Goal: Task Accomplishment & Management: Use online tool/utility

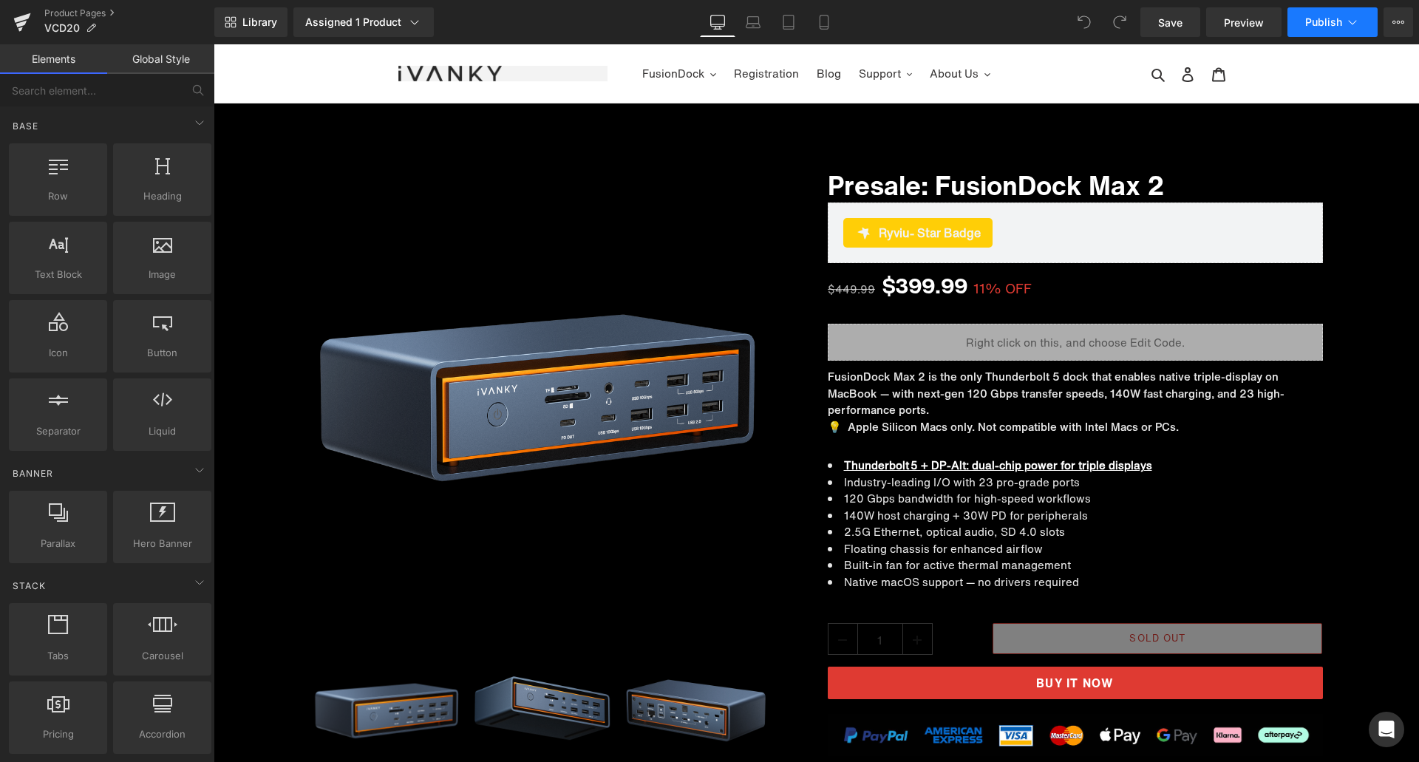
click at [1309, 20] on span "Publish" at bounding box center [1323, 22] width 37 height 12
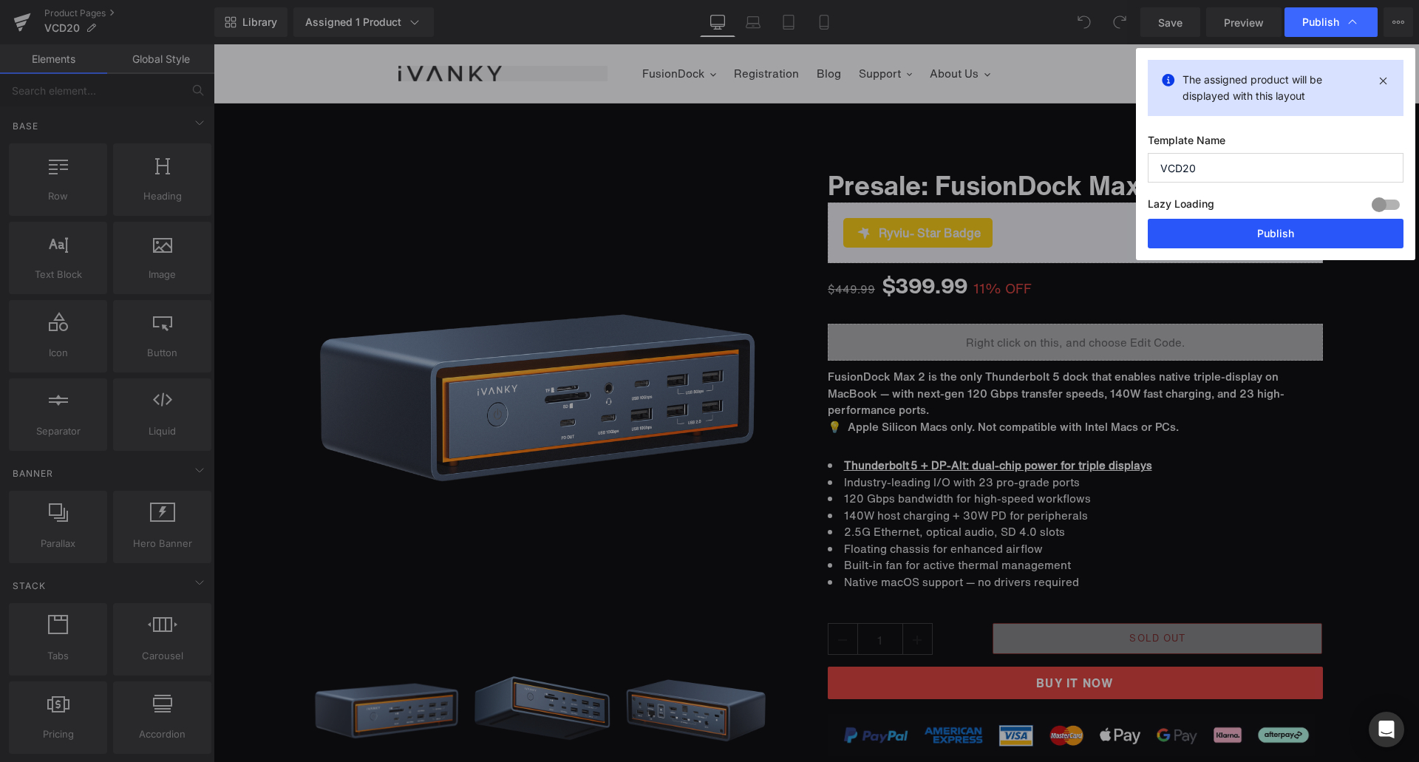
click at [1239, 225] on button "Publish" at bounding box center [1276, 234] width 256 height 30
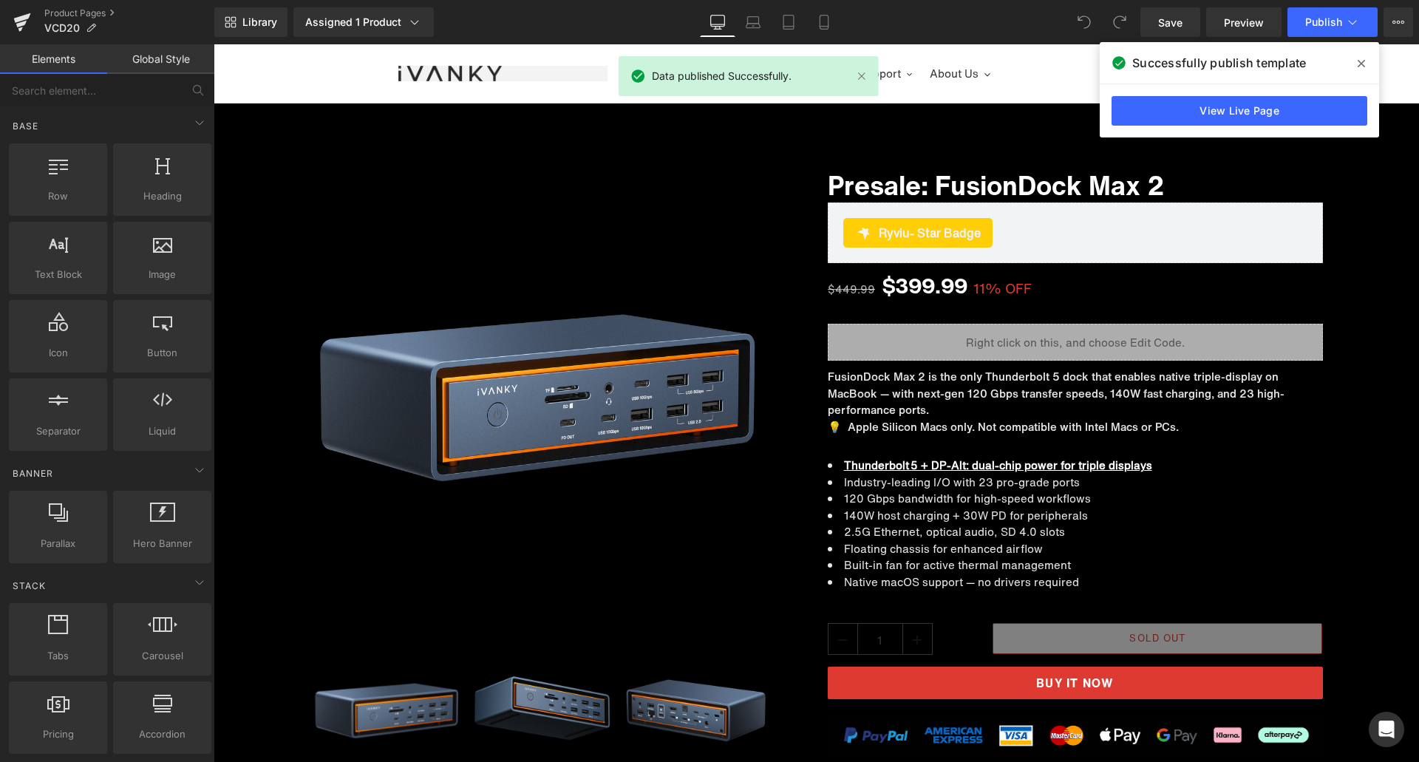
drag, startPoint x: 1362, startPoint y: 67, endPoint x: 1104, endPoint y: 29, distance: 260.7
click at [1362, 67] on icon at bounding box center [1360, 64] width 7 height 12
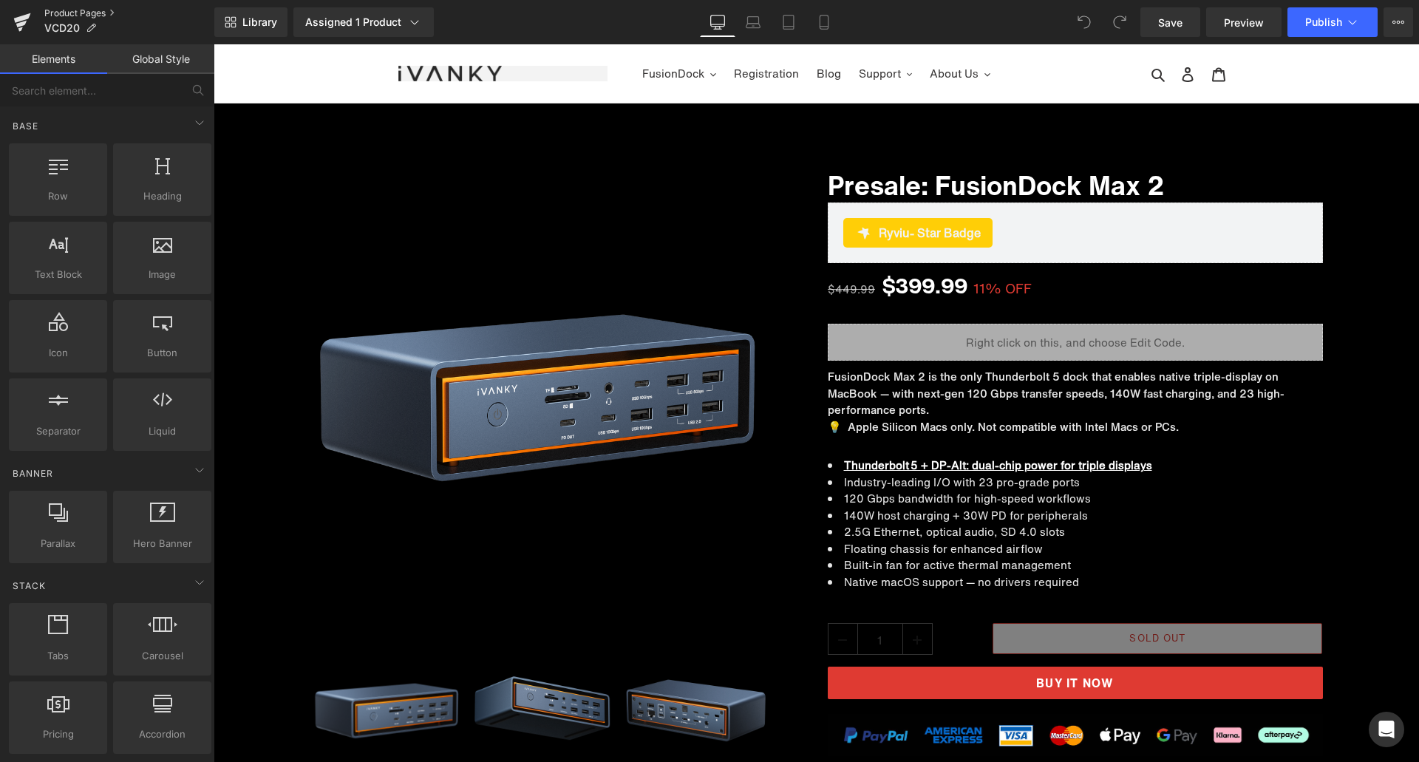
click at [78, 12] on link "Product Pages" at bounding box center [129, 13] width 170 height 12
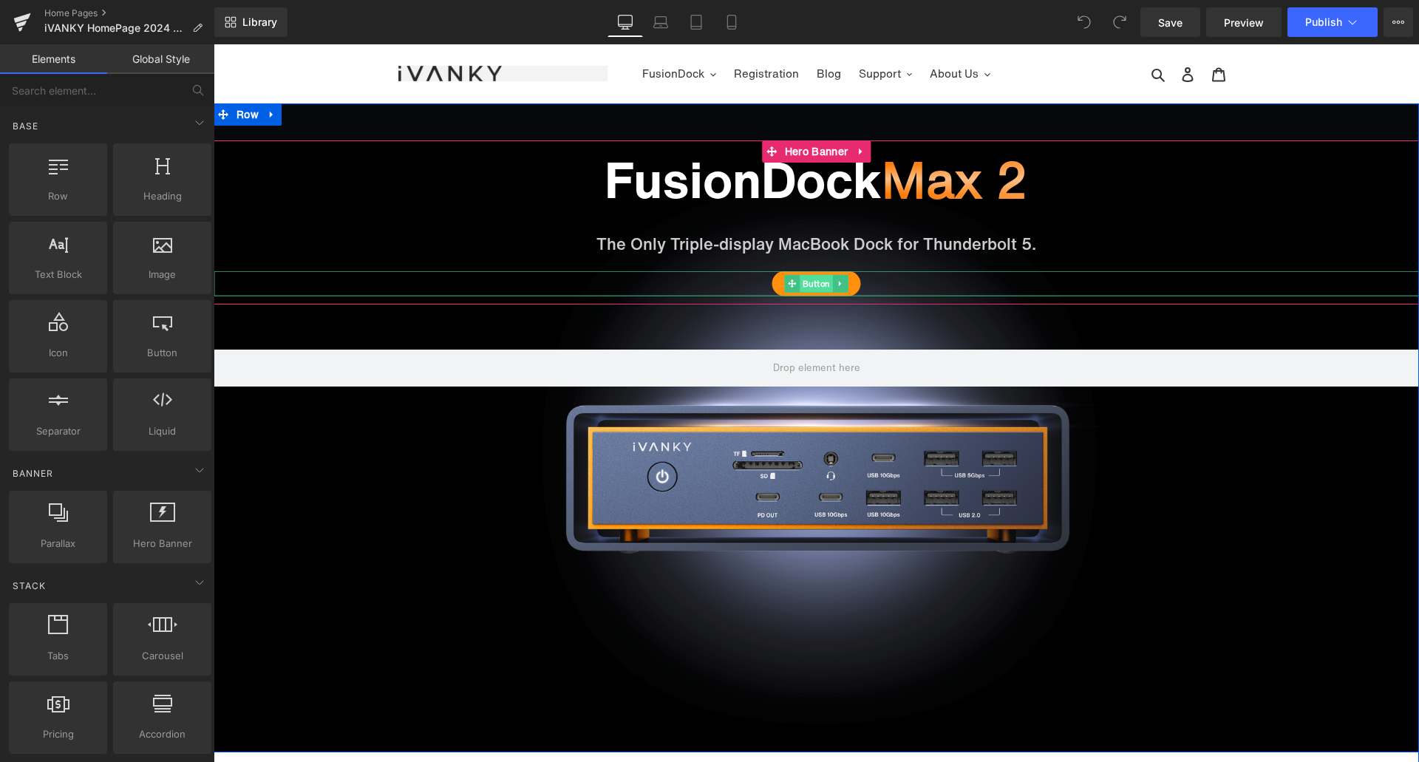
click at [810, 281] on span "Button" at bounding box center [816, 283] width 33 height 18
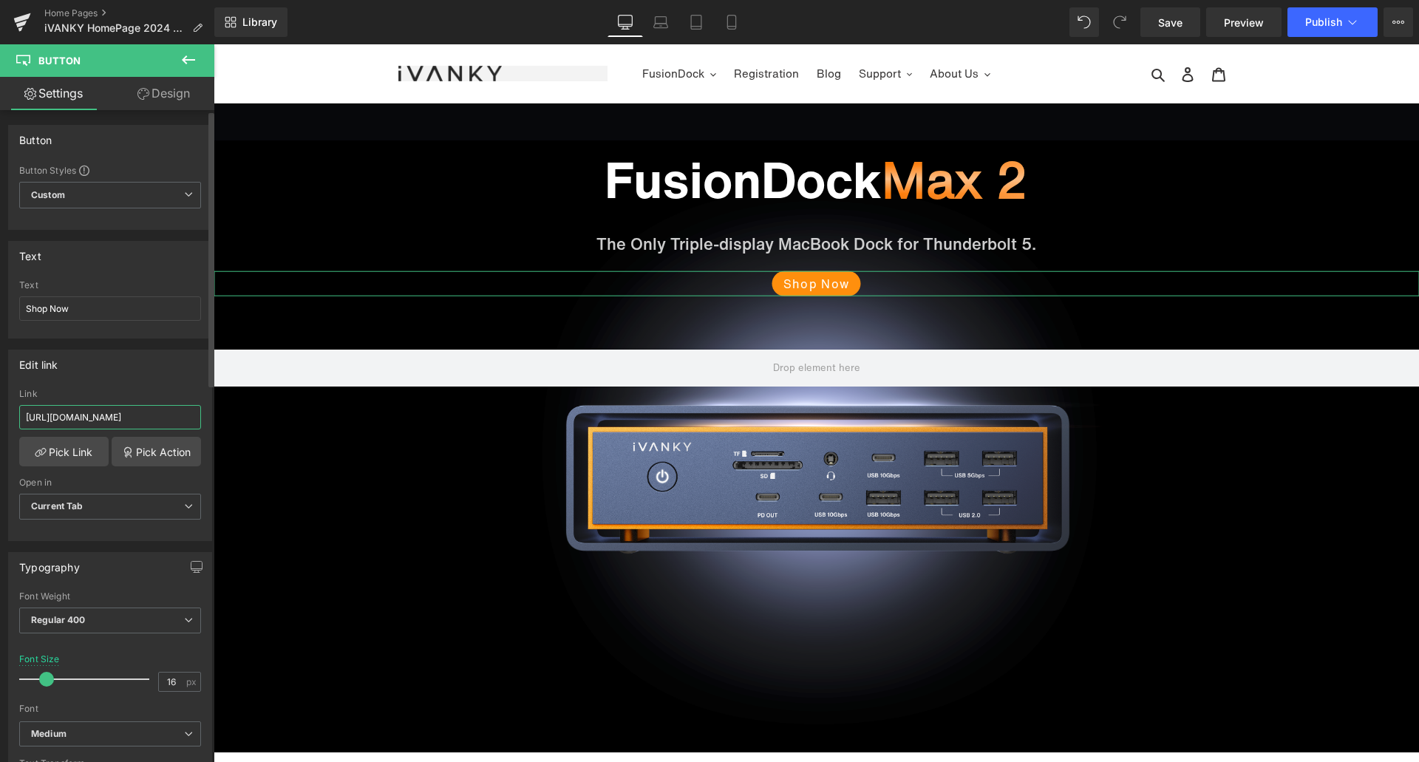
click at [132, 407] on input "https://ivanky.com/pages/fusiondock-max-2-pre-sale" at bounding box center [110, 417] width 182 height 24
paste input "roducts/fusiondock-max-2"
type input "[URL][DOMAIN_NAME]"
click at [149, 365] on div "Edit link" at bounding box center [110, 364] width 202 height 28
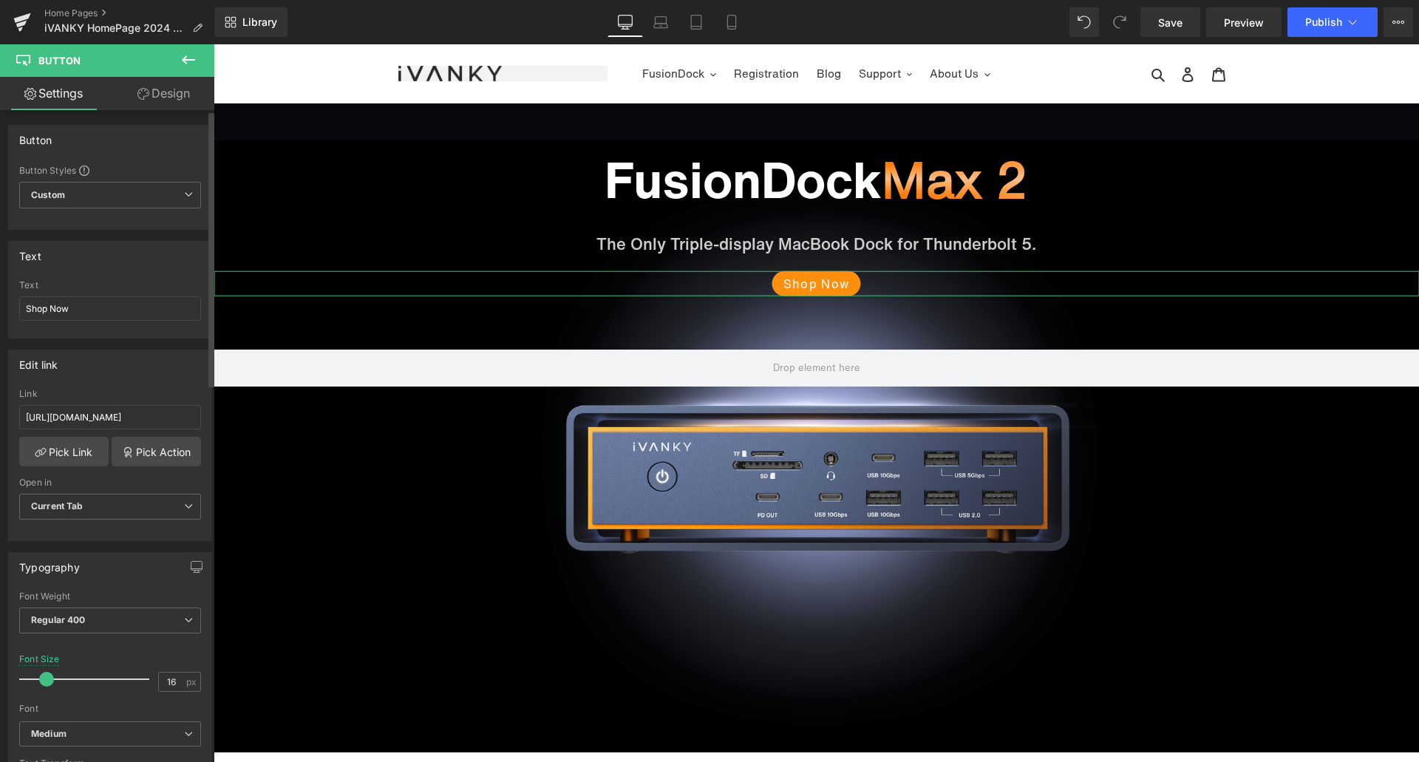
scroll to position [0, 0]
click at [734, 18] on icon at bounding box center [731, 22] width 15 height 15
type input "13"
type input "100"
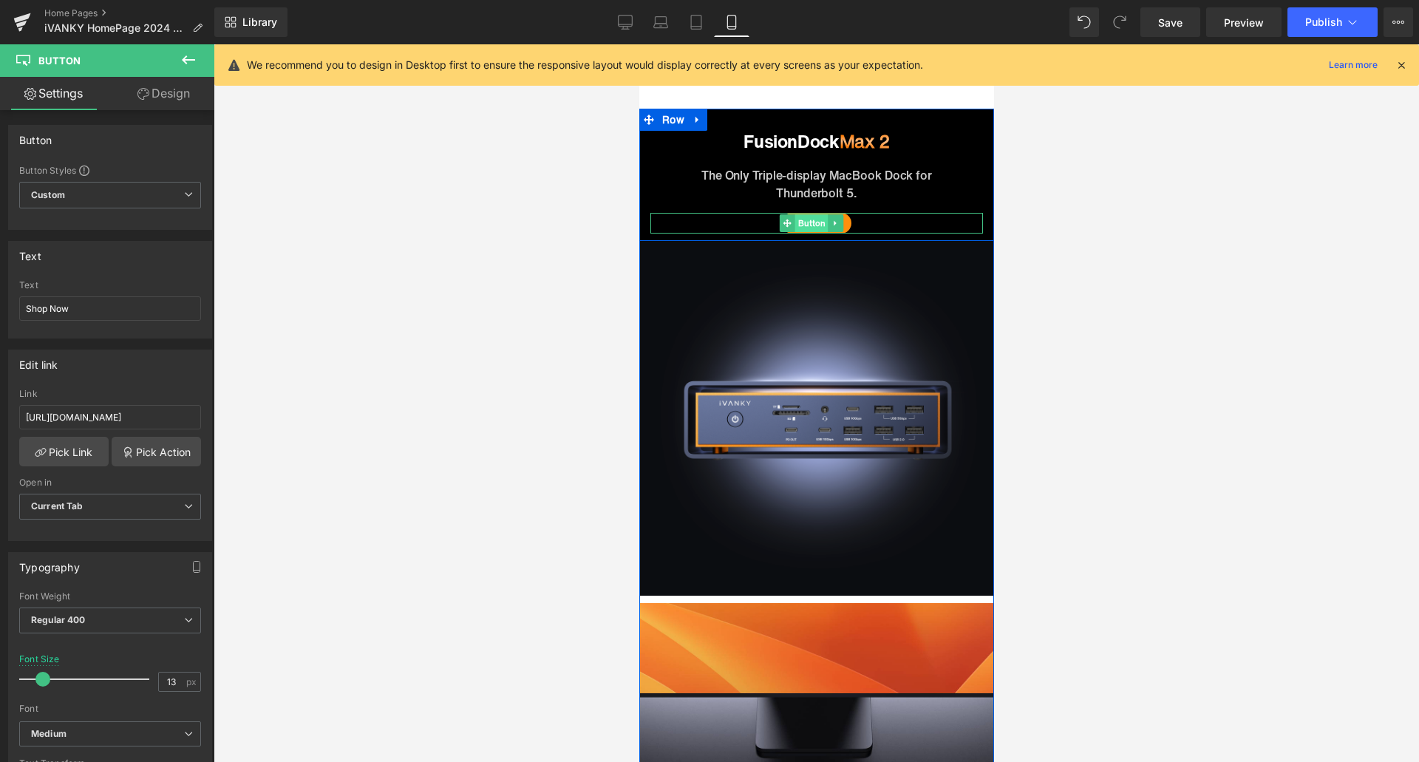
click at [814, 221] on span "Button" at bounding box center [810, 223] width 33 height 18
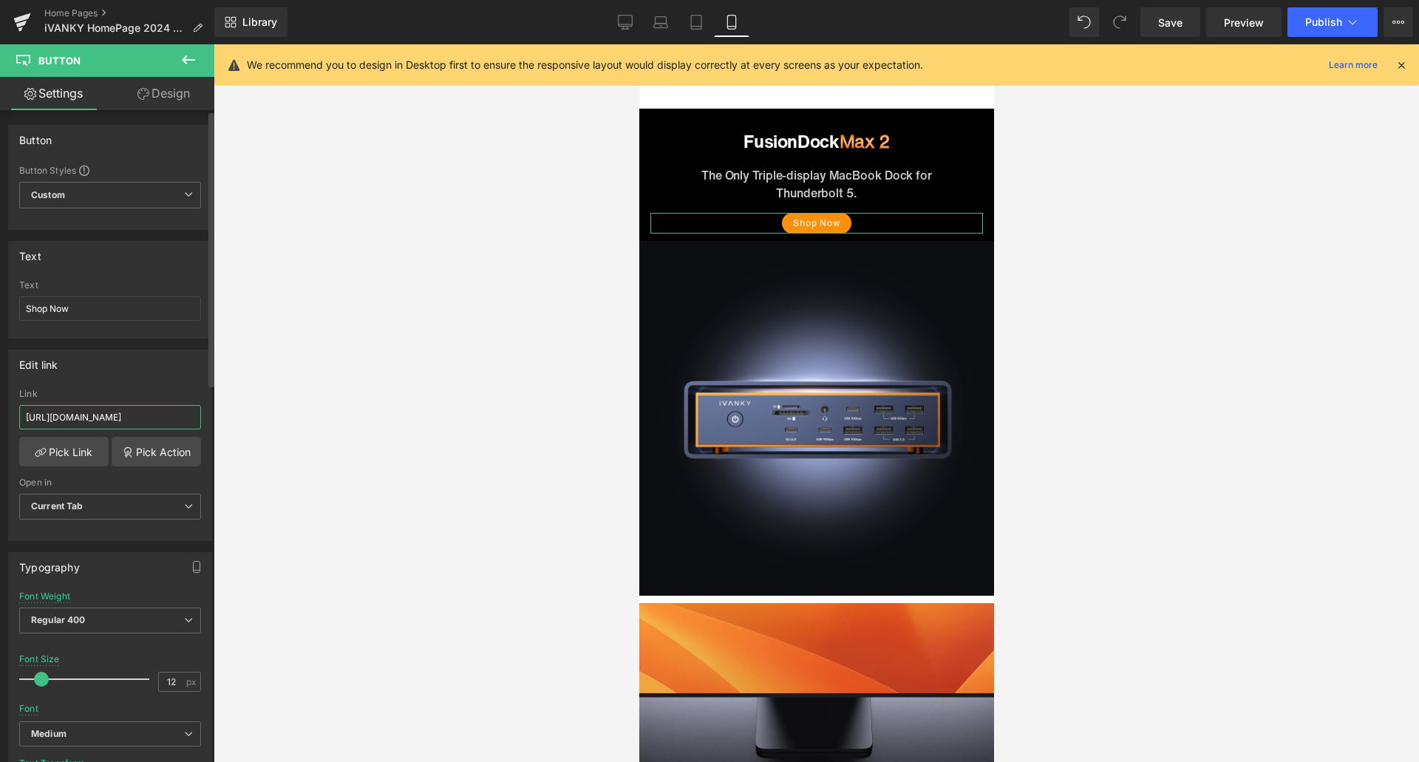
click at [158, 418] on input "https://ivanky.com/pages/fusiondock-max-2-pre-sale" at bounding box center [110, 417] width 182 height 24
paste input "roducts/fusiondock-max-2"
type input "[URL][DOMAIN_NAME]"
click at [164, 361] on div "Edit link" at bounding box center [110, 364] width 202 height 28
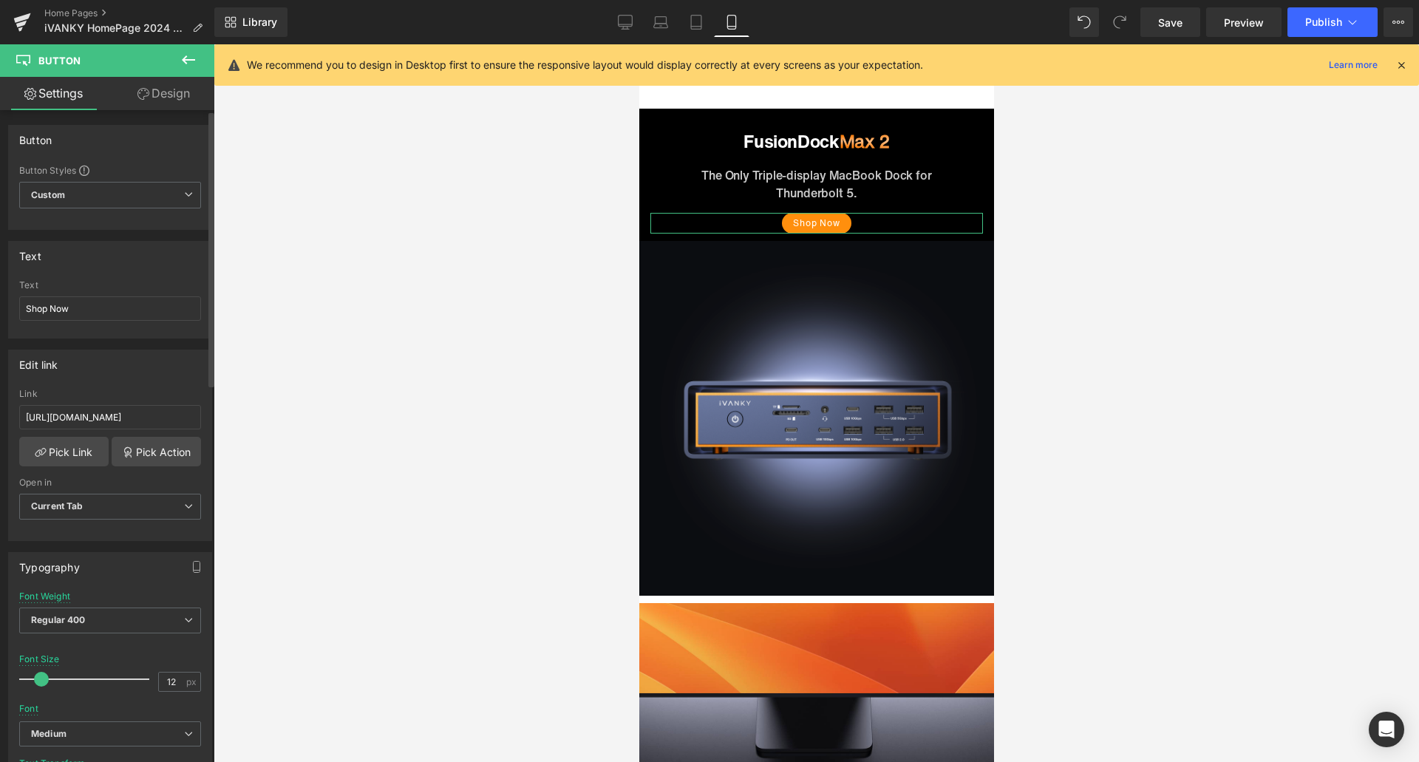
scroll to position [0, 0]
click at [632, 27] on icon at bounding box center [626, 21] width 14 height 11
type input "13"
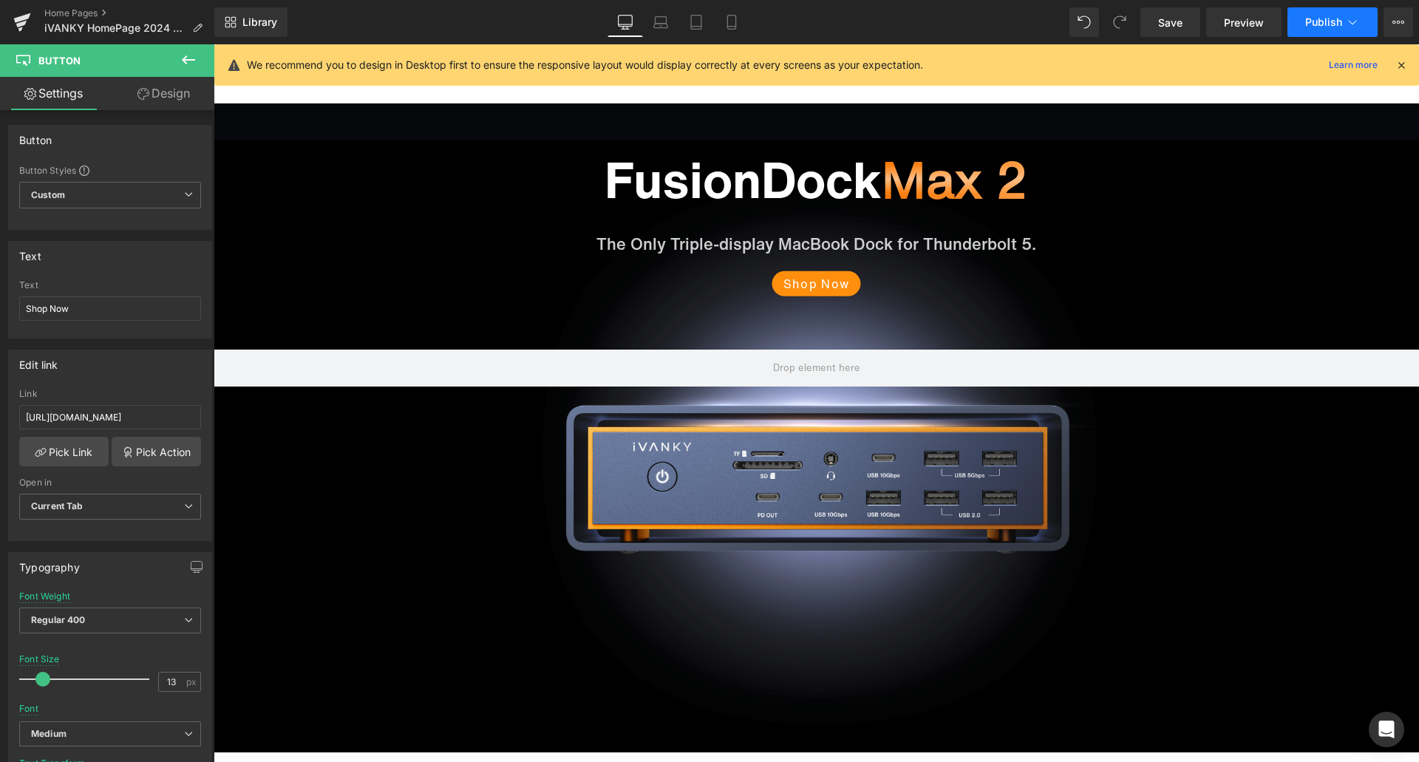
click at [1312, 21] on span "Publish" at bounding box center [1323, 22] width 37 height 12
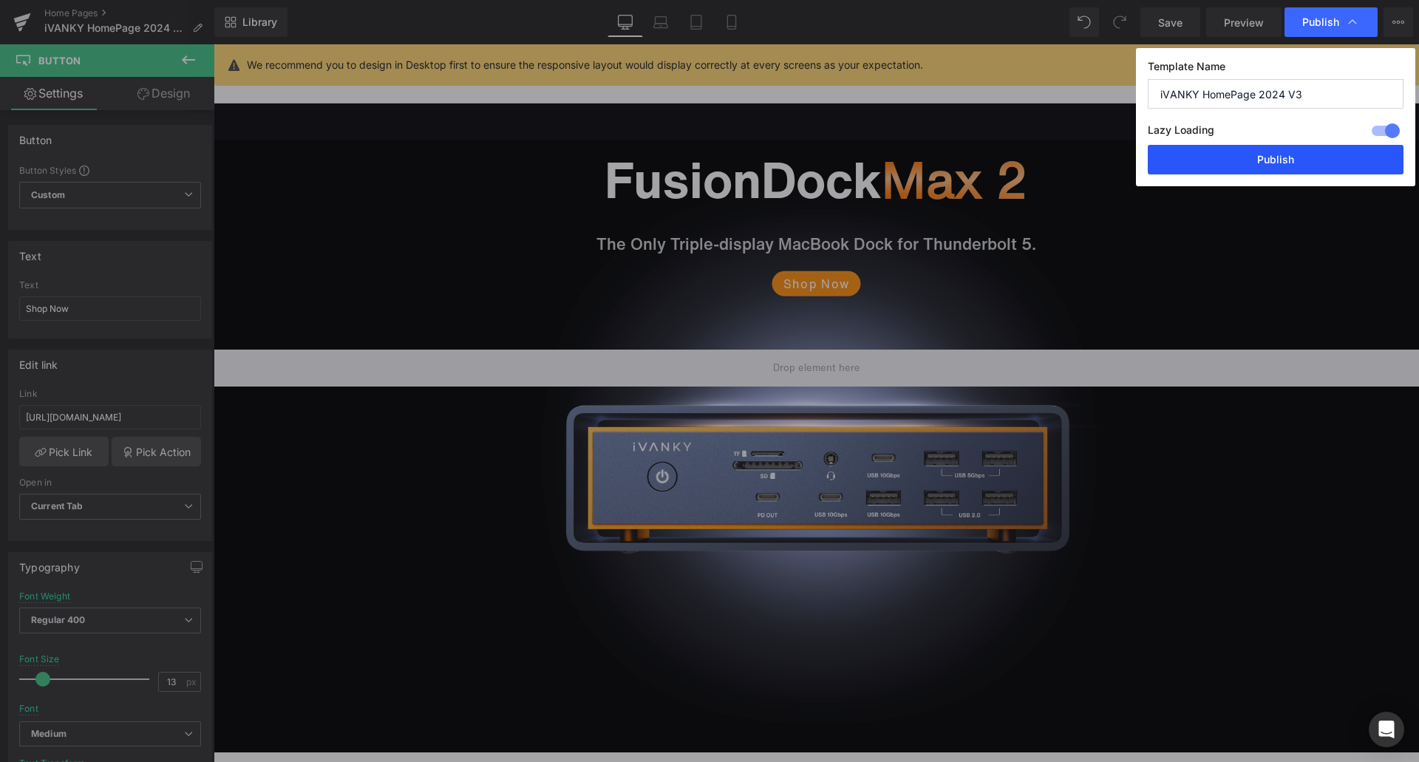
drag, startPoint x: 1284, startPoint y: 148, endPoint x: 1069, endPoint y: 103, distance: 218.8
click at [1283, 148] on button "Publish" at bounding box center [1276, 160] width 256 height 30
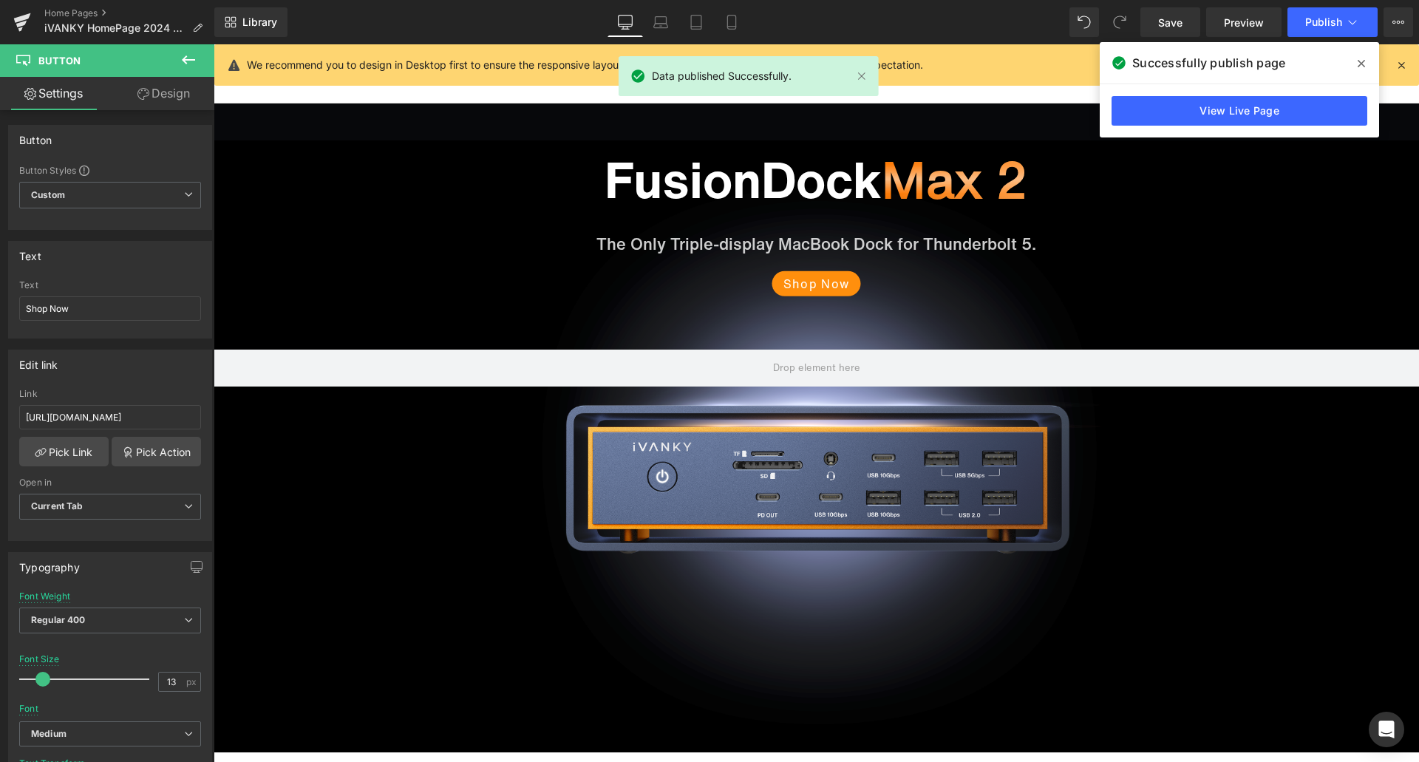
click at [1356, 59] on span at bounding box center [1361, 64] width 24 height 24
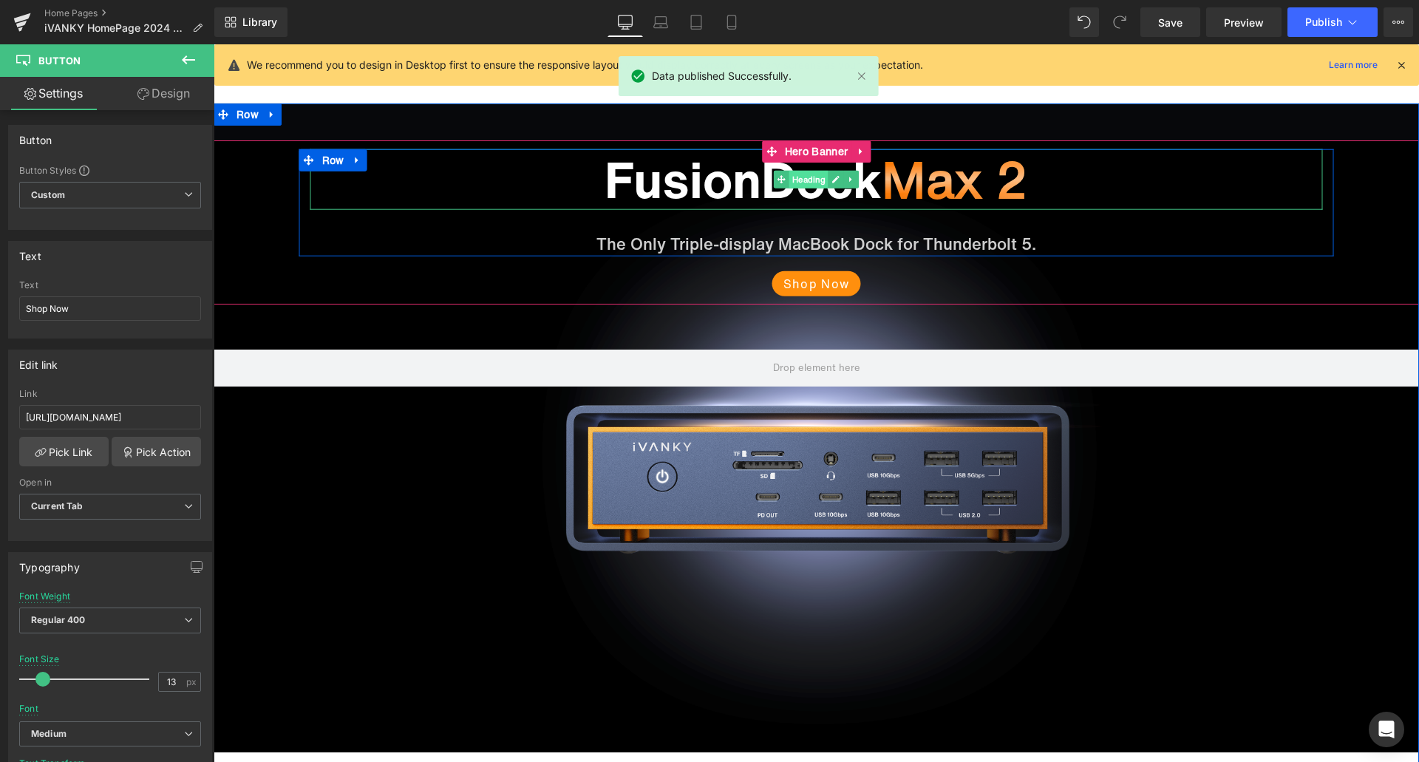
click at [812, 180] on span "Heading" at bounding box center [808, 179] width 39 height 18
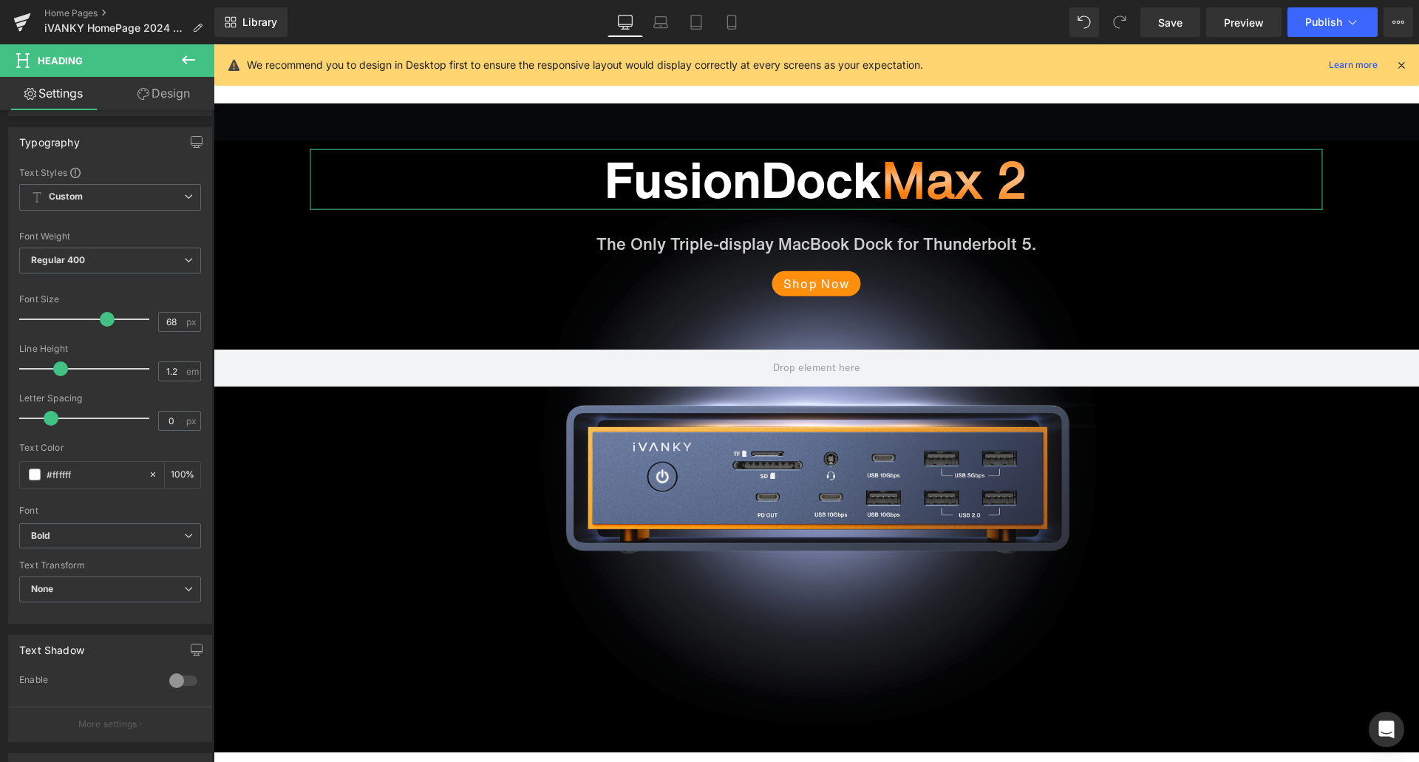
scroll to position [101, 0]
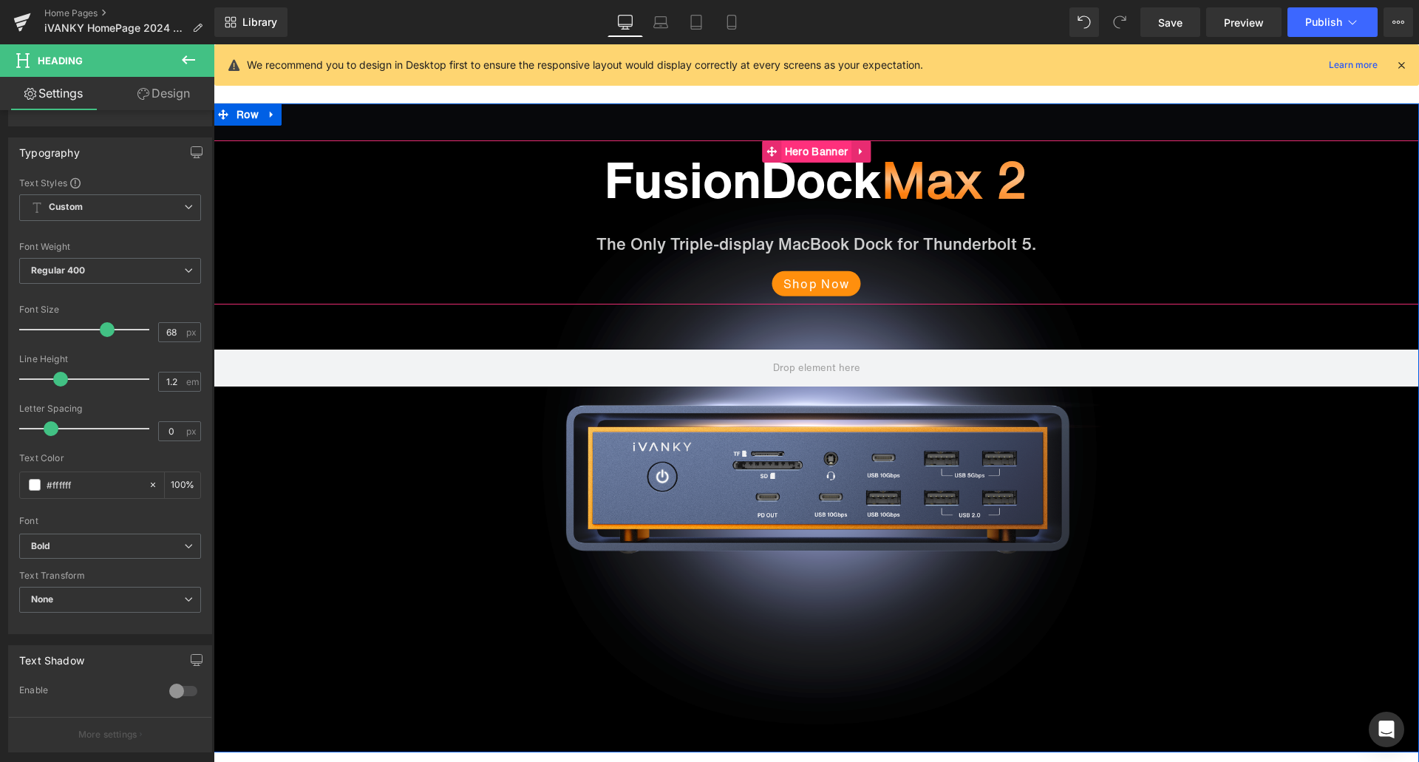
click at [810, 149] on span "Hero Banner" at bounding box center [816, 151] width 70 height 22
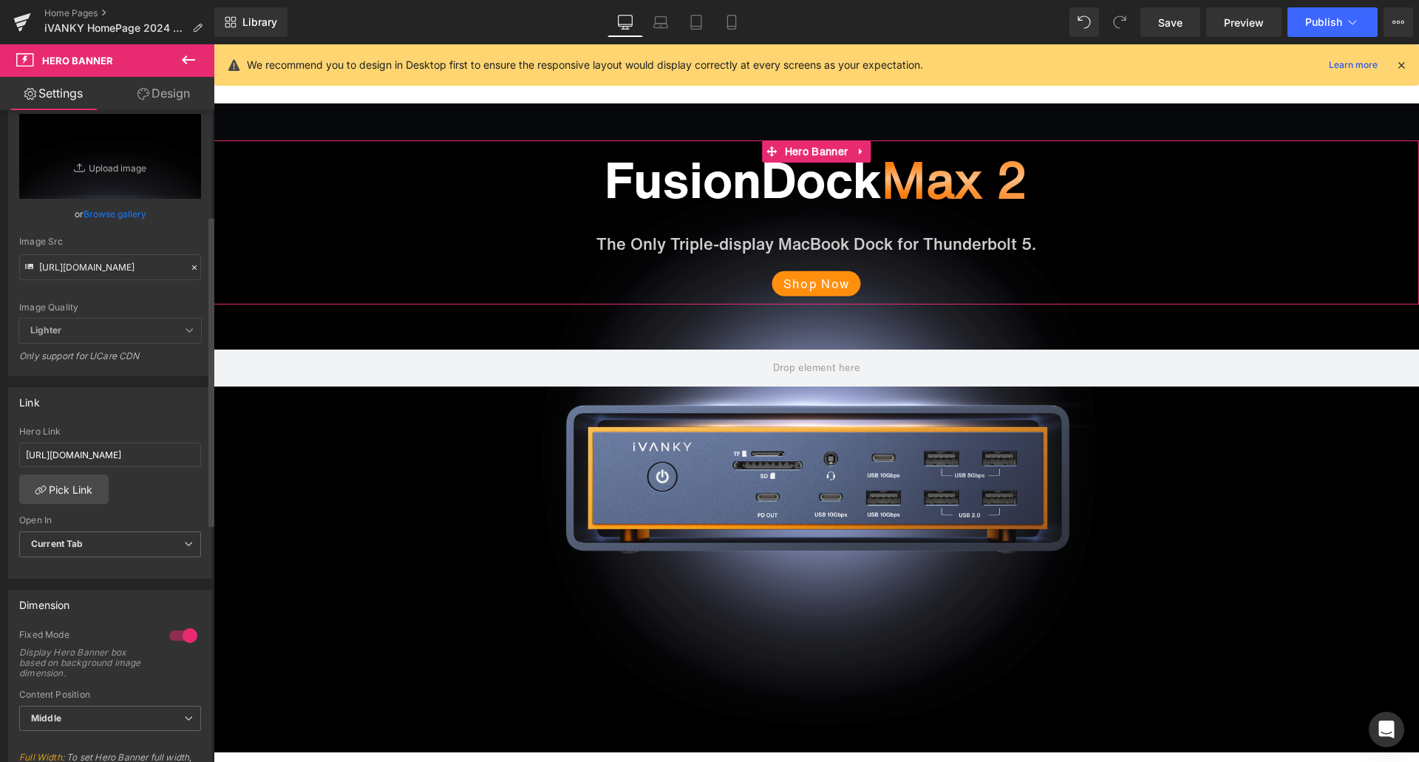
scroll to position [222, 0]
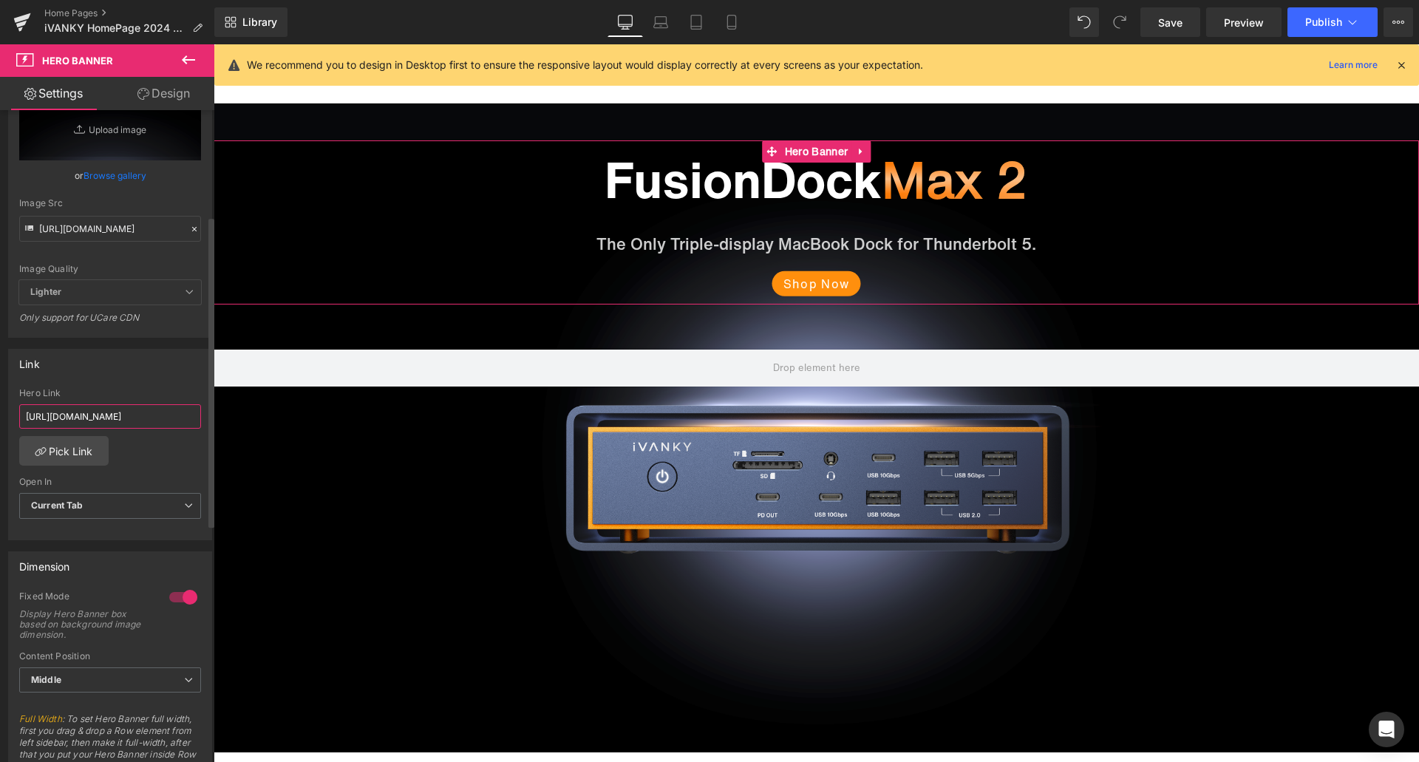
click at [146, 415] on input "https://ivanky.com/pages/fusiondock-max-2-pre-sale" at bounding box center [110, 416] width 182 height 24
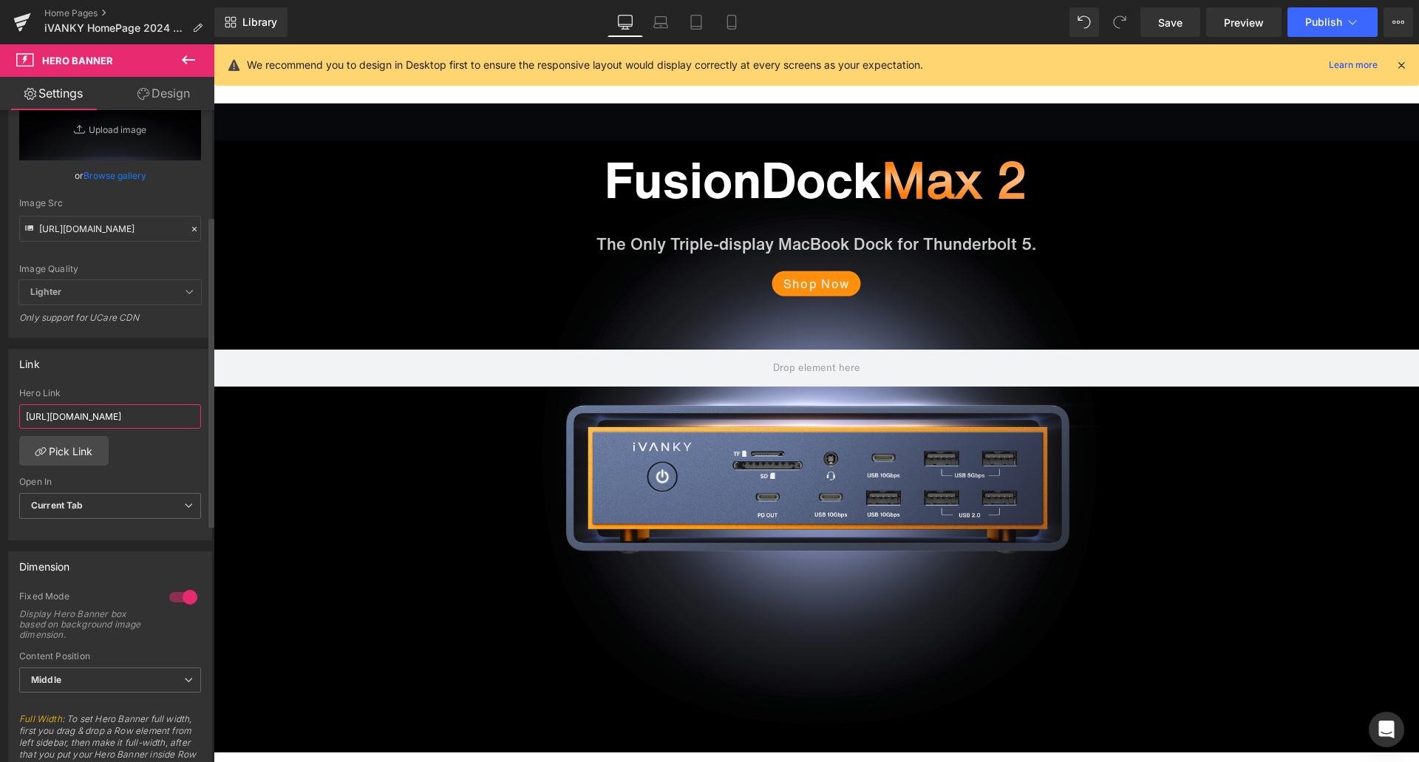
paste input "roducts/fusiondock-max-2"
type input "https://ivanky.com/products/fusiondock-max-2"
click at [145, 378] on div "Link https://ivanky.com/products/fusiondock-max-2 Hero Link https://ivanky.com/…" at bounding box center [110, 444] width 204 height 191
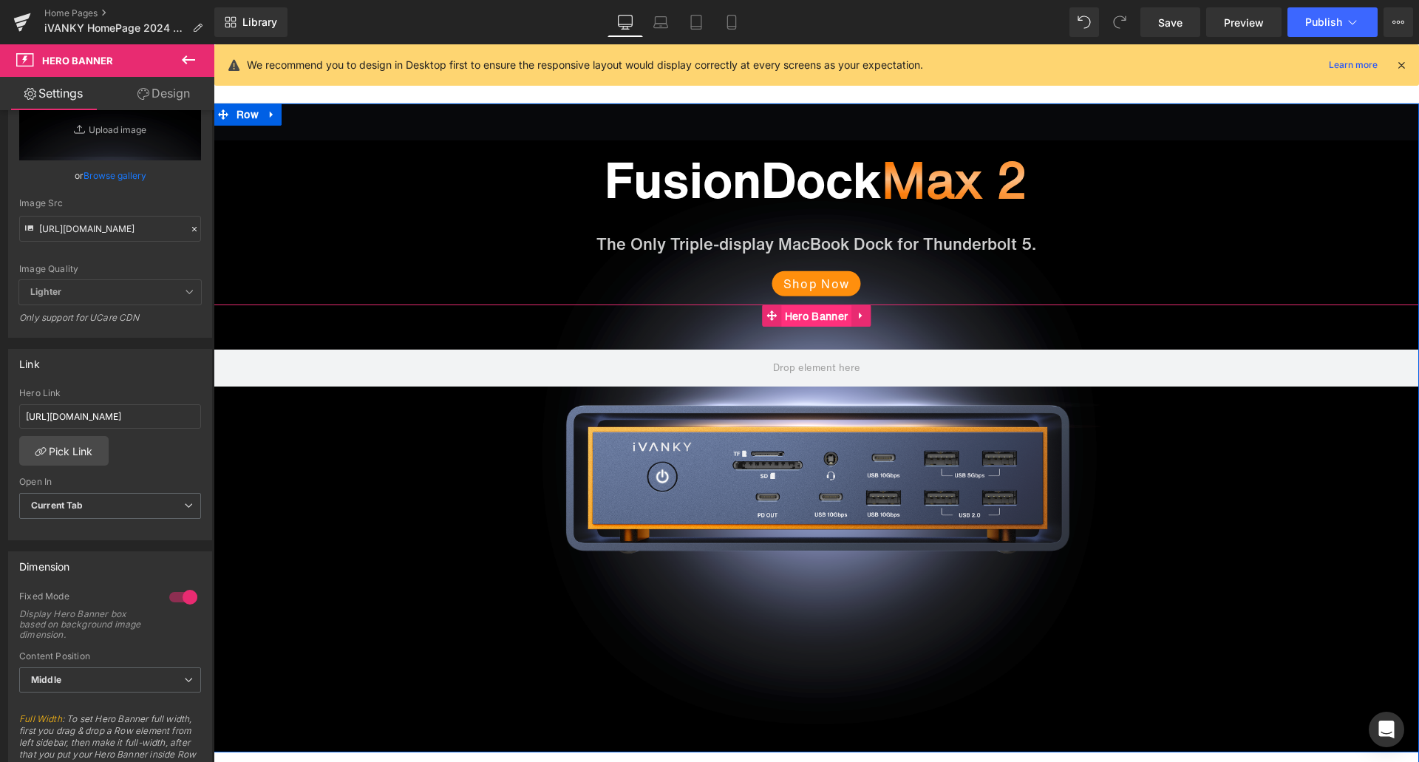
click at [804, 319] on span "Hero Banner" at bounding box center [816, 316] width 70 height 22
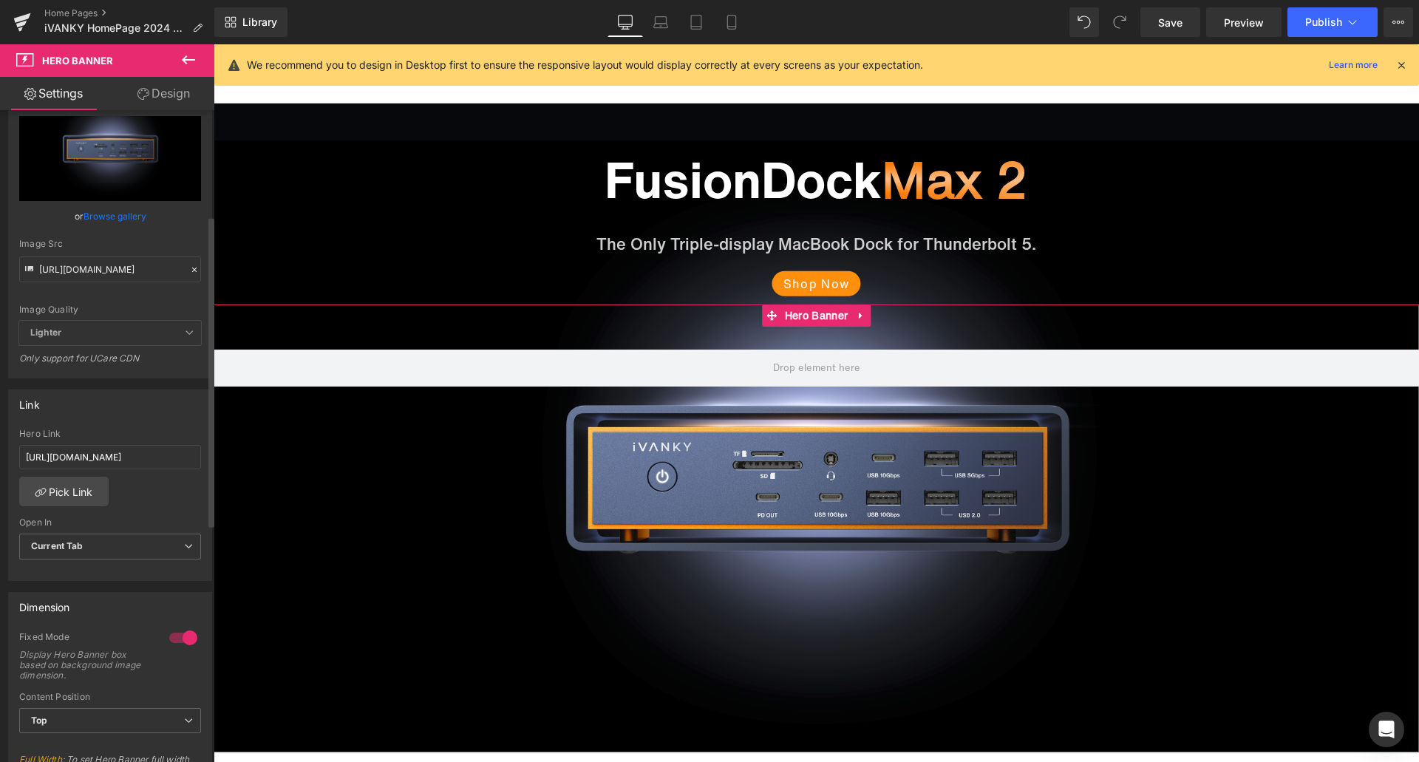
scroll to position [222, 0]
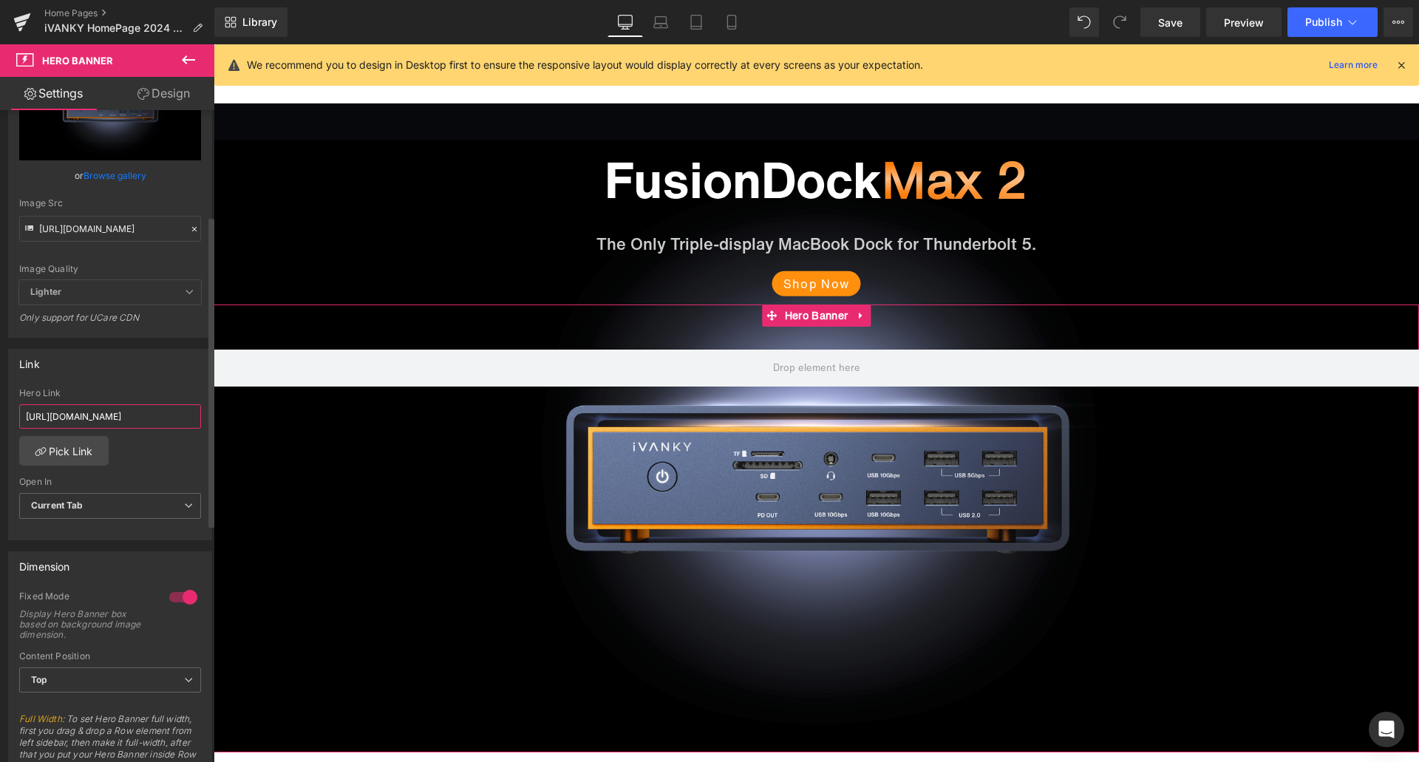
click at [127, 417] on input "https://ivanky.com/pages/fusiondock-max-2-pre-sale" at bounding box center [110, 416] width 182 height 24
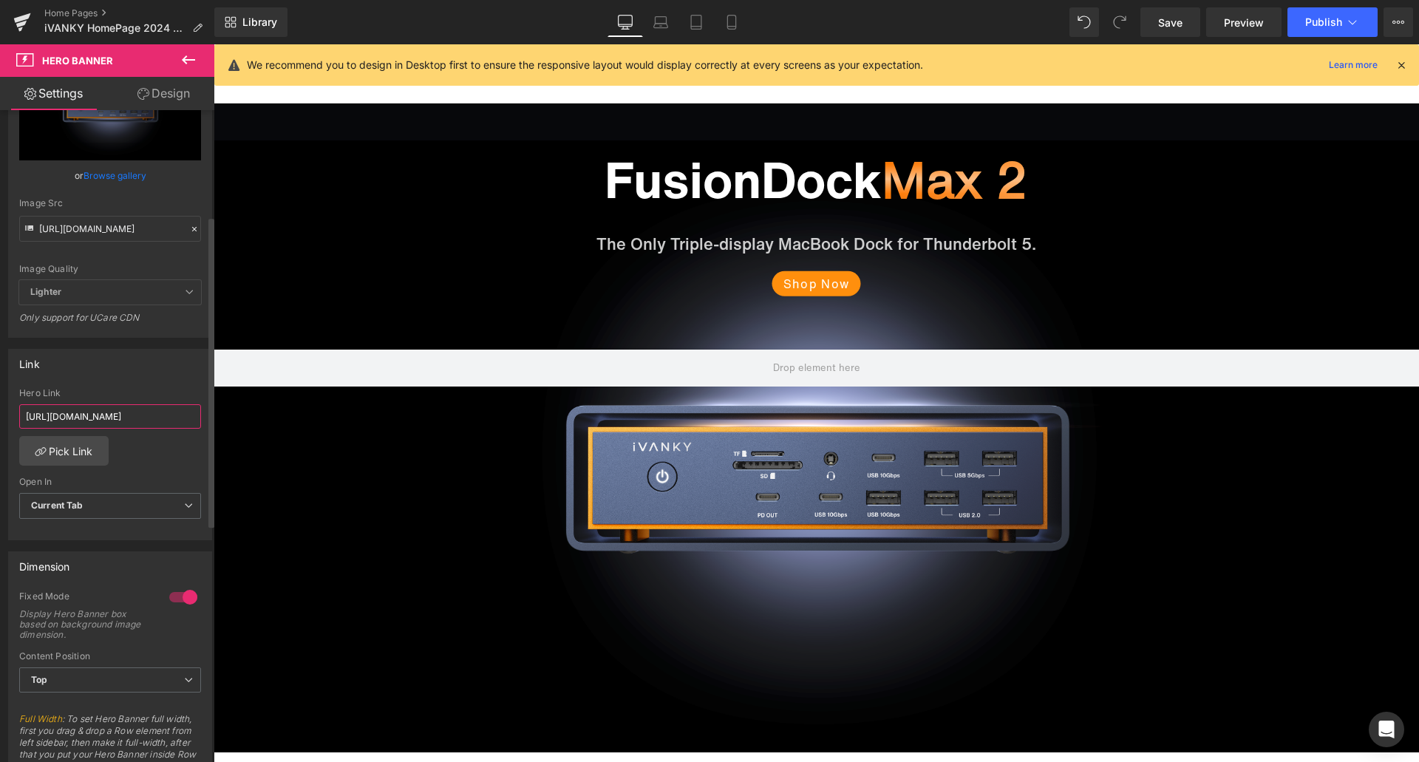
paste input "roducts/fusiondock-max-2"
type input "https://ivanky.com/products/fusiondock-max-2"
click at [149, 374] on div "Link" at bounding box center [110, 364] width 202 height 28
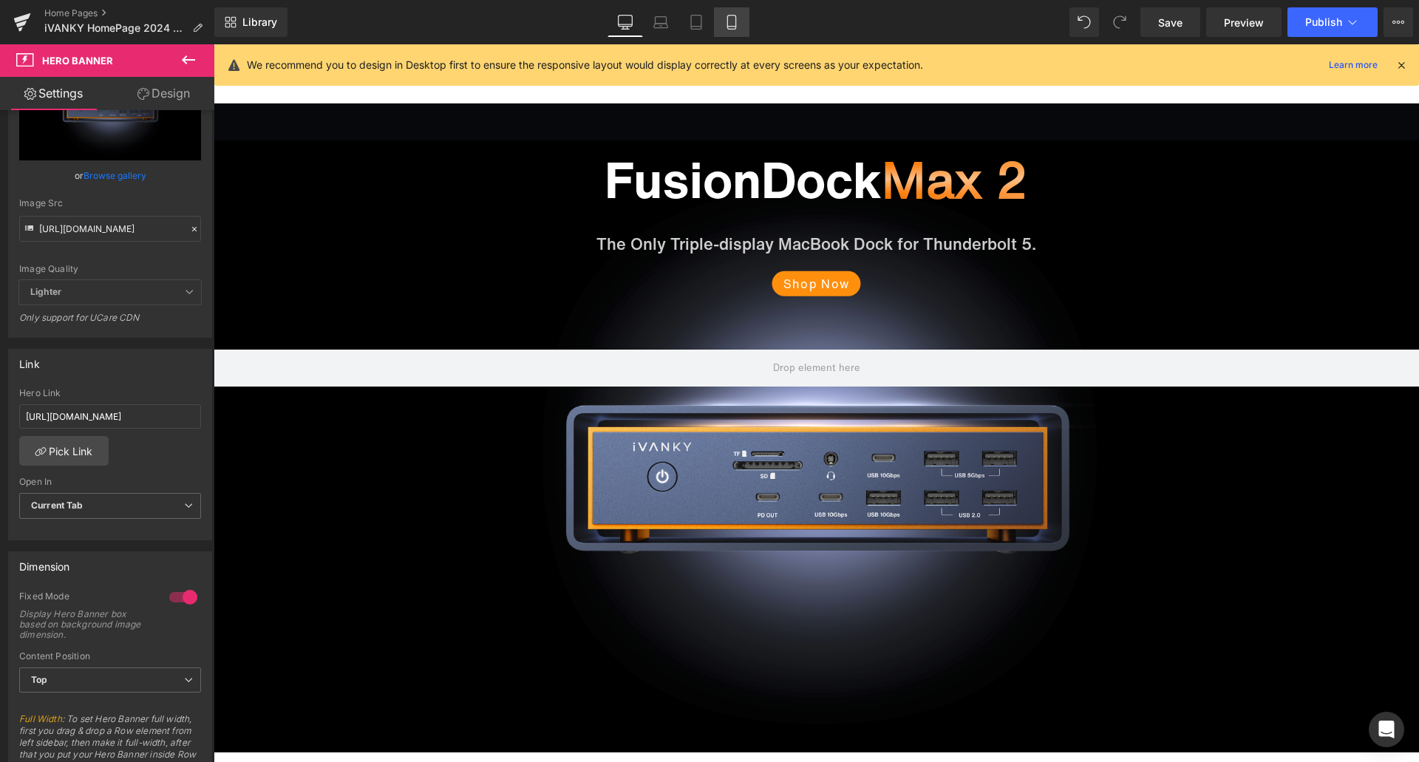
click at [738, 30] on link "Mobile" at bounding box center [731, 22] width 35 height 30
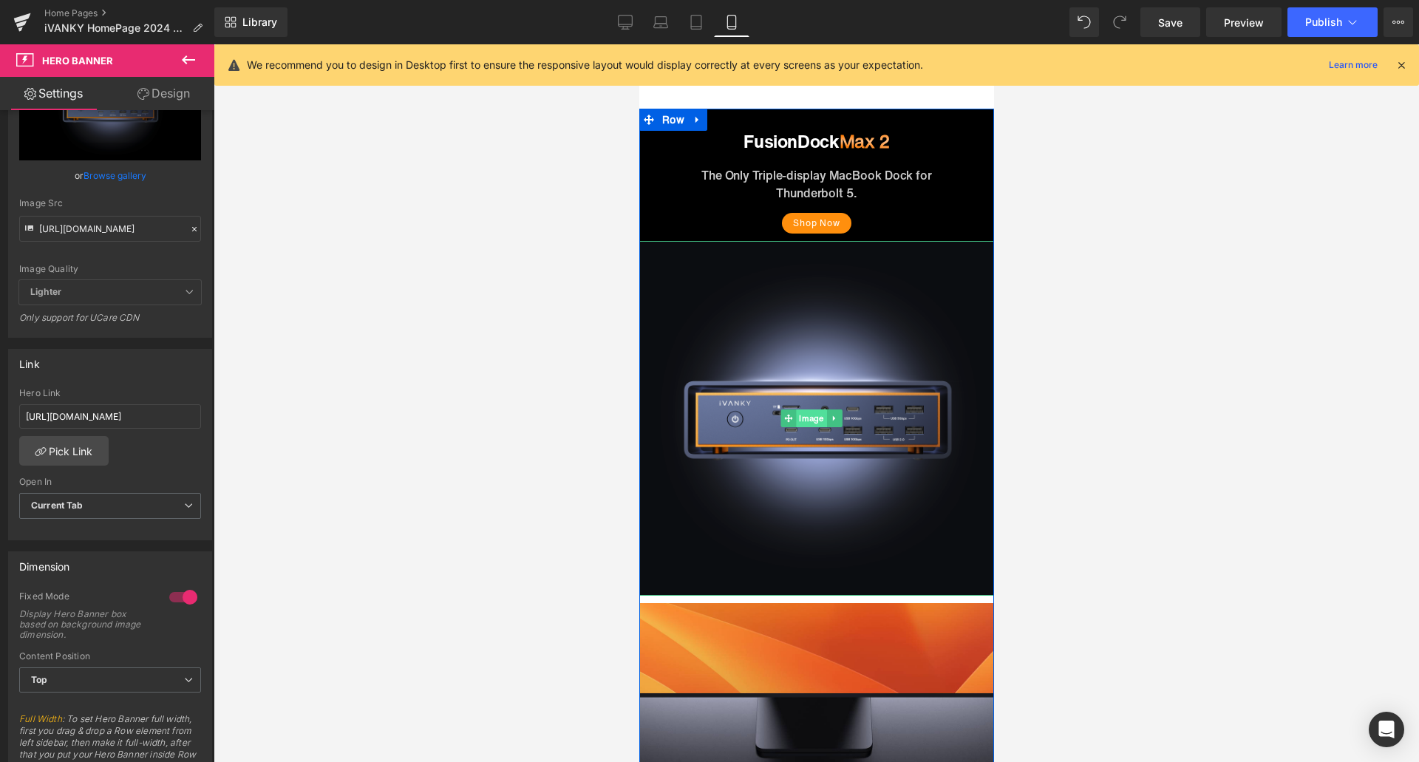
click at [814, 415] on span "Image" at bounding box center [810, 418] width 30 height 18
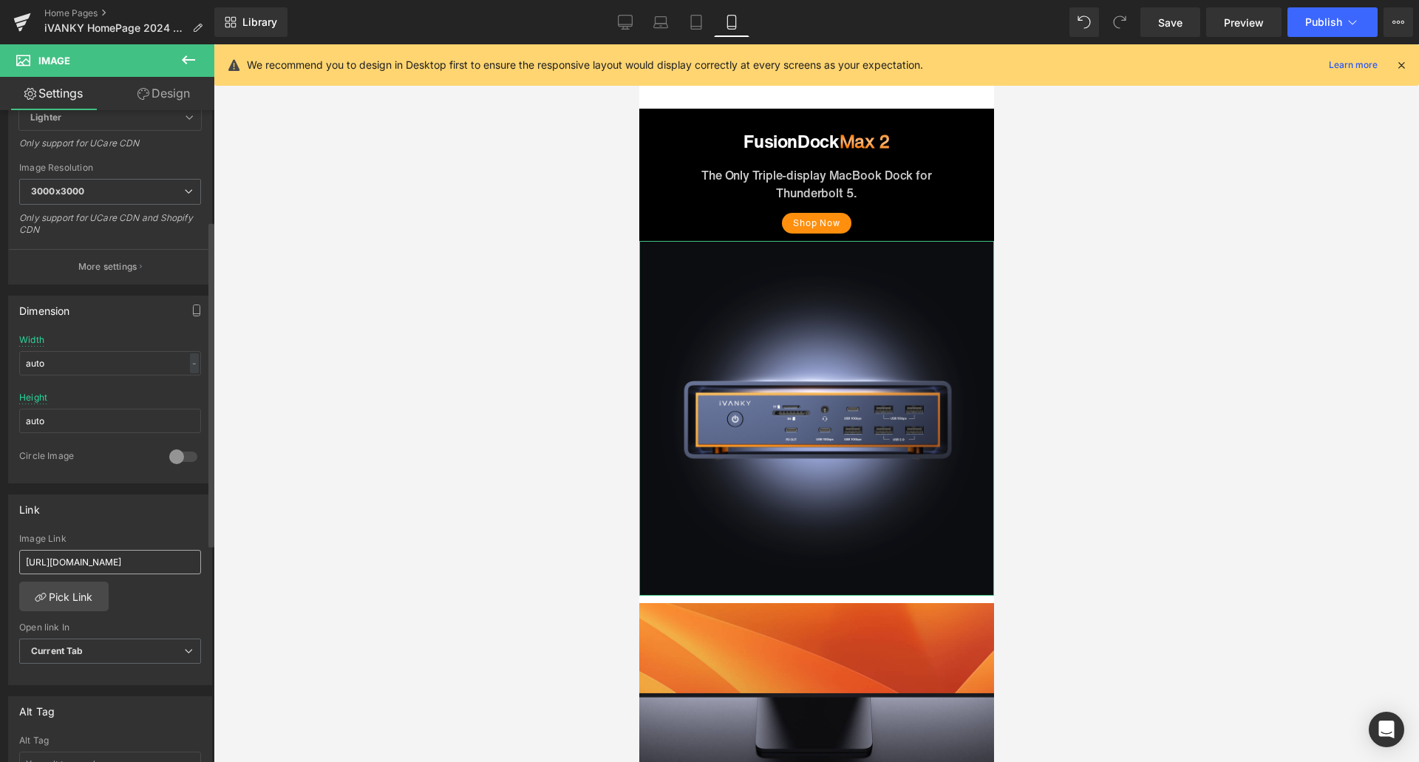
scroll to position [296, 0]
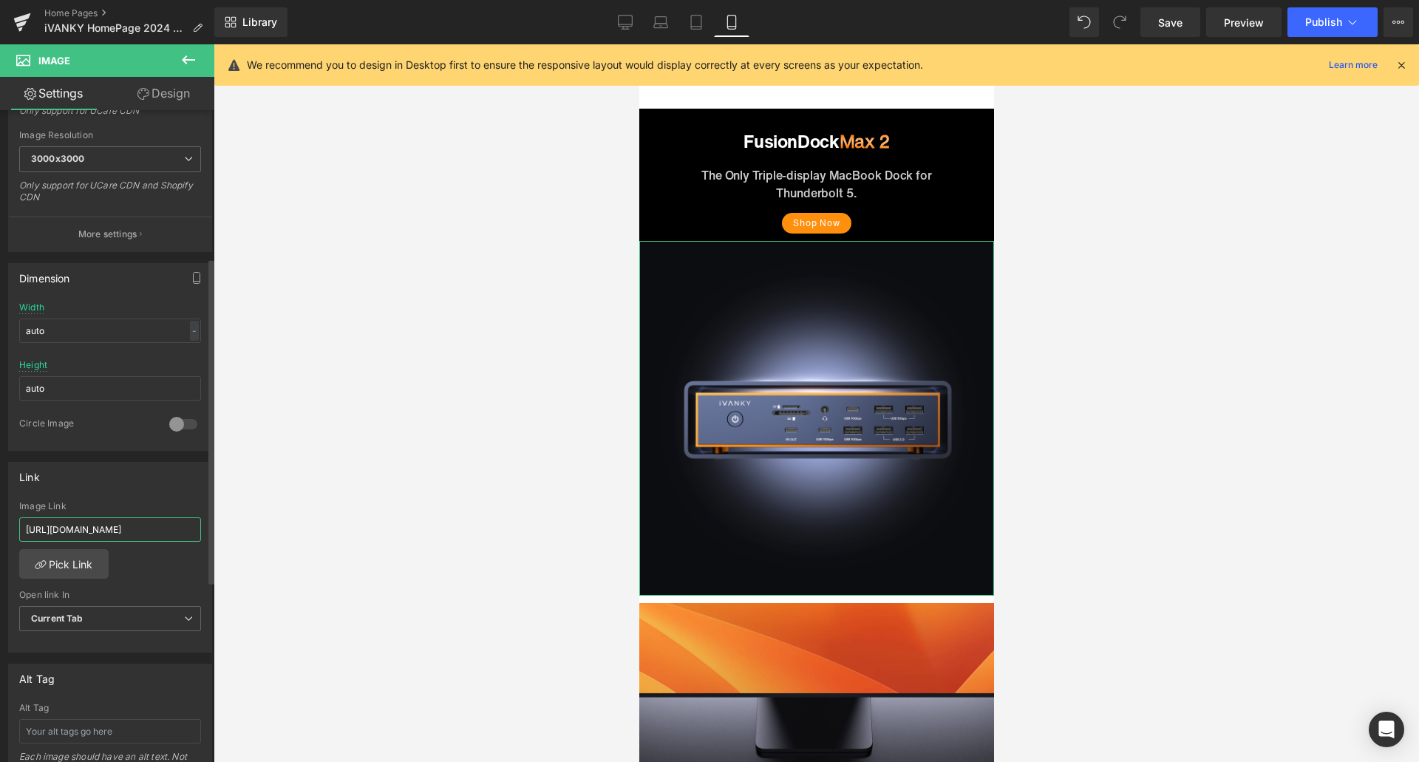
click at [137, 533] on input "https://ivanky.com/pages/fusiondock-max-2-pre-sale" at bounding box center [110, 529] width 182 height 24
paste input "roducts/fusiondock-max-2"
type input "https://ivanky.com/products/fusiondock-max-2"
click at [153, 493] on div "Link https://ivanky.com/products/fusiondock-max-2 Image Link https://ivanky.com…" at bounding box center [110, 557] width 204 height 191
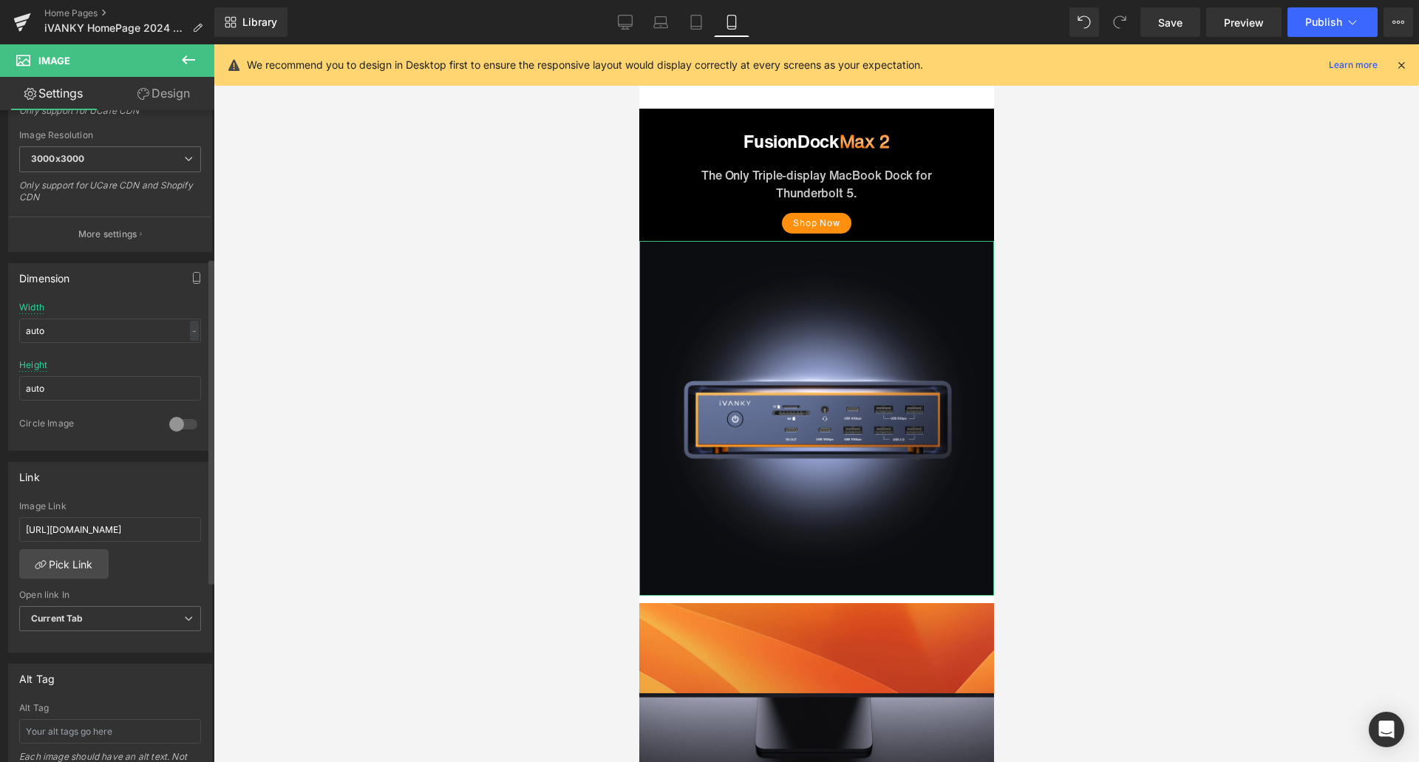
scroll to position [0, 0]
click at [636, 22] on link "Desktop" at bounding box center [624, 22] width 35 height 30
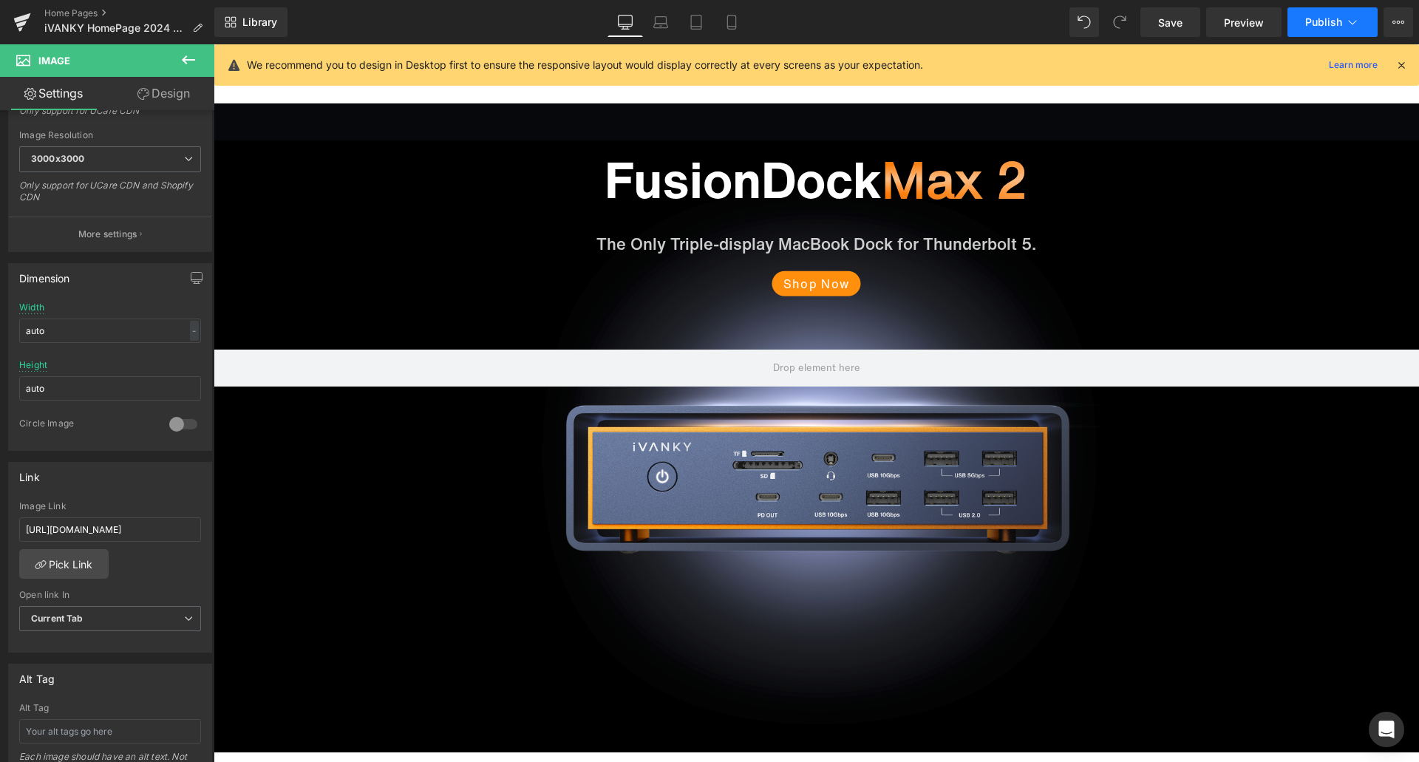
click at [1309, 16] on span "Publish" at bounding box center [1323, 22] width 37 height 12
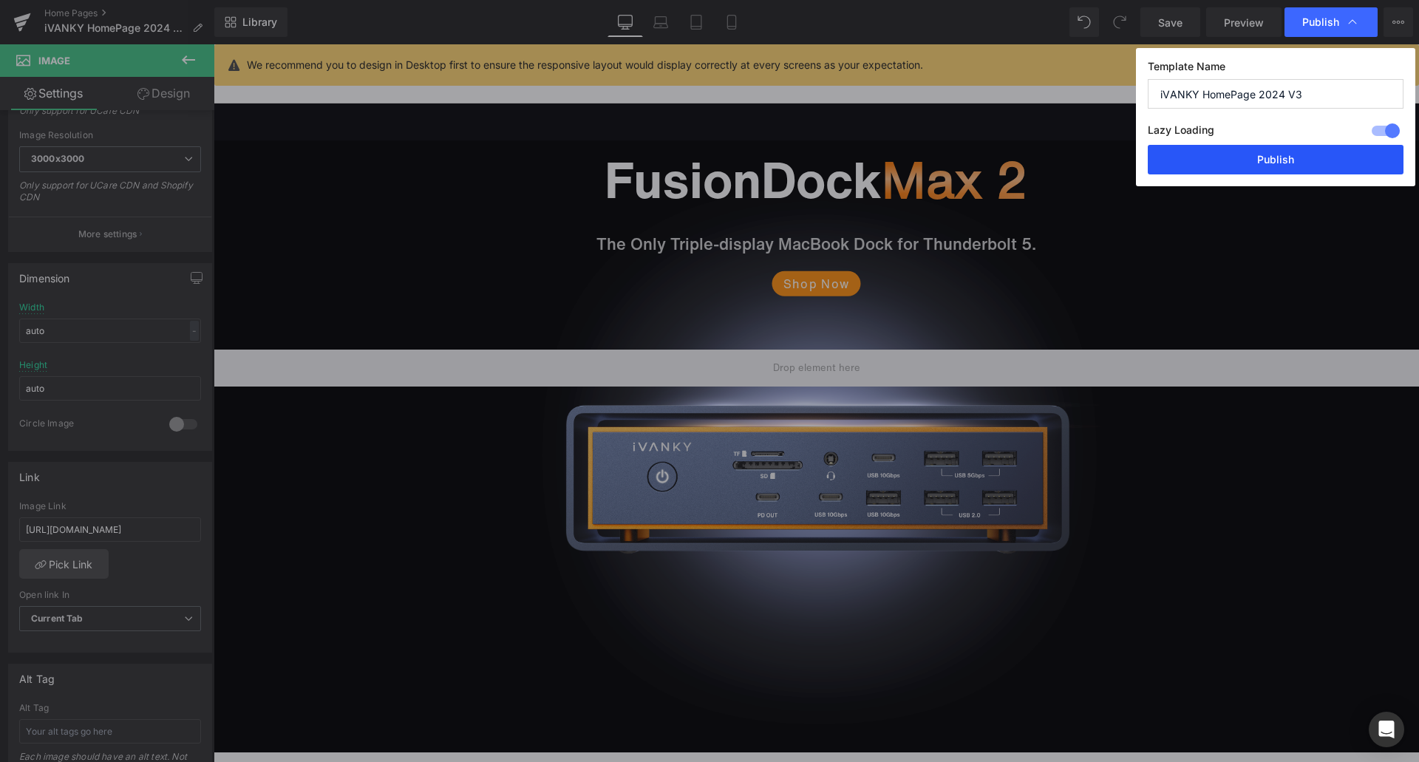
click at [1267, 151] on button "Publish" at bounding box center [1276, 160] width 256 height 30
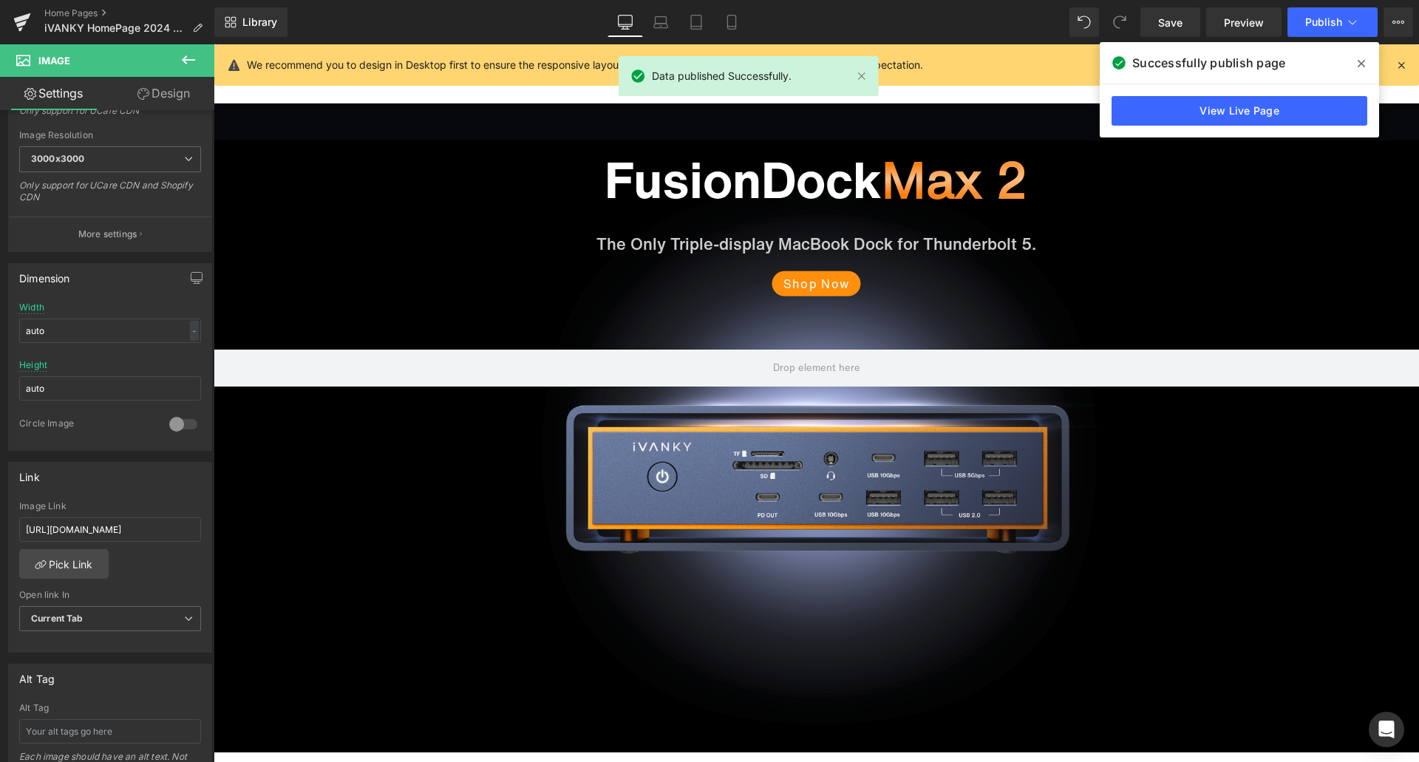
click at [1358, 69] on icon at bounding box center [1360, 64] width 7 height 12
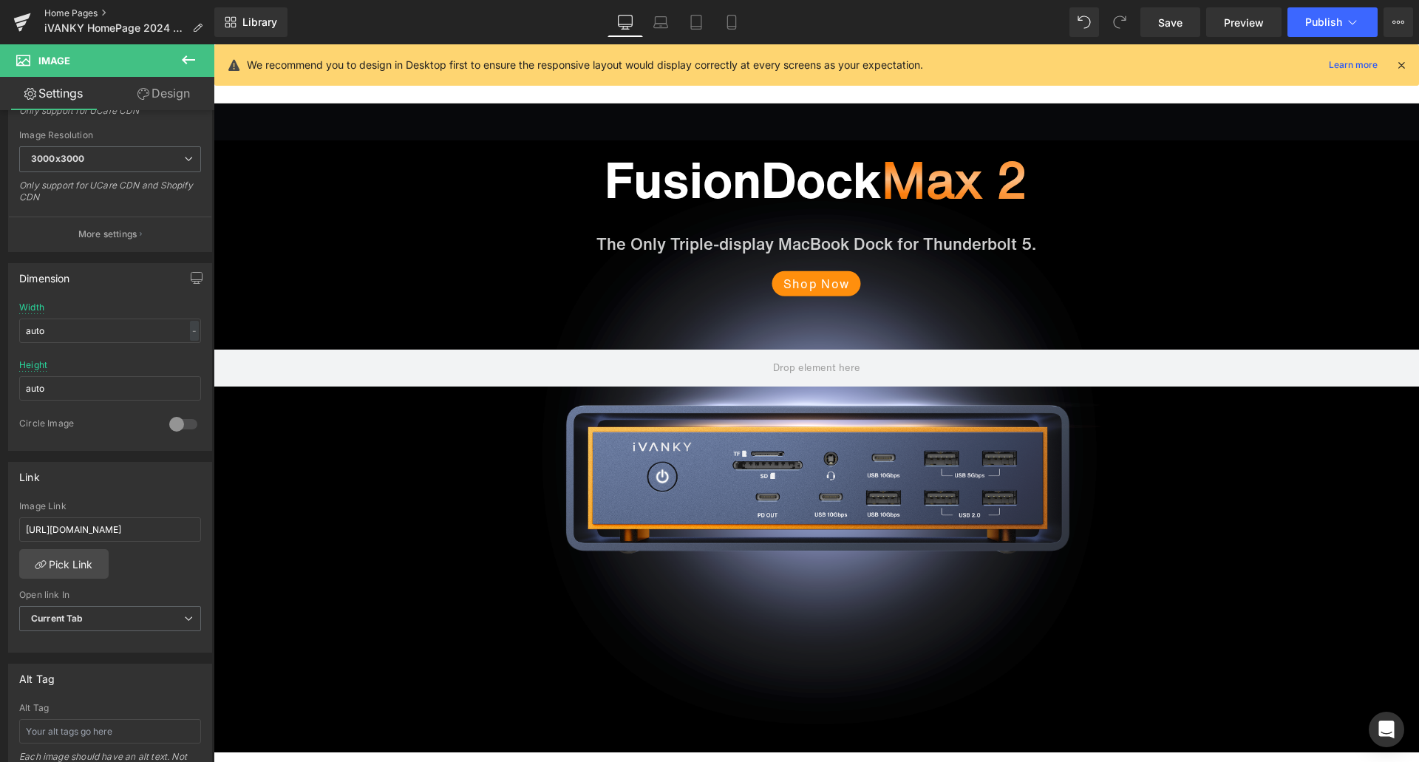
click at [86, 14] on link "Home Pages" at bounding box center [129, 13] width 170 height 12
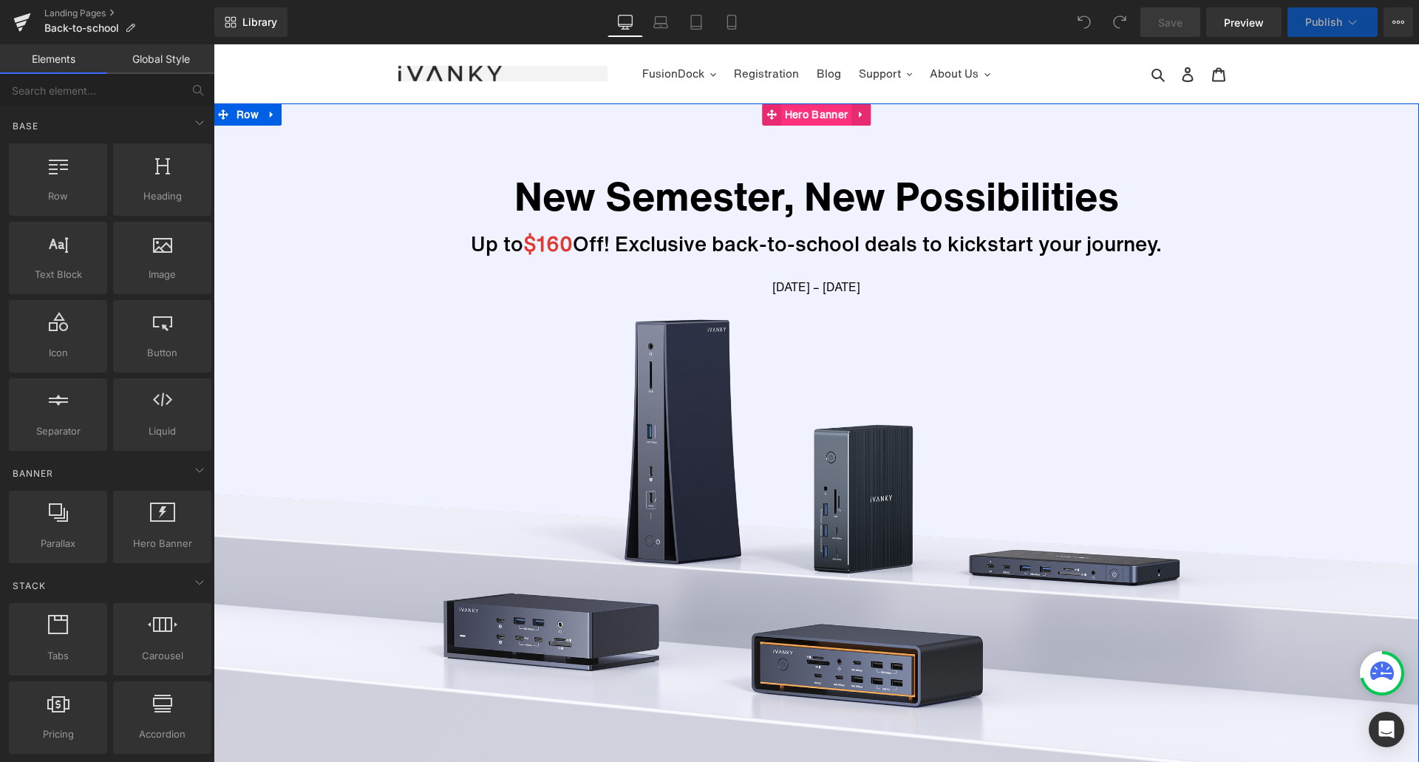
click at [817, 118] on span "Hero Banner" at bounding box center [816, 114] width 70 height 22
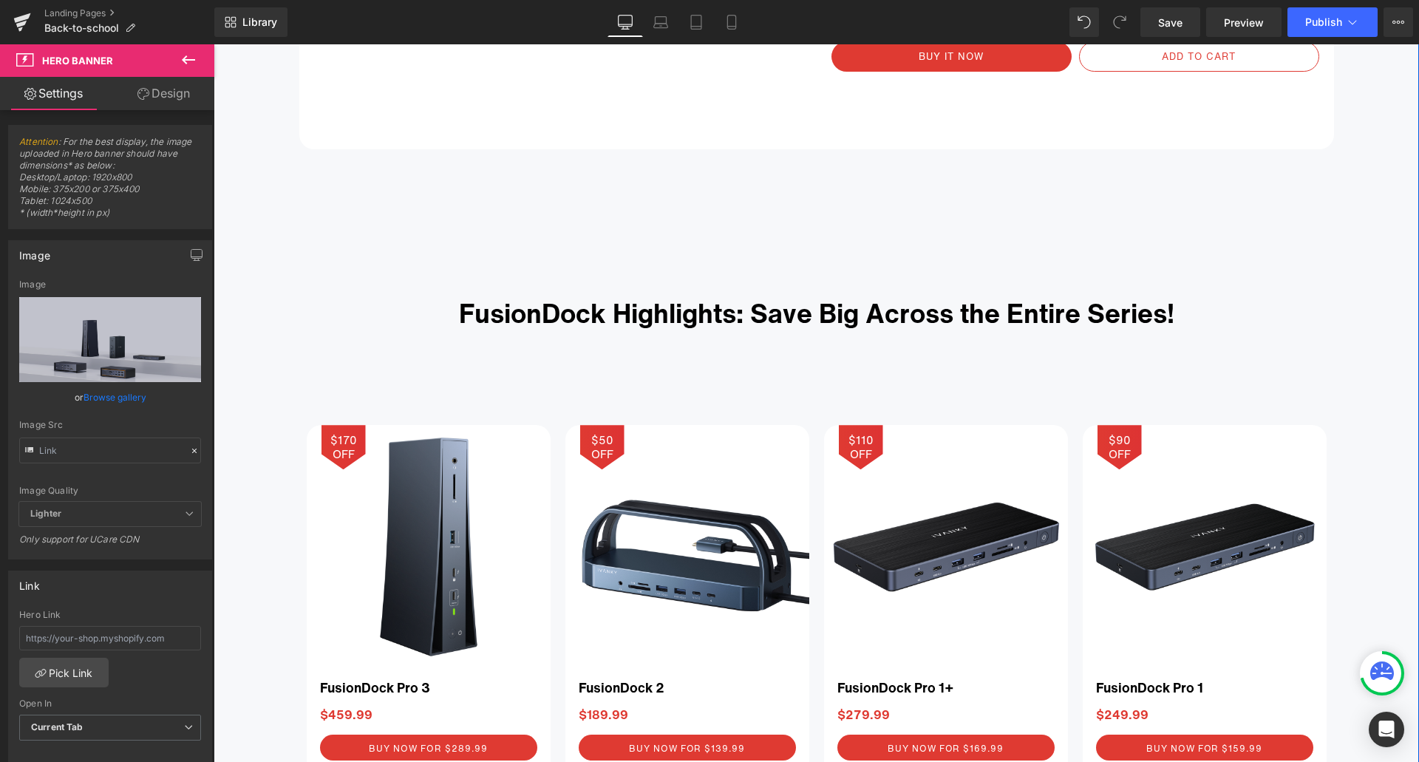
scroll to position [2217, 0]
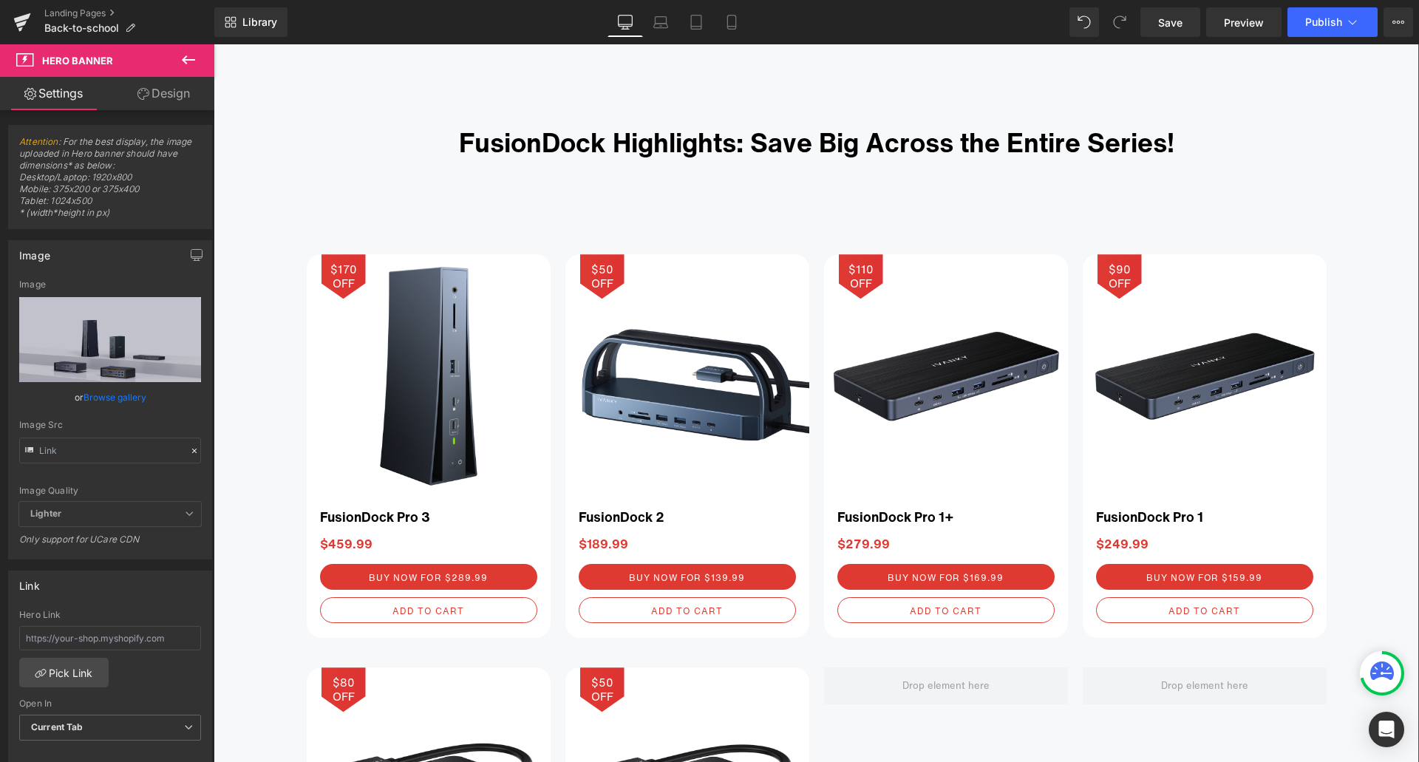
drag, startPoint x: 1270, startPoint y: 194, endPoint x: 1096, endPoint y: 293, distance: 200.5
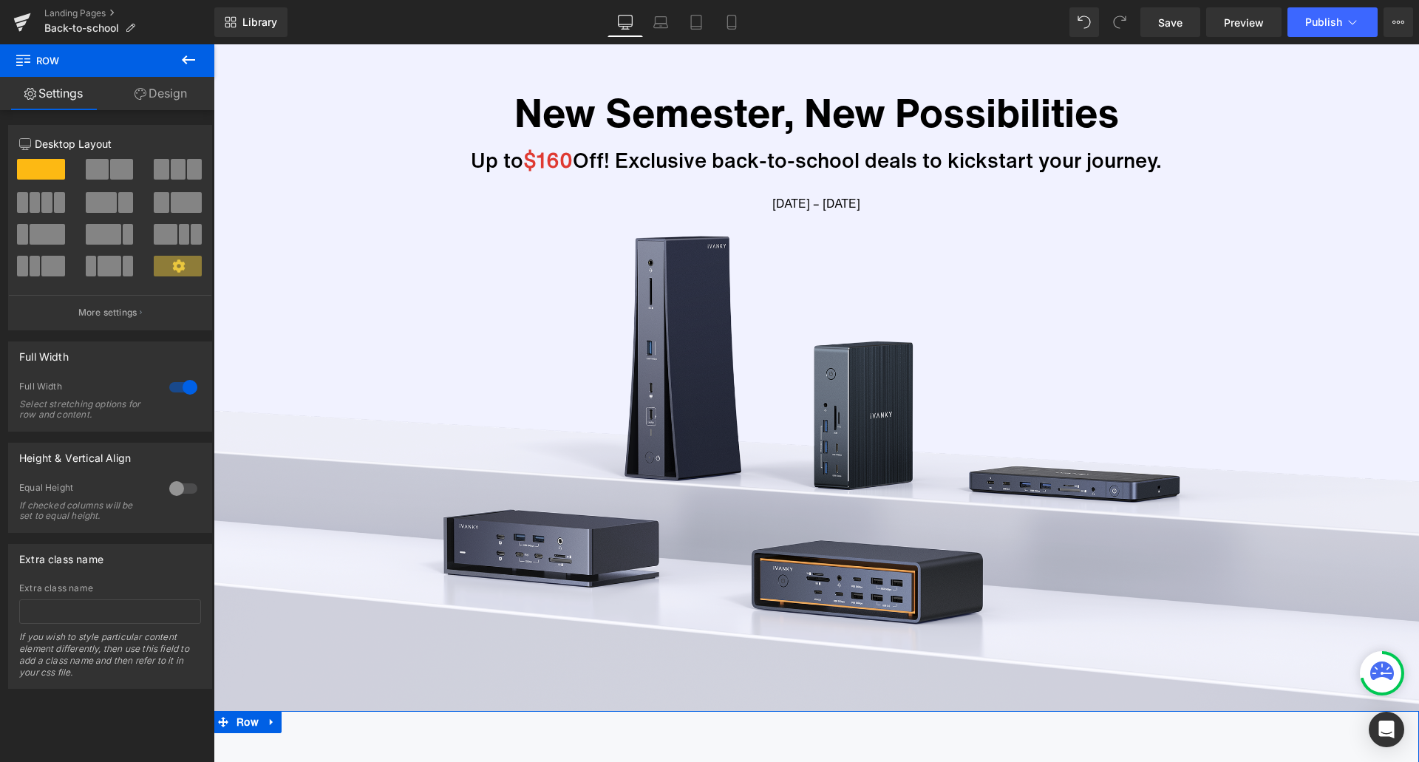
scroll to position [74, 0]
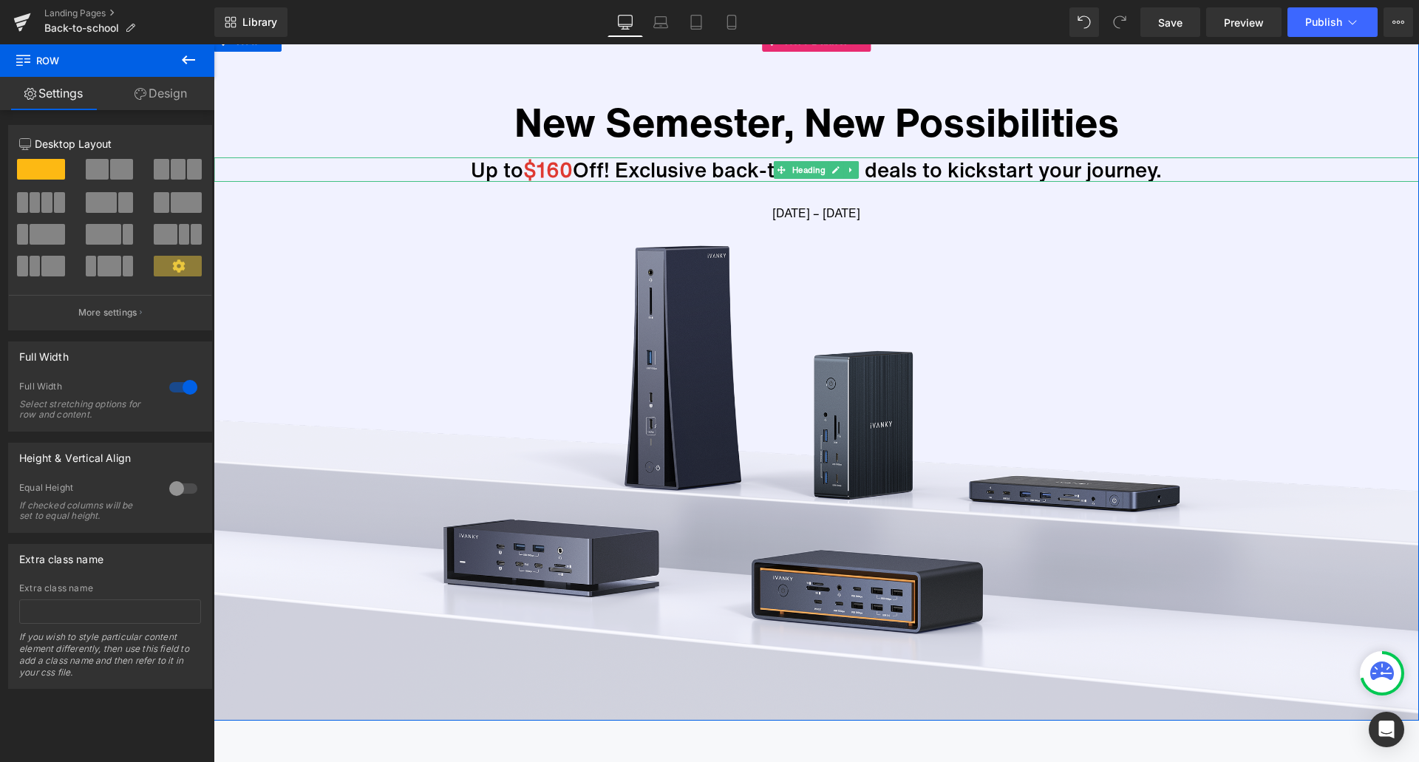
click at [556, 171] on span "$160" at bounding box center [548, 169] width 50 height 30
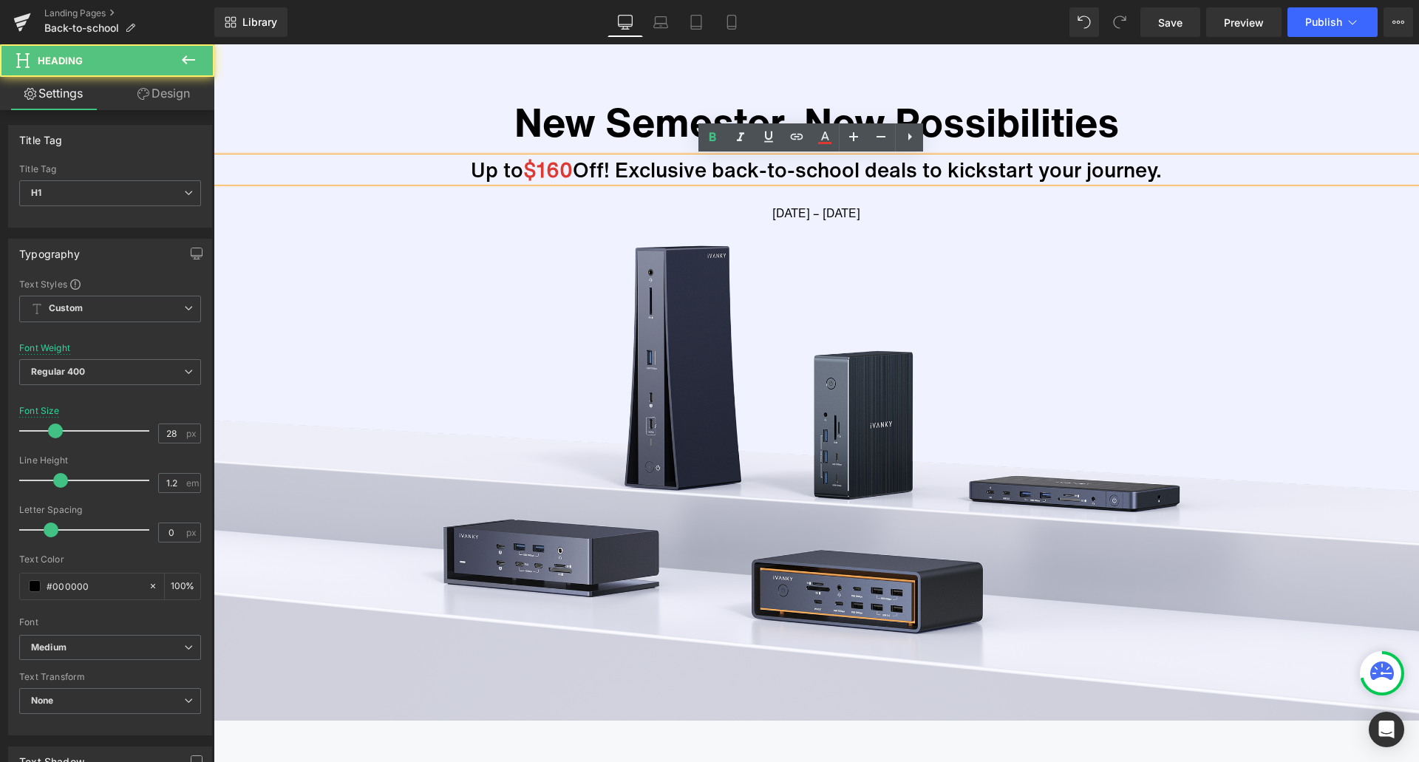
click at [556, 169] on span "$160" at bounding box center [548, 169] width 50 height 30
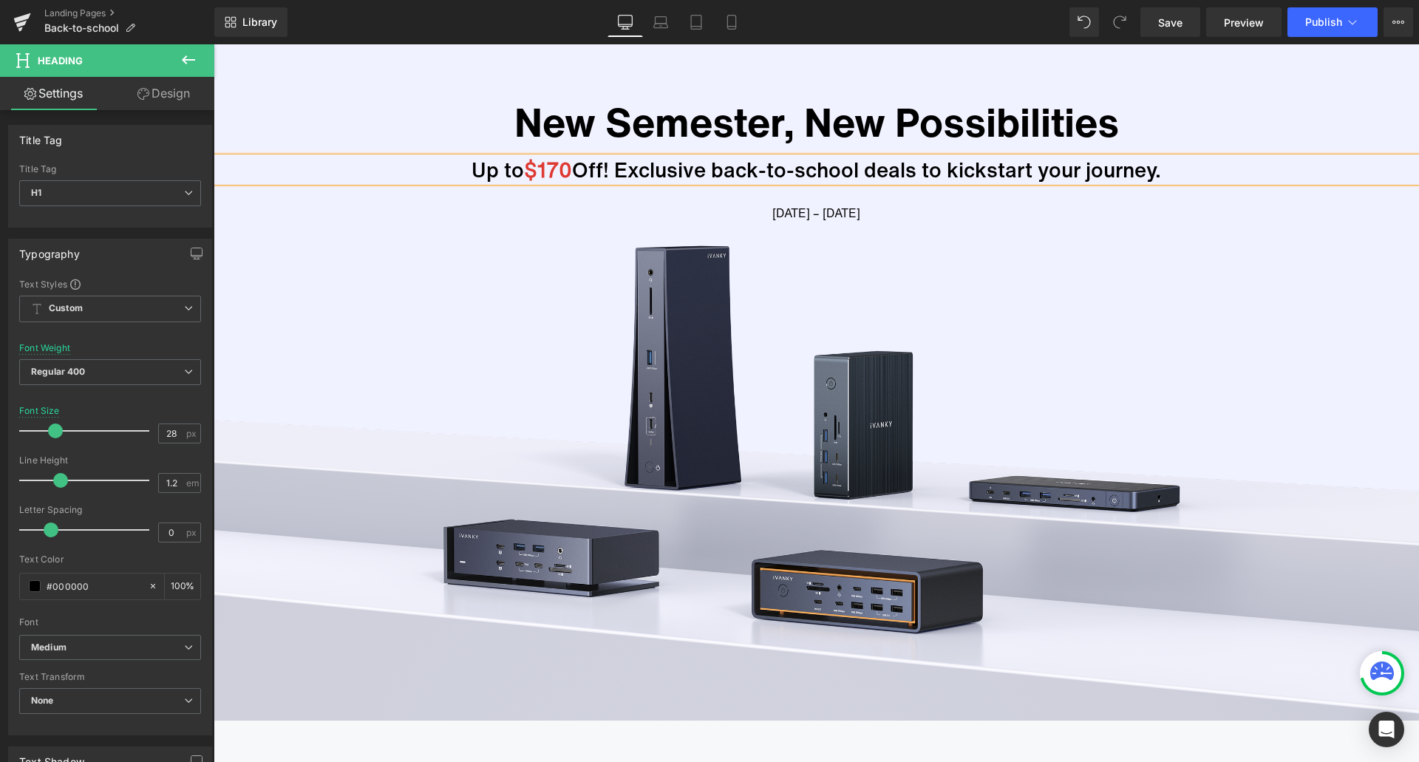
click at [771, 77] on div "New Semester, New Possibilities Text Block Up to $170 Off! Exclusive back-to-sc…" at bounding box center [816, 375] width 1205 height 691
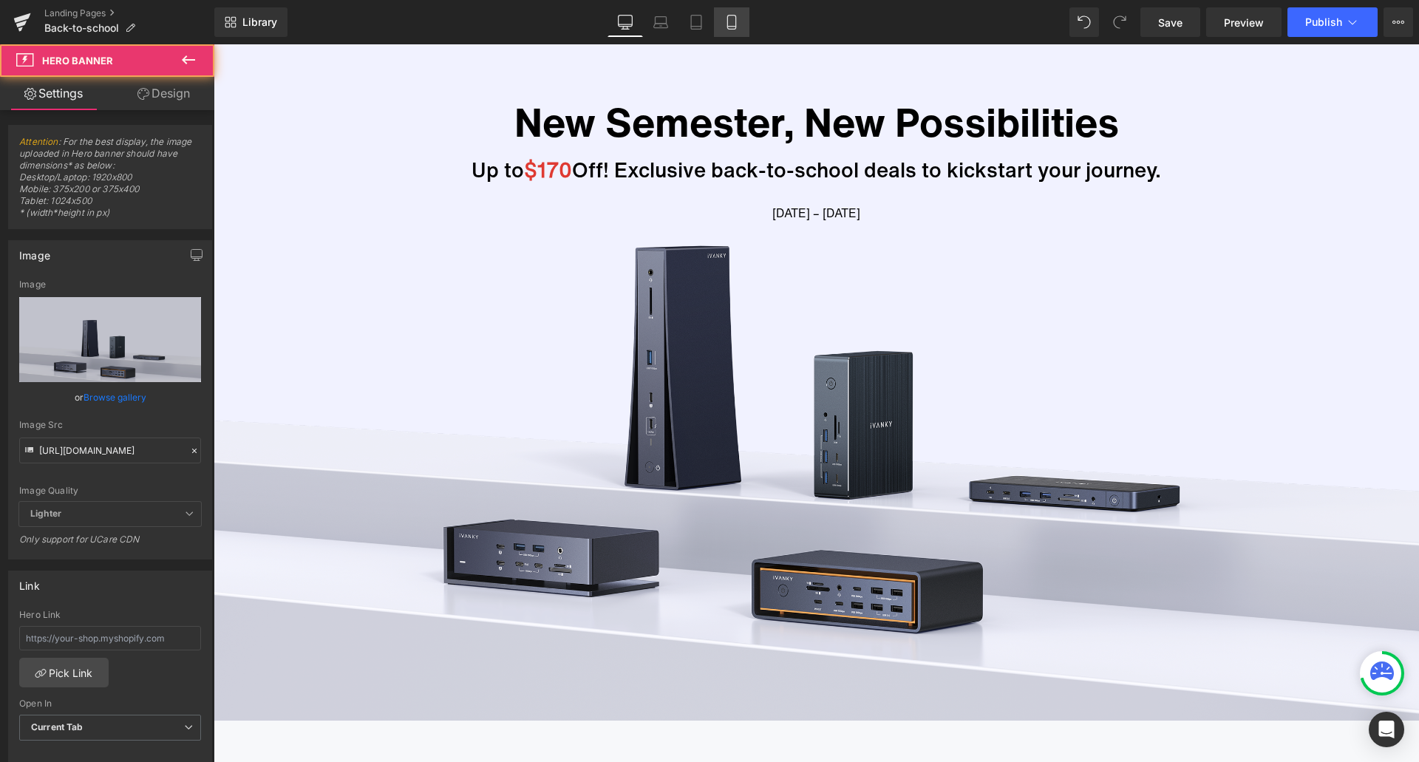
click at [735, 29] on link "Mobile" at bounding box center [731, 22] width 35 height 30
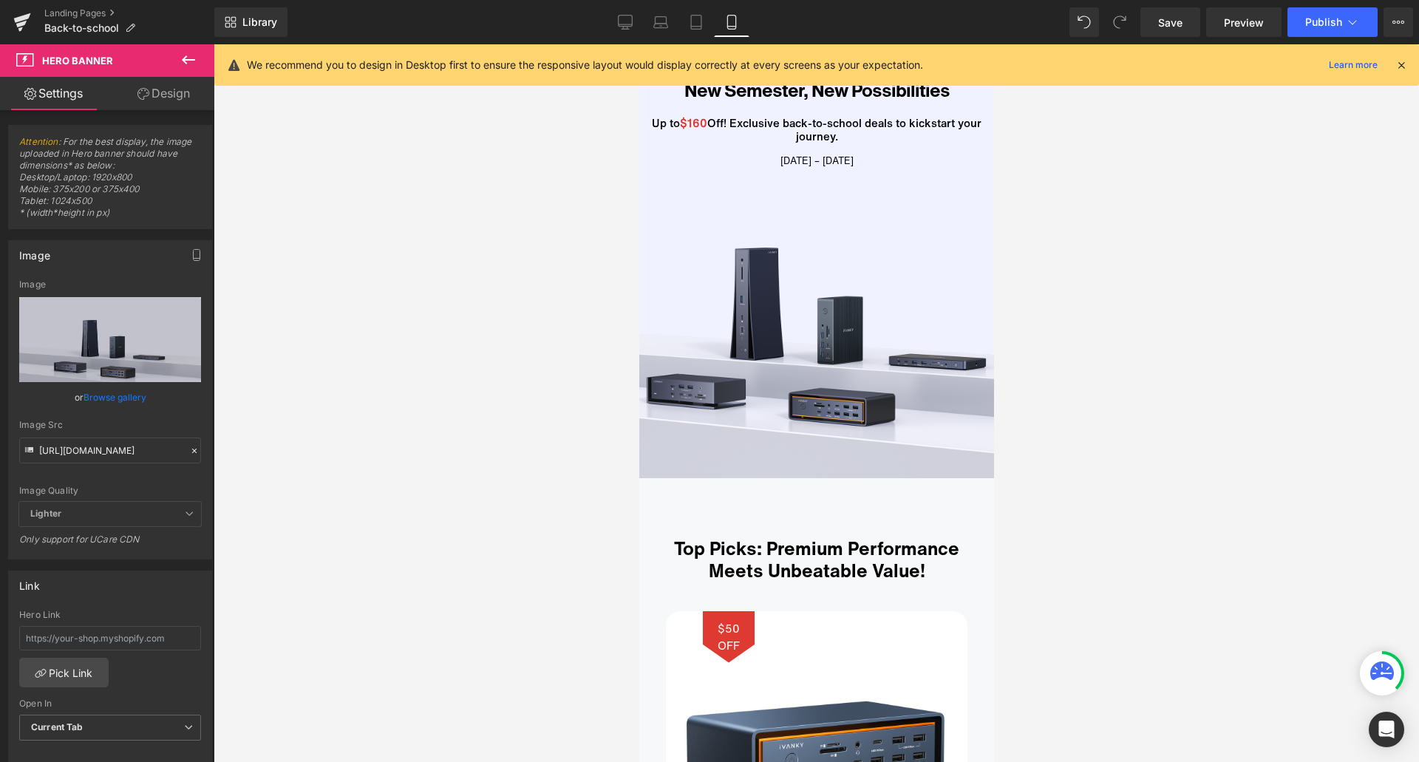
scroll to position [0, 0]
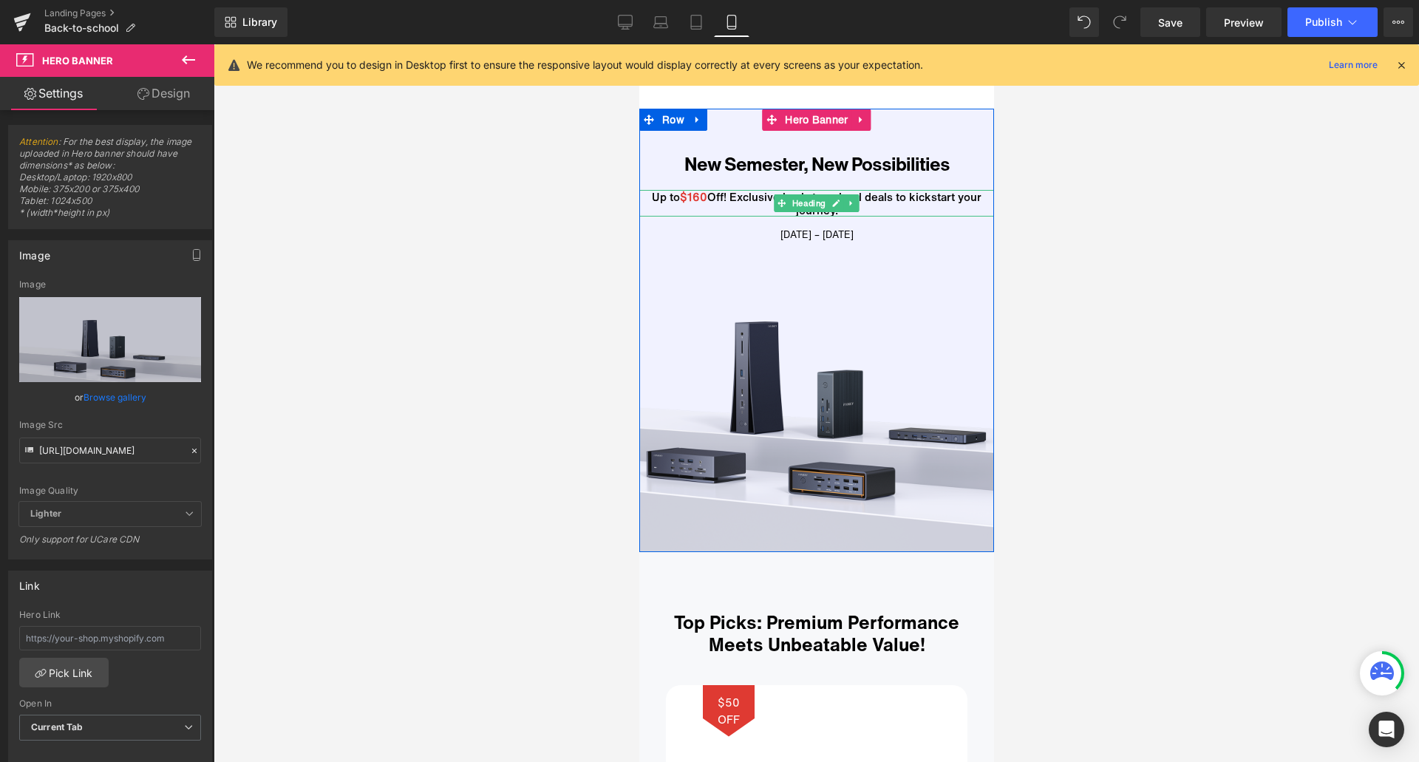
click at [697, 197] on span "$160" at bounding box center [692, 196] width 27 height 16
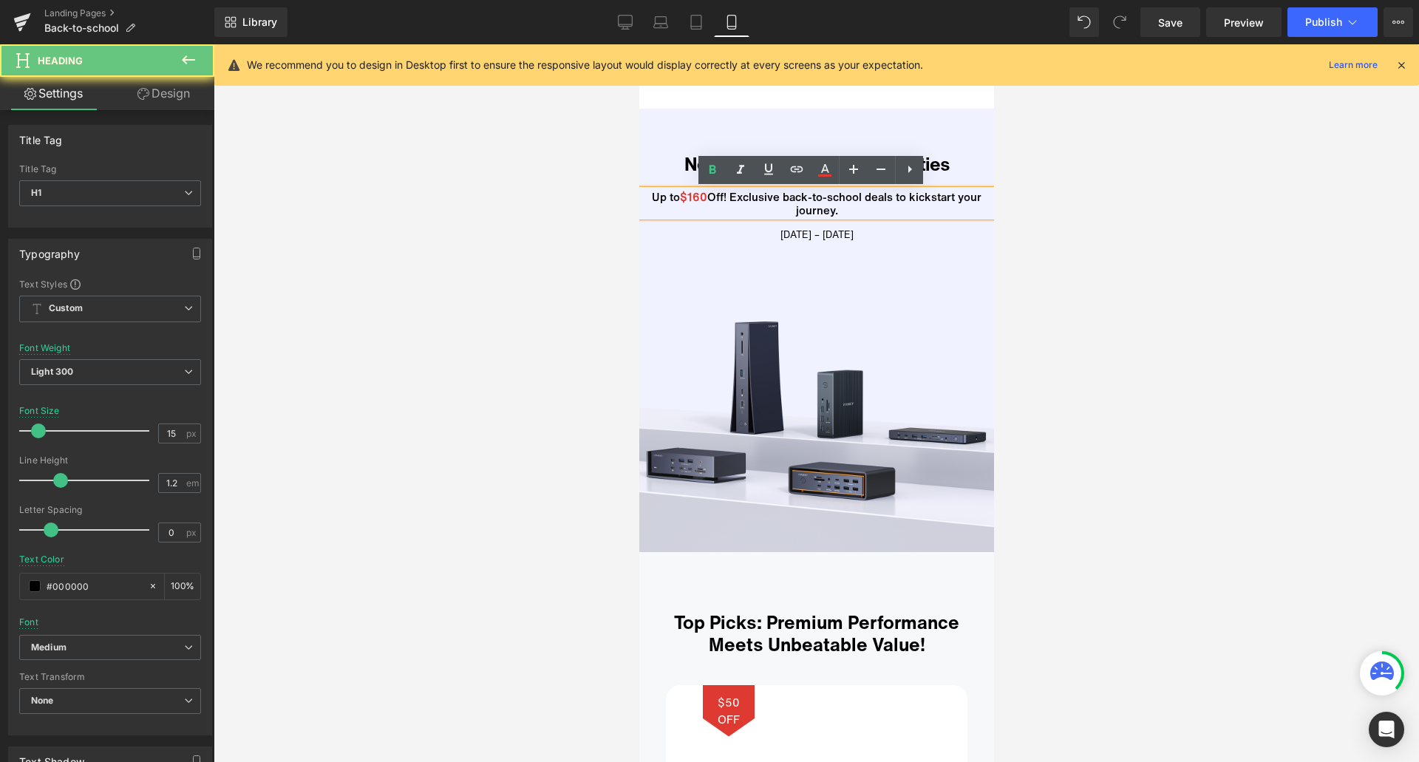
click at [695, 197] on span "$160" at bounding box center [692, 196] width 27 height 16
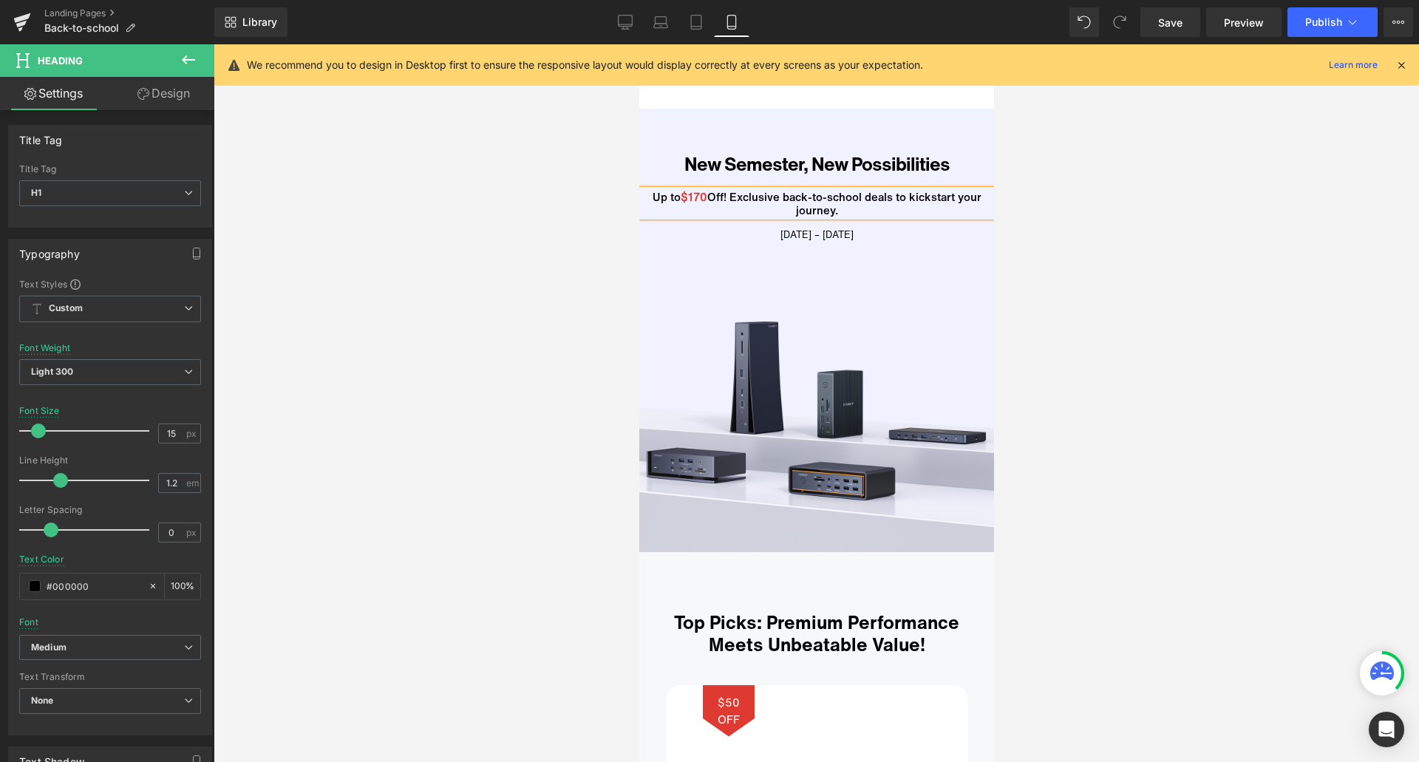
click at [696, 270] on div "New Semester, New Possibilities Text Block Up to $170 Off! Exclusive back-to-sc…" at bounding box center [815, 330] width 355 height 443
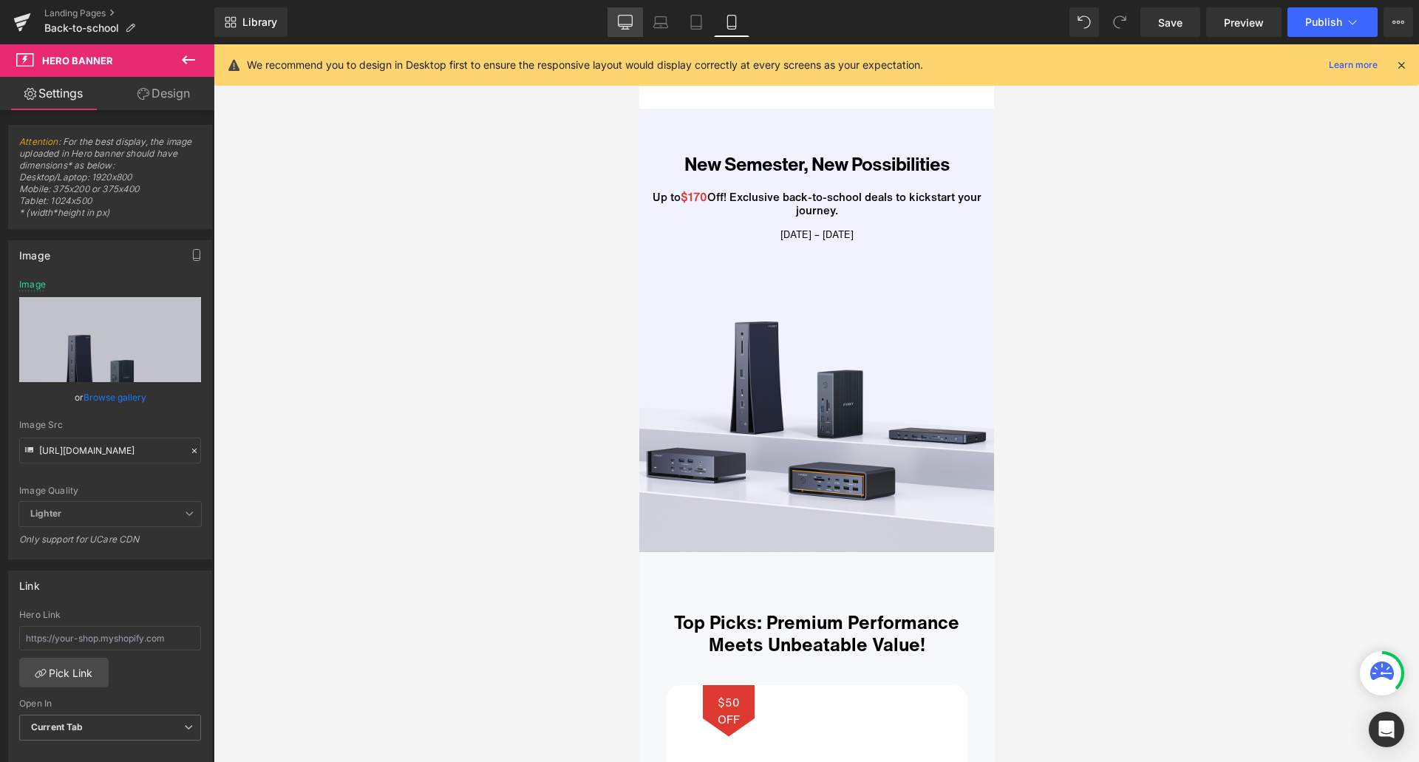
click at [620, 29] on icon at bounding box center [625, 22] width 15 height 15
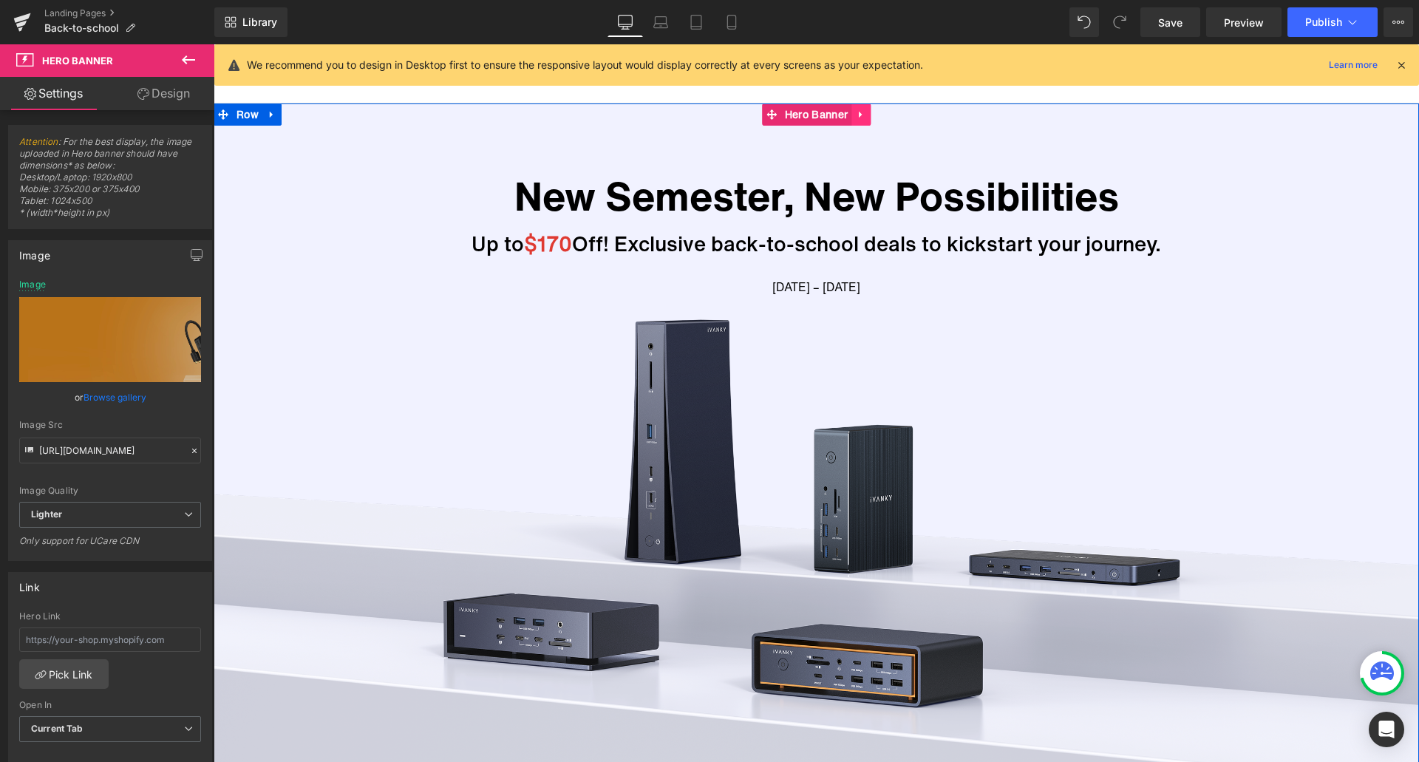
click at [856, 118] on icon at bounding box center [861, 114] width 10 height 11
click at [834, 118] on link at bounding box center [831, 114] width 19 height 22
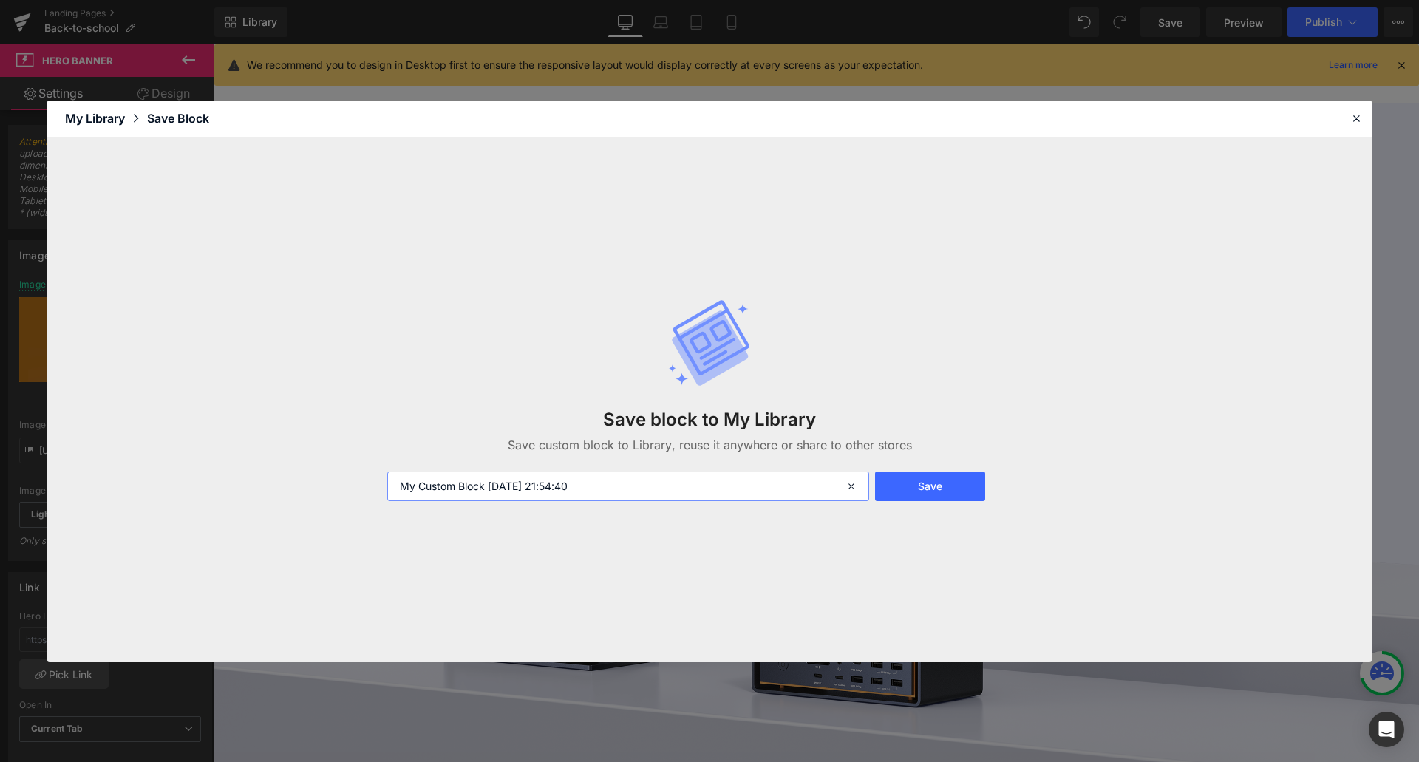
drag, startPoint x: 487, startPoint y: 486, endPoint x: 369, endPoint y: 491, distance: 117.6
click at [369, 491] on div "Save block to My Library Save custom block to Library, reuse it anywhere or sha…" at bounding box center [709, 399] width 1324 height 525
type input "返校季PC [DATE] 21:54:40"
click at [923, 490] on button "Save" at bounding box center [930, 486] width 110 height 30
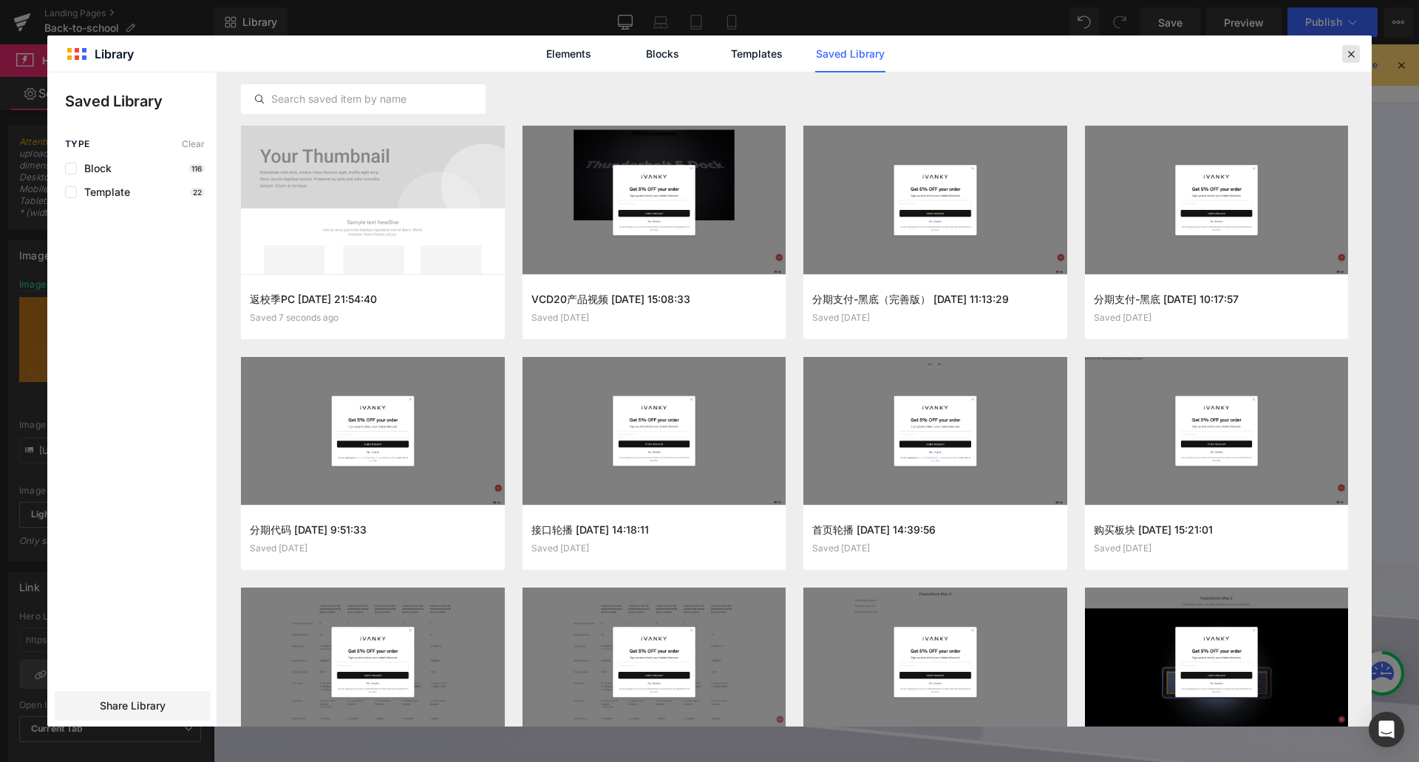
click at [1352, 61] on div at bounding box center [1351, 54] width 18 height 18
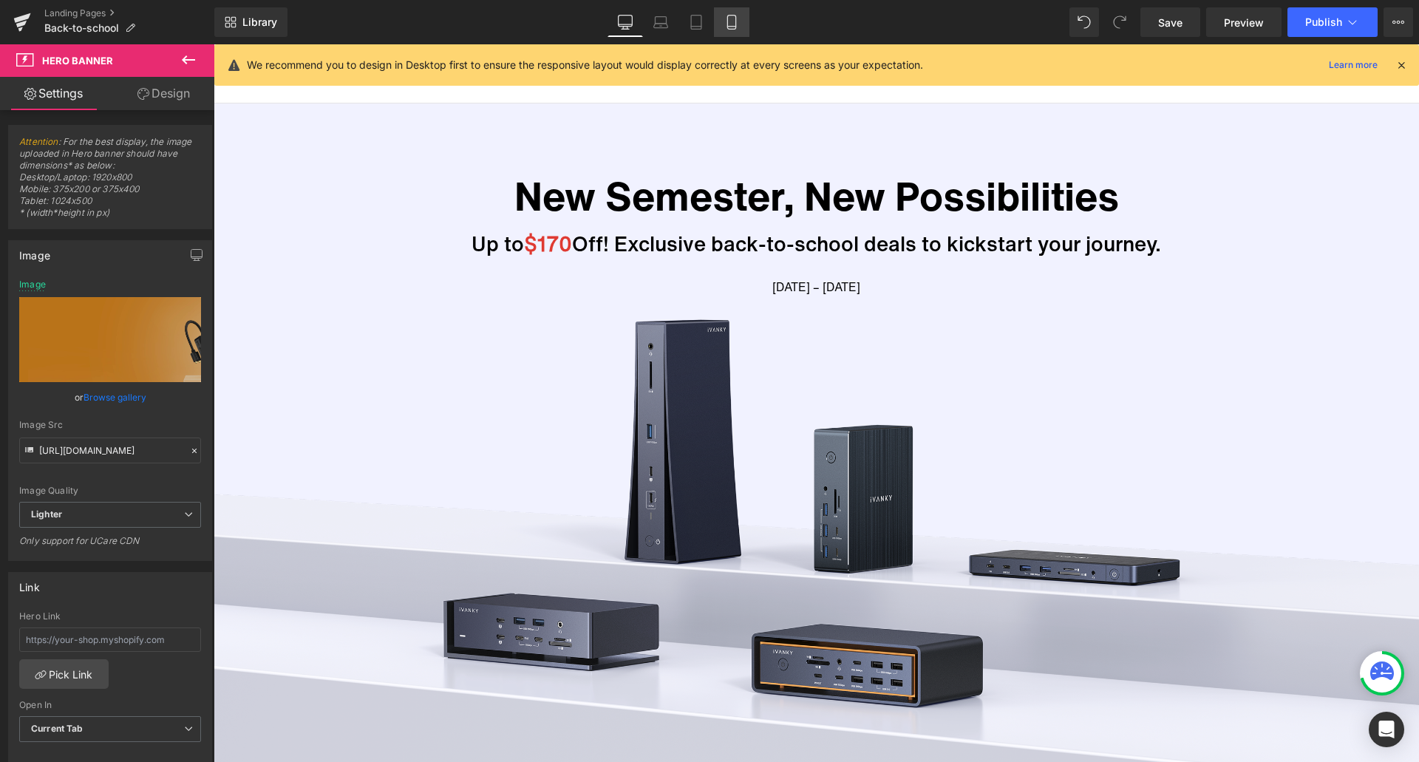
click at [743, 28] on link "Mobile" at bounding box center [731, 22] width 35 height 30
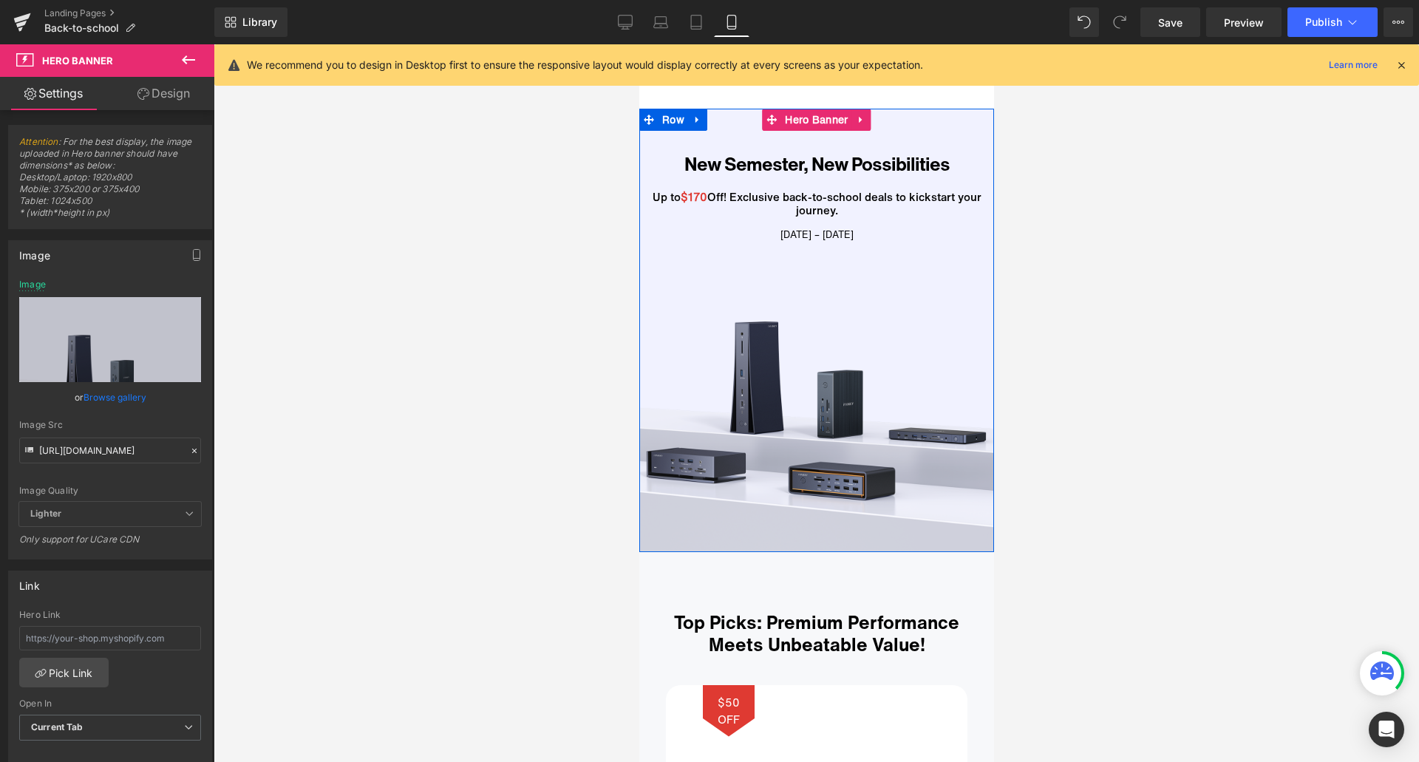
click at [856, 122] on icon at bounding box center [861, 119] width 10 height 11
click at [833, 124] on link at bounding box center [831, 120] width 19 height 22
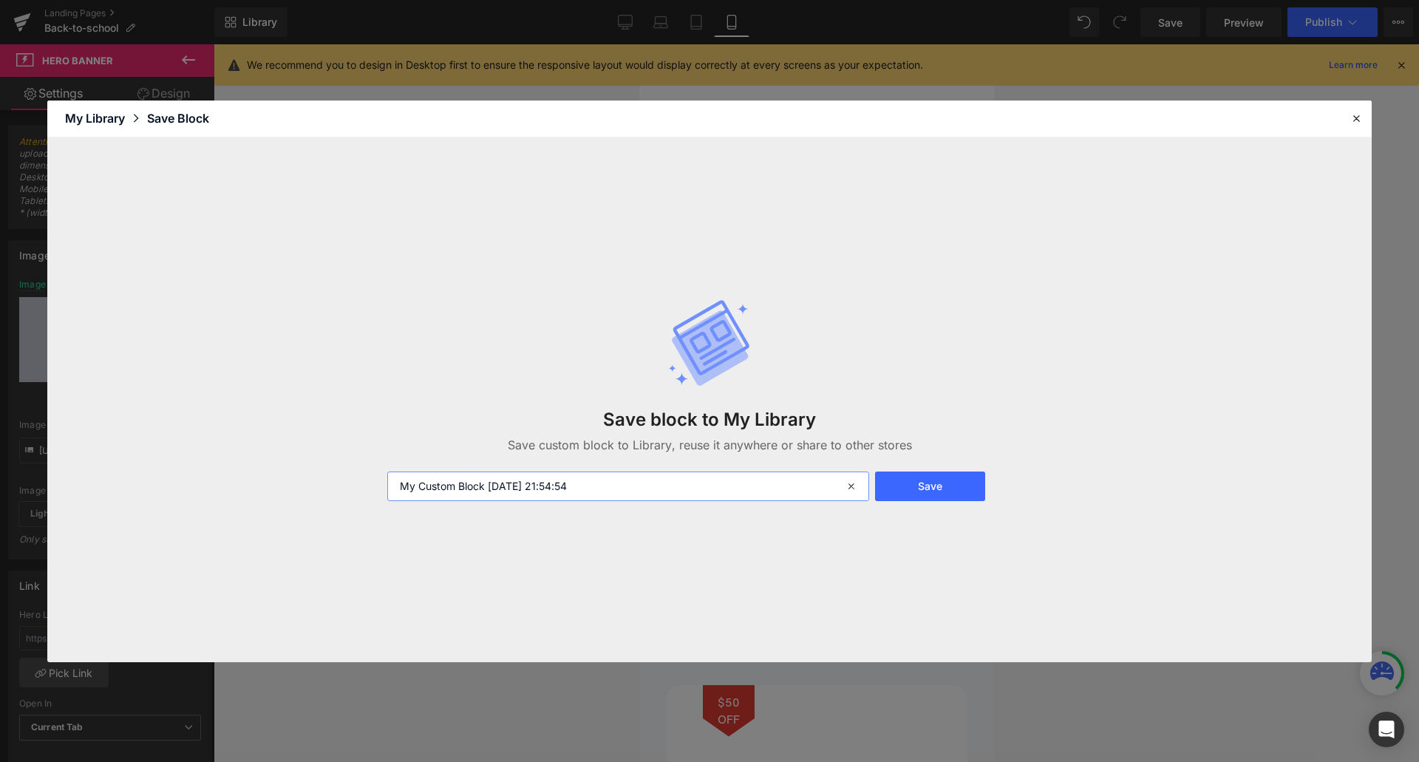
drag, startPoint x: 484, startPoint y: 485, endPoint x: 392, endPoint y: 485, distance: 92.4
click at [392, 485] on input "My Custom Block 2025-08-18 21:54:54" at bounding box center [628, 486] width 482 height 30
type input "返校季移动 [DATE] 21:54:54"
click at [968, 480] on button "Save" at bounding box center [930, 486] width 110 height 30
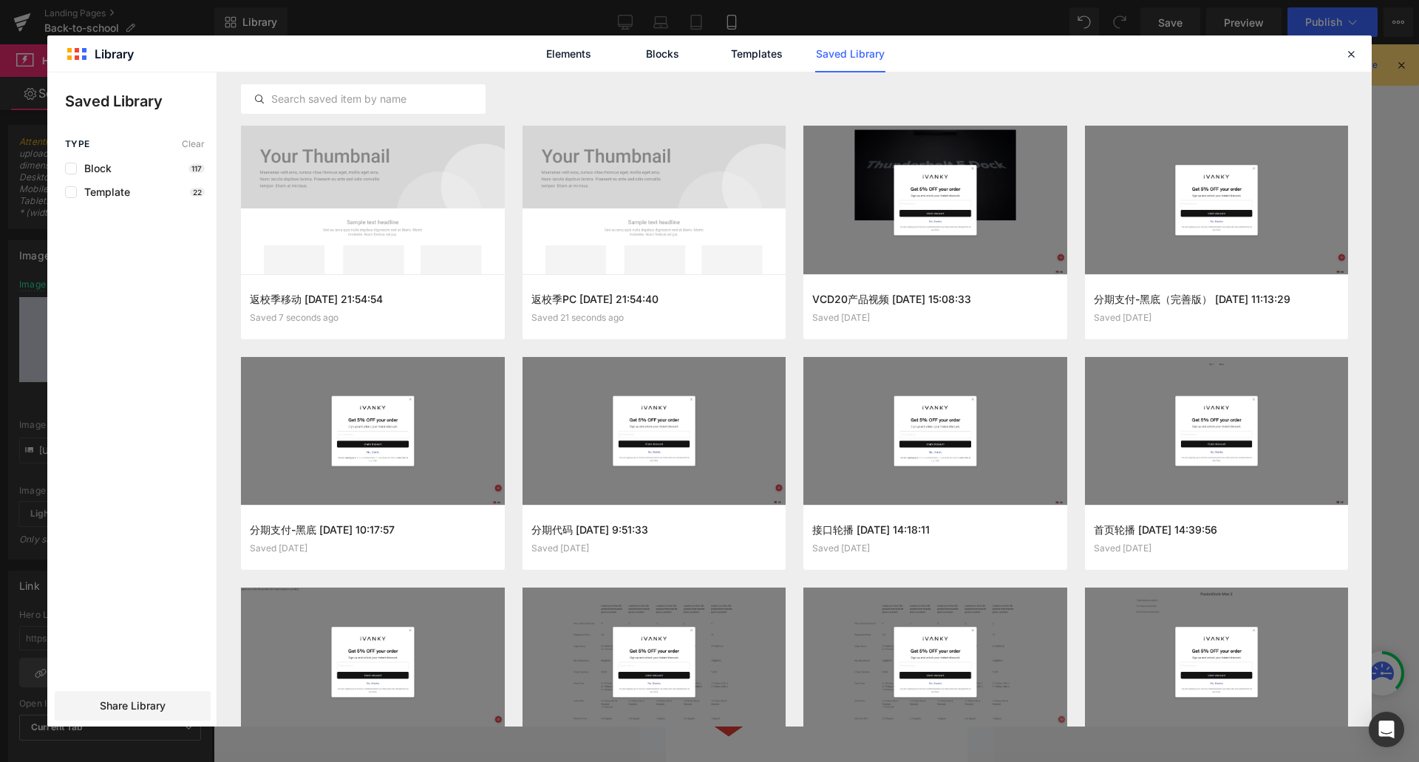
click at [1349, 50] on icon at bounding box center [1350, 53] width 13 height 13
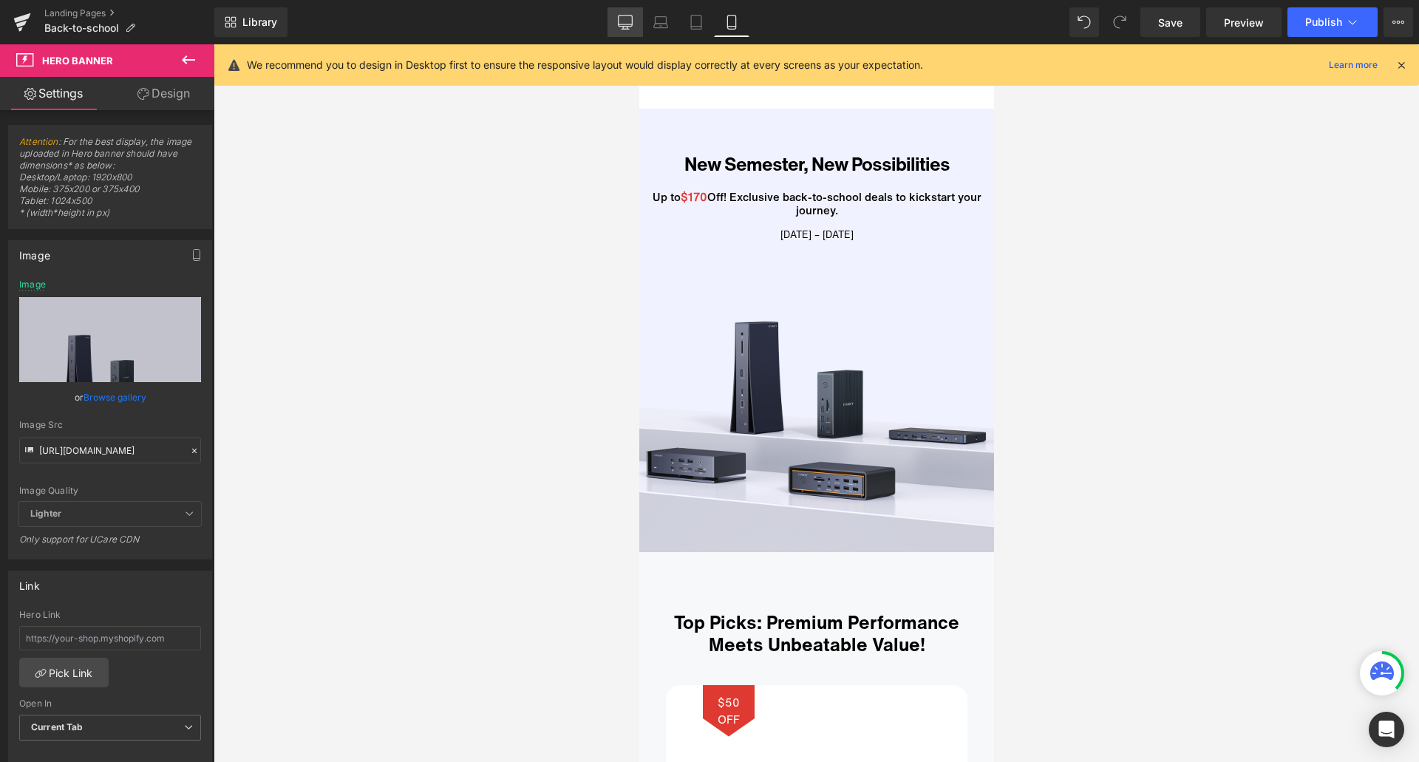
click at [619, 24] on icon at bounding box center [626, 21] width 14 height 11
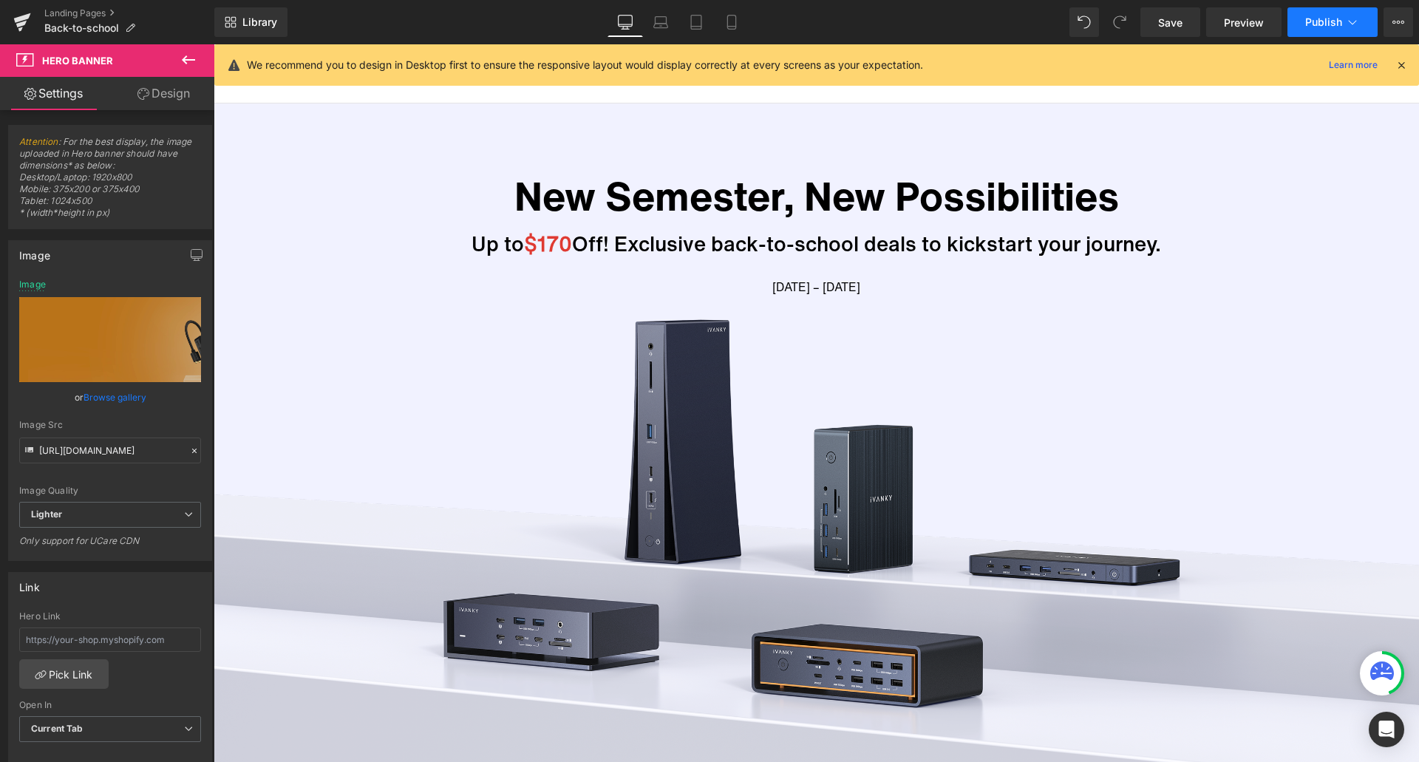
click at [1323, 14] on button "Publish" at bounding box center [1332, 22] width 90 height 30
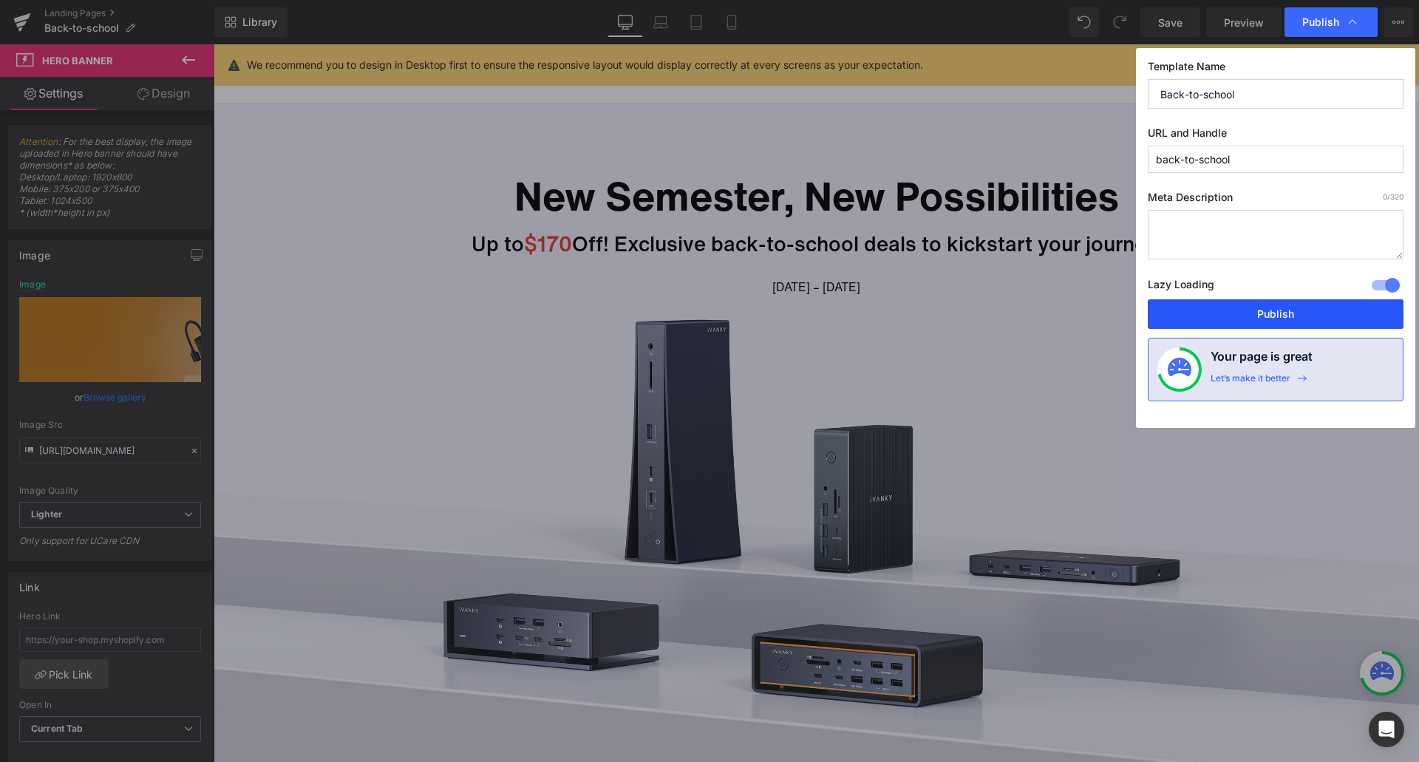
click at [1260, 317] on button "Publish" at bounding box center [1276, 314] width 256 height 30
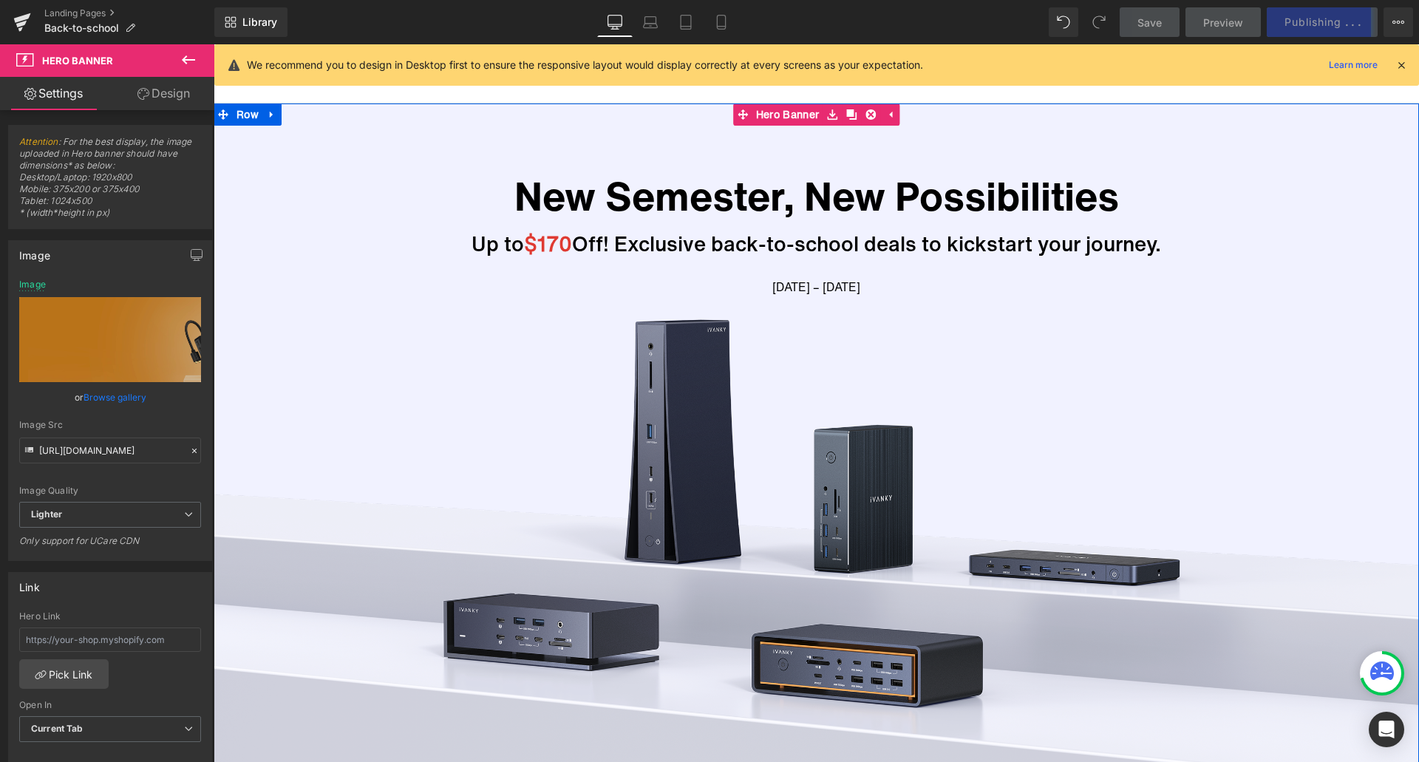
click at [889, 116] on icon at bounding box center [890, 114] width 3 height 7
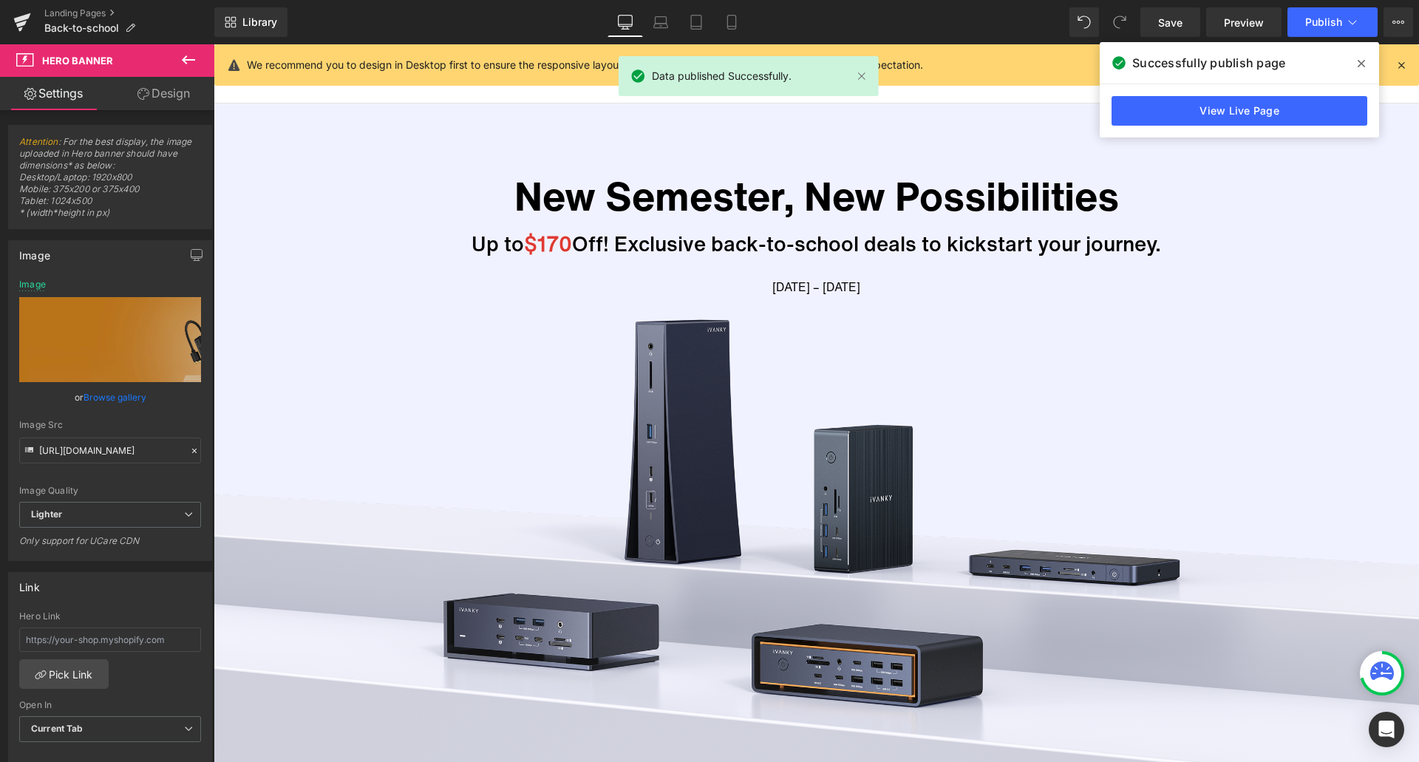
click at [1357, 63] on icon at bounding box center [1360, 64] width 7 height 12
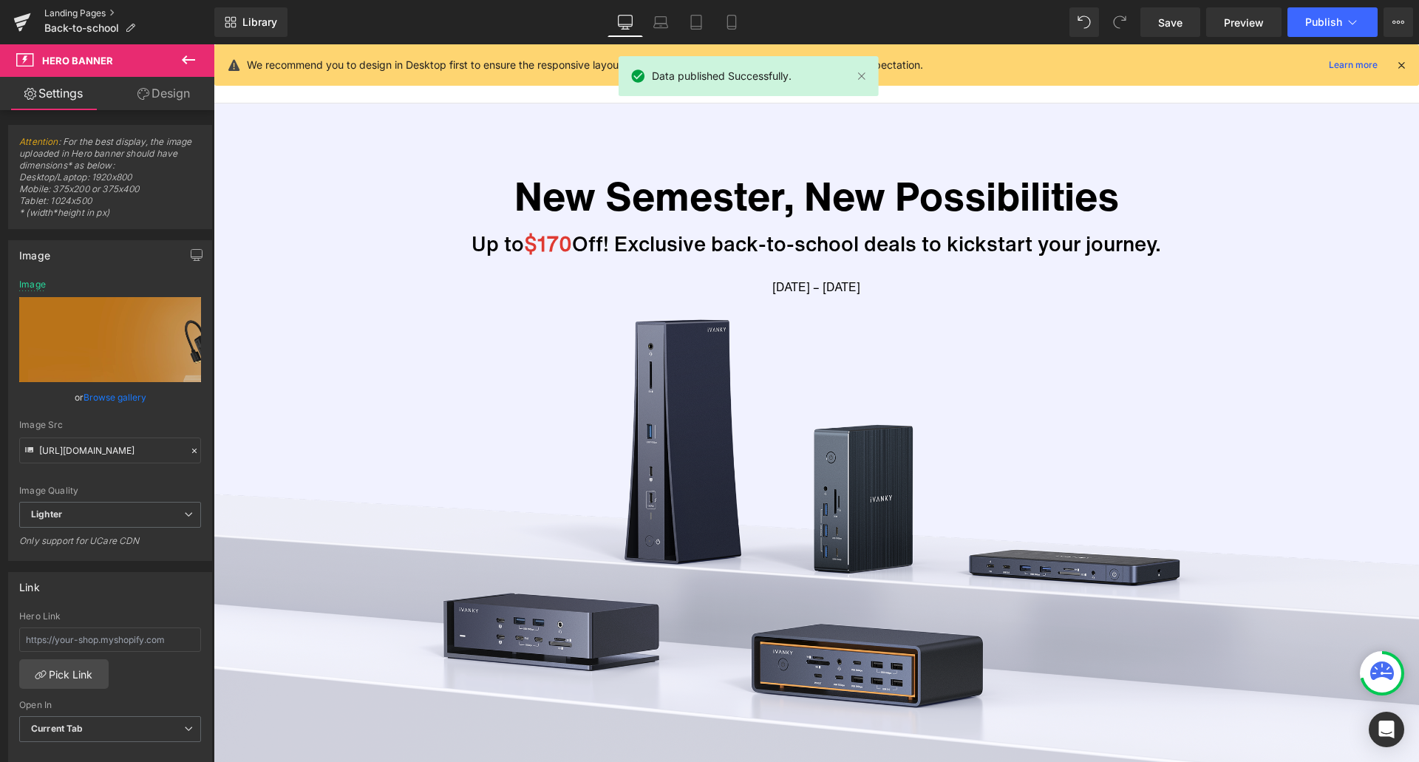
click at [94, 15] on link "Landing Pages" at bounding box center [129, 13] width 170 height 12
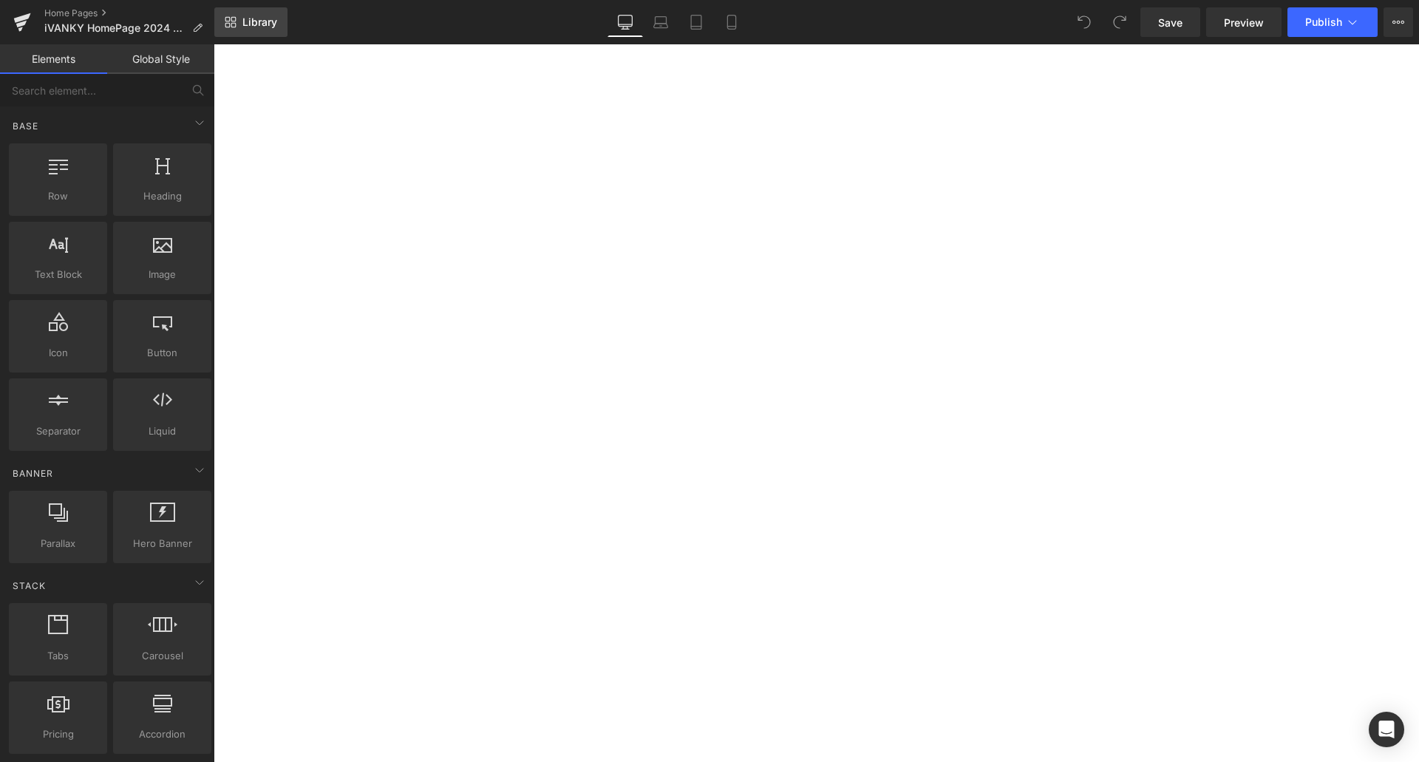
click at [270, 18] on span "Library" at bounding box center [259, 22] width 35 height 13
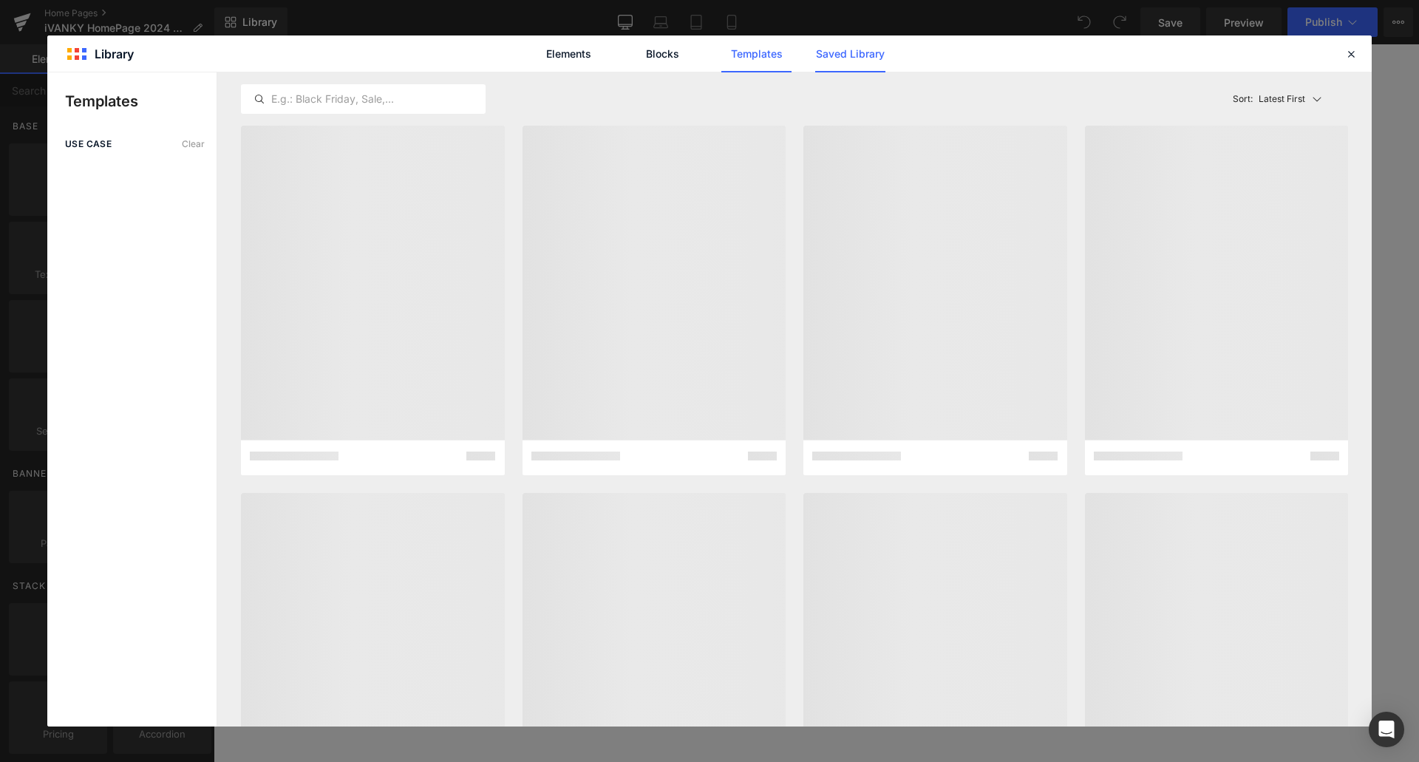
click at [0, 0] on link "Saved Library" at bounding box center [0, 0] width 0 height 0
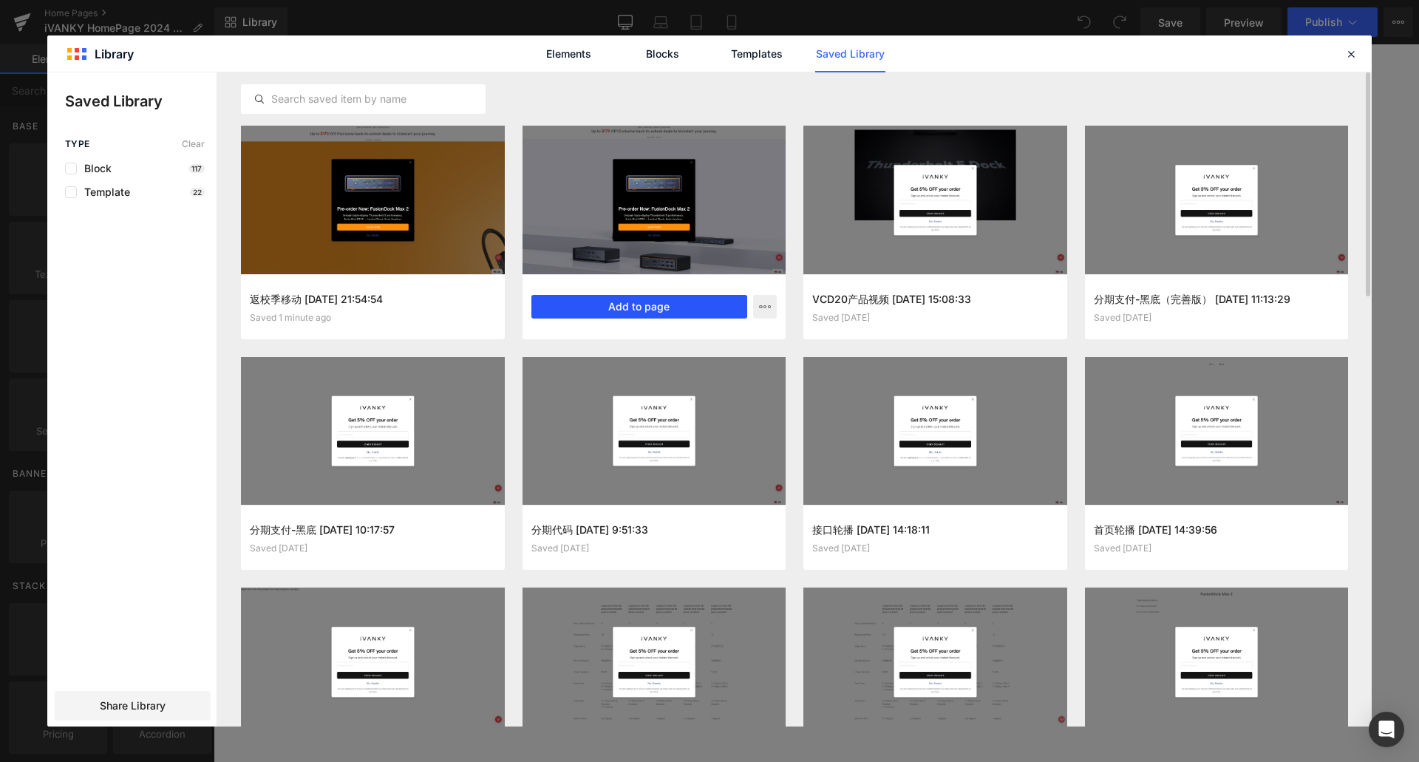
click at [604, 308] on button "Add to page" at bounding box center [639, 307] width 217 height 24
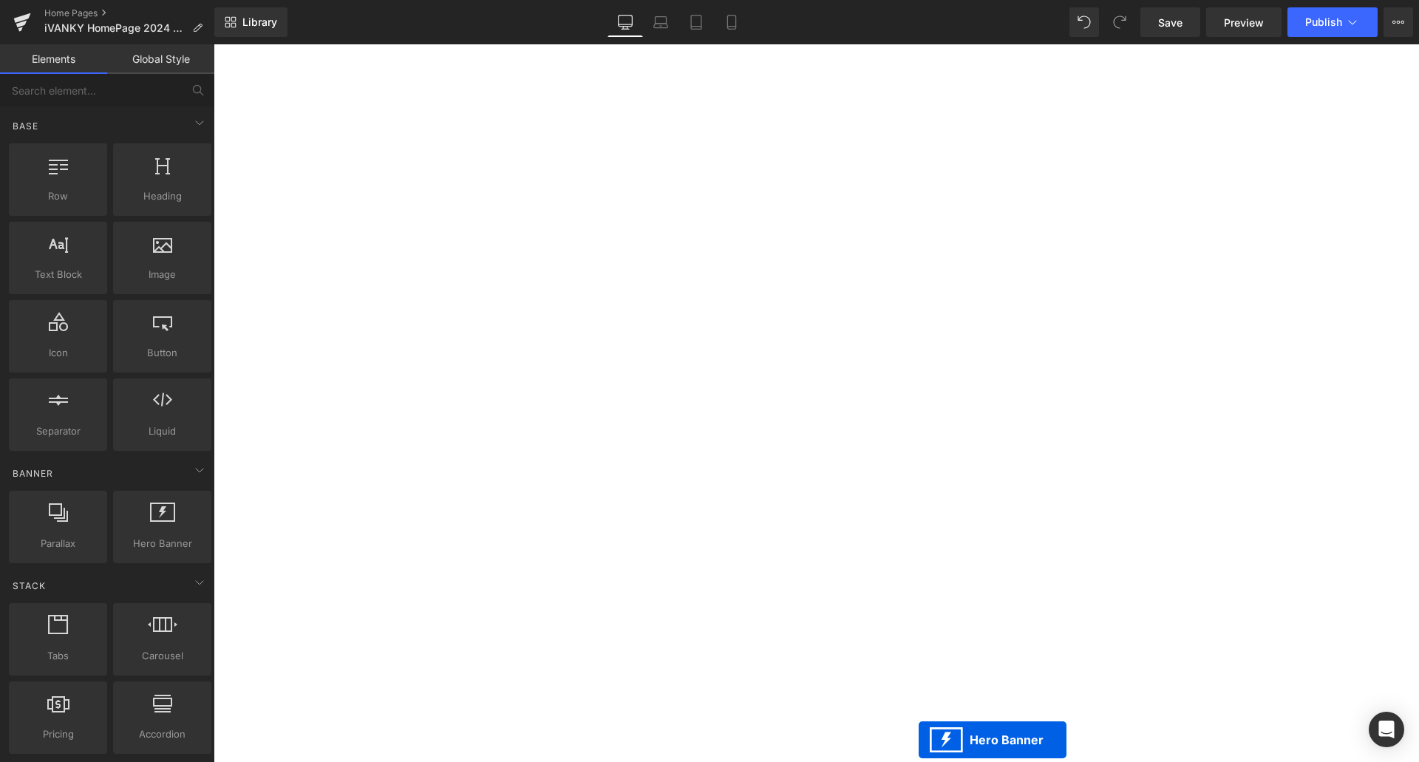
scroll to position [296, 0]
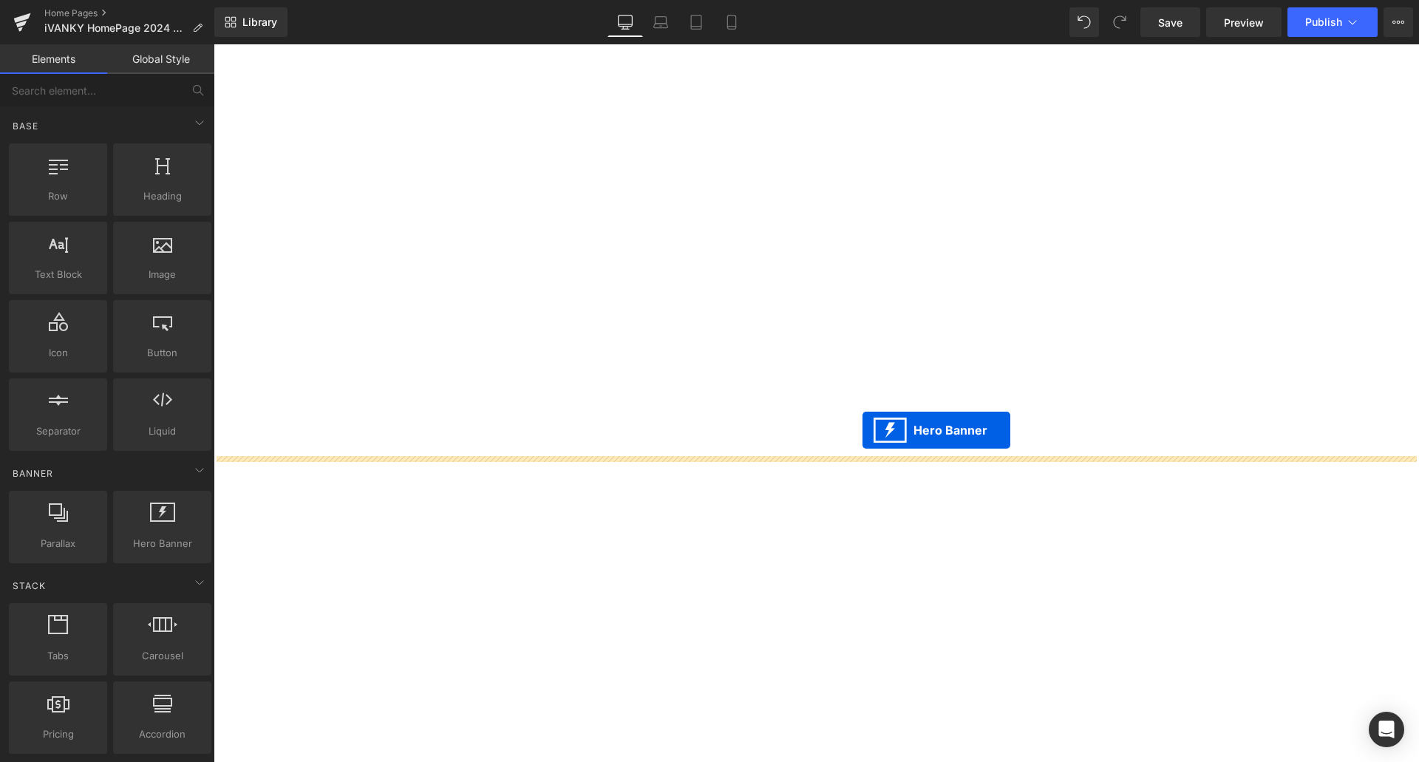
drag, startPoint x: 810, startPoint y: 137, endPoint x: 868, endPoint y: 429, distance: 298.3
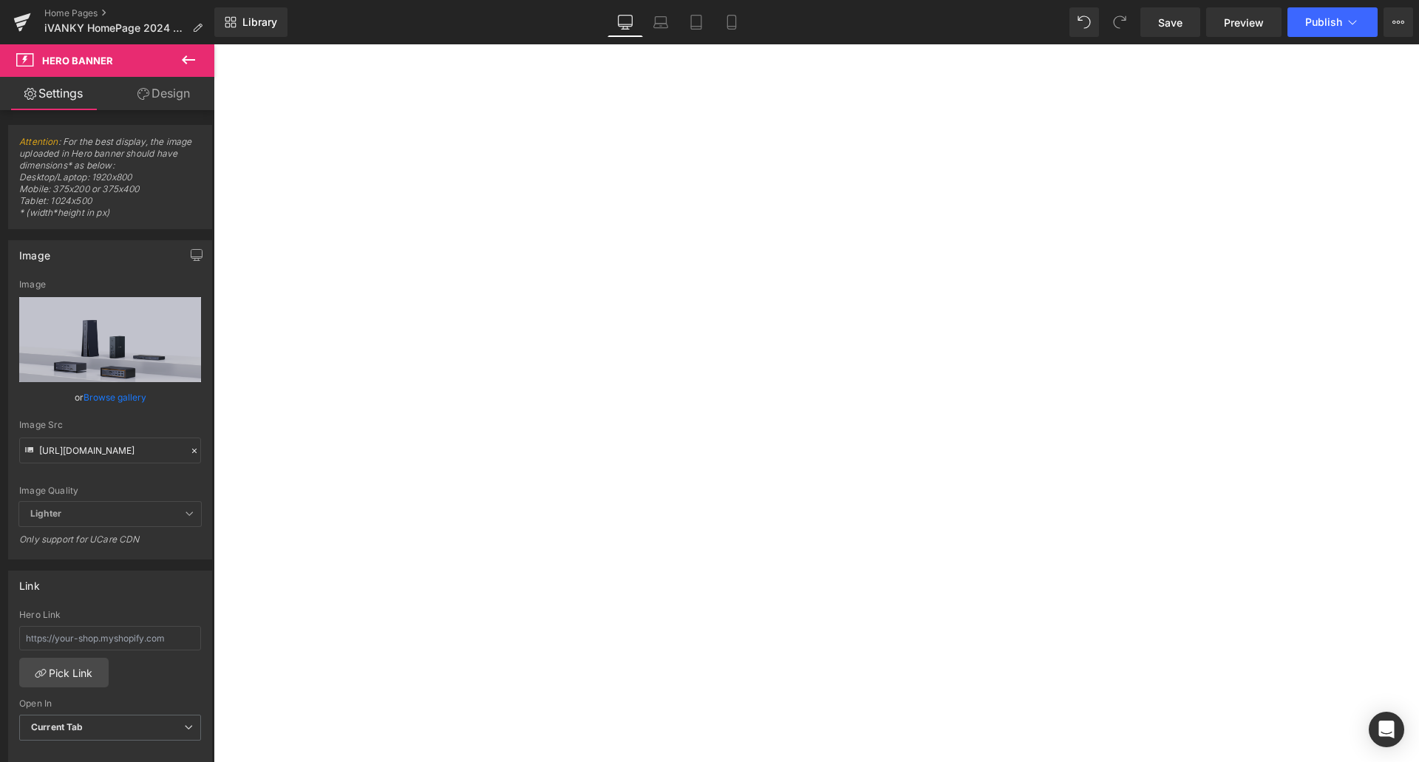
scroll to position [0, 0]
drag, startPoint x: 817, startPoint y: 312, endPoint x: 768, endPoint y: 313, distance: 49.5
click at [214, 44] on span "Hero Banner" at bounding box center [214, 44] width 0 height 0
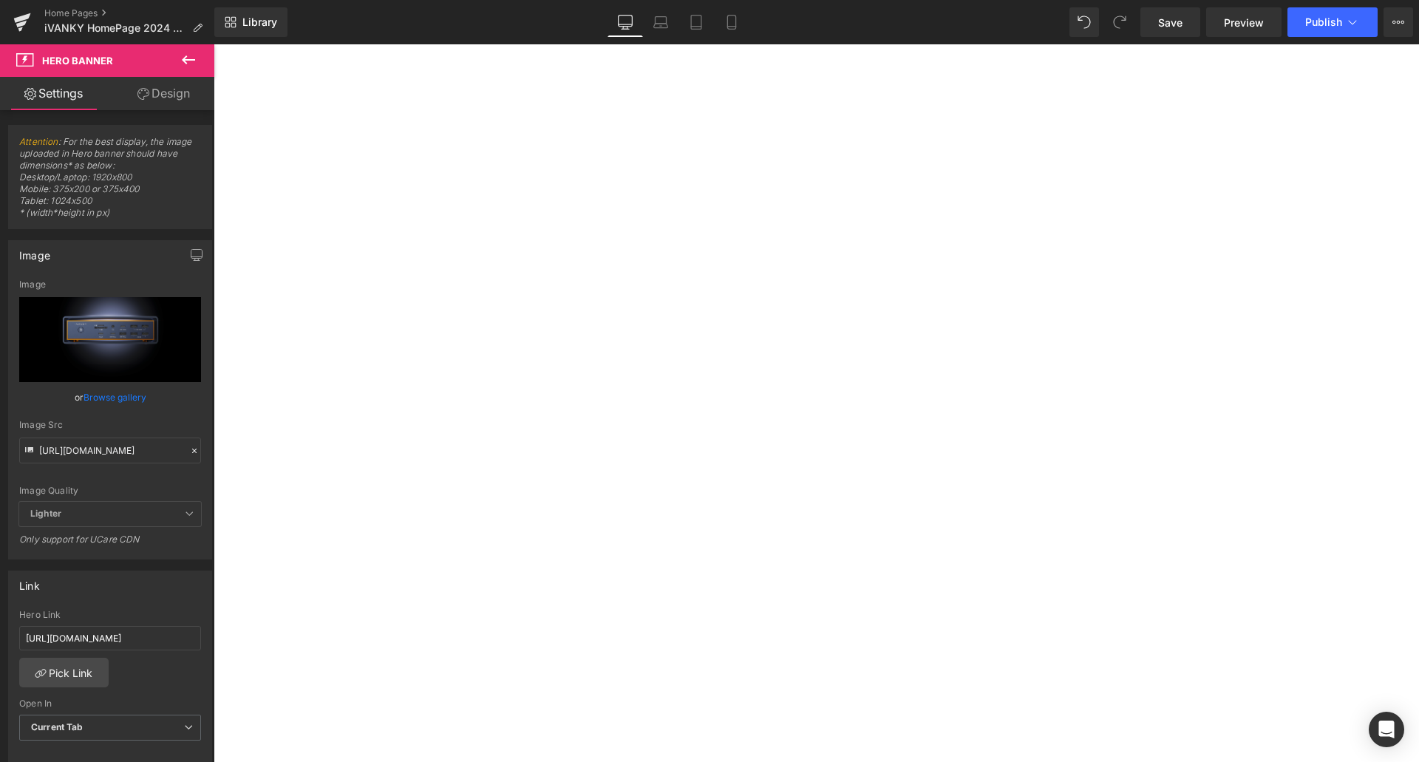
scroll to position [1035, 0]
click at [214, 44] on span "Hero Banner" at bounding box center [214, 44] width 0 height 0
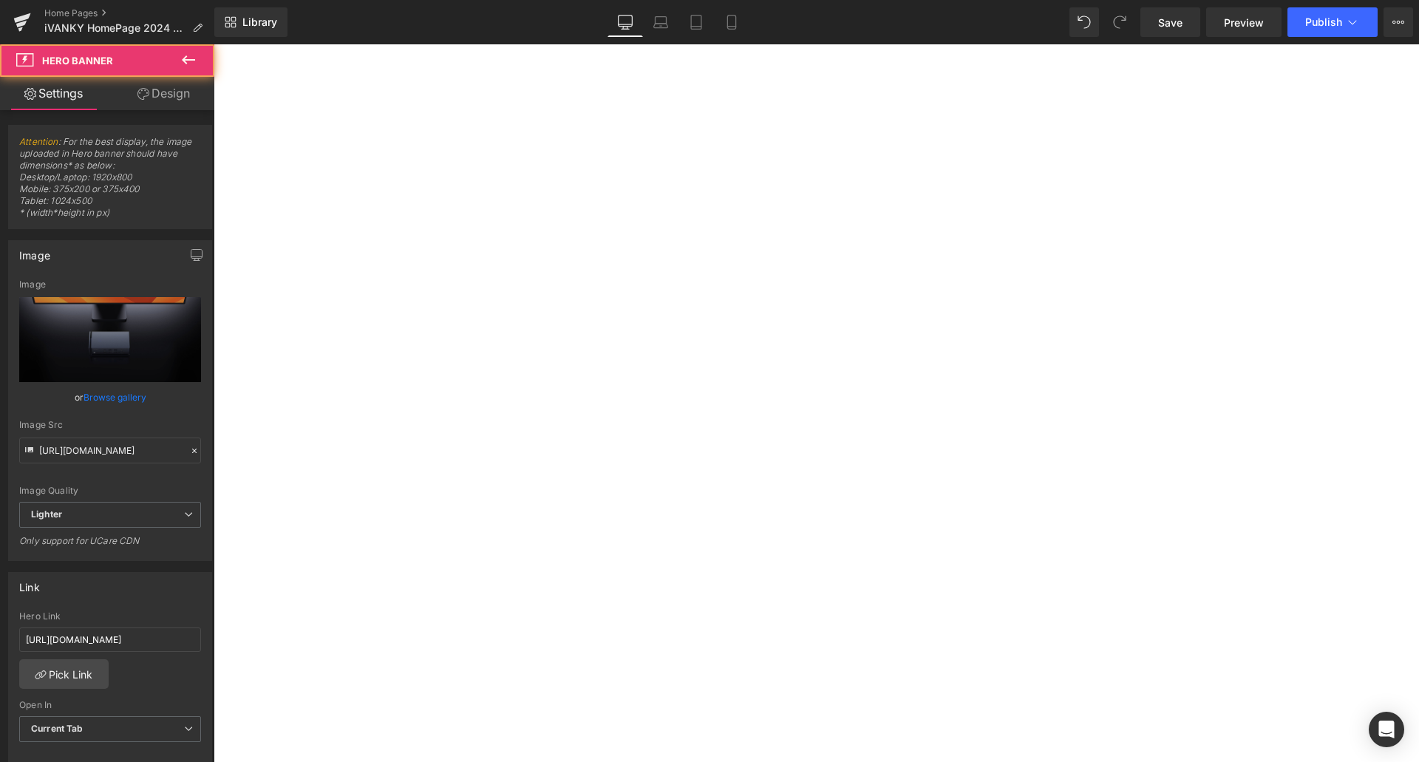
click at [157, 108] on link "Design" at bounding box center [163, 93] width 107 height 33
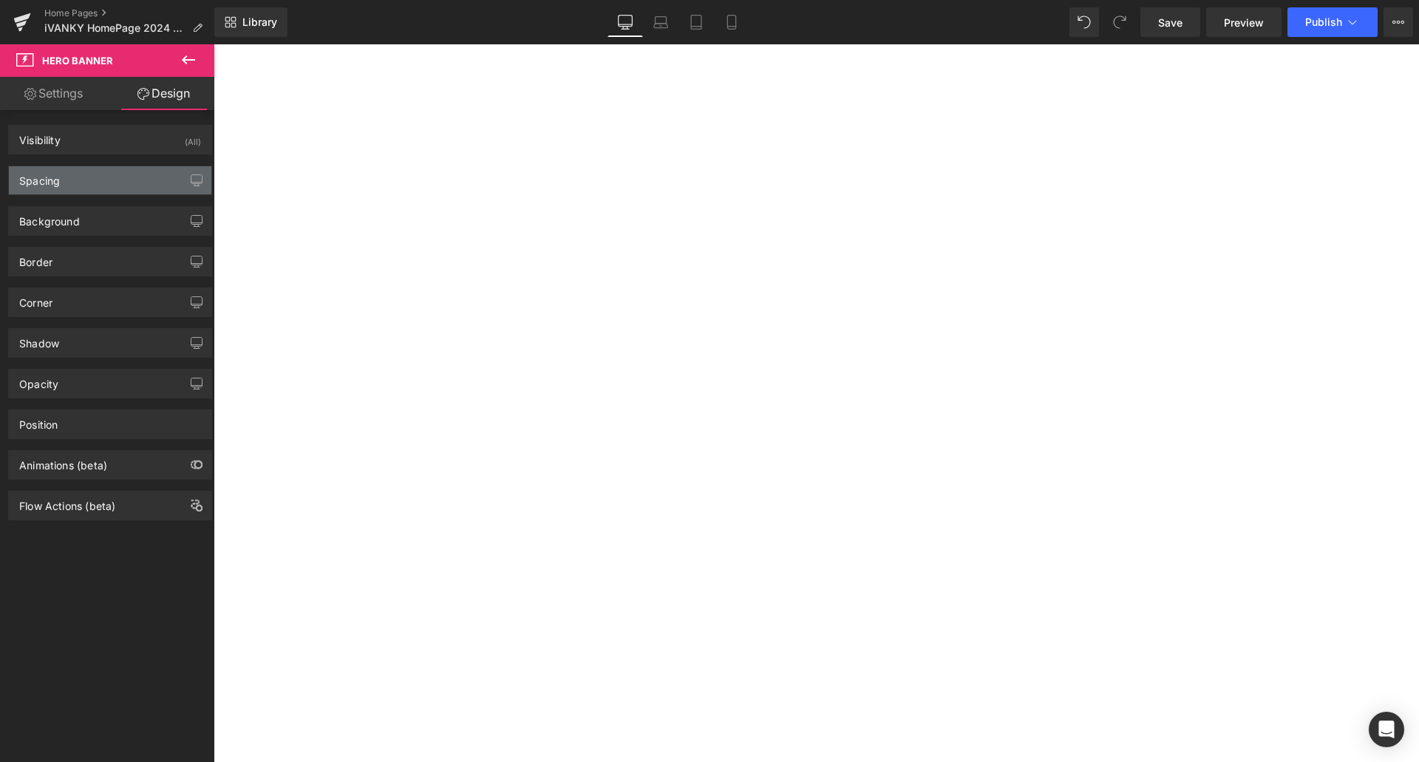
click at [101, 174] on div "Spacing" at bounding box center [110, 180] width 202 height 28
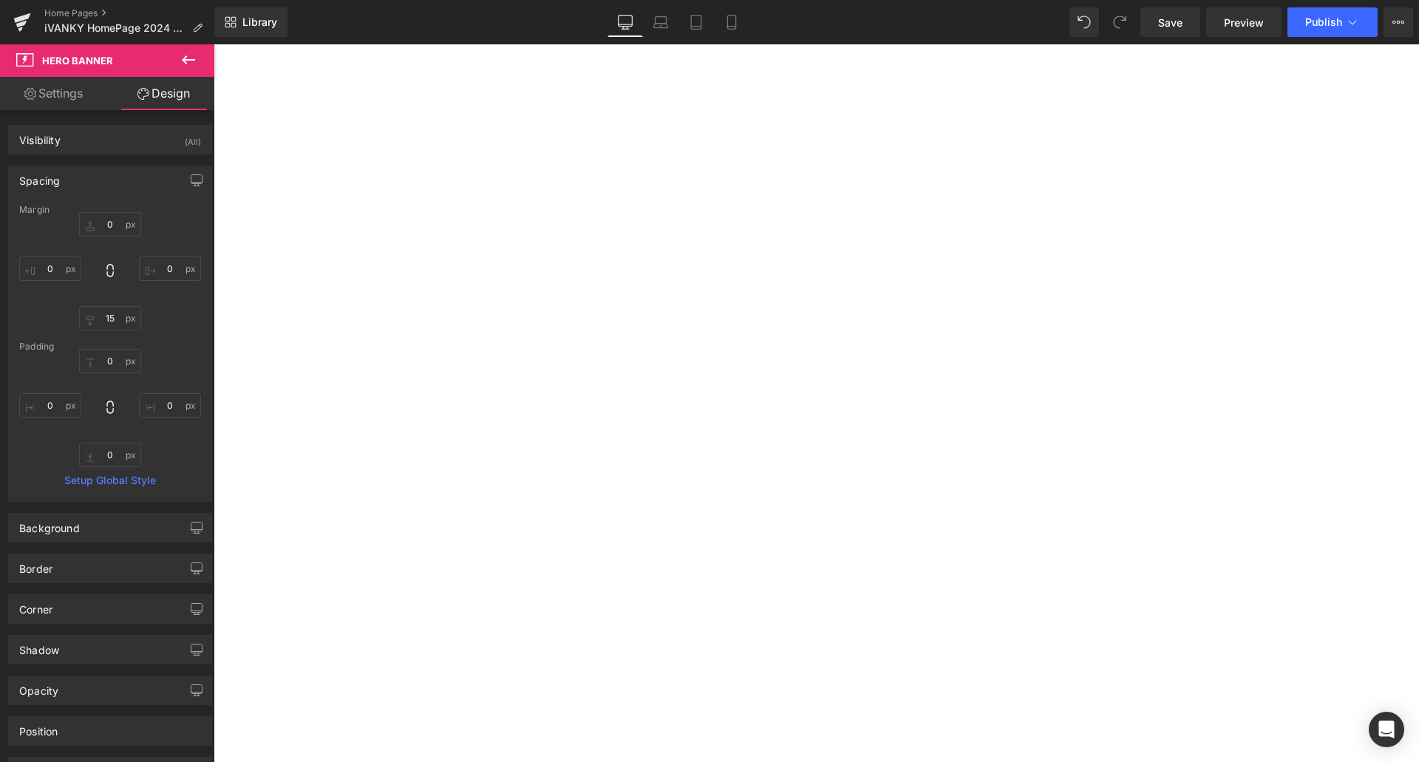
click at [101, 174] on div "Spacing" at bounding box center [110, 180] width 202 height 28
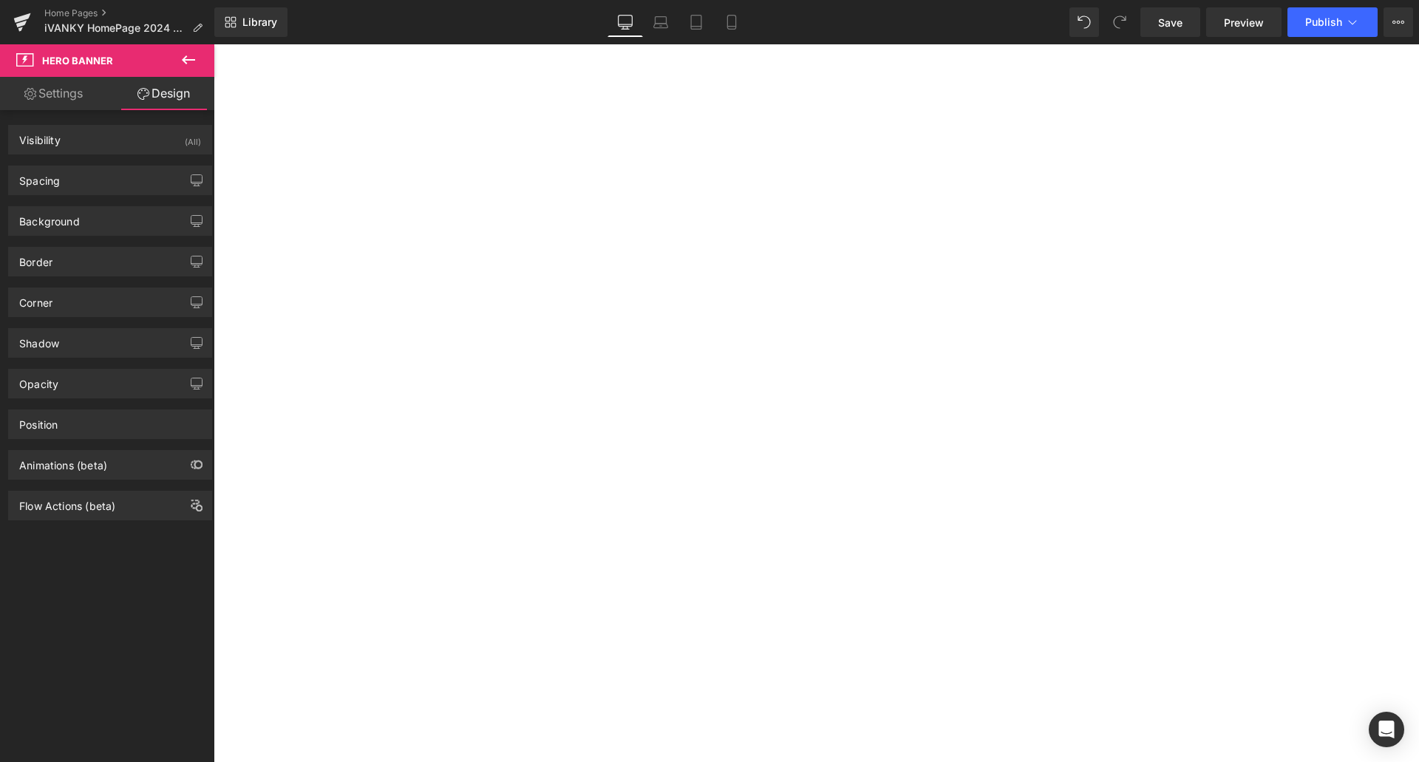
scroll to position [0, 0]
click at [214, 44] on span "Hero Banner" at bounding box center [214, 44] width 0 height 0
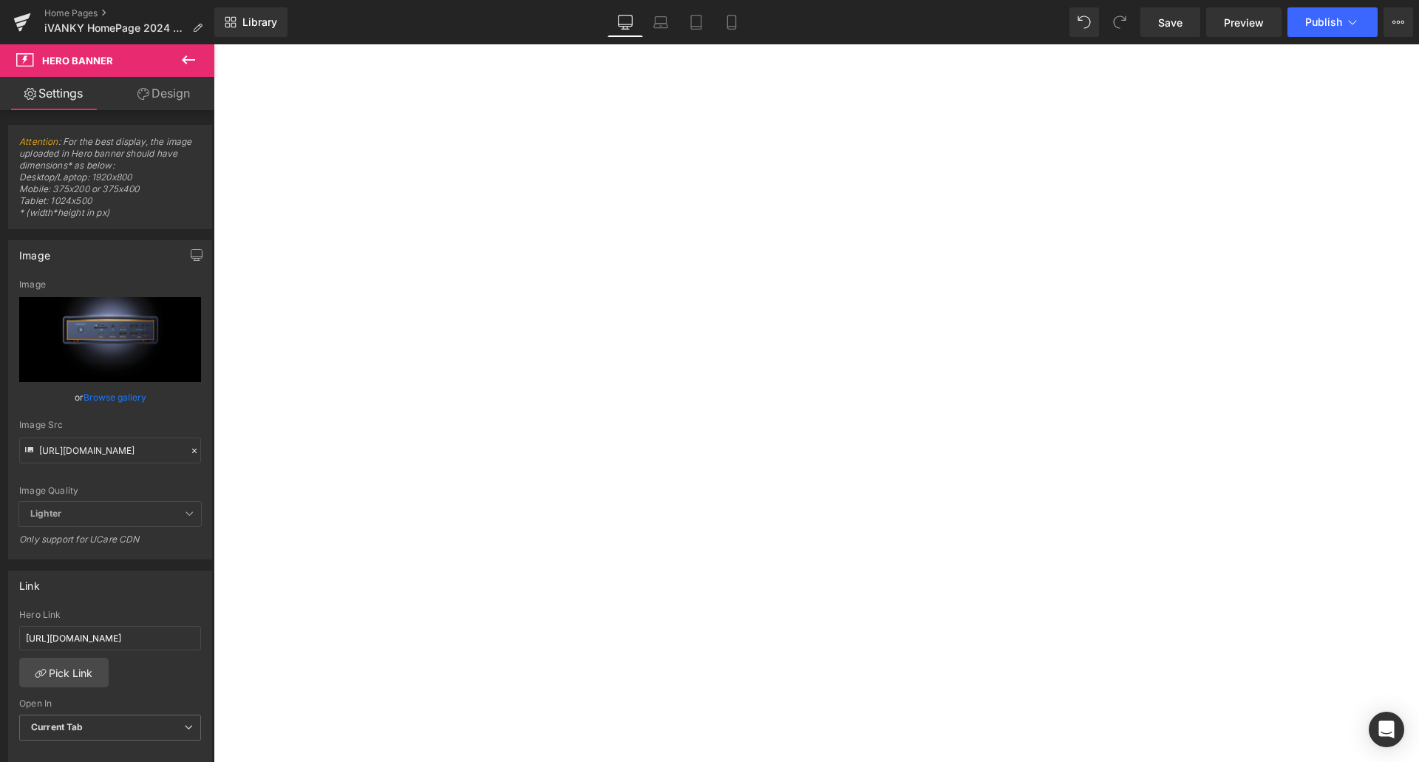
click at [177, 102] on link "Design" at bounding box center [163, 93] width 107 height 33
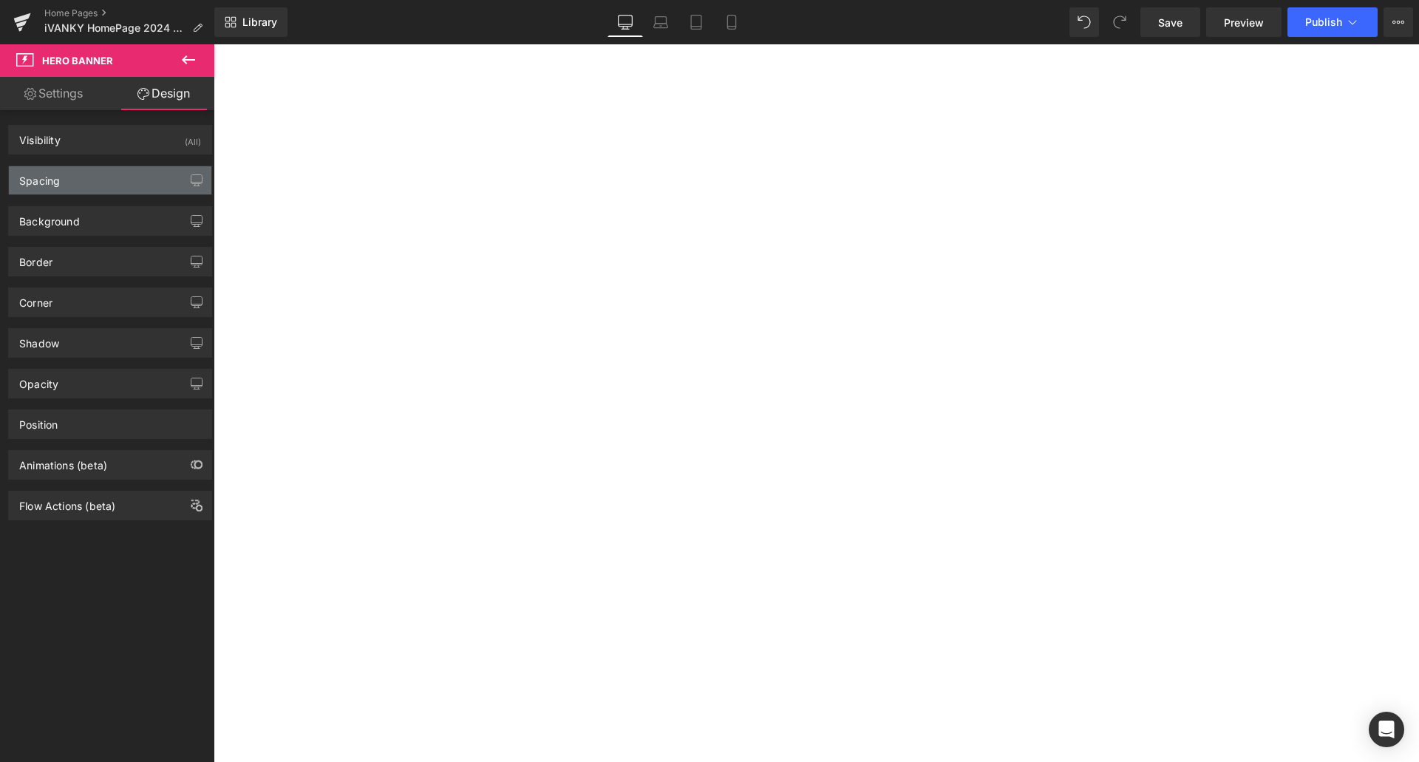
click at [94, 177] on div "Spacing" at bounding box center [110, 180] width 202 height 28
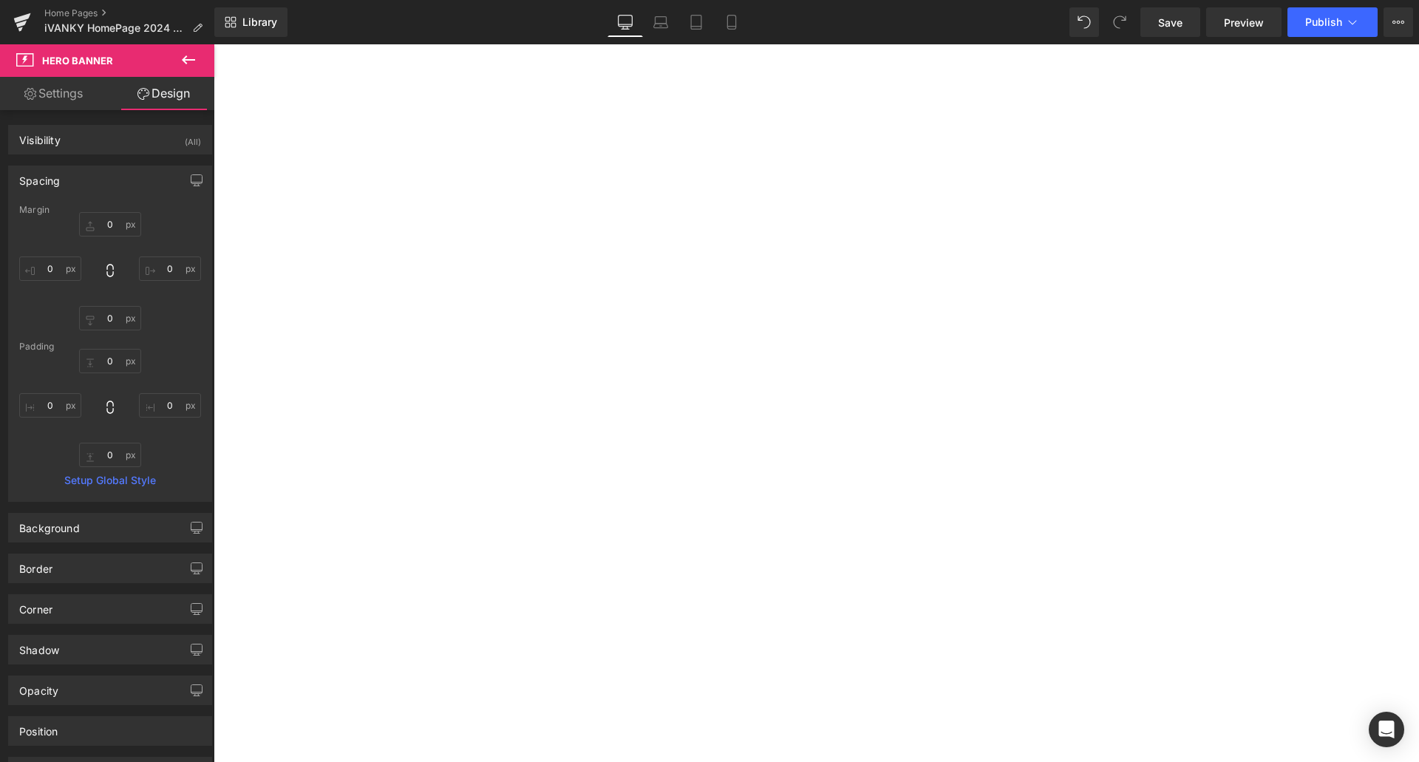
type input "0"
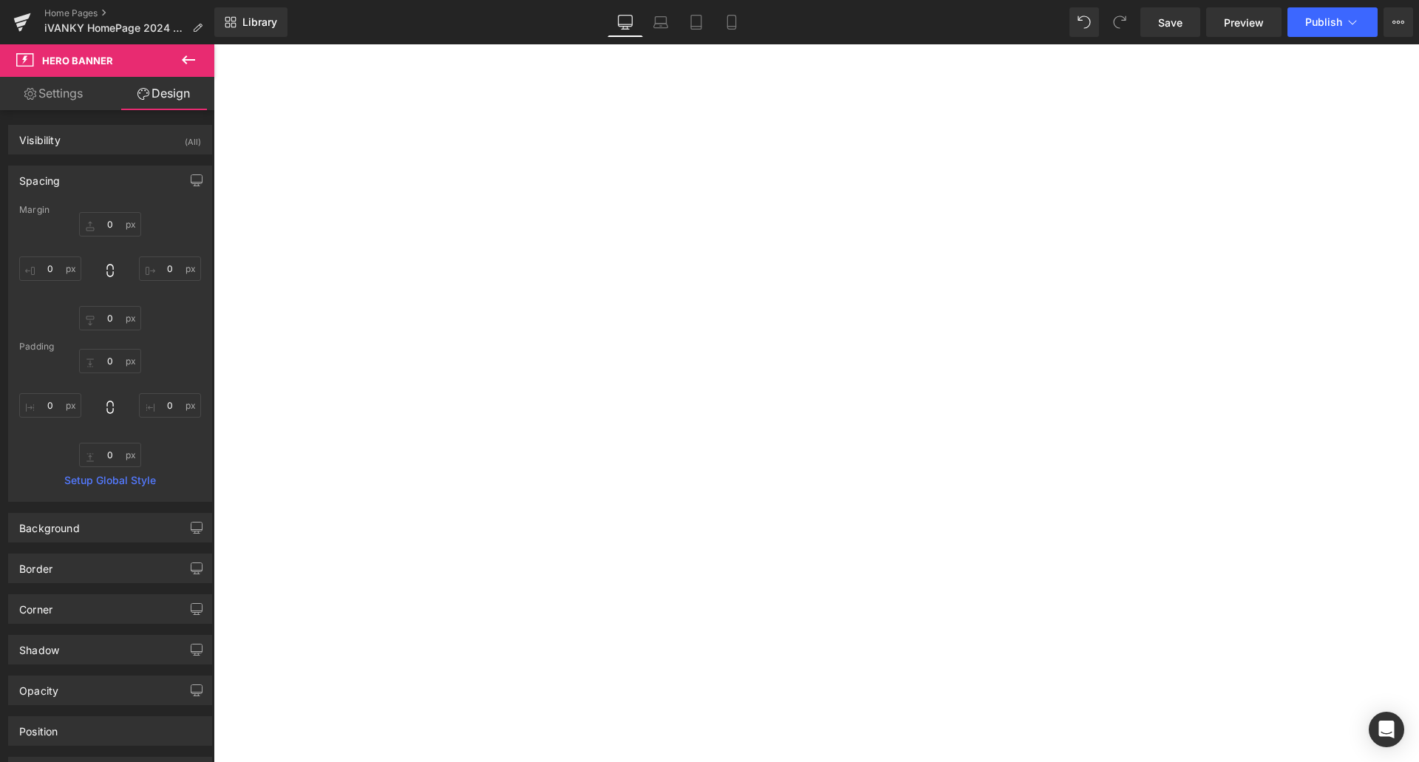
type input "0"
click at [110, 326] on input "0" at bounding box center [110, 318] width 62 height 24
type input "15"
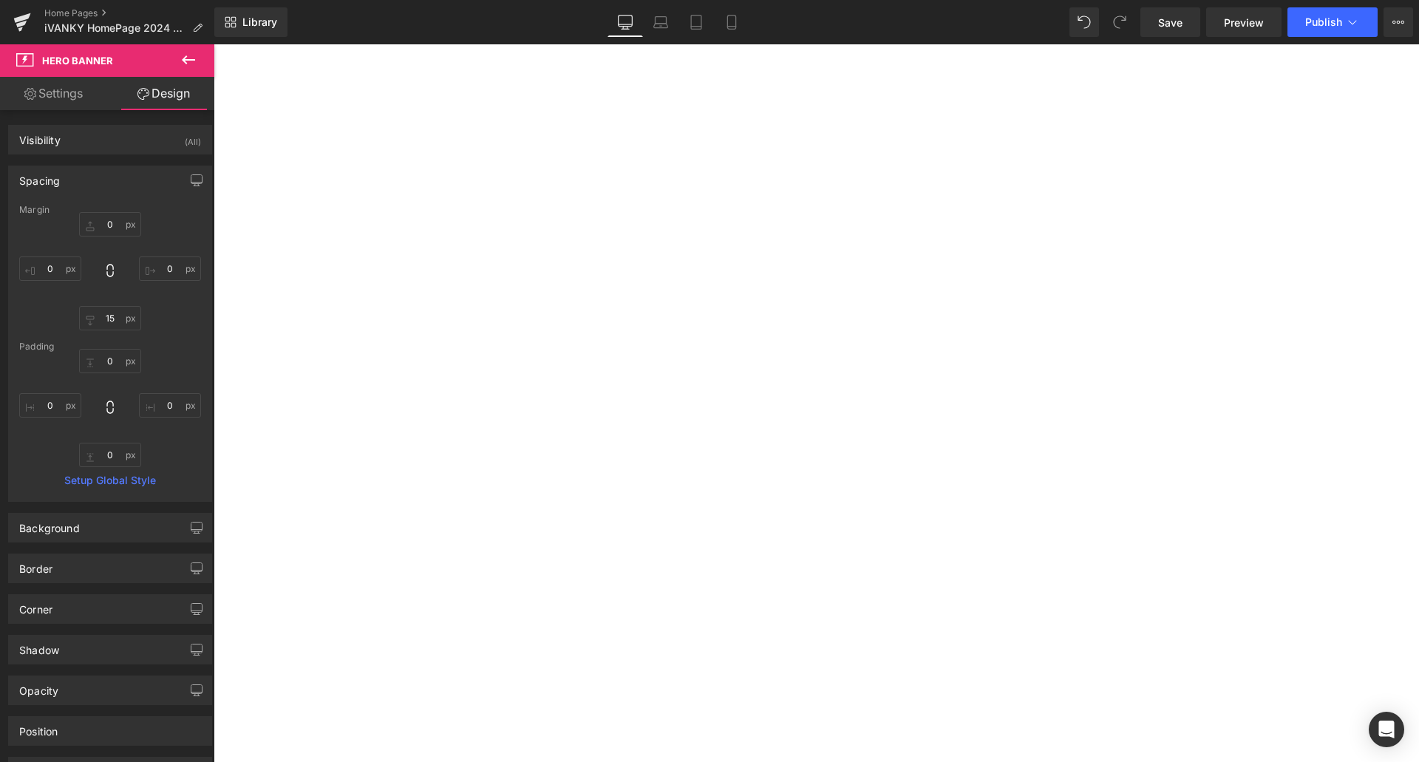
click at [150, 335] on div "Margin 0px 0 0px 0 15 15 0px 0 Padding 0px 0 0px 0 0px 0 0px 0 Setup Global Sty…" at bounding box center [110, 353] width 202 height 296
click at [214, 44] on span "Hero Banner" at bounding box center [214, 44] width 0 height 0
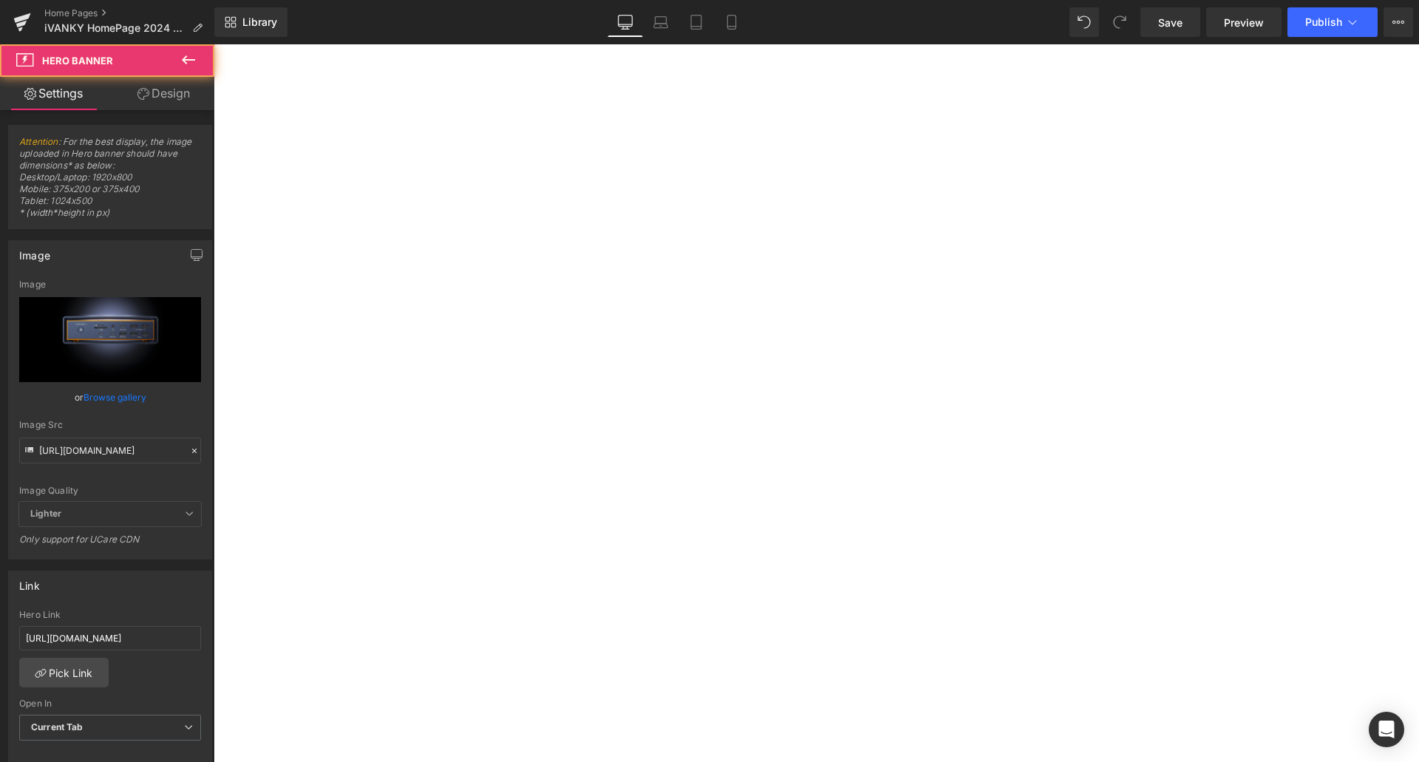
click at [160, 103] on link "Design" at bounding box center [163, 93] width 107 height 33
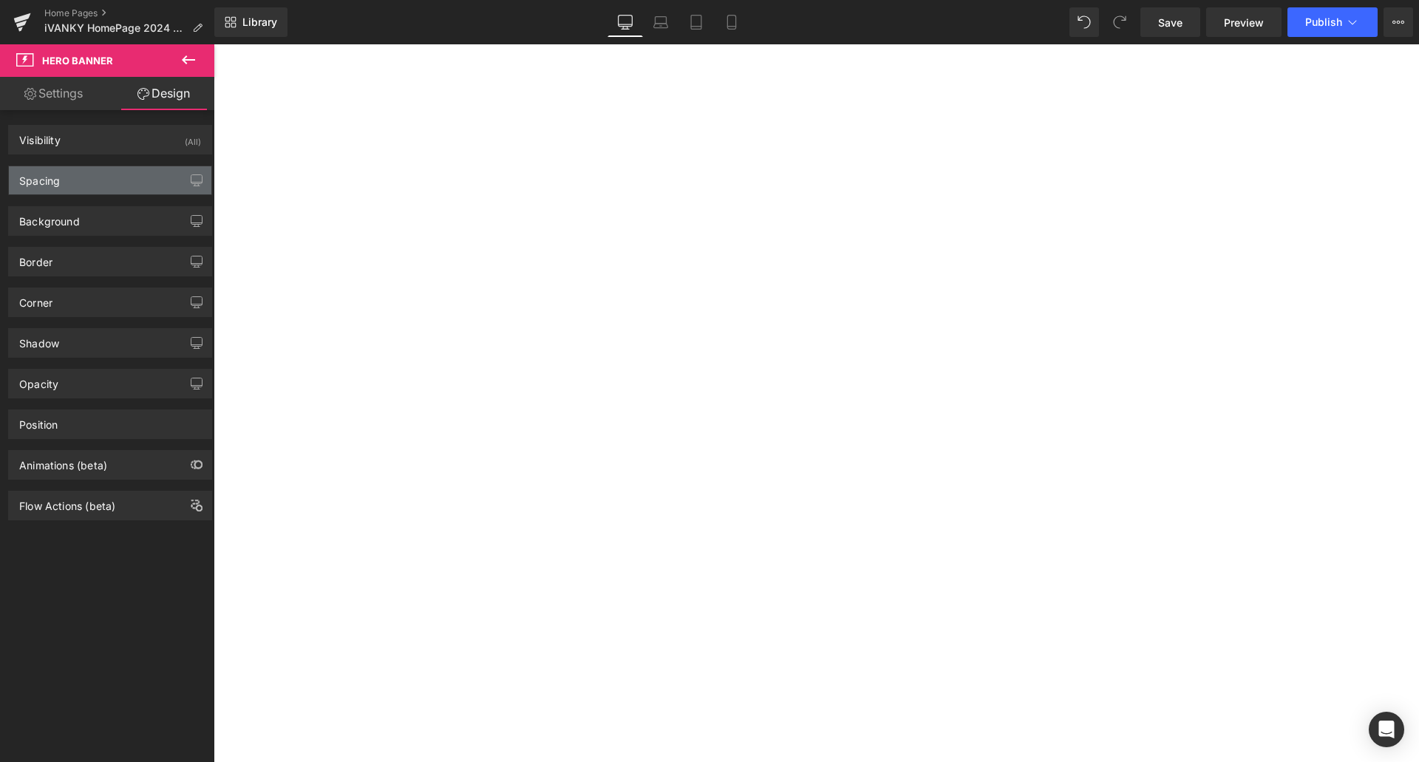
click at [78, 173] on div "Spacing" at bounding box center [110, 180] width 202 height 28
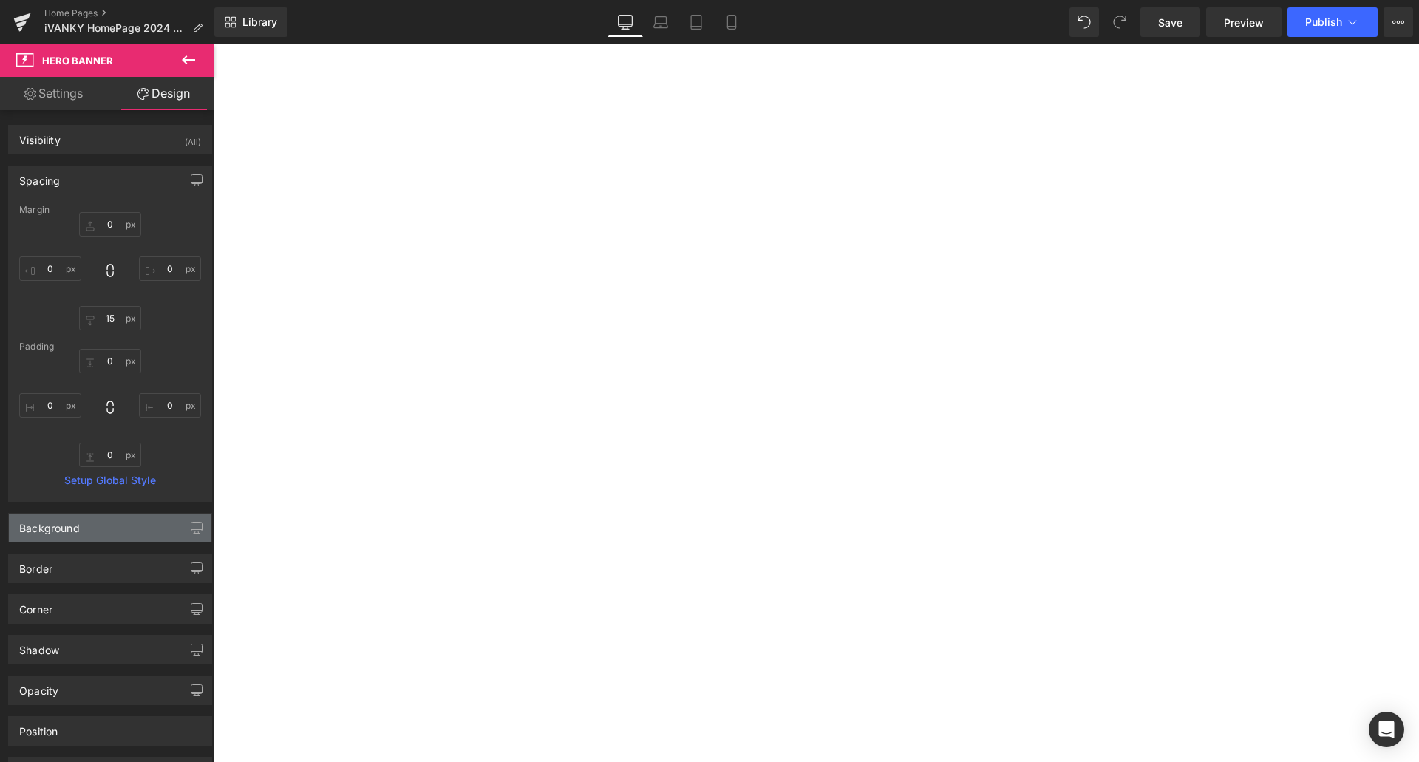
click at [80, 526] on div "Background" at bounding box center [110, 528] width 202 height 28
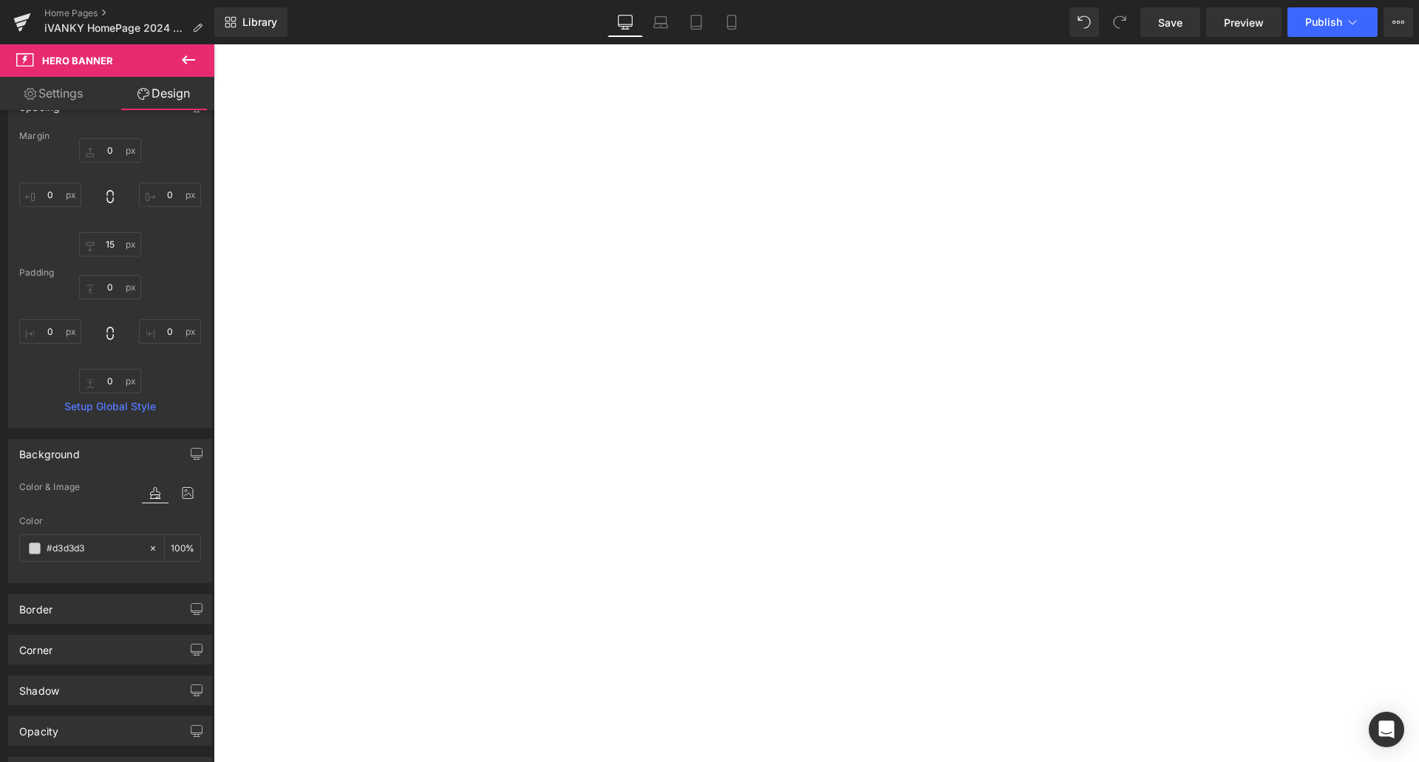
scroll to position [148, 0]
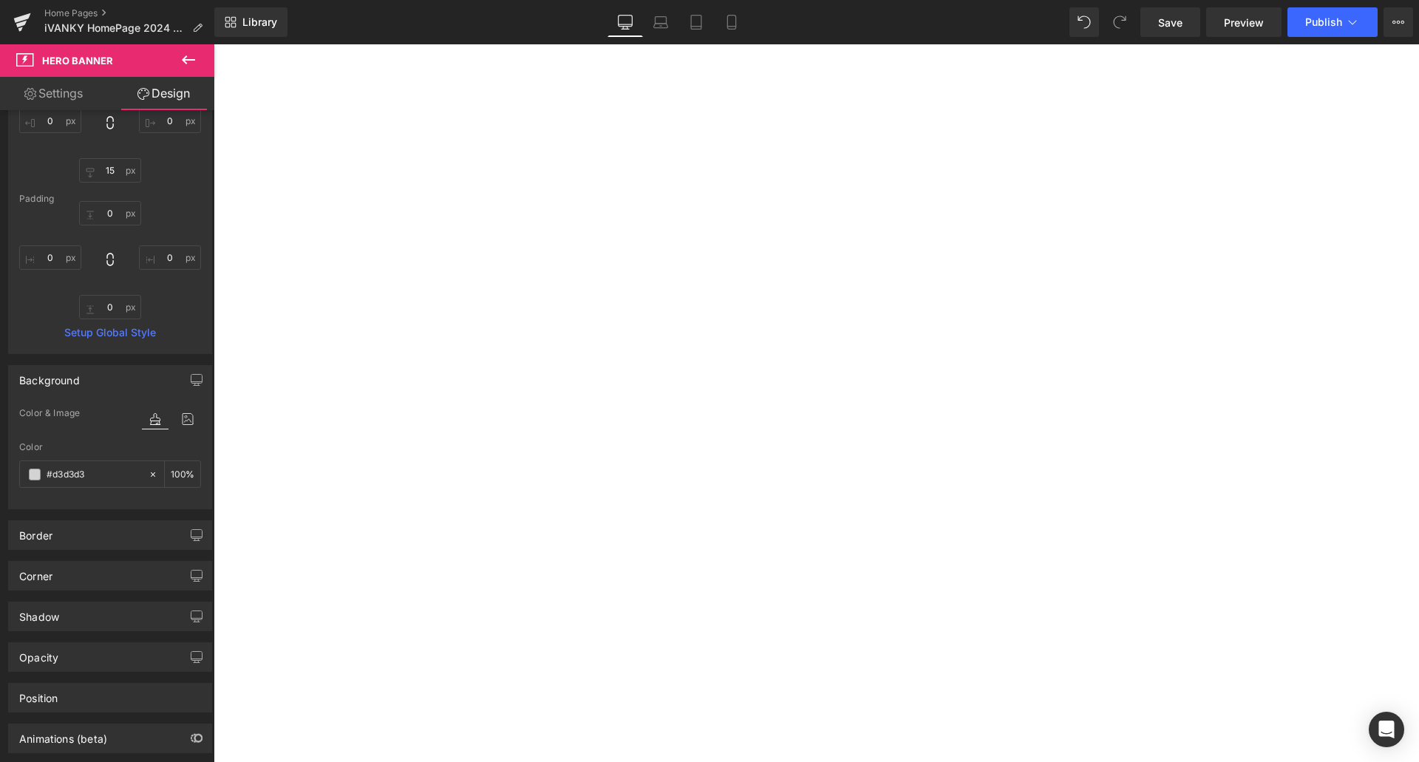
click at [214, 44] on span "Hero Banner" at bounding box center [214, 44] width 0 height 0
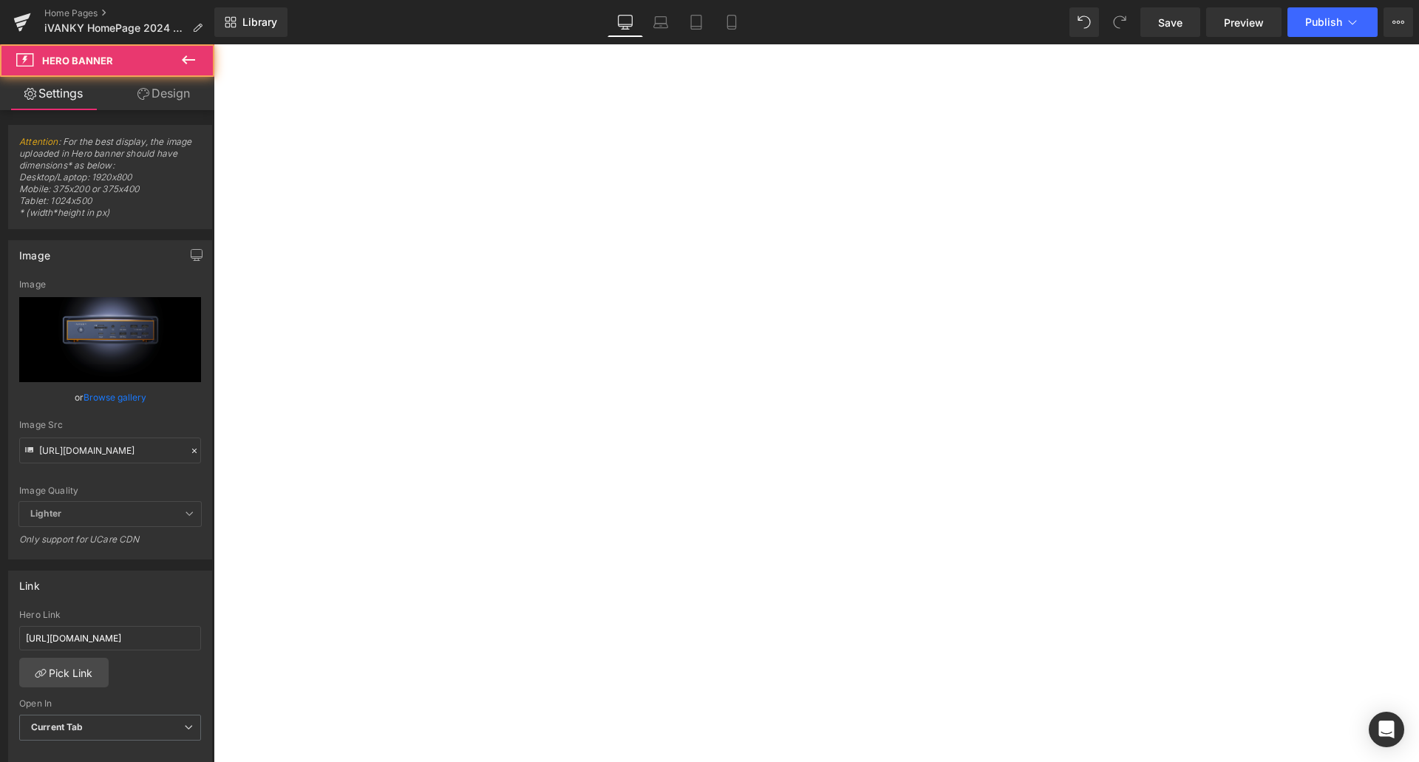
click at [161, 102] on link "Design" at bounding box center [163, 93] width 107 height 33
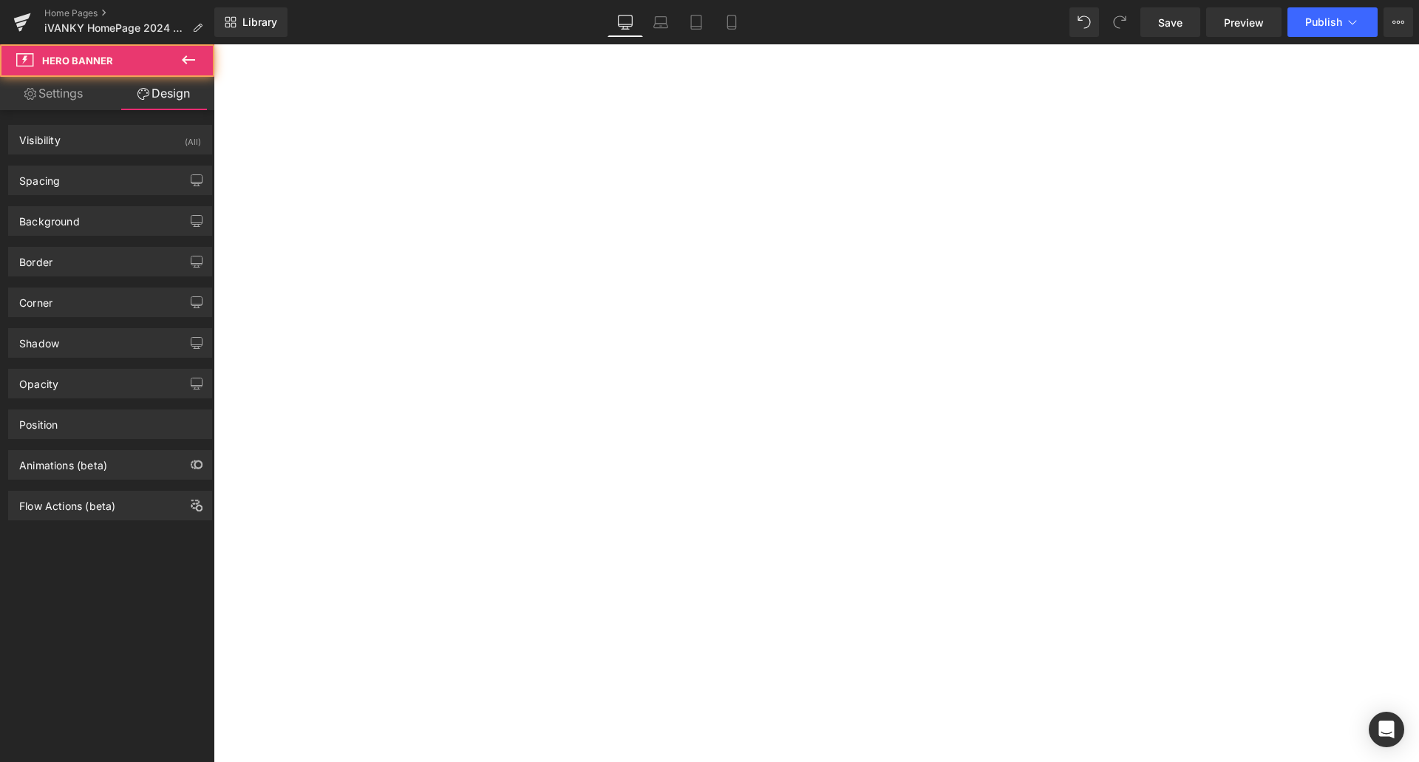
type input "0"
type input "15"
type input "0"
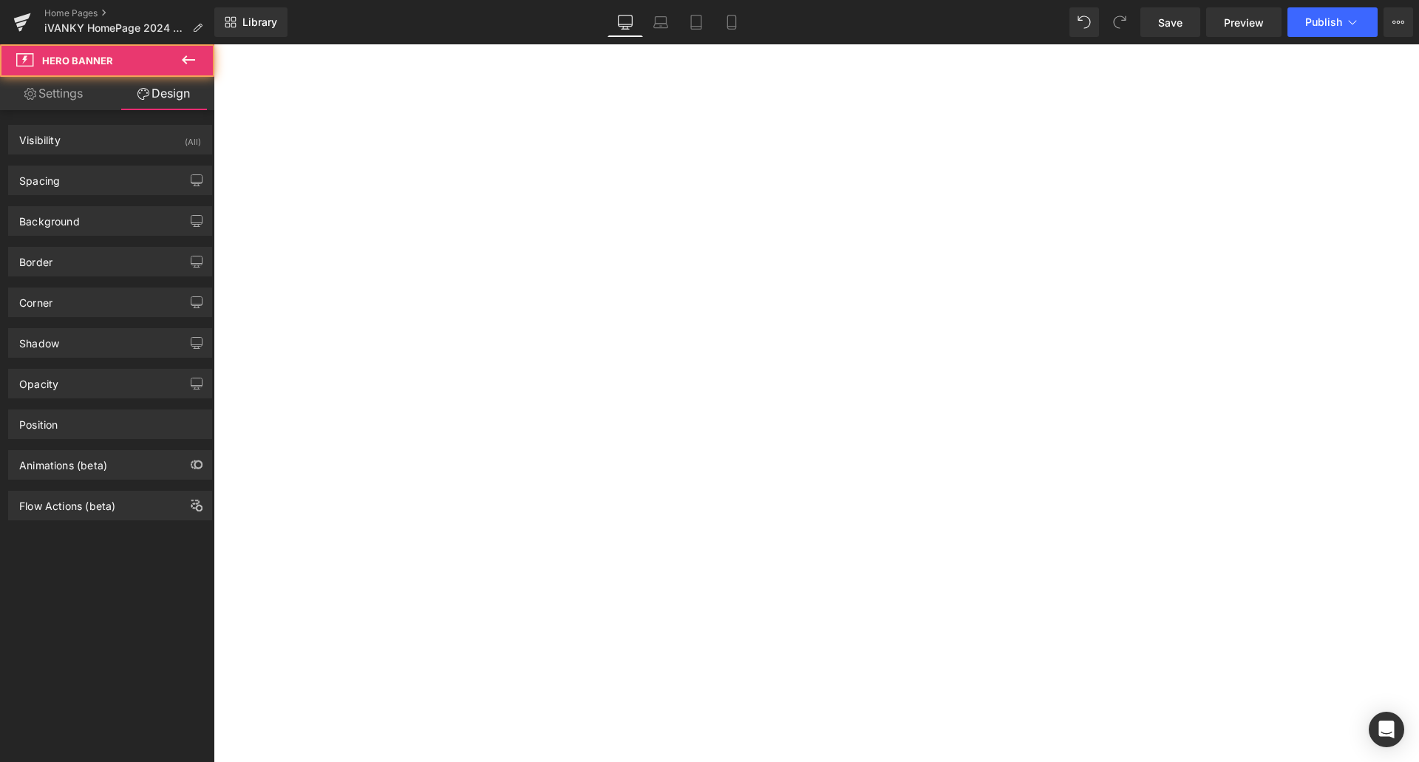
type input "0"
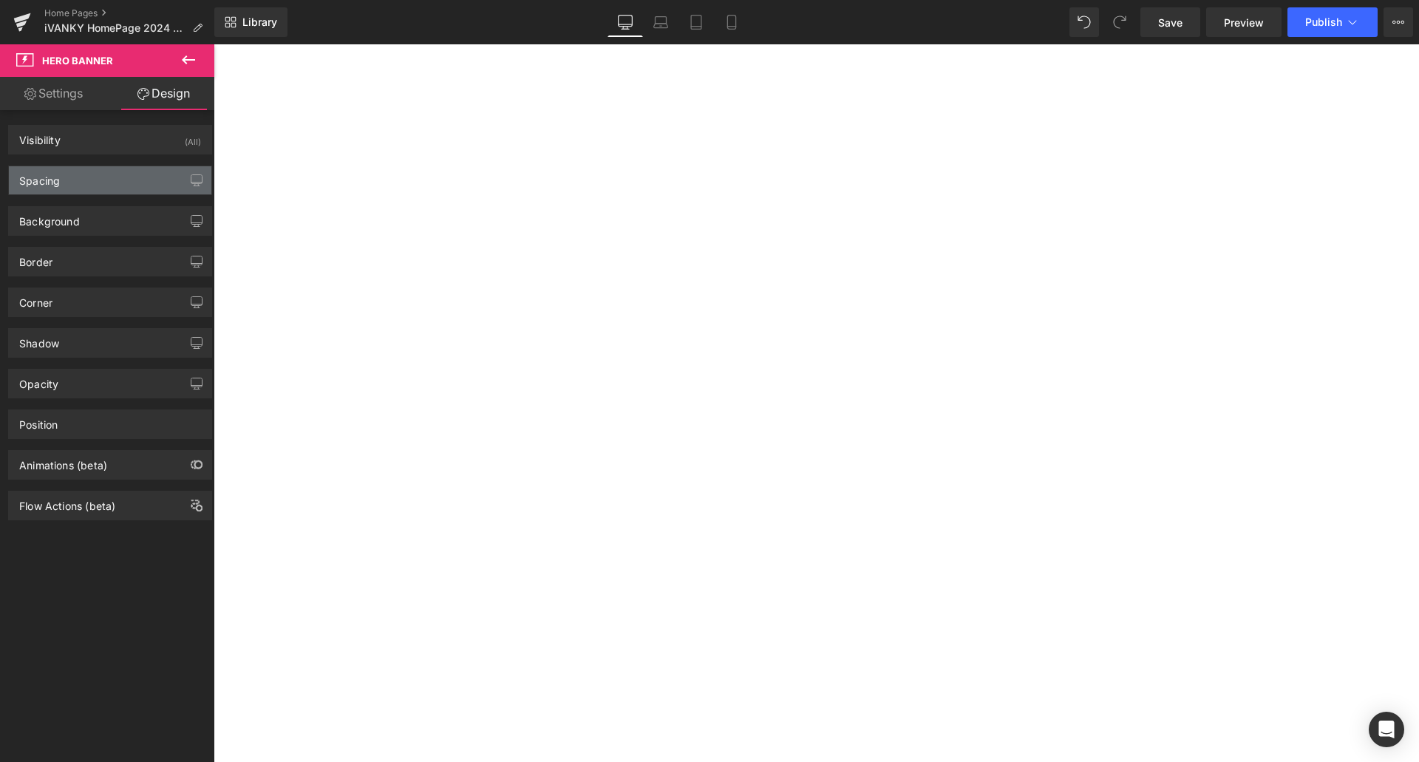
click at [84, 180] on div "Spacing" at bounding box center [110, 180] width 202 height 28
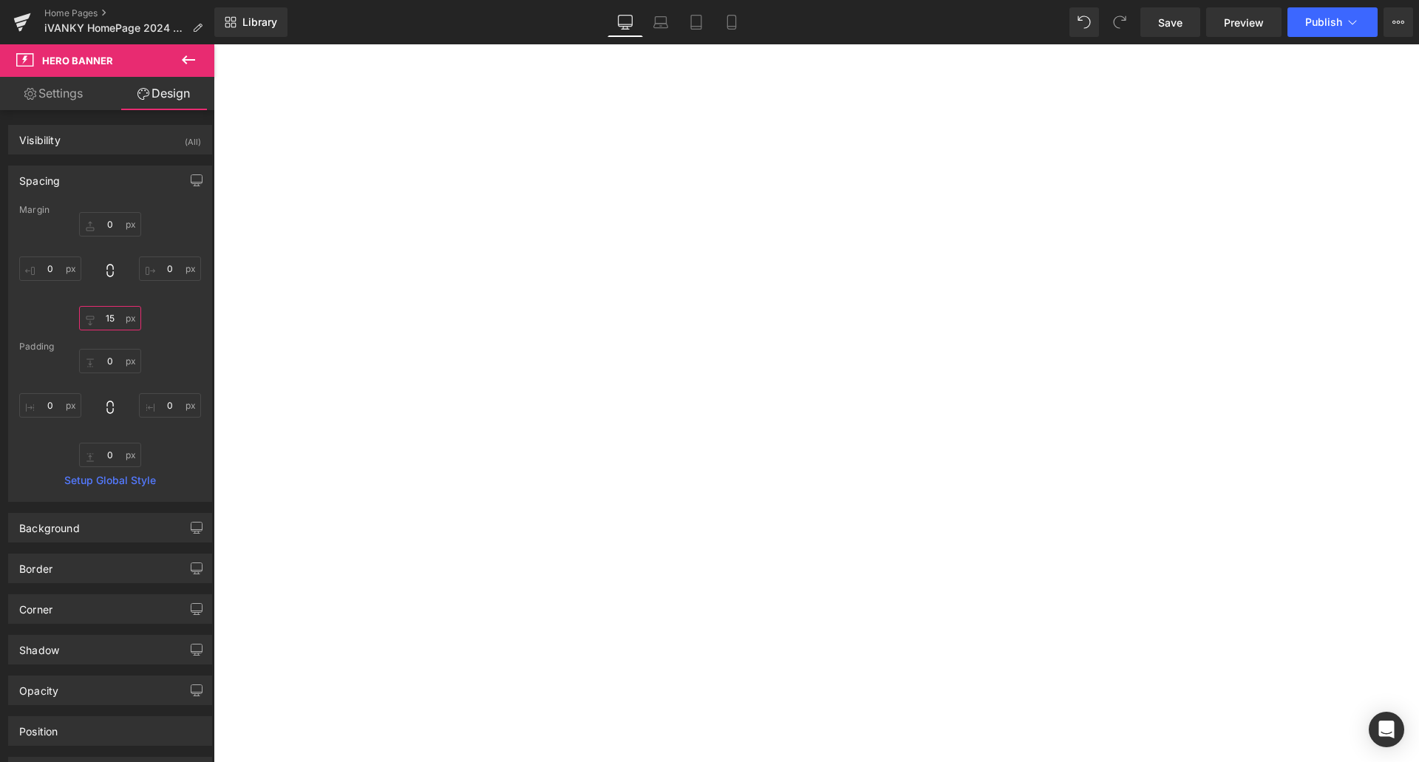
click at [110, 324] on input "15" at bounding box center [110, 318] width 62 height 24
type input "0"
click at [214, 44] on span "Hero Banner" at bounding box center [214, 44] width 0 height 0
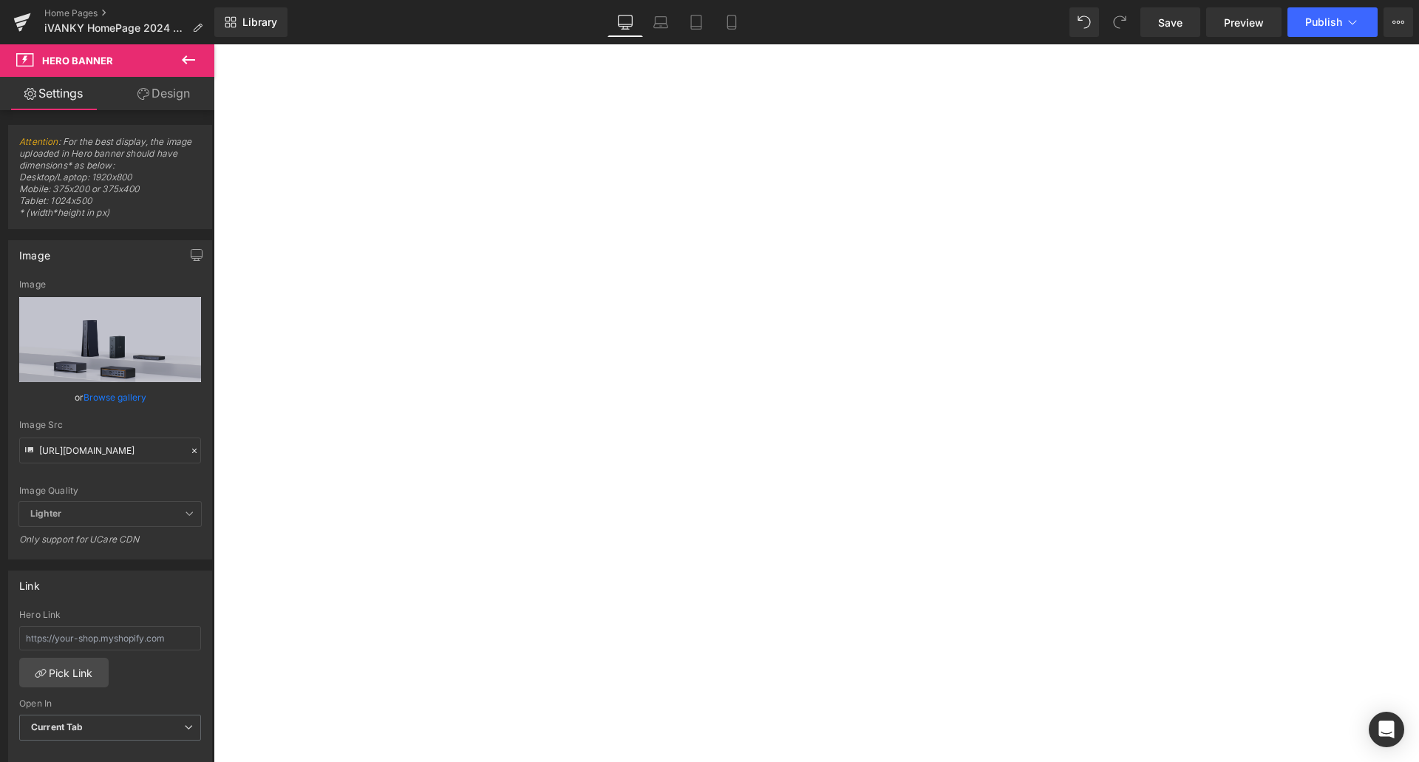
drag, startPoint x: 161, startPoint y: 108, endPoint x: 107, endPoint y: 199, distance: 105.7
click at [161, 107] on link "Design" at bounding box center [163, 93] width 107 height 33
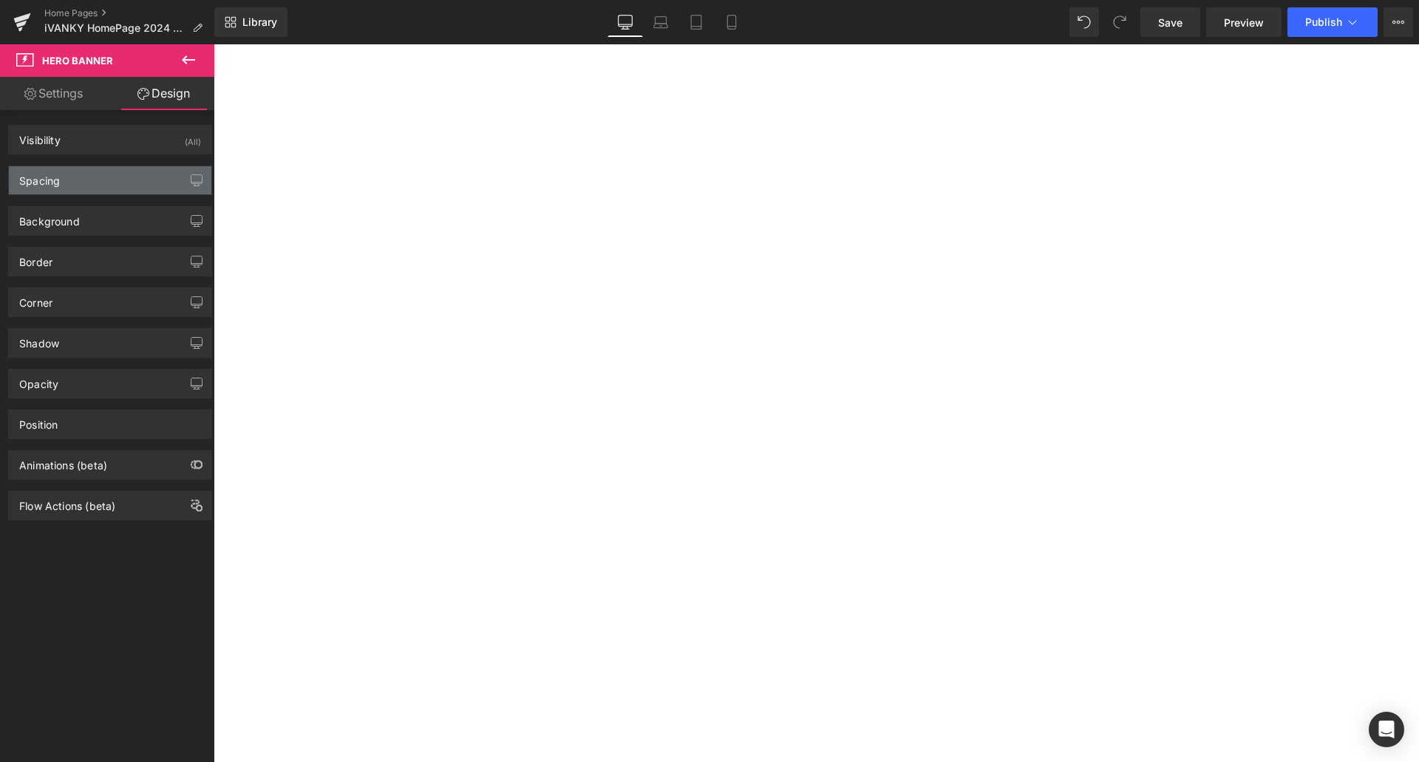
drag, startPoint x: 96, startPoint y: 185, endPoint x: 98, endPoint y: 194, distance: 9.0
click at [96, 184] on div "Spacing" at bounding box center [110, 180] width 202 height 28
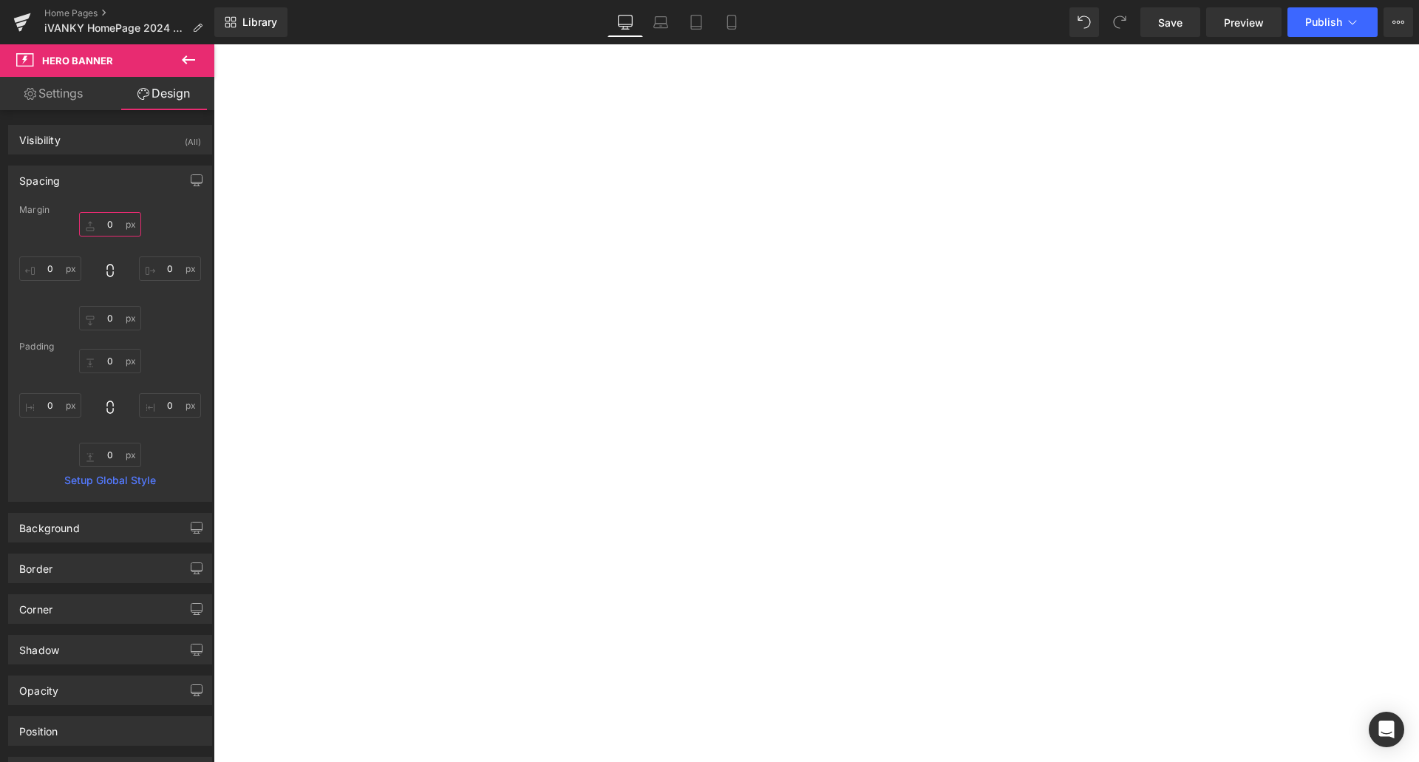
click at [106, 228] on input "0" at bounding box center [110, 224] width 62 height 24
type input "15"
click at [214, 44] on div "New Semester, New Possibilities Text Block Up to $170 Off! Exclusive back-to-sc…" at bounding box center [214, 44] width 0 height 0
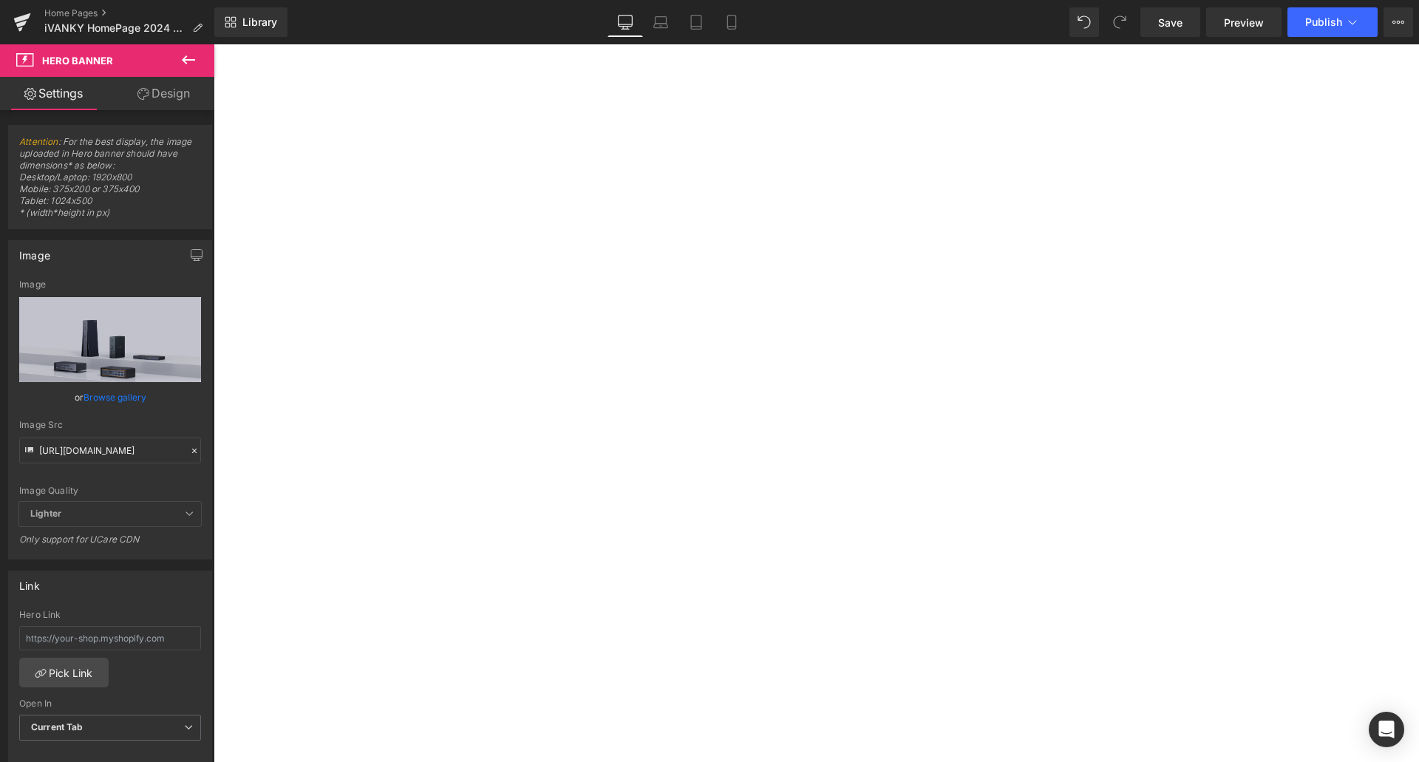
scroll to position [3325, 0]
click at [214, 44] on link at bounding box center [214, 44] width 0 height 0
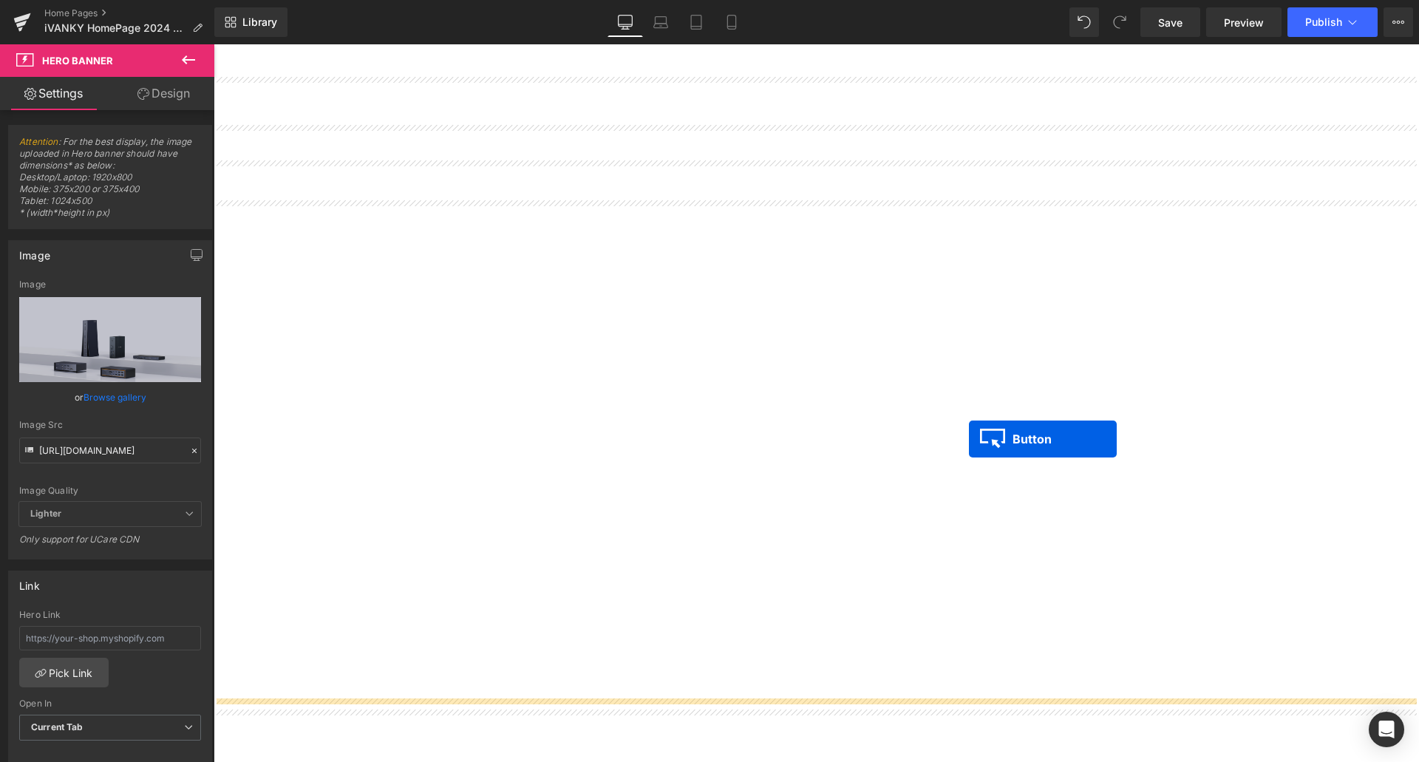
scroll to position [665, 0]
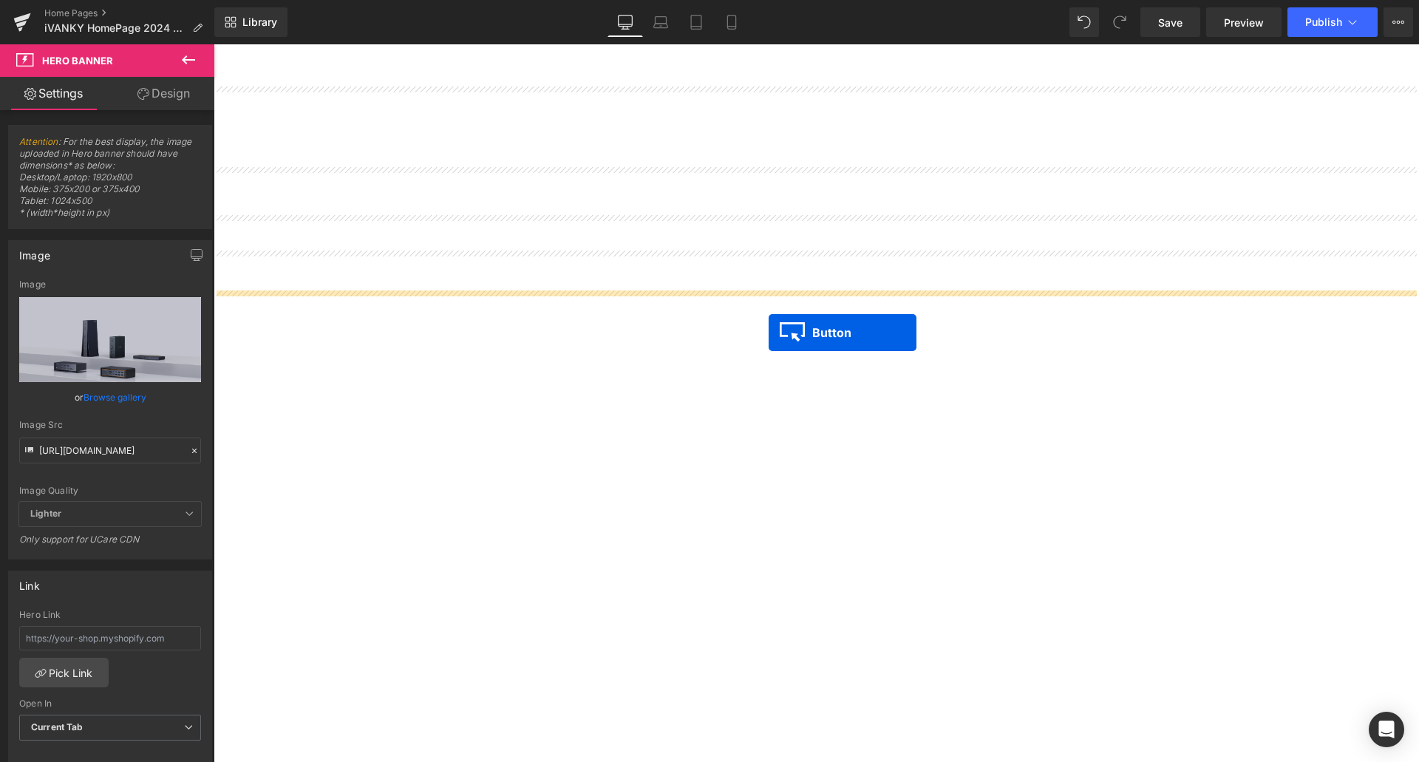
drag, startPoint x: 511, startPoint y: 377, endPoint x: 769, endPoint y: 333, distance: 261.0
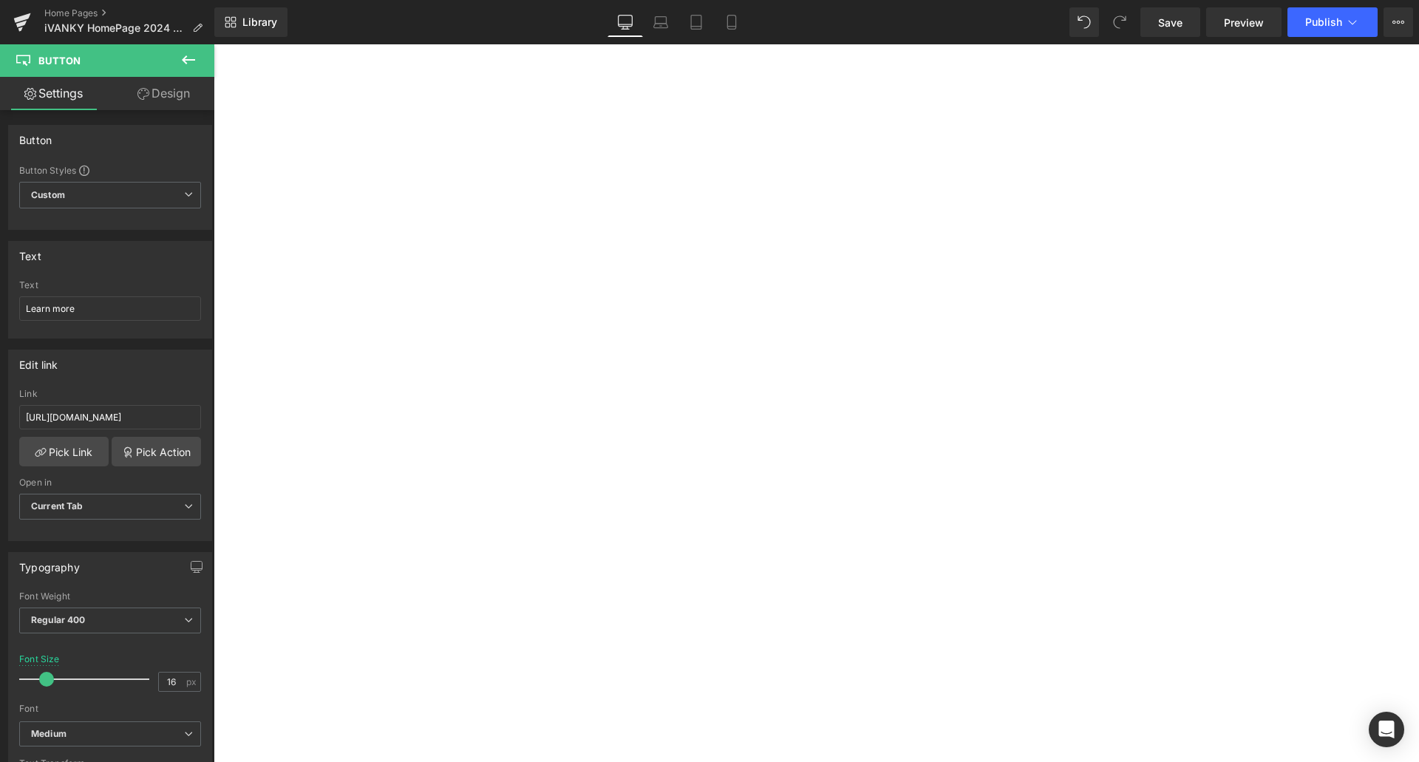
click at [214, 44] on div "New Semester, New Possibilities Text Block Up to $170 Off! Exclusive back-to-sc…" at bounding box center [214, 44] width 0 height 0
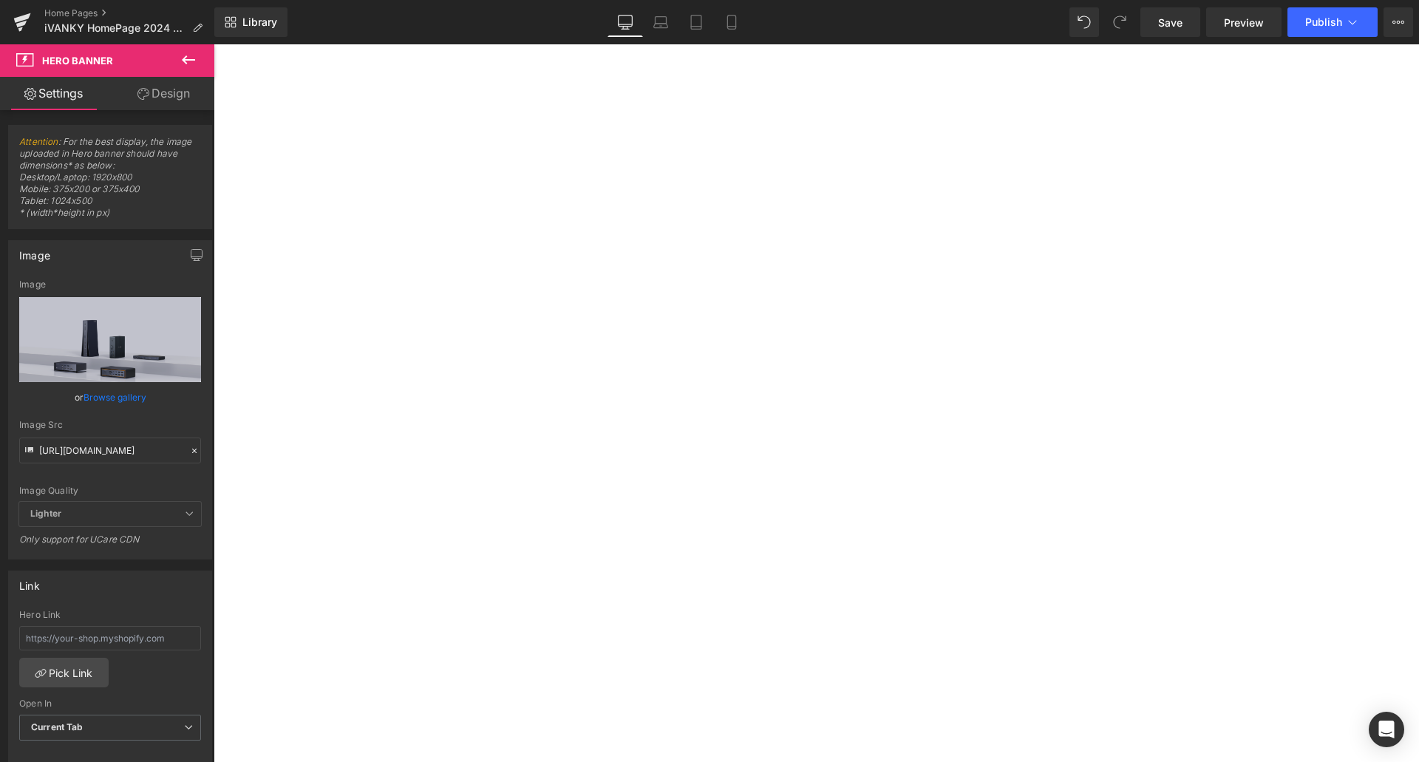
scroll to position [739, 0]
click at [732, 25] on icon at bounding box center [731, 22] width 15 height 15
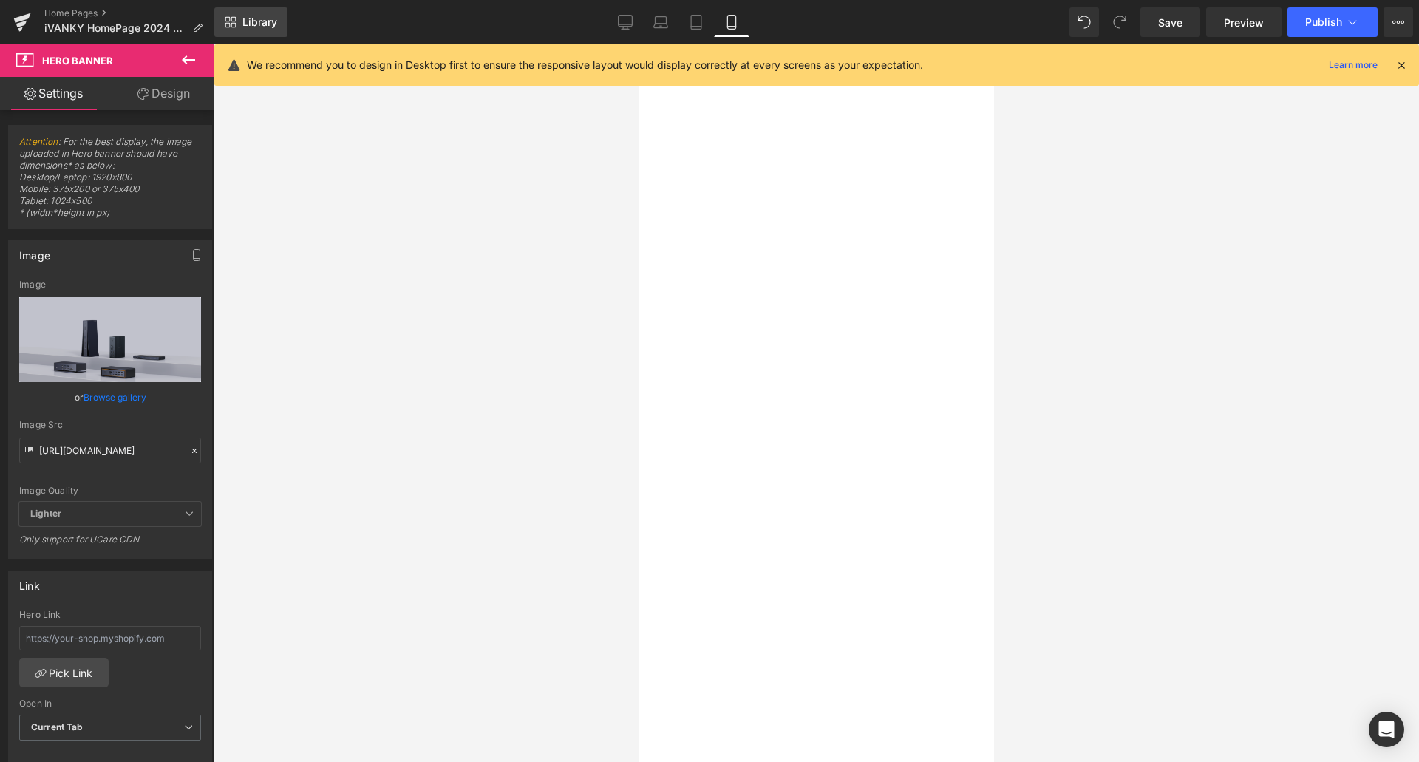
click at [253, 26] on span "Library" at bounding box center [259, 22] width 35 height 13
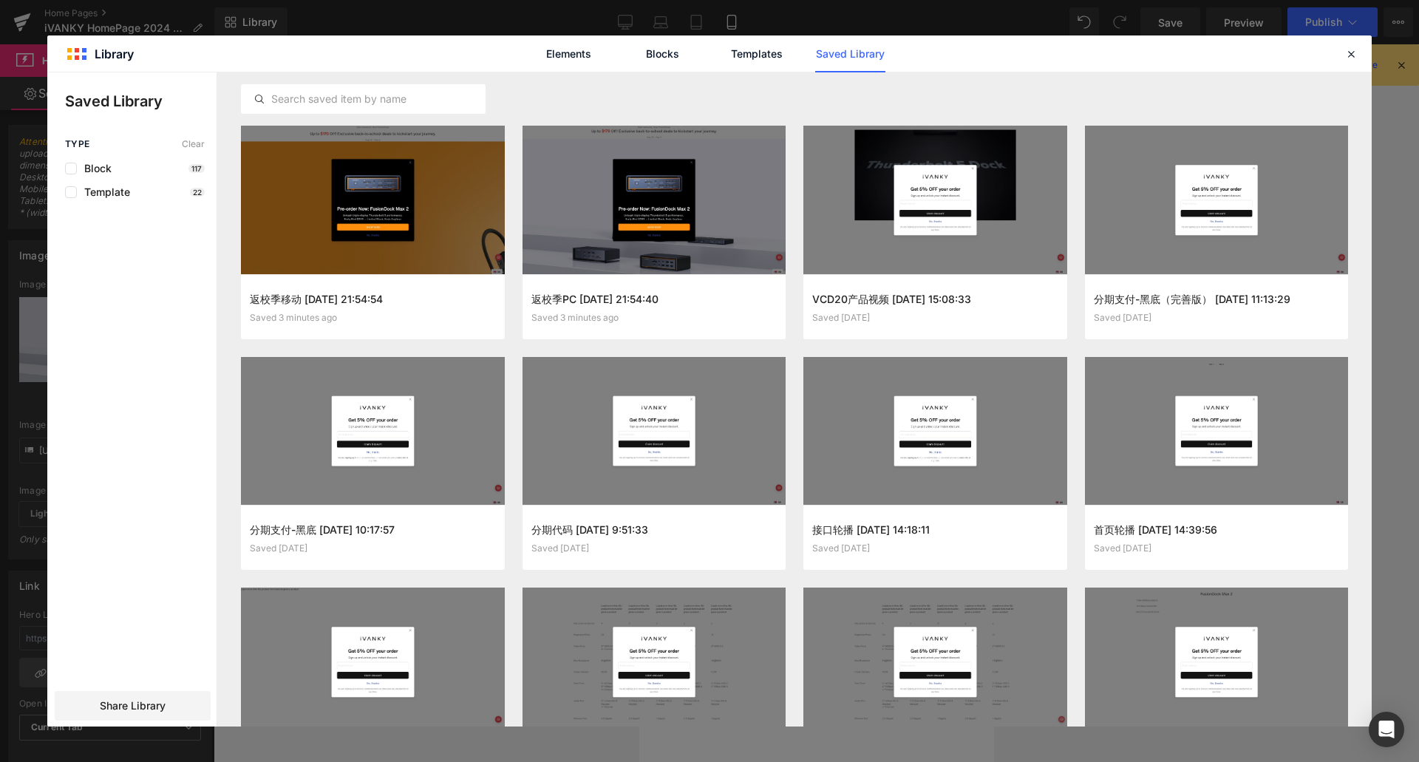
click at [0, 0] on button "Add to page" at bounding box center [0, 0] width 0 height 0
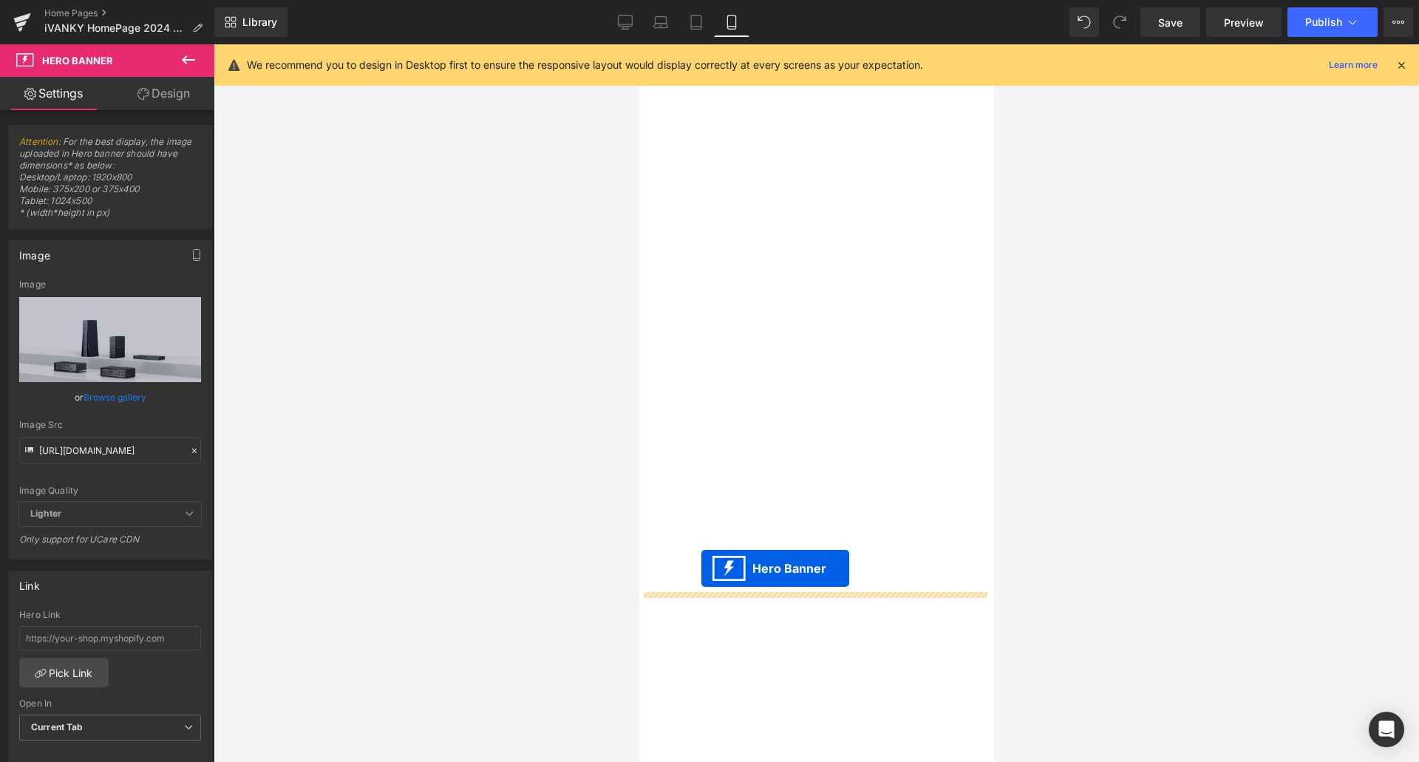
drag, startPoint x: 801, startPoint y: 136, endPoint x: 701, endPoint y: 568, distance: 443.8
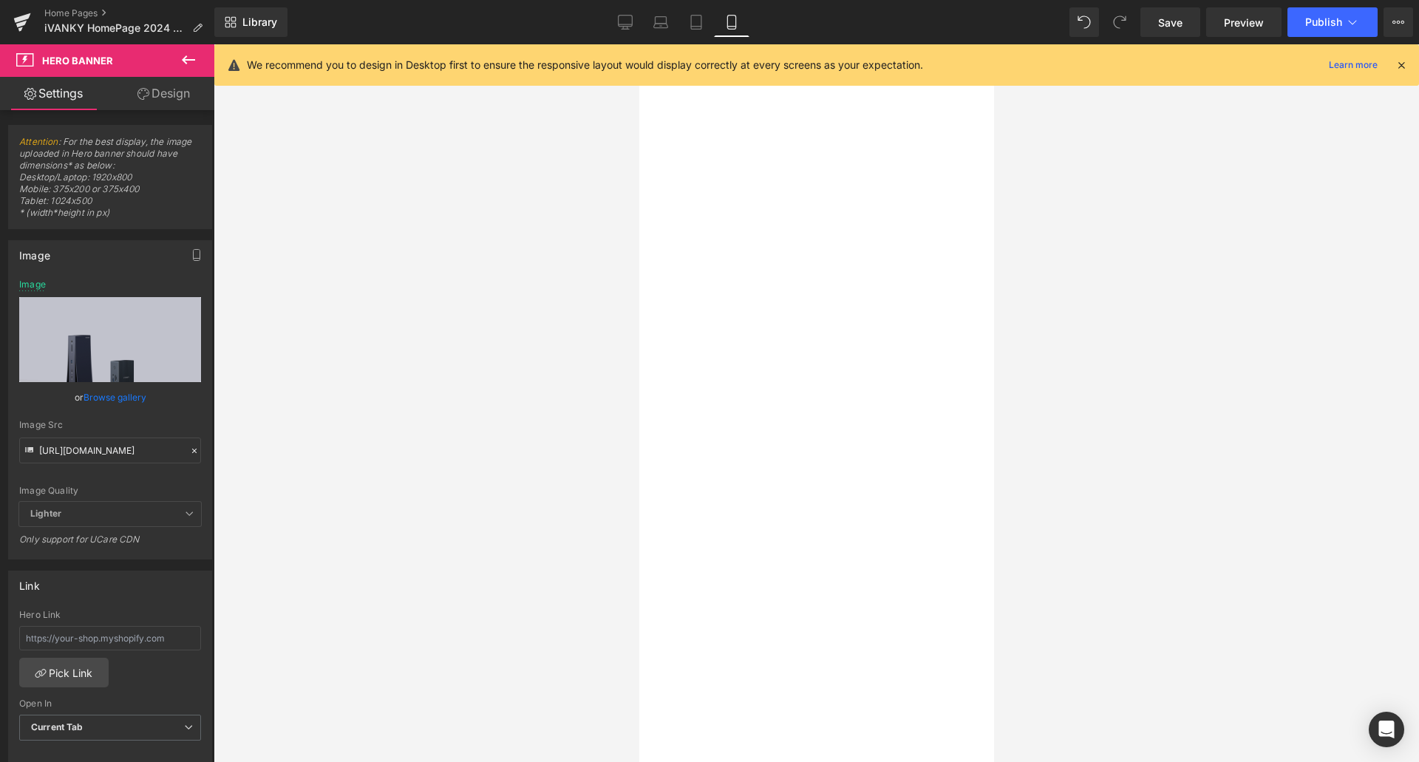
scroll to position [369, 0]
click at [638, 44] on div "New Semester, New Possibilities Text Block Up to $170 Off! Exclusive back-to-sc…" at bounding box center [638, 44] width 0 height 0
click at [638, 44] on span "Hero Banner" at bounding box center [638, 44] width 0 height 0
click at [160, 94] on link "Design" at bounding box center [163, 93] width 107 height 33
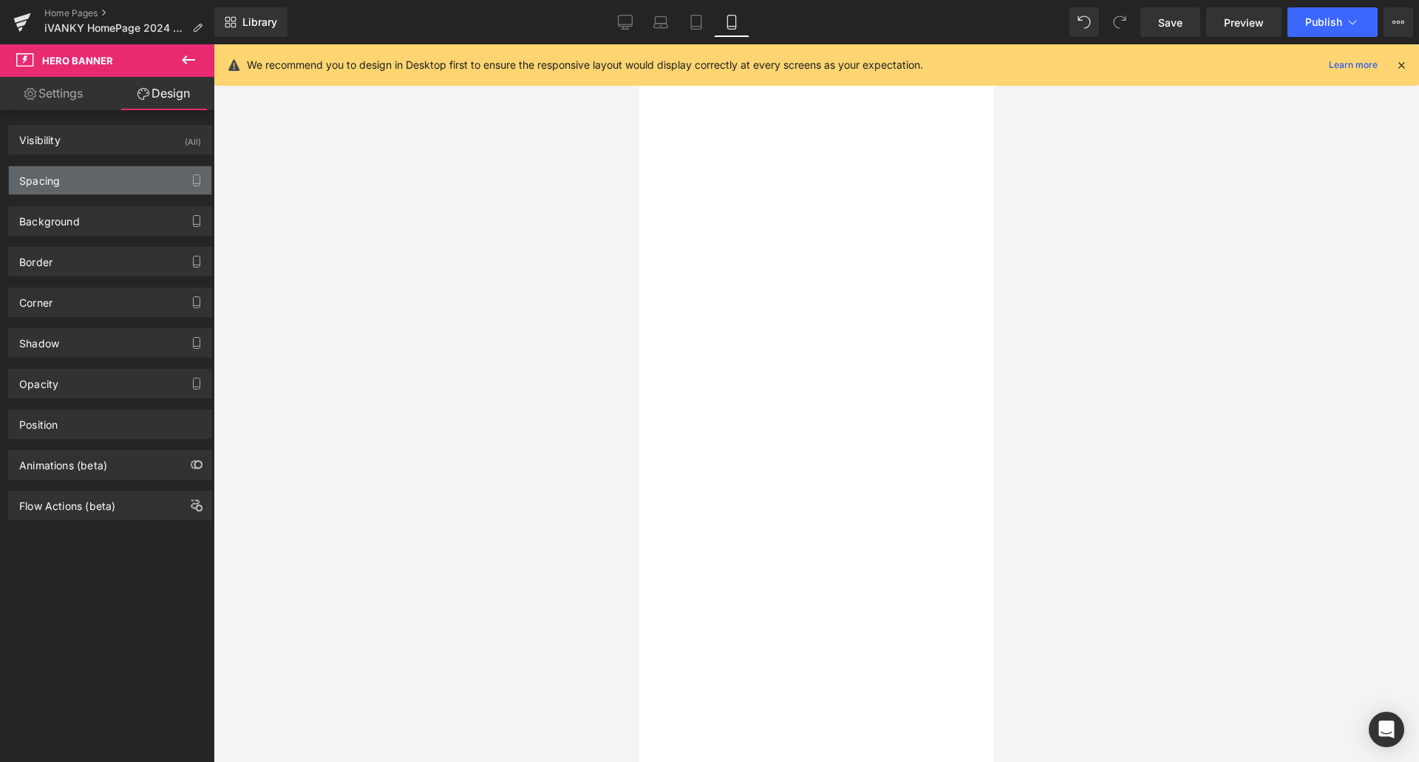
click at [119, 177] on div "Spacing" at bounding box center [110, 180] width 202 height 28
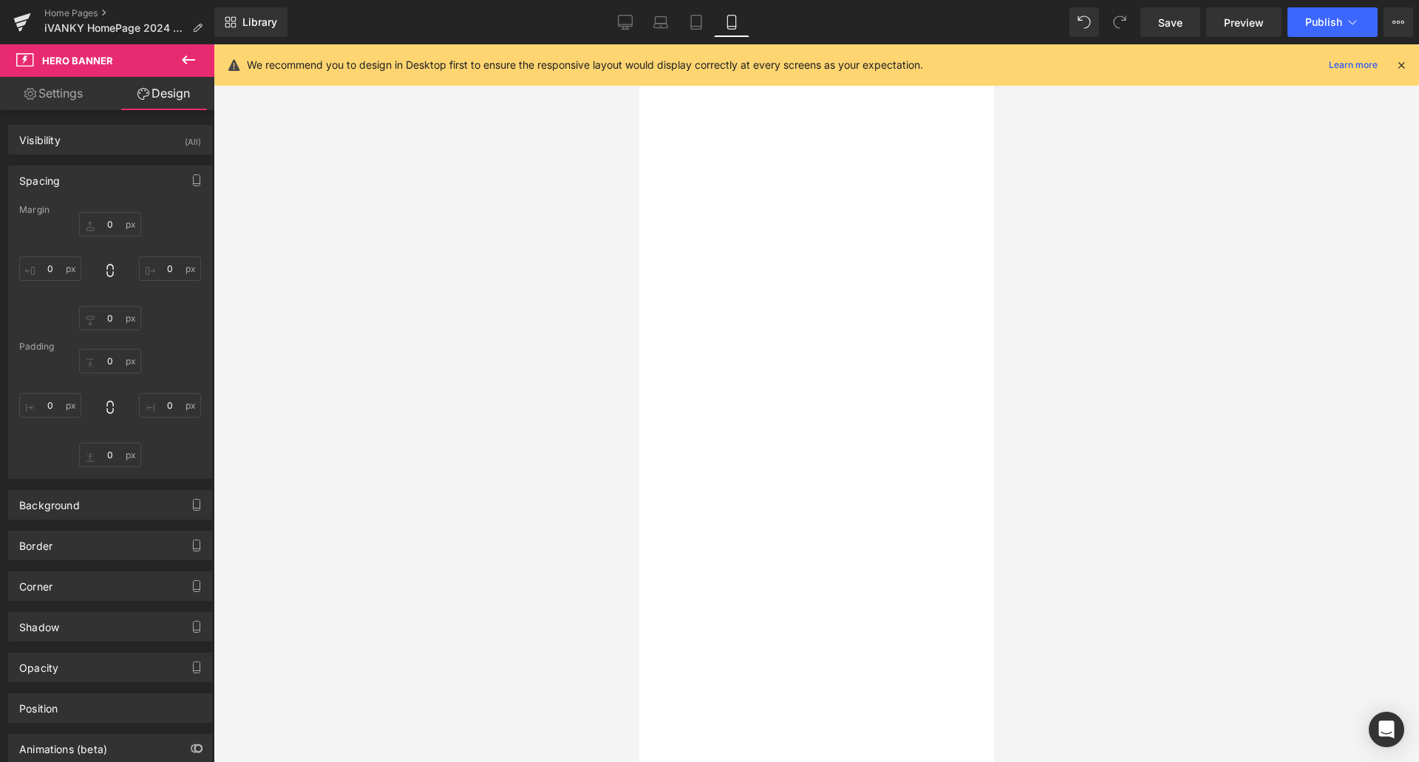
type input "0"
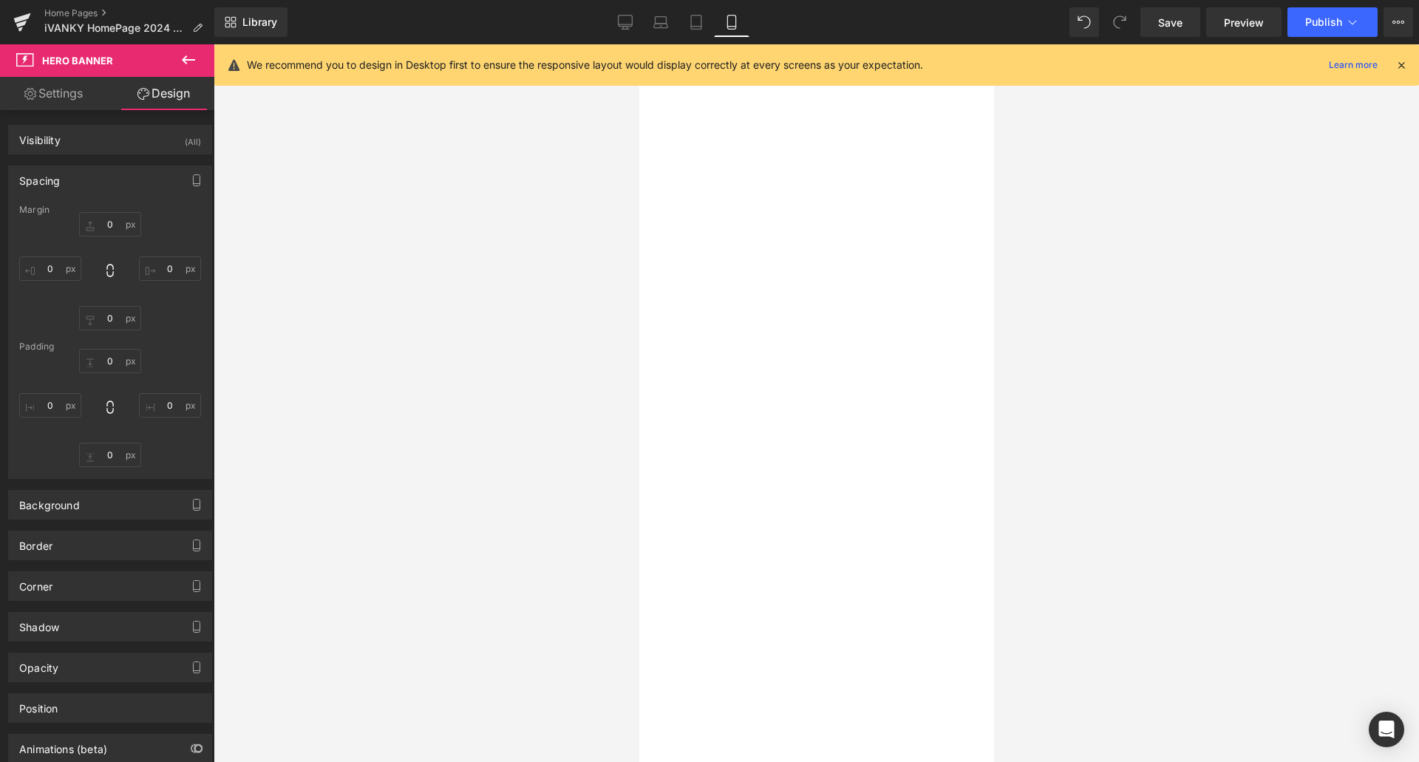
type input "0"
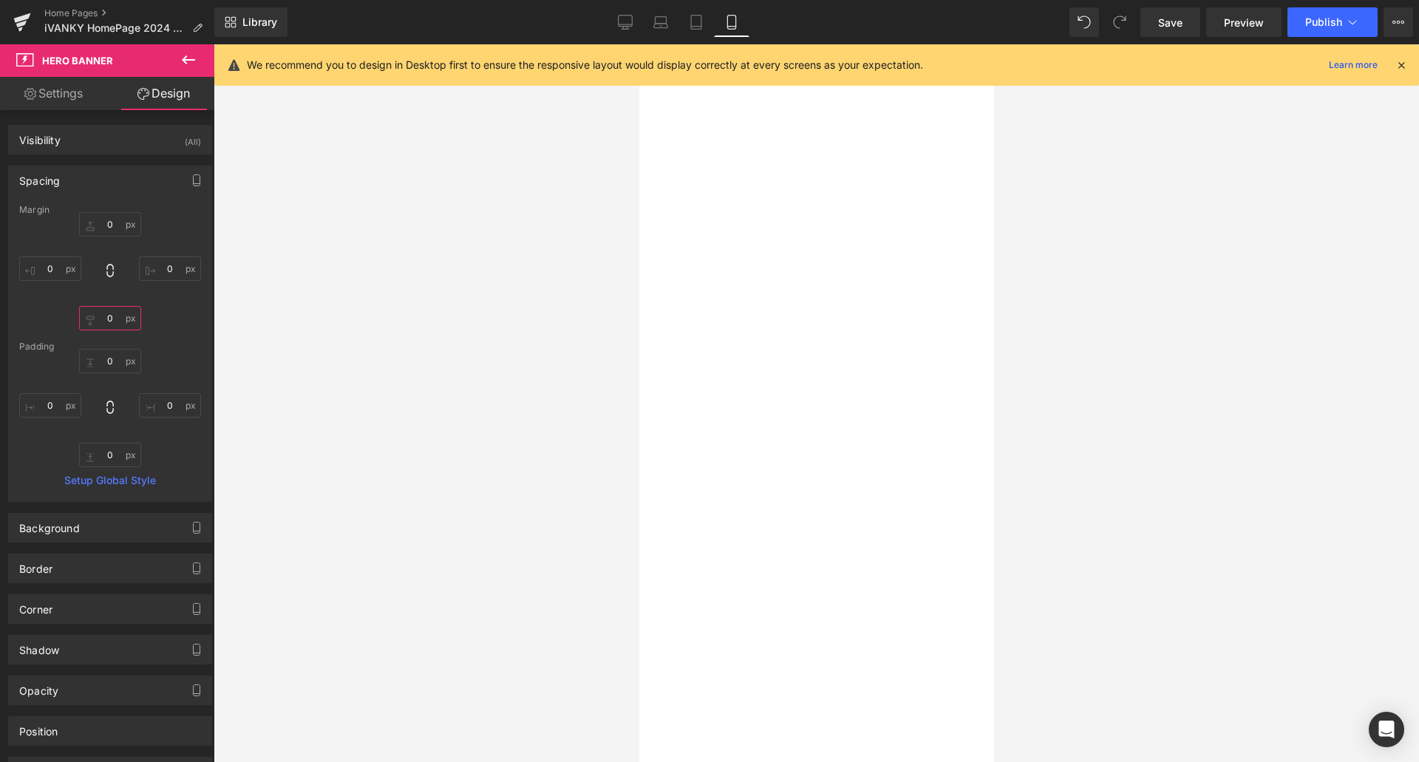
click at [110, 317] on input "0" at bounding box center [110, 318] width 62 height 24
type input "15"
click at [638, 44] on icon at bounding box center [638, 44] width 0 height 0
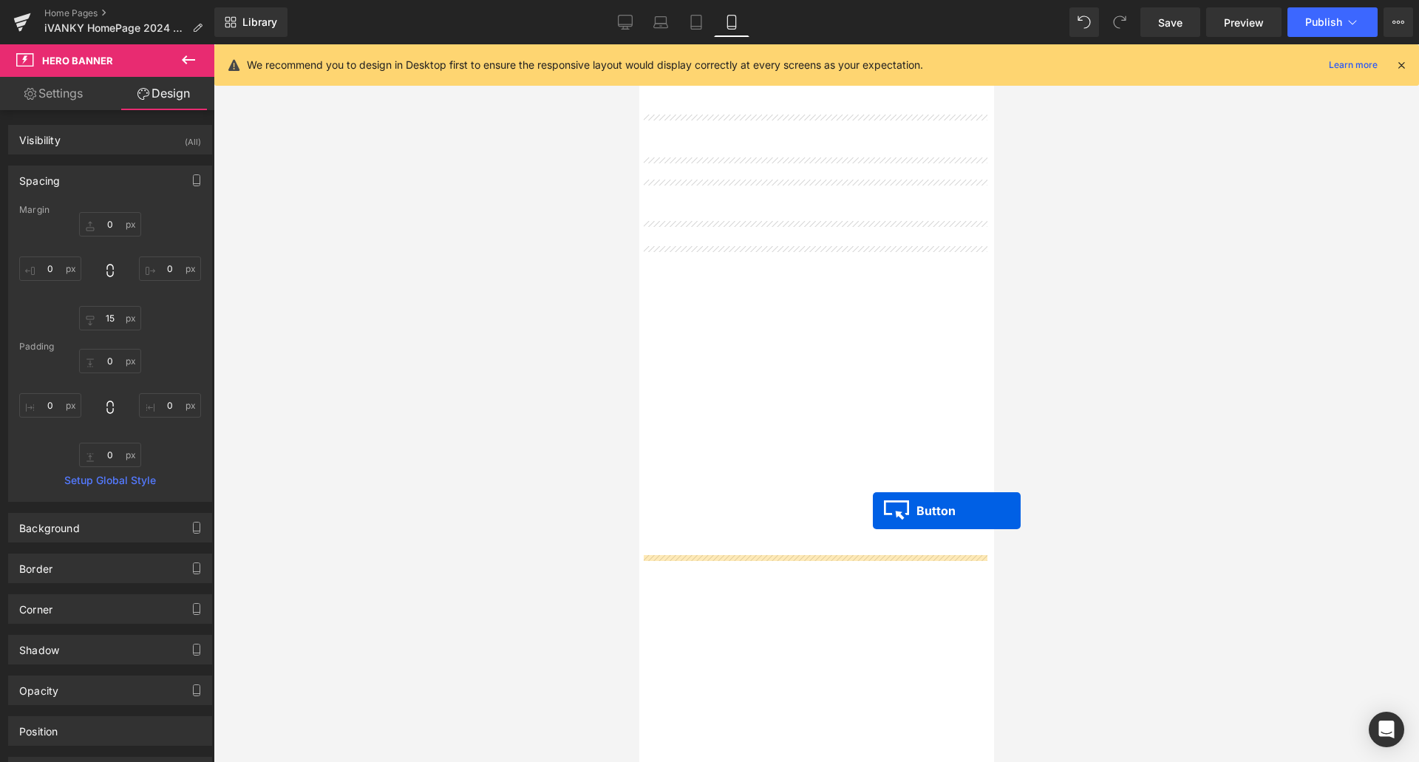
scroll to position [369, 0]
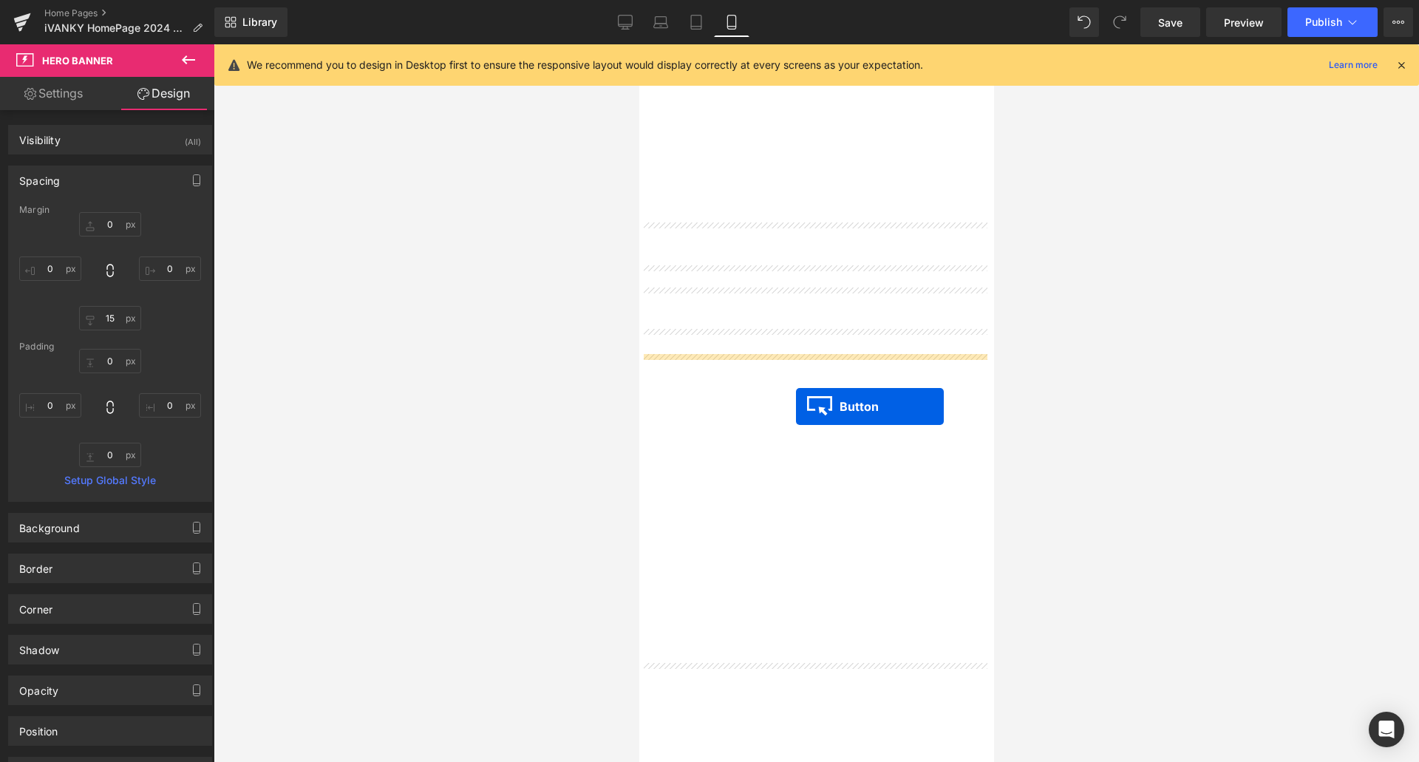
drag, startPoint x: 808, startPoint y: 521, endPoint x: 795, endPoint y: 402, distance: 119.7
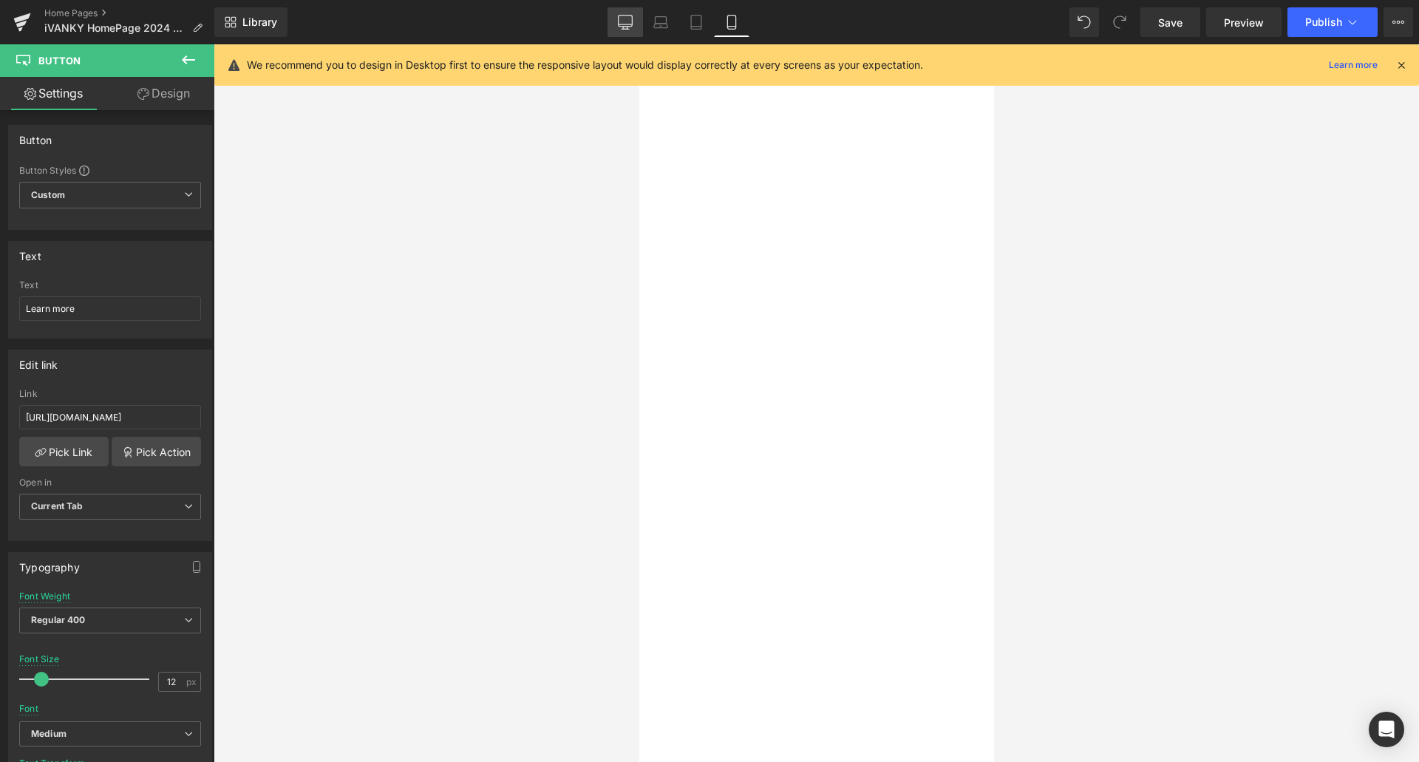
click at [627, 21] on icon at bounding box center [625, 22] width 15 height 15
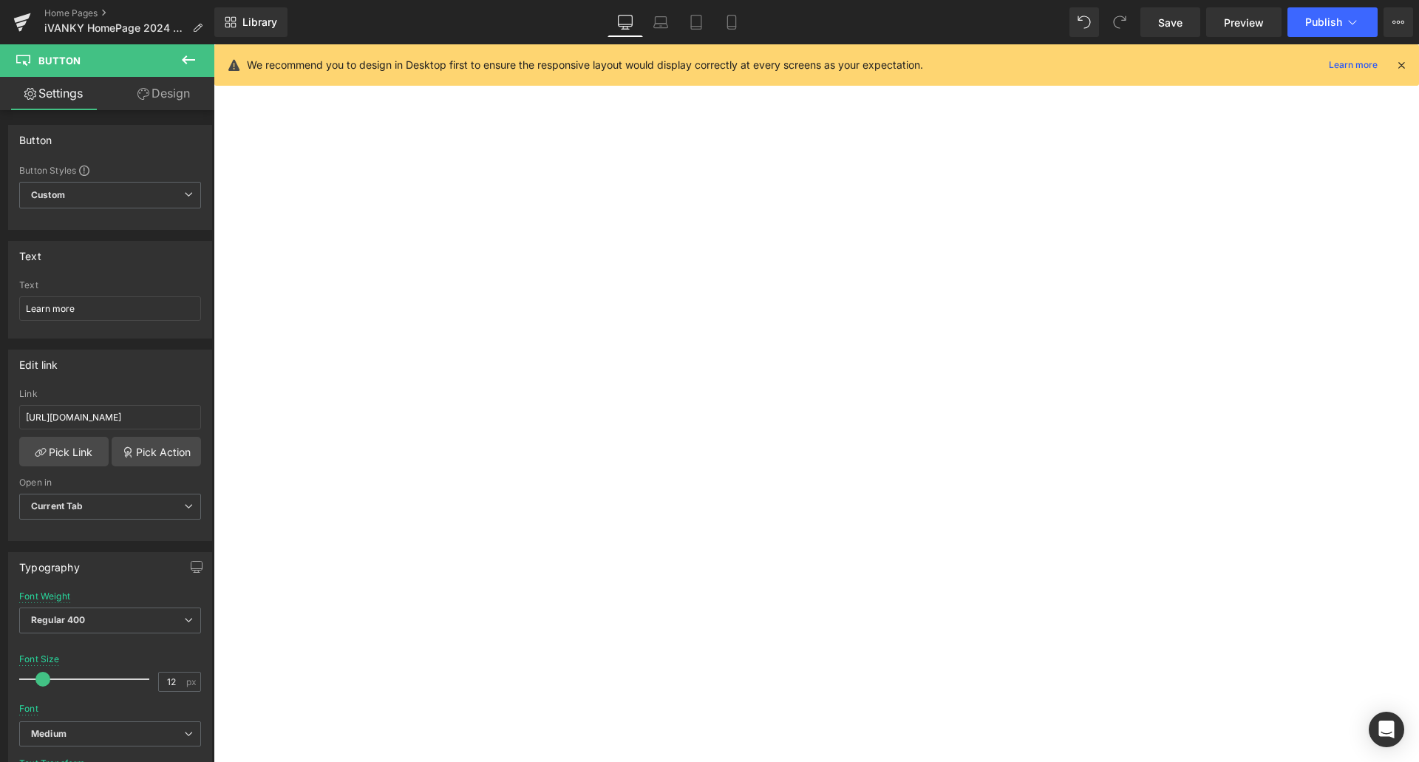
type input "13"
click at [1163, 26] on span "Save" at bounding box center [1170, 23] width 24 height 16
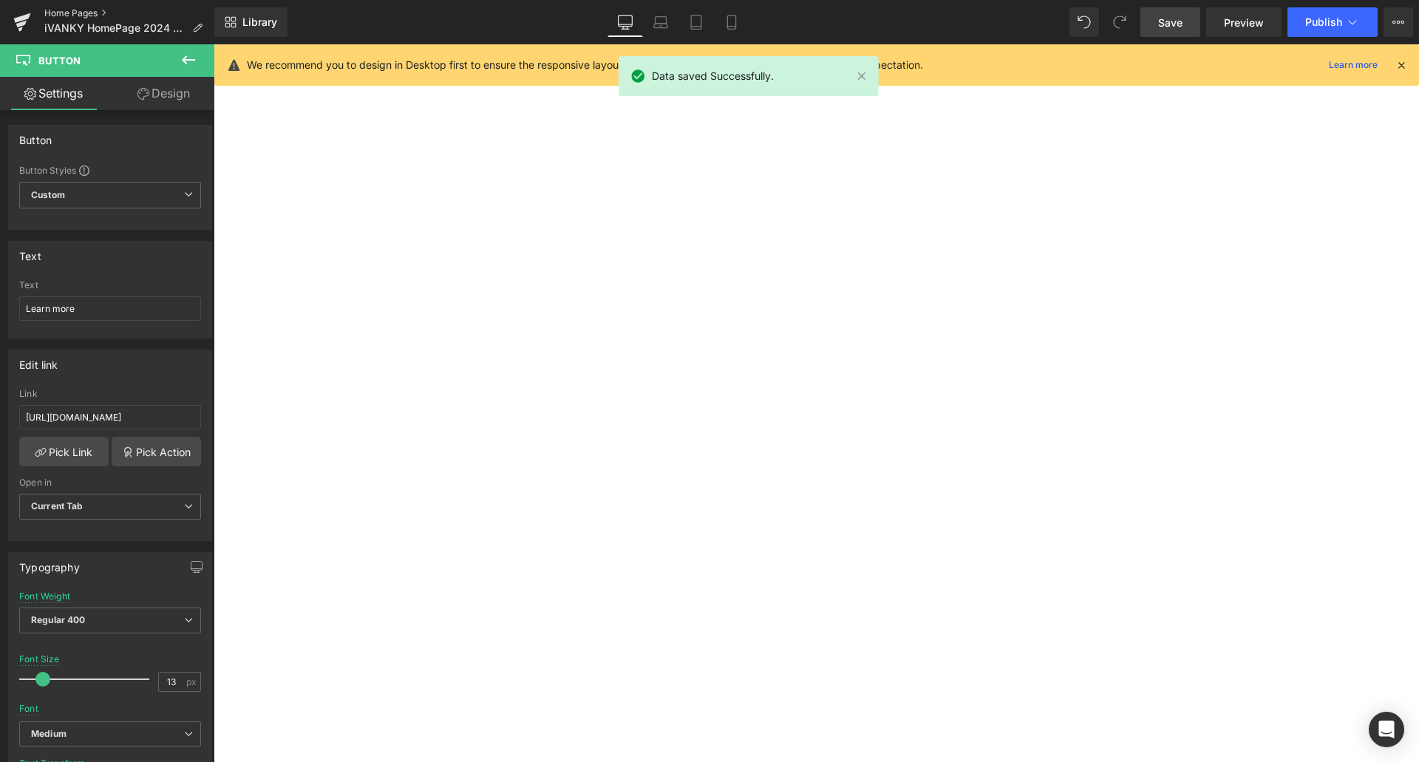
click at [80, 12] on link "Home Pages" at bounding box center [129, 13] width 170 height 12
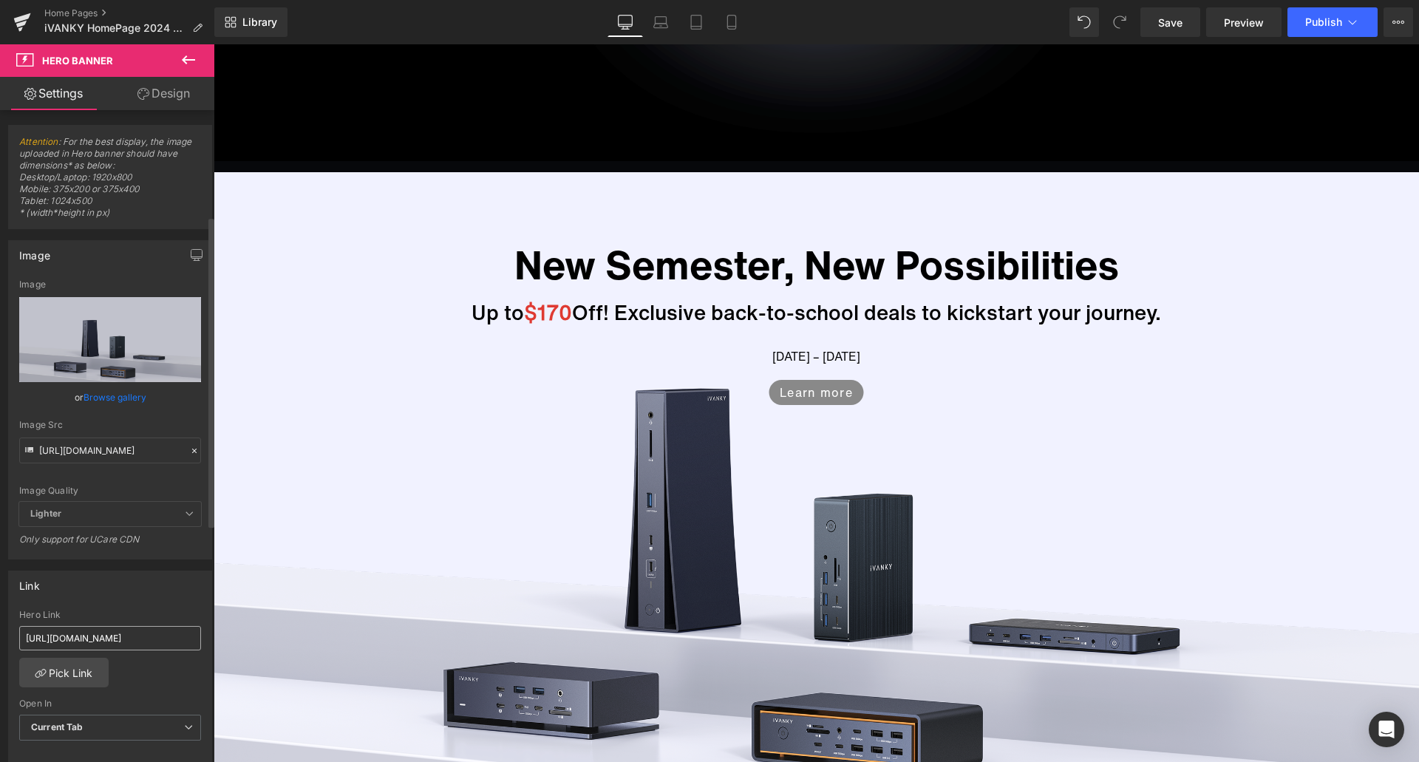
scroll to position [222, 0]
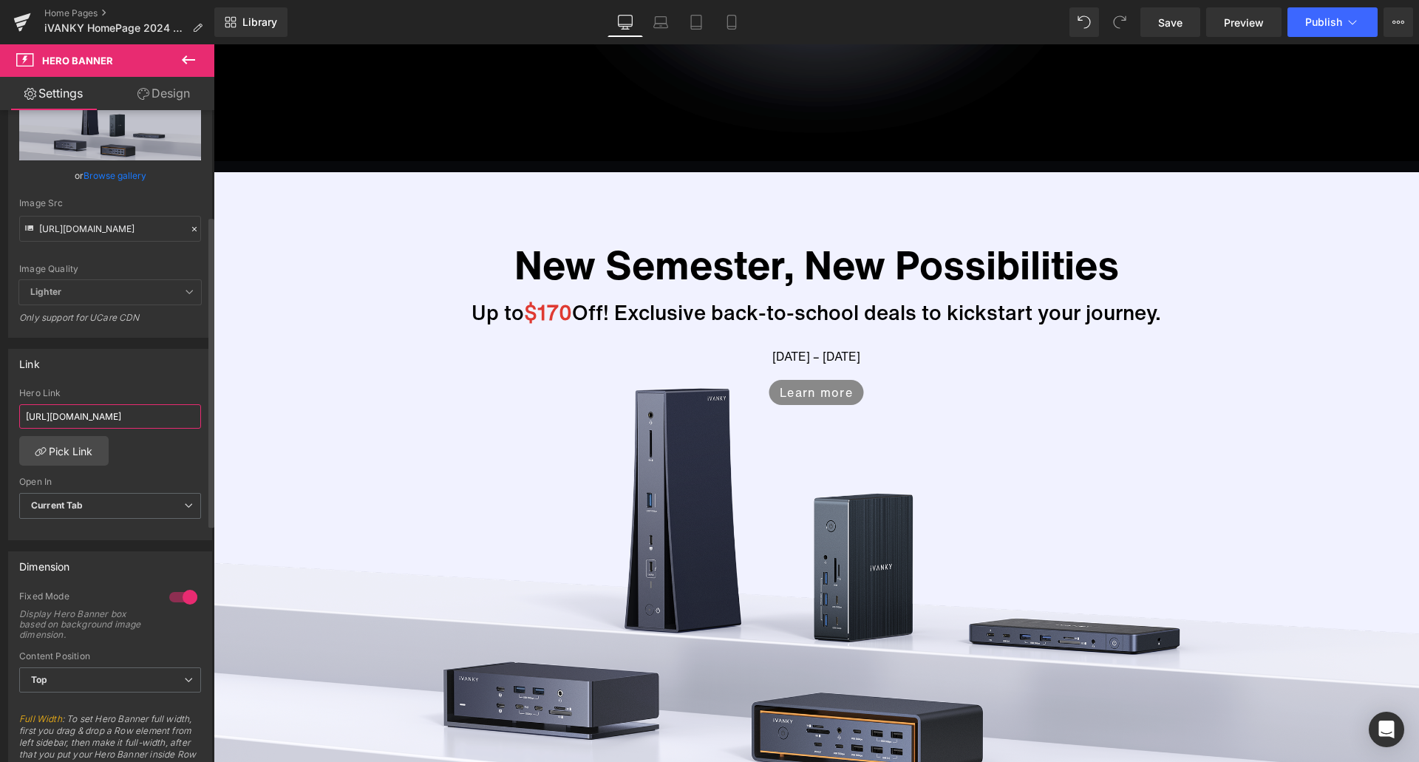
click at [159, 418] on input "[URL][DOMAIN_NAME]" at bounding box center [110, 416] width 182 height 24
click at [150, 361] on div "Link" at bounding box center [110, 364] width 202 height 28
click at [740, 31] on link "Mobile" at bounding box center [731, 22] width 35 height 30
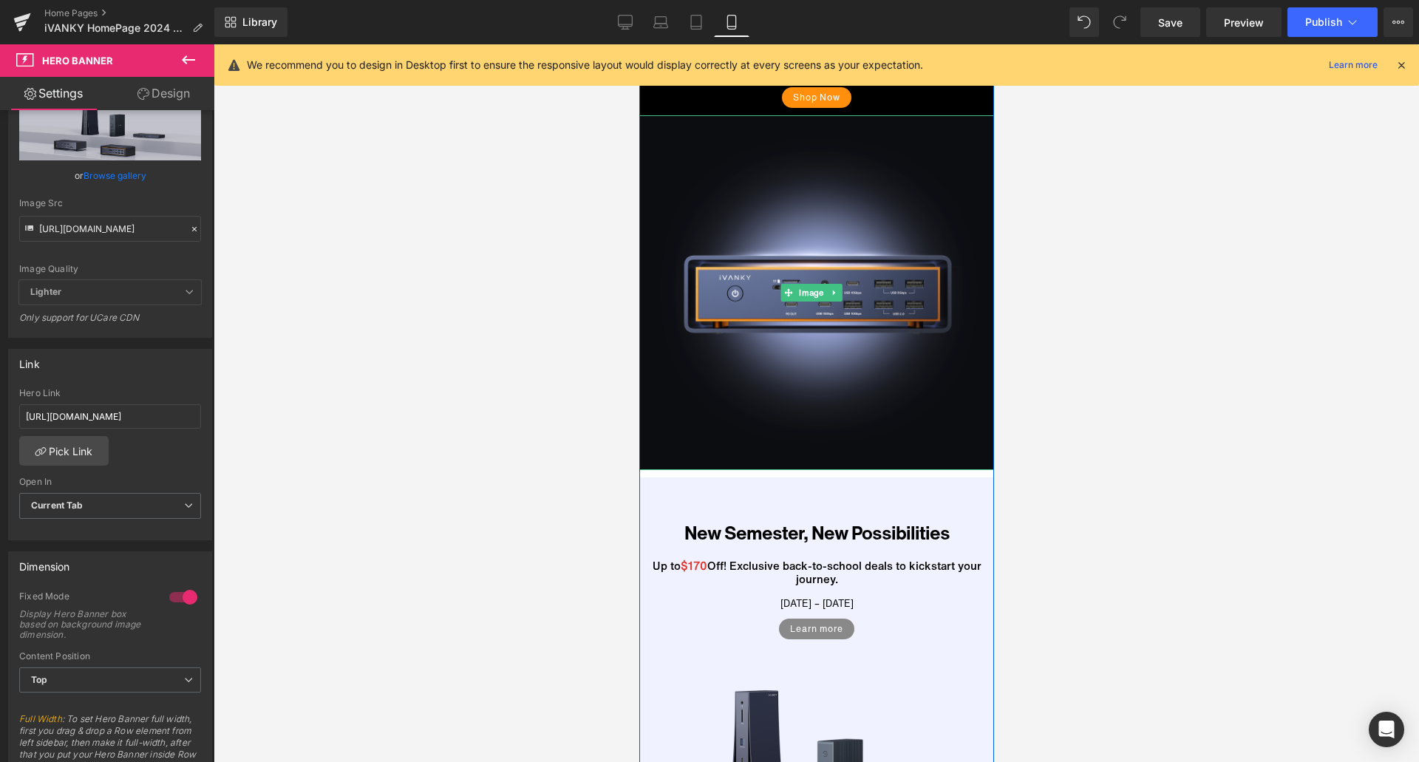
scroll to position [222, 0]
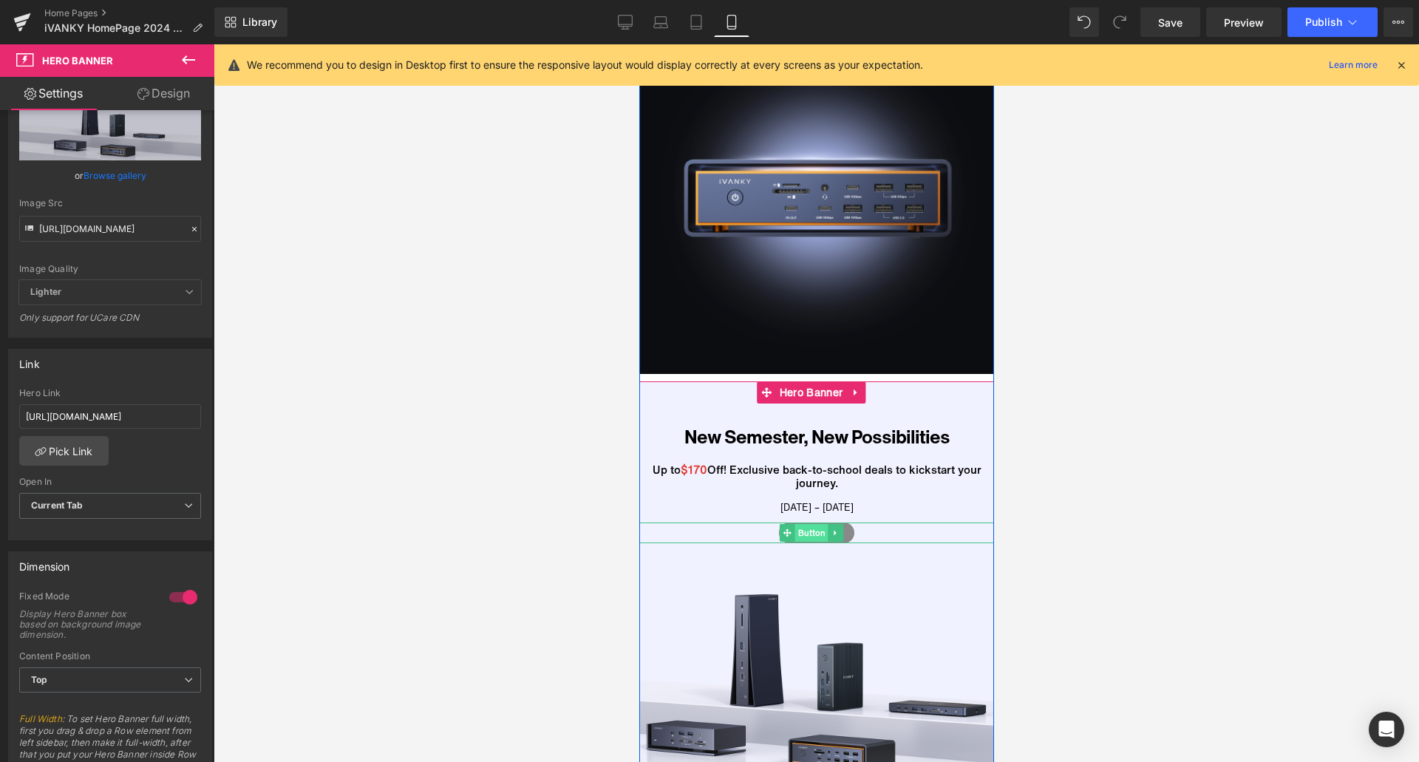
click at [809, 524] on span "Button" at bounding box center [810, 533] width 33 height 18
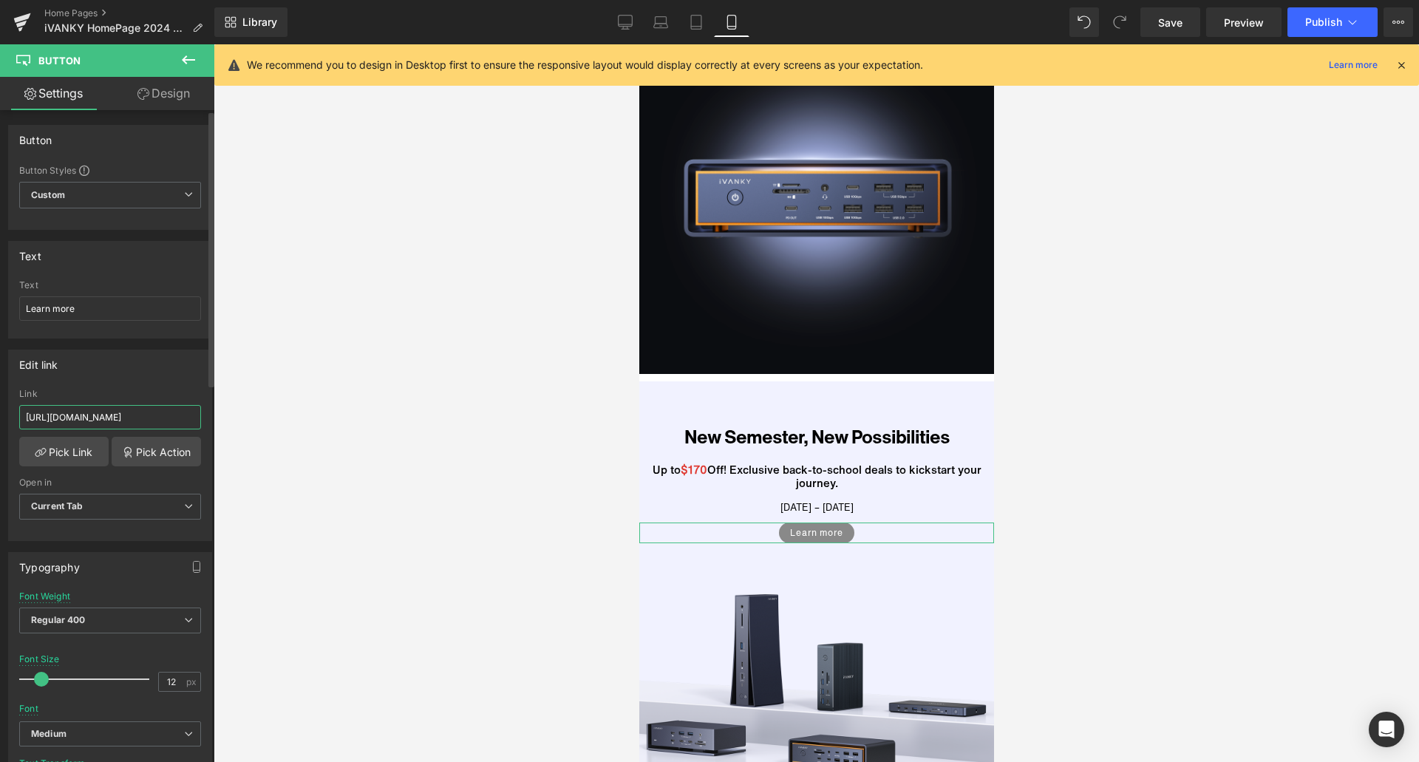
click at [143, 422] on input "[URL][DOMAIN_NAME]" at bounding box center [110, 417] width 182 height 24
paste input "ages/back-to-school"
type input "[URL][DOMAIN_NAME]"
click at [798, 381] on span "Hero Banner" at bounding box center [810, 392] width 70 height 22
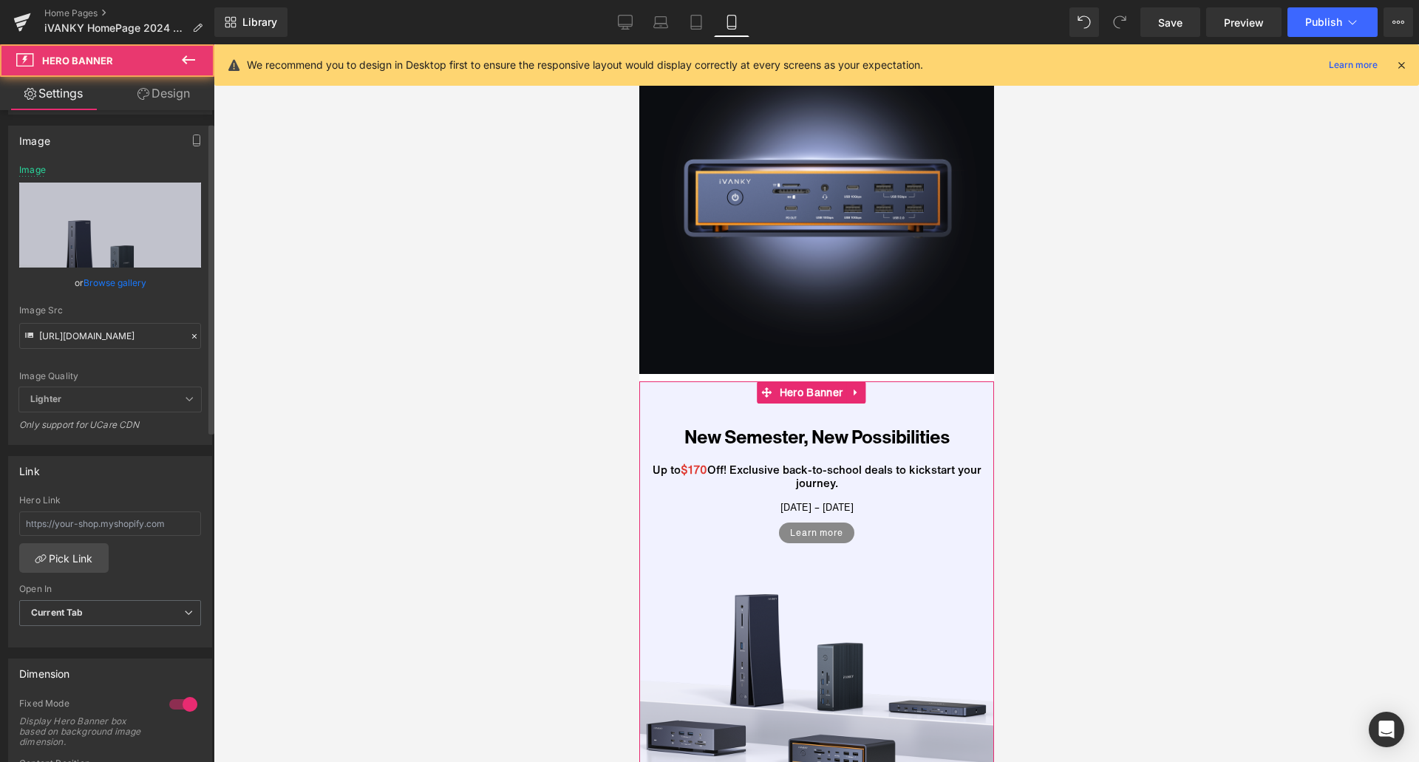
scroll to position [296, 0]
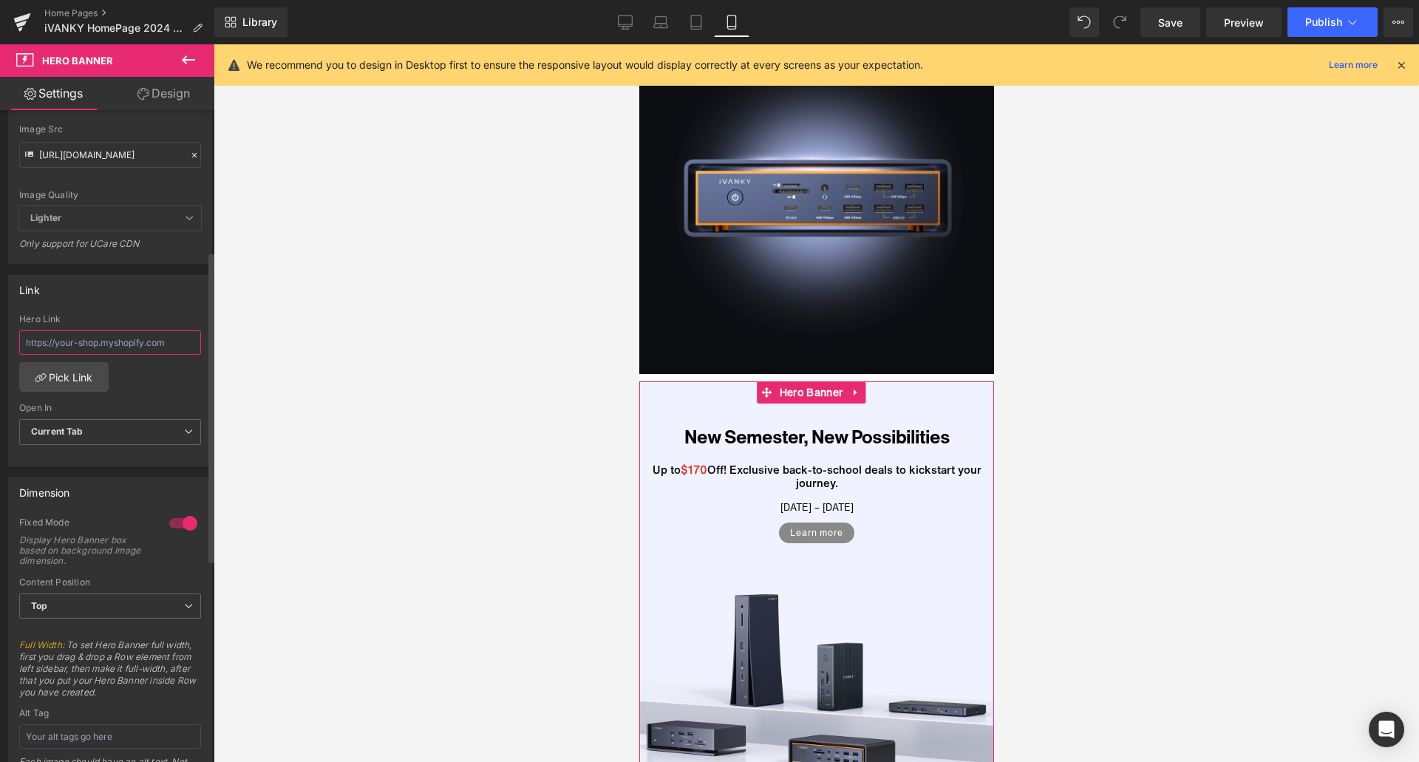
click at [117, 350] on input "text" at bounding box center [110, 342] width 182 height 24
paste input "[URL][DOMAIN_NAME]"
type input "[URL][DOMAIN_NAME]"
click at [140, 300] on div "Link" at bounding box center [110, 290] width 202 height 28
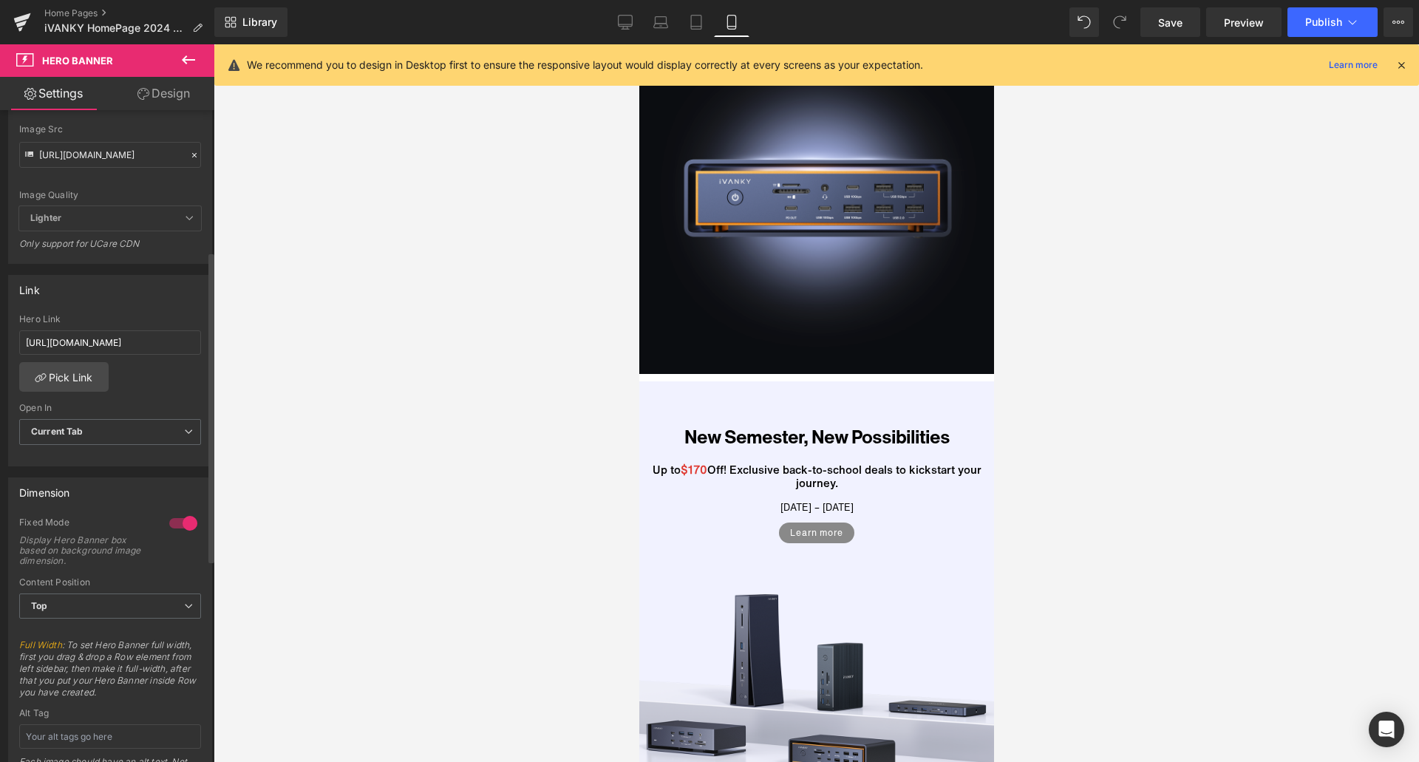
scroll to position [0, 0]
click at [643, 27] on link "Laptop" at bounding box center [660, 22] width 35 height 30
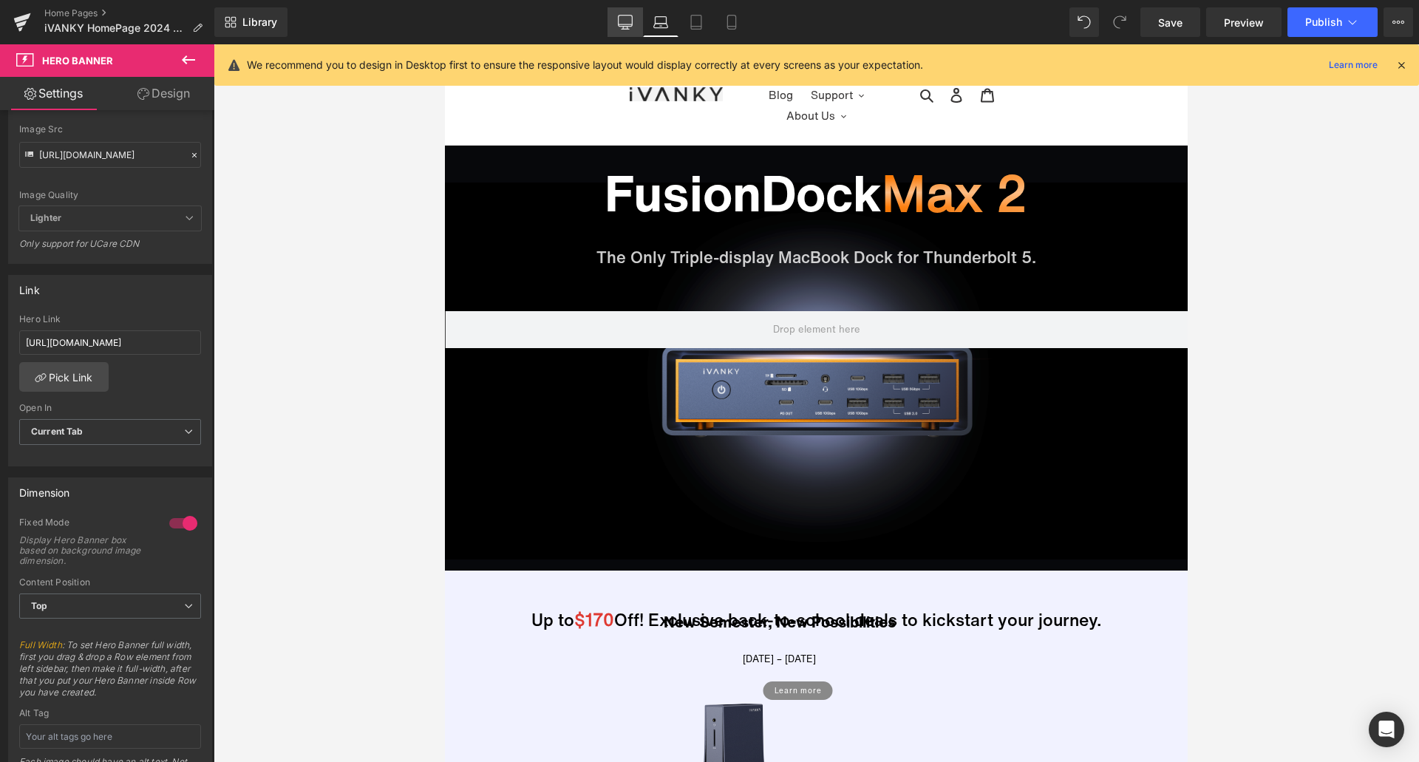
click at [633, 27] on icon at bounding box center [625, 22] width 15 height 15
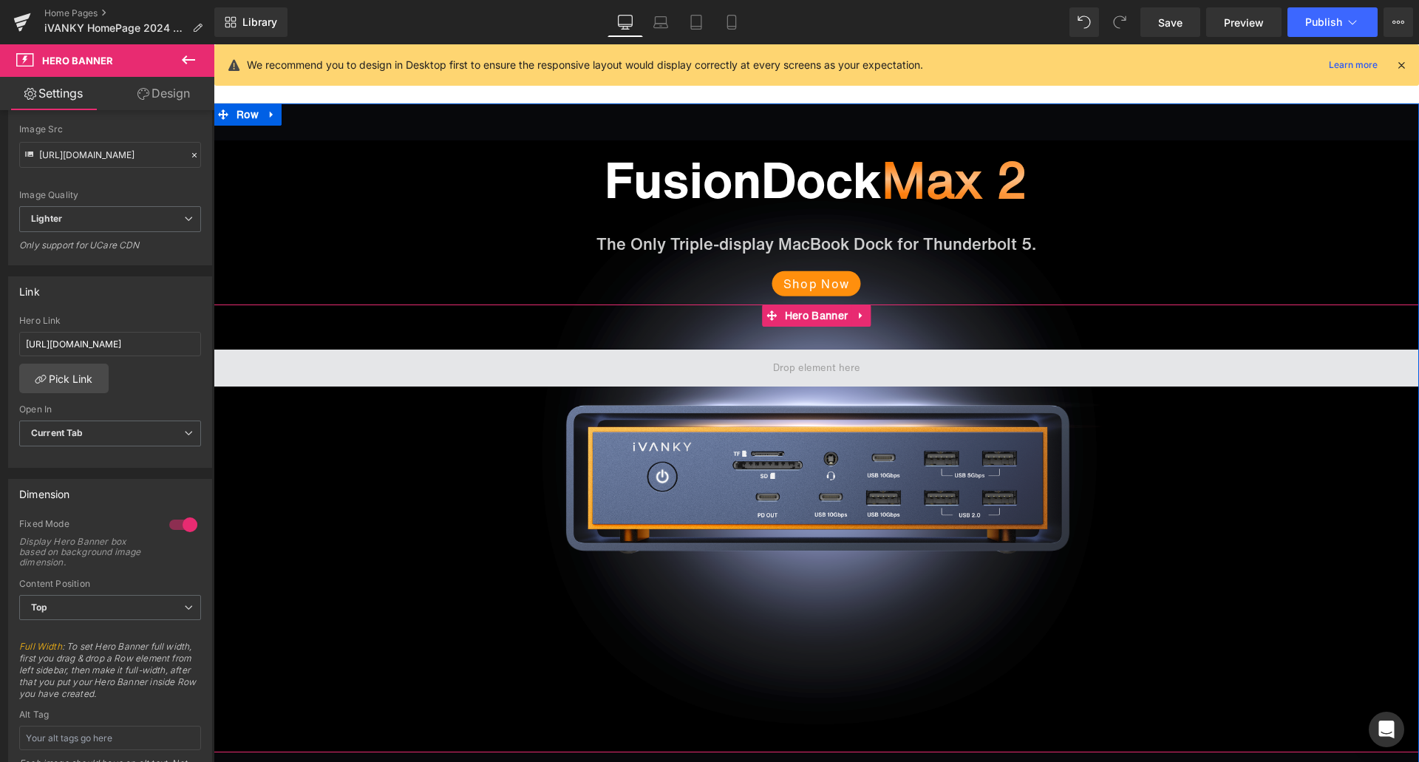
type input "[URL][DOMAIN_NAME]"
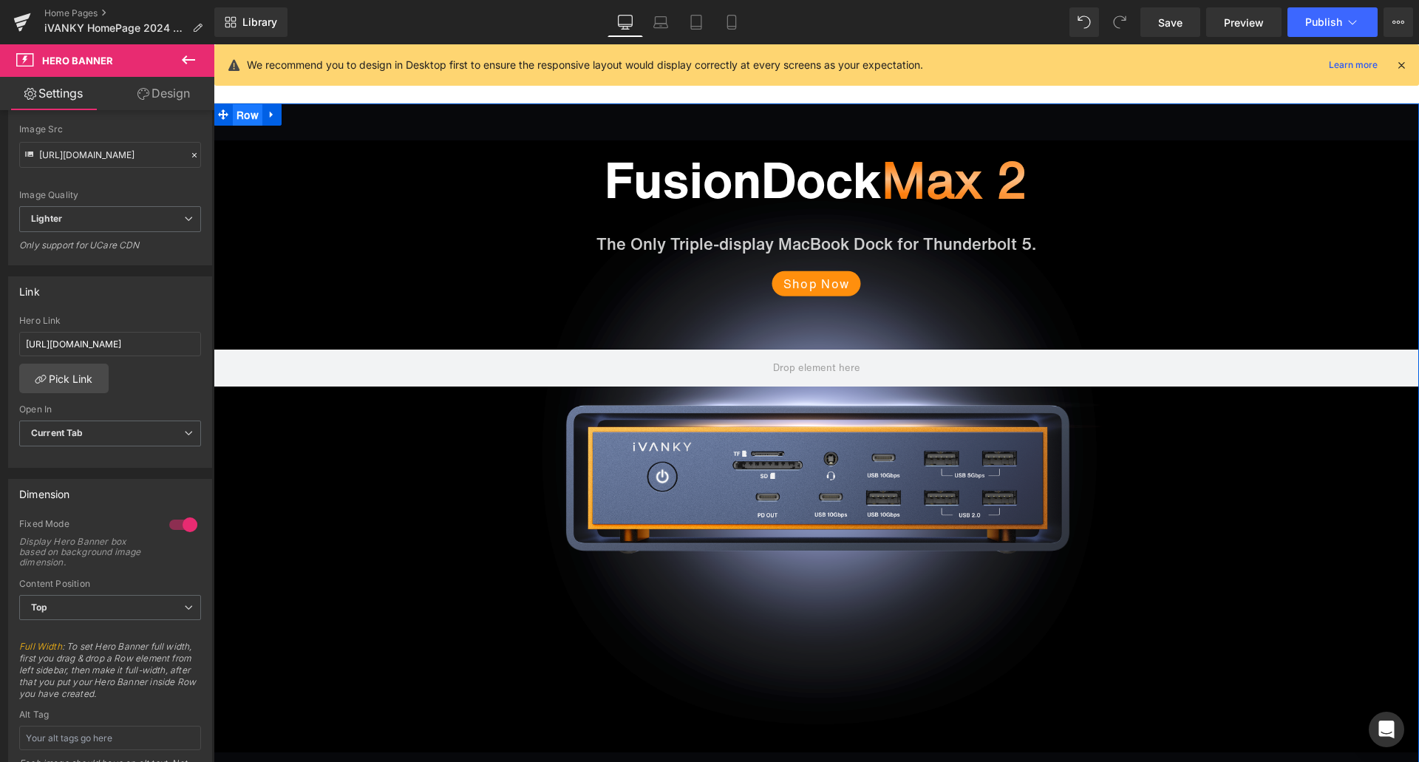
click at [251, 115] on ul "Row" at bounding box center [248, 114] width 68 height 22
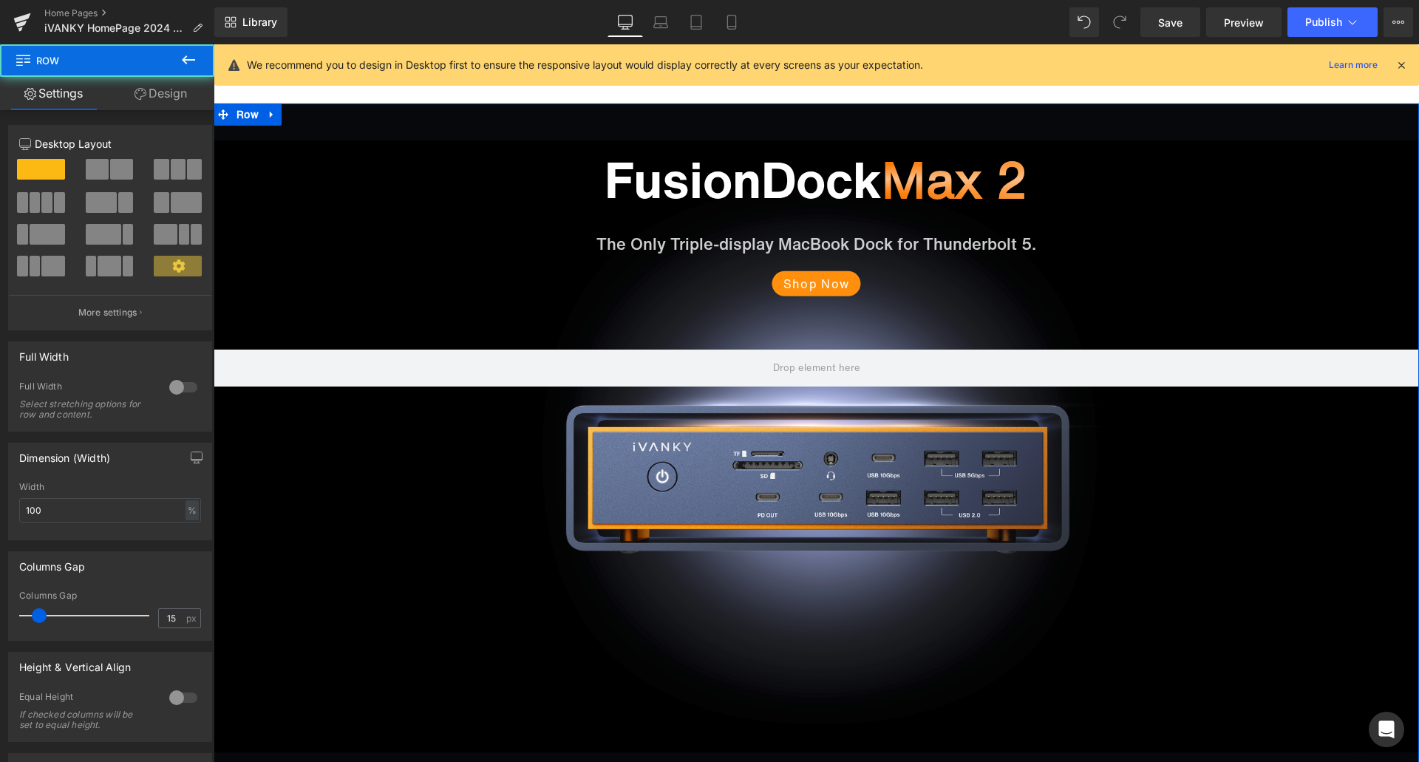
click at [186, 94] on link "Design" at bounding box center [160, 93] width 107 height 33
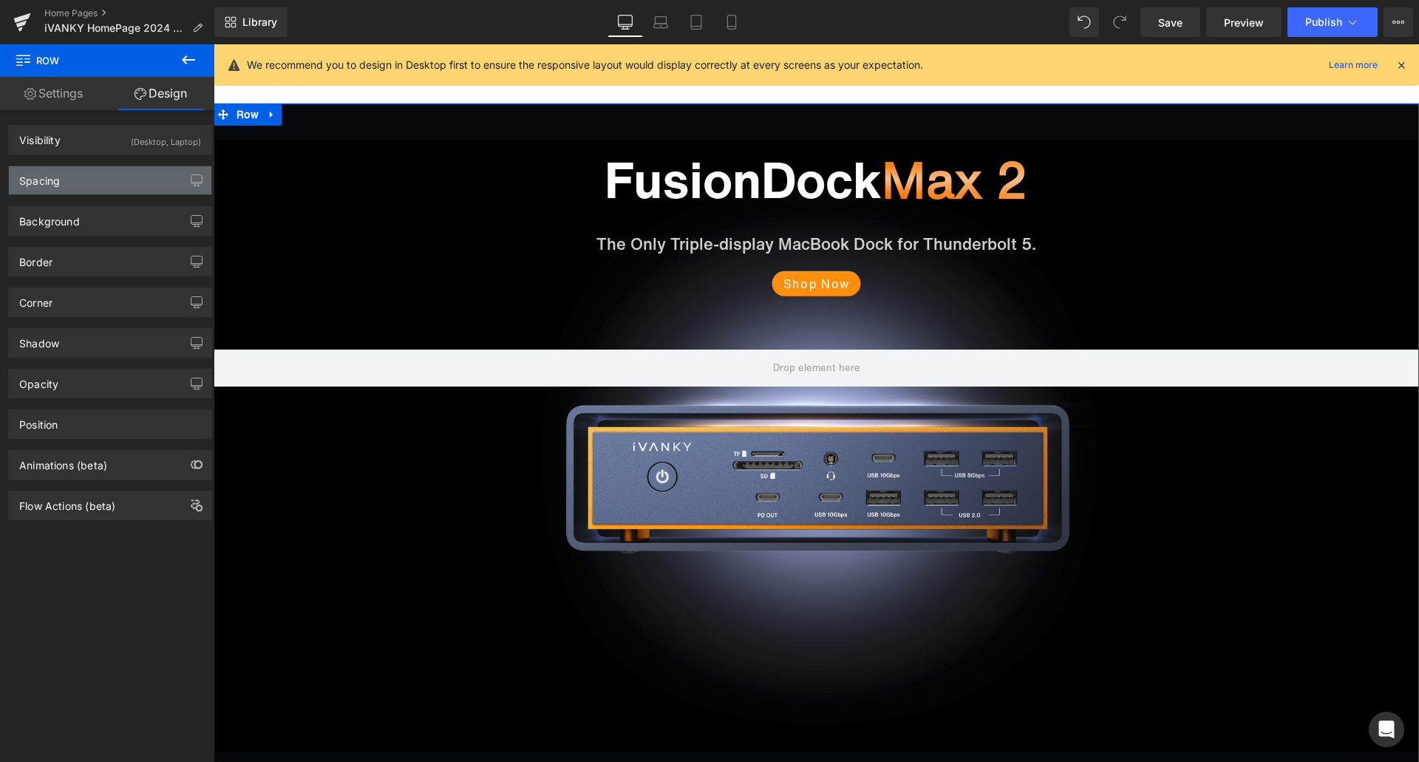
click at [126, 173] on div "Spacing" at bounding box center [110, 180] width 202 height 28
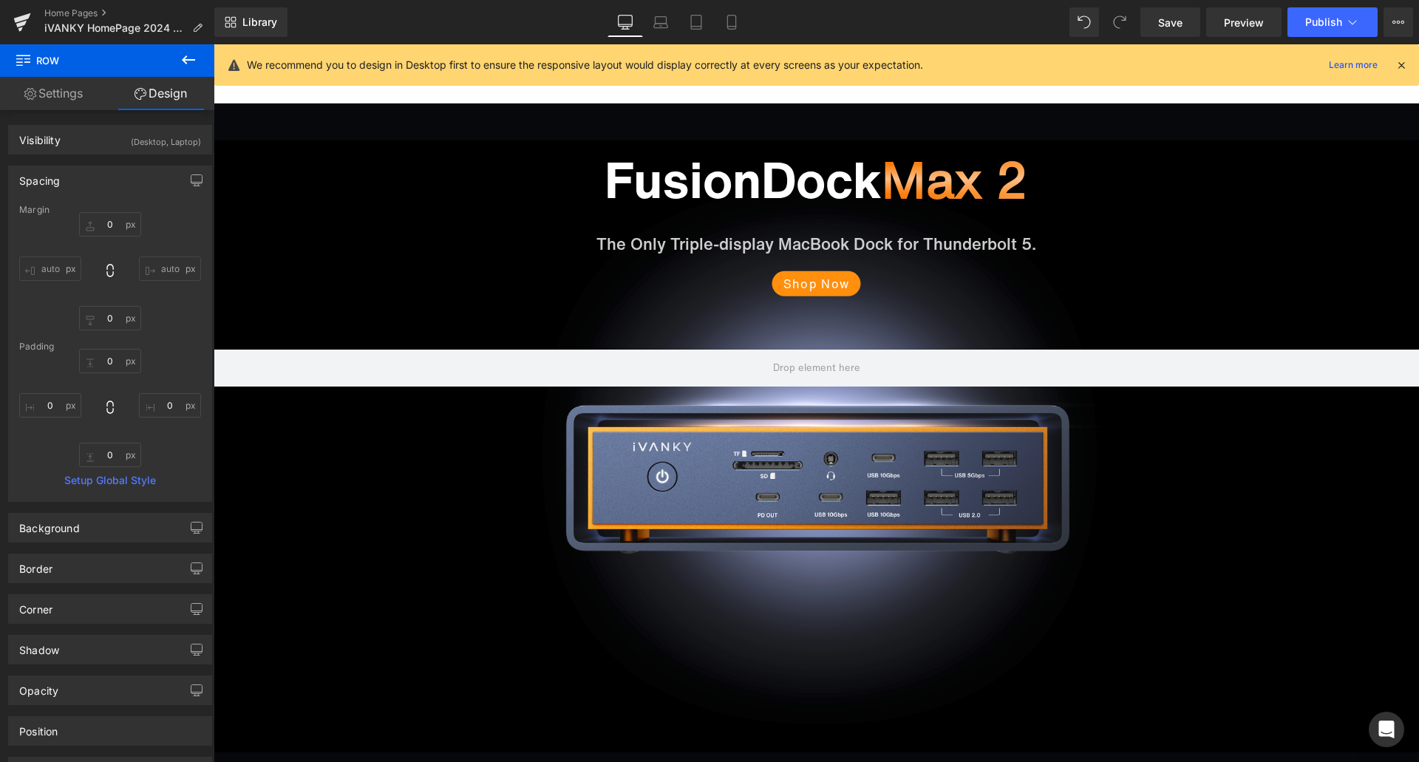
click at [1394, 62] on icon at bounding box center [1400, 64] width 13 height 13
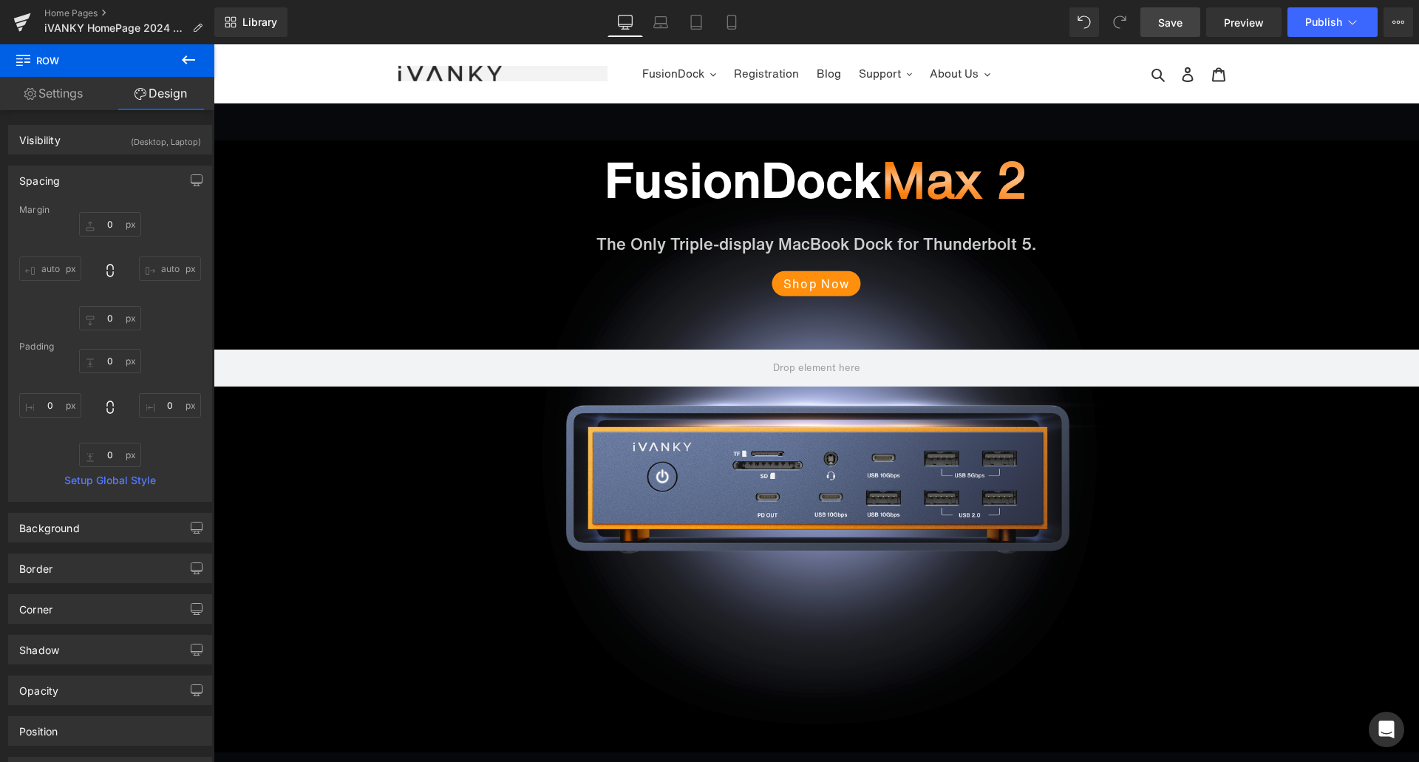
click at [1187, 28] on link "Save" at bounding box center [1170, 22] width 60 height 30
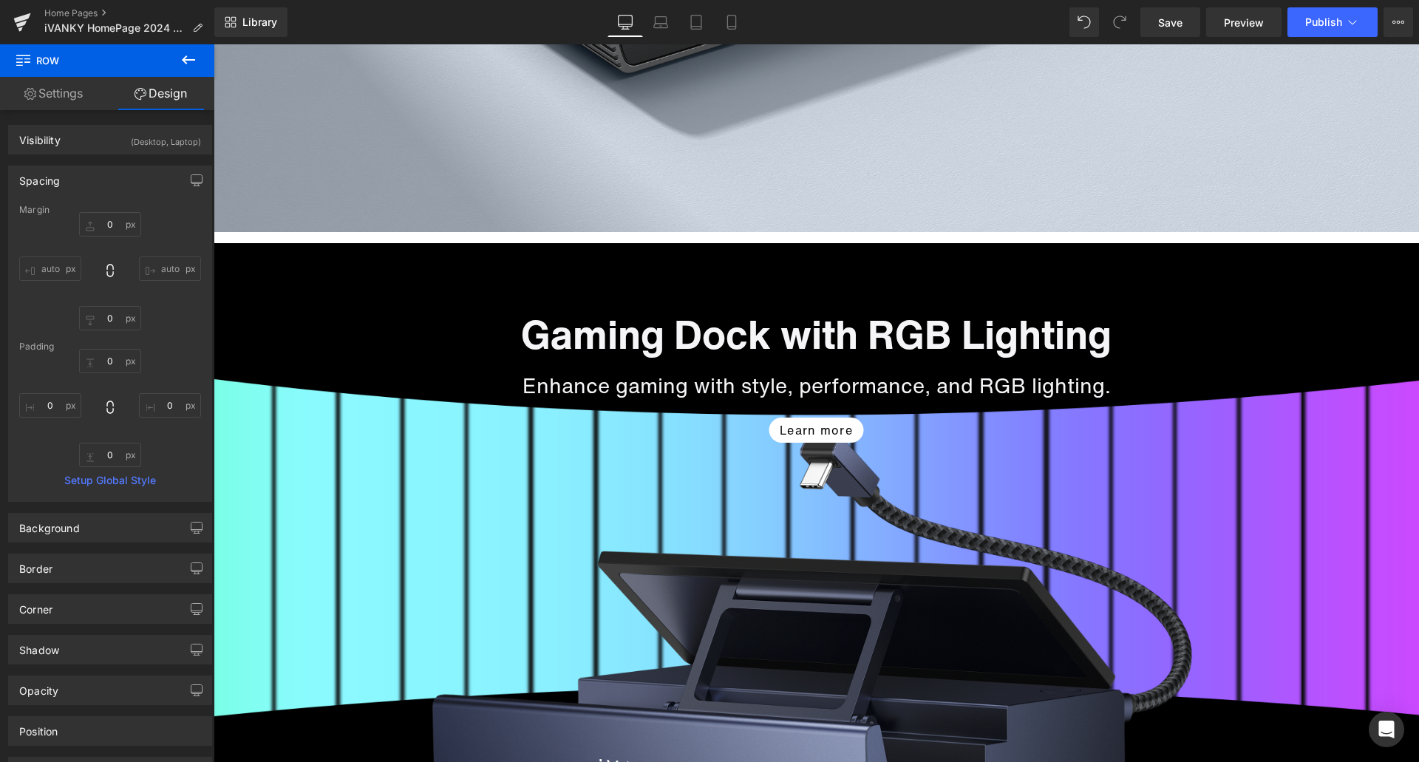
scroll to position [2586, 0]
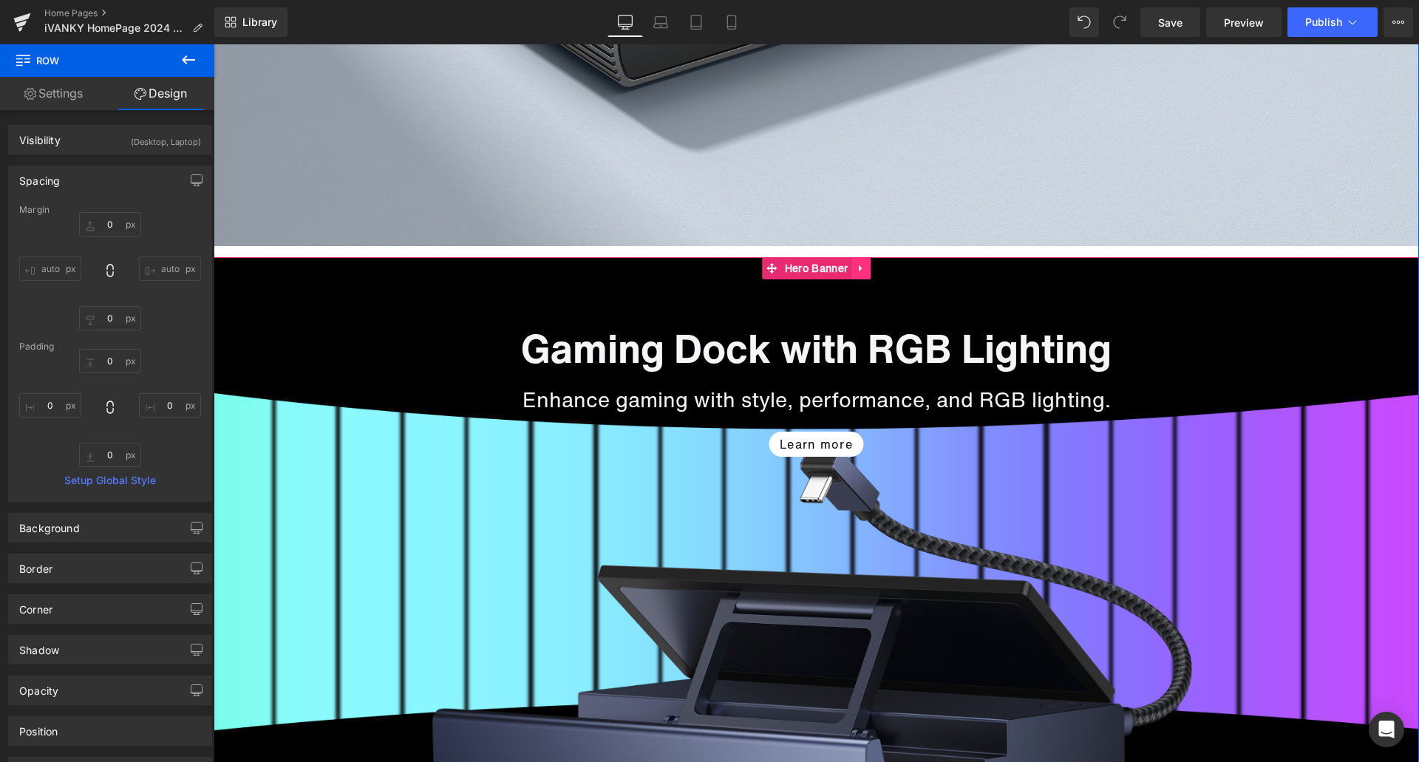
click at [859, 266] on icon at bounding box center [860, 268] width 3 height 7
click at [828, 268] on icon at bounding box center [832, 268] width 10 height 10
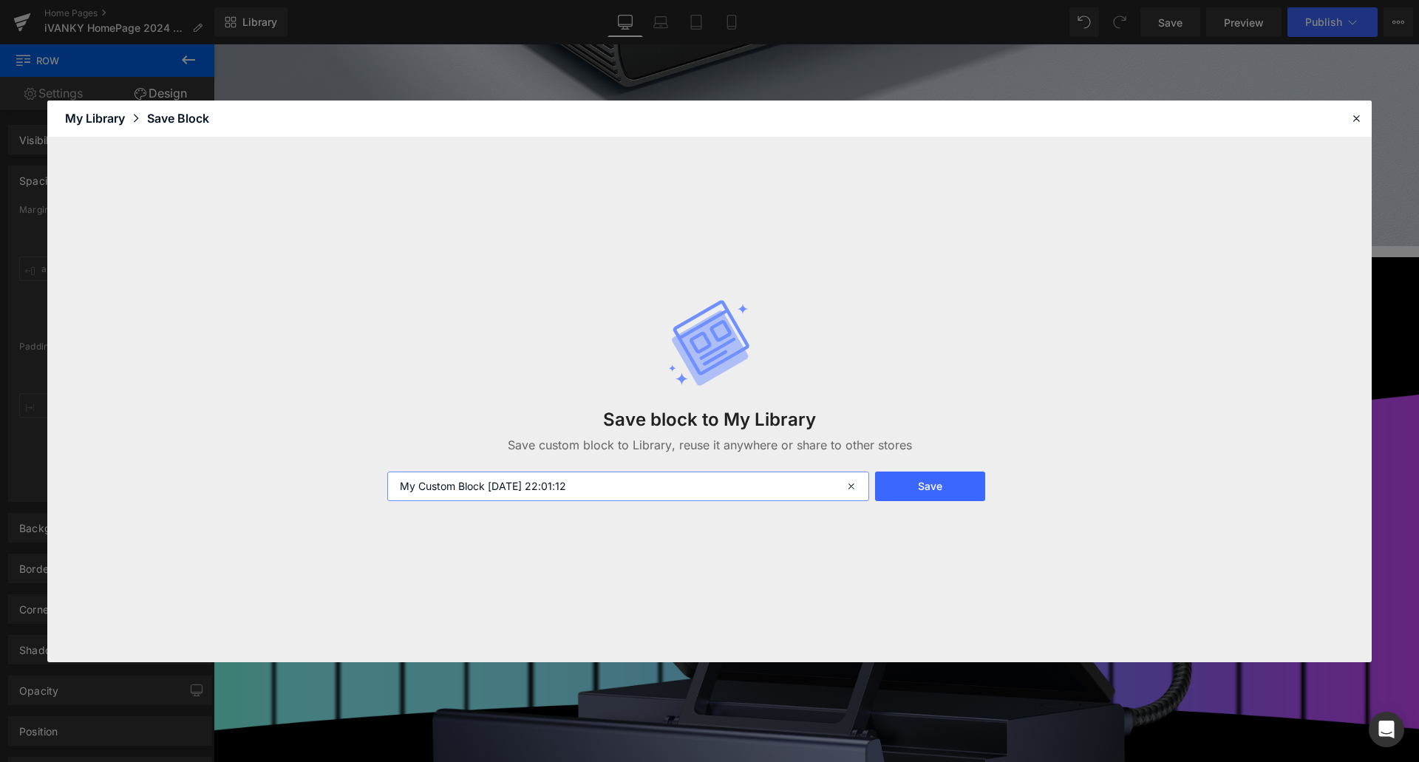
drag, startPoint x: 486, startPoint y: 487, endPoint x: 388, endPoint y: 480, distance: 98.6
click at [388, 480] on input "My Custom Block [DATE] 22:01:12" at bounding box center [628, 486] width 482 height 30
type input "VCA25 [DATE] 22:01:12"
click at [939, 480] on button "Save" at bounding box center [930, 486] width 110 height 30
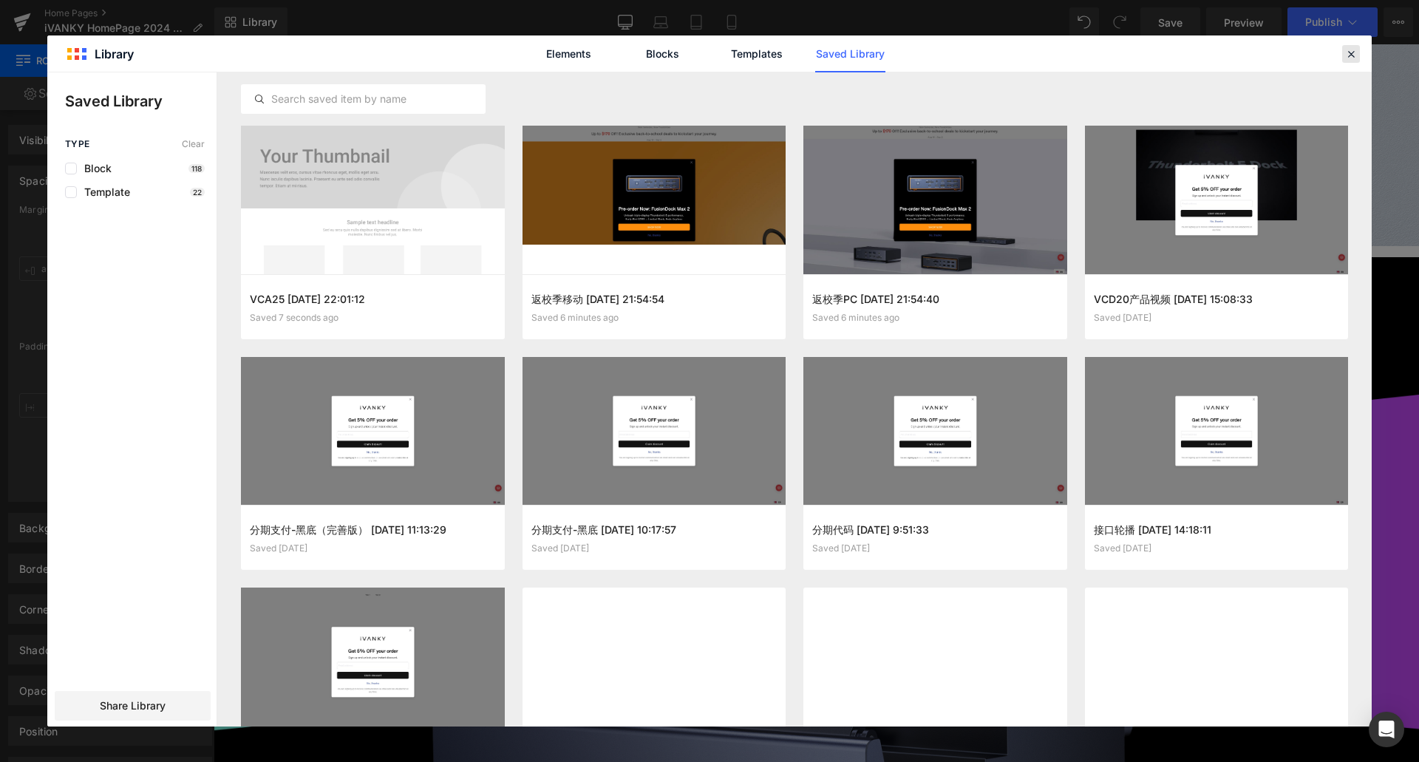
click at [1347, 51] on icon at bounding box center [1350, 53] width 13 height 13
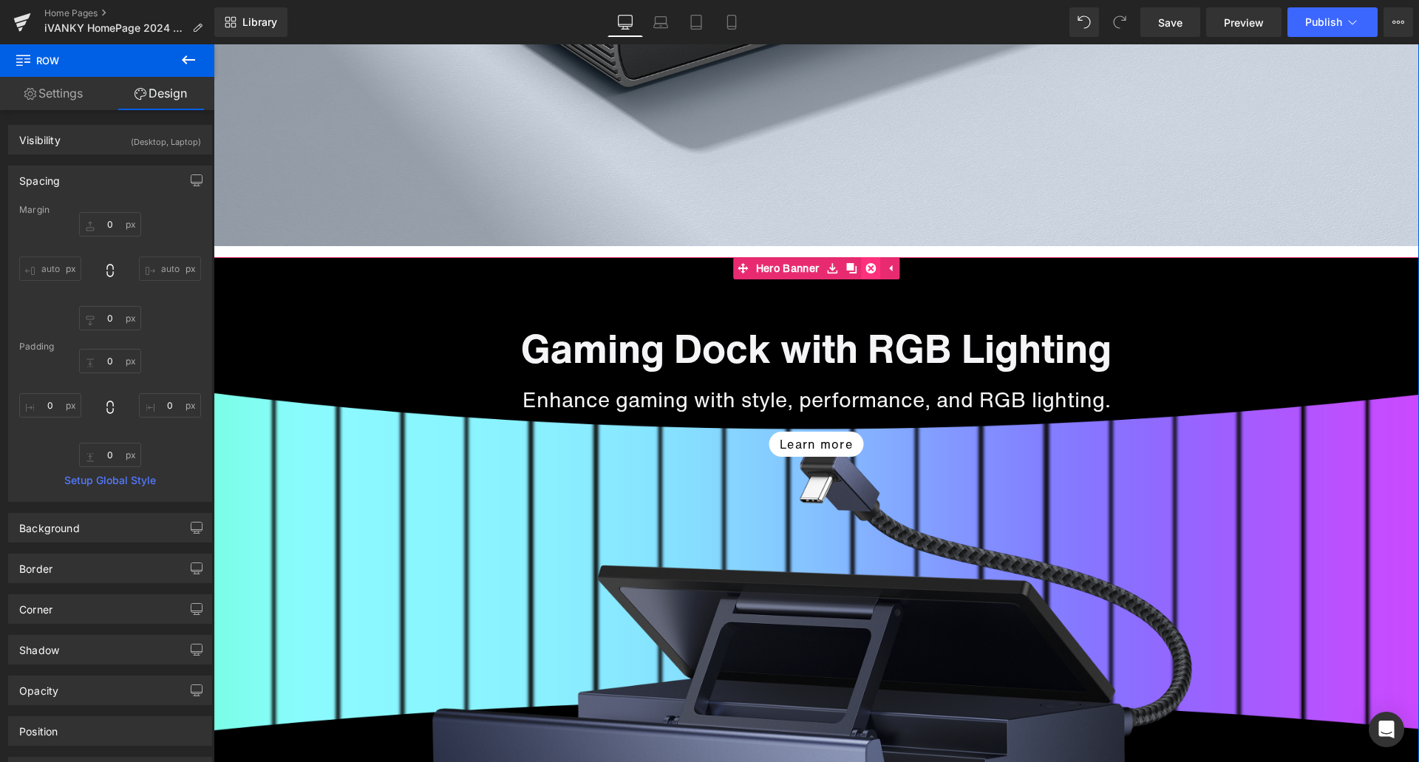
click at [865, 269] on icon at bounding box center [870, 267] width 10 height 11
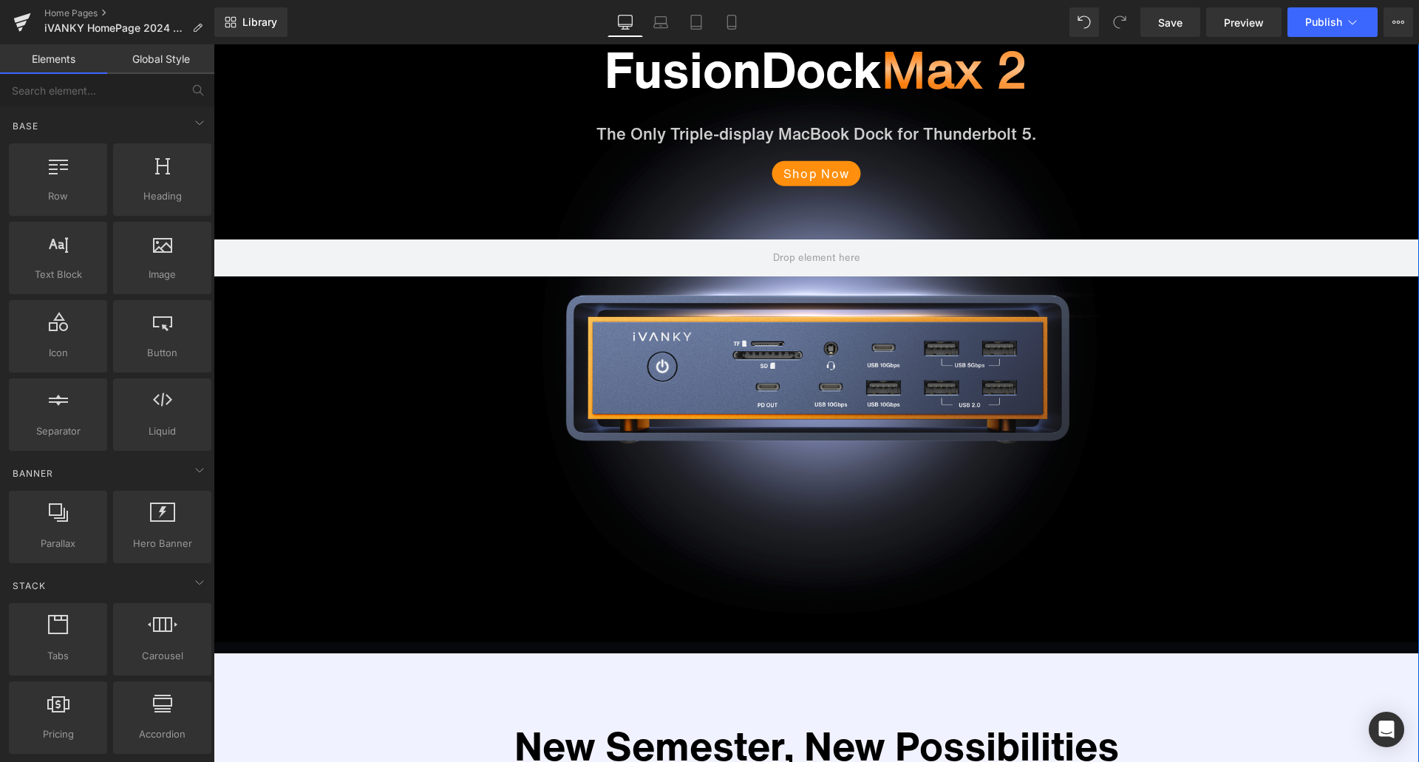
scroll to position [0, 0]
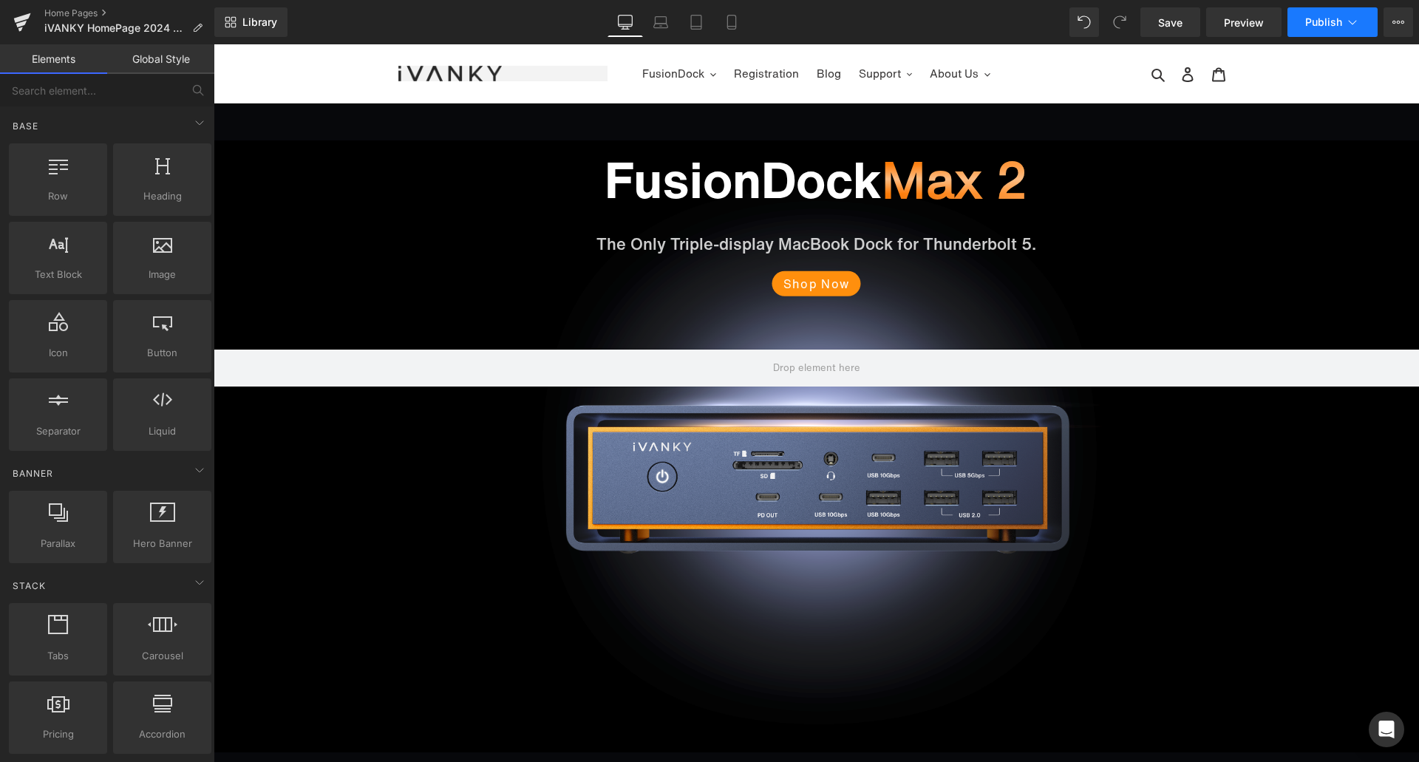
click at [1311, 21] on span "Publish" at bounding box center [1323, 22] width 37 height 12
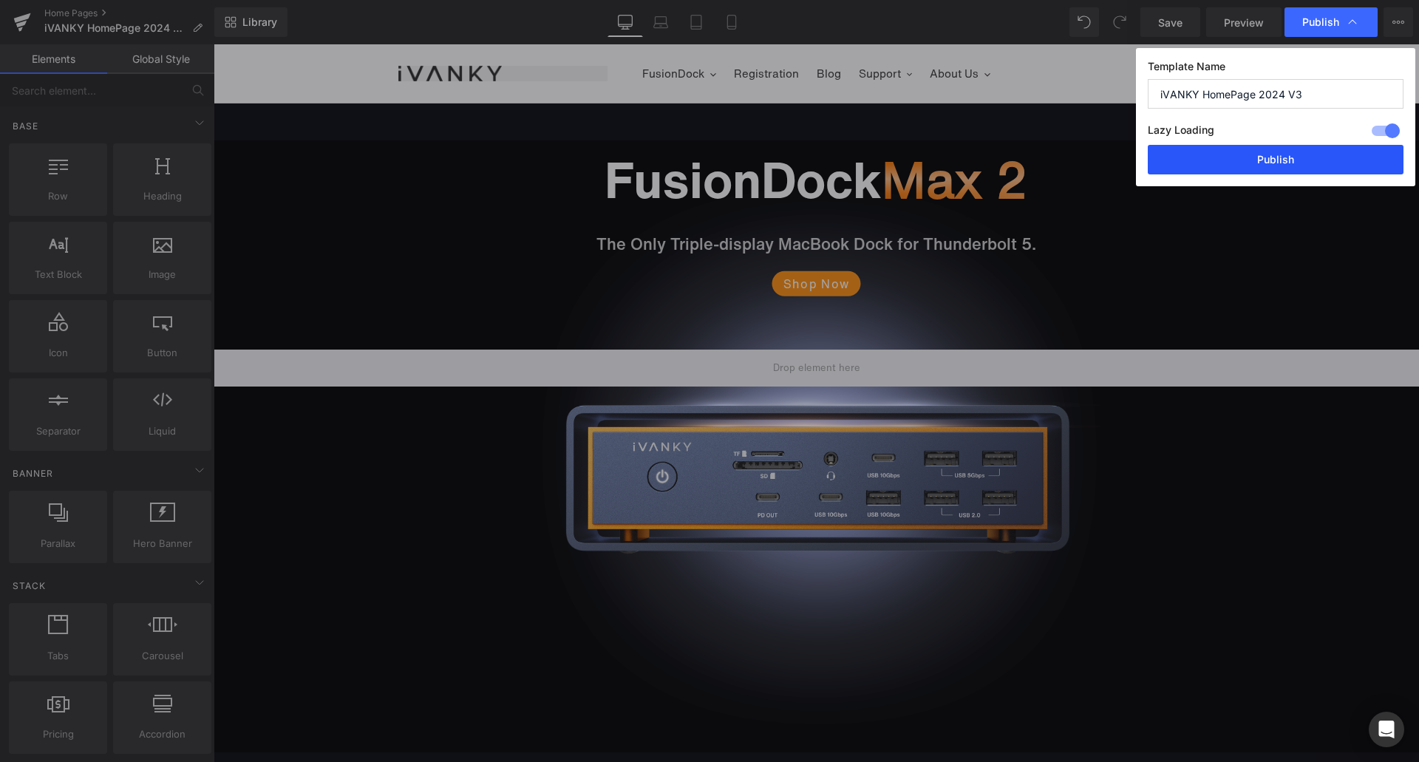
drag, startPoint x: 1278, startPoint y: 149, endPoint x: 1063, endPoint y: 105, distance: 218.7
click at [1278, 149] on button "Publish" at bounding box center [1276, 160] width 256 height 30
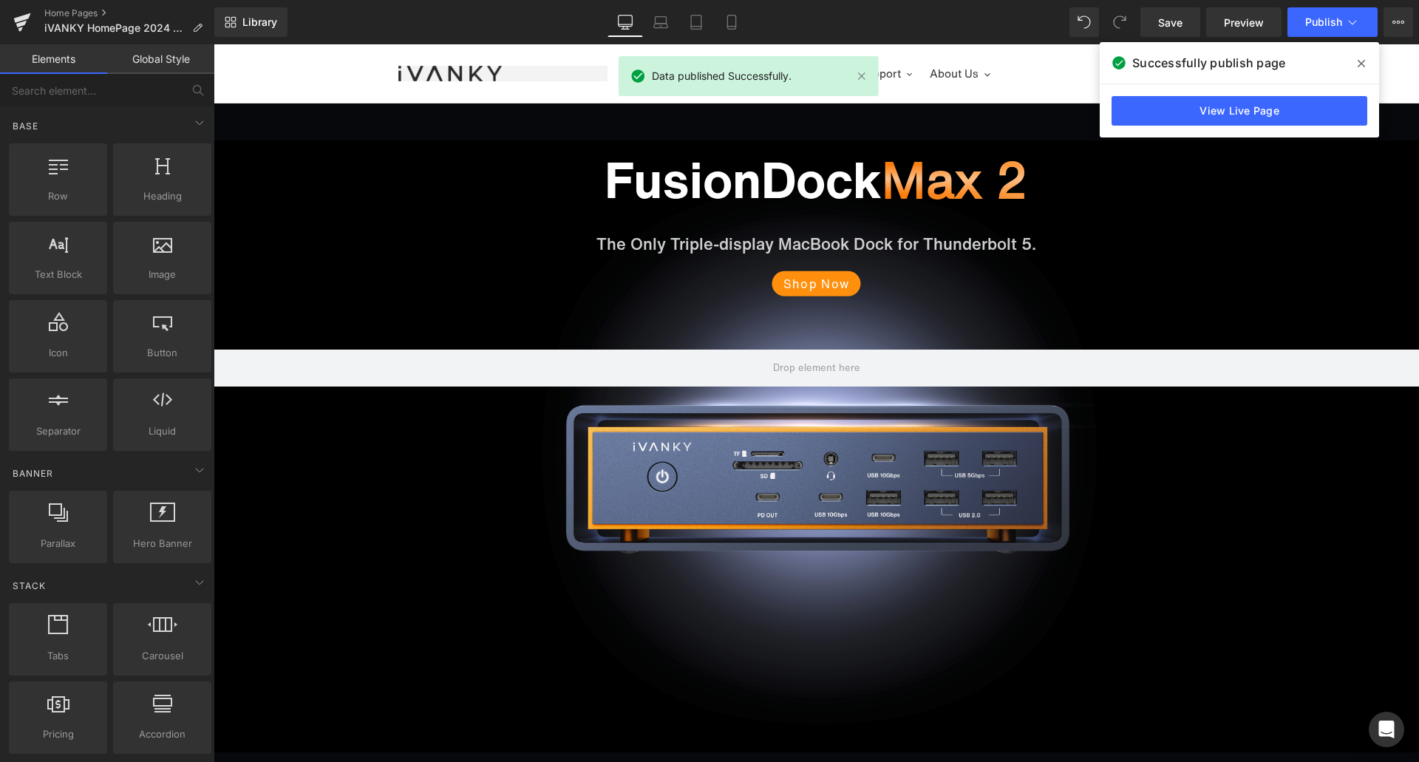
click at [1362, 67] on icon at bounding box center [1360, 64] width 7 height 12
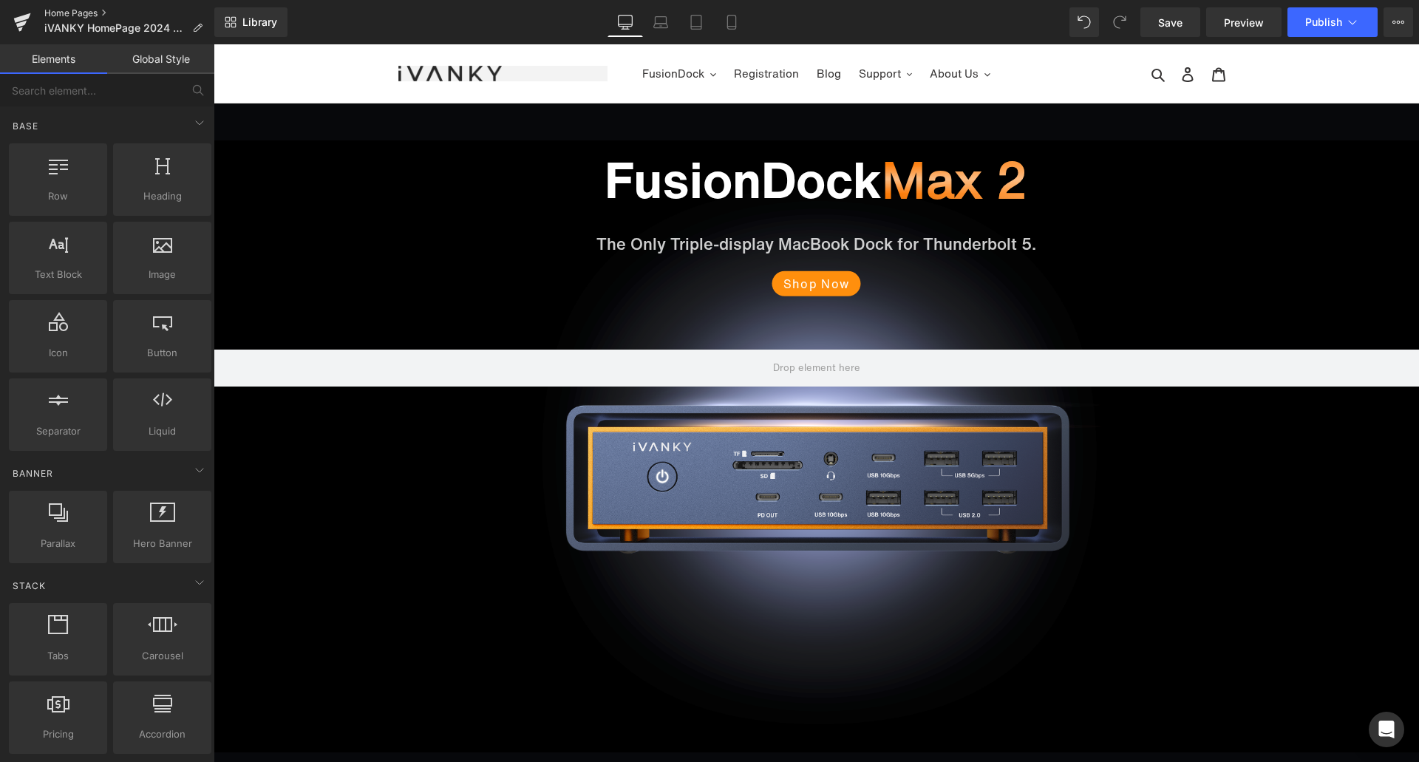
click at [68, 11] on link "Home Pages" at bounding box center [129, 13] width 170 height 12
